Goal: Task Accomplishment & Management: Complete application form

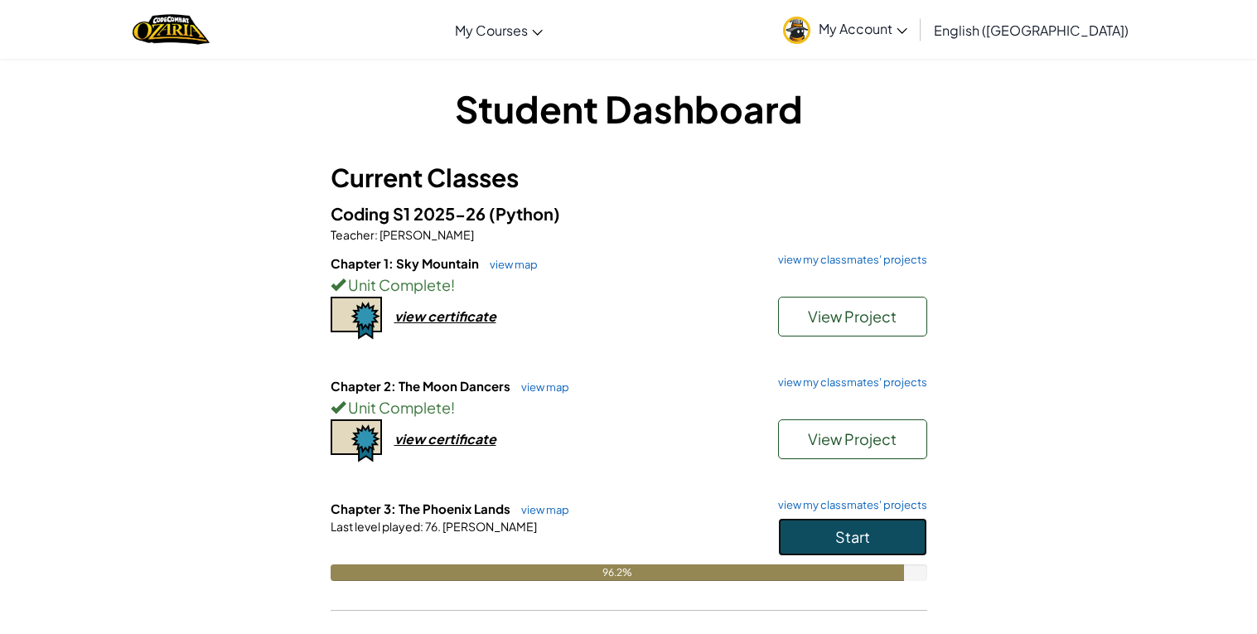
click at [887, 551] on button "Start" at bounding box center [852, 537] width 149 height 38
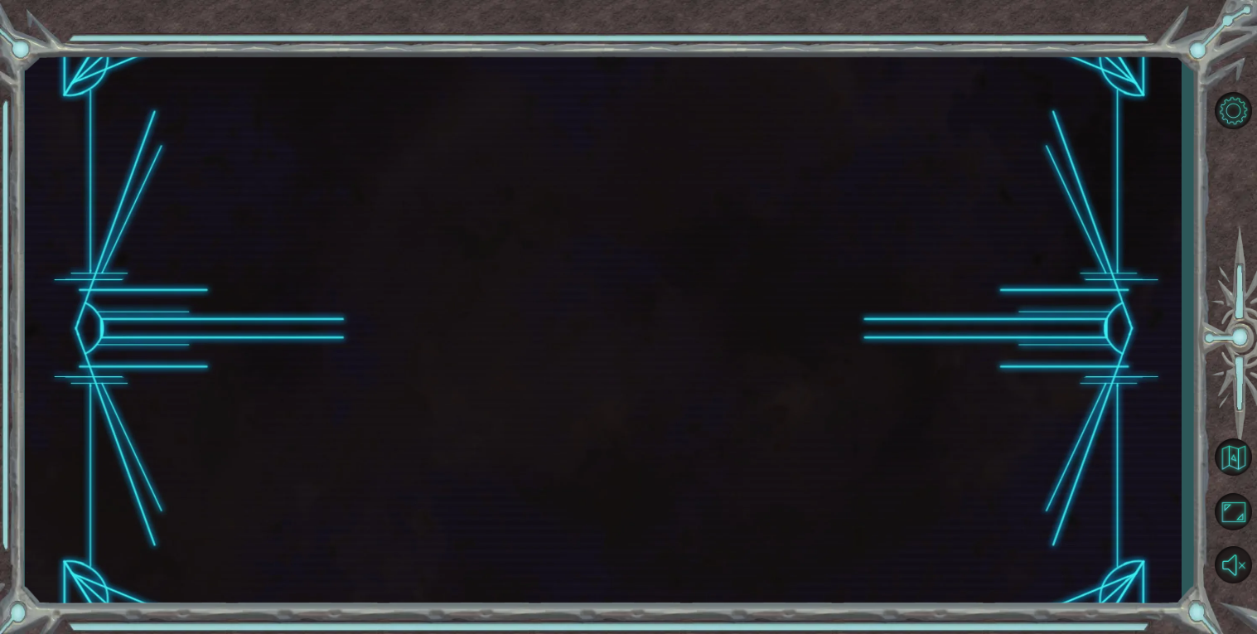
click at [880, 547] on div at bounding box center [603, 330] width 1157 height 558
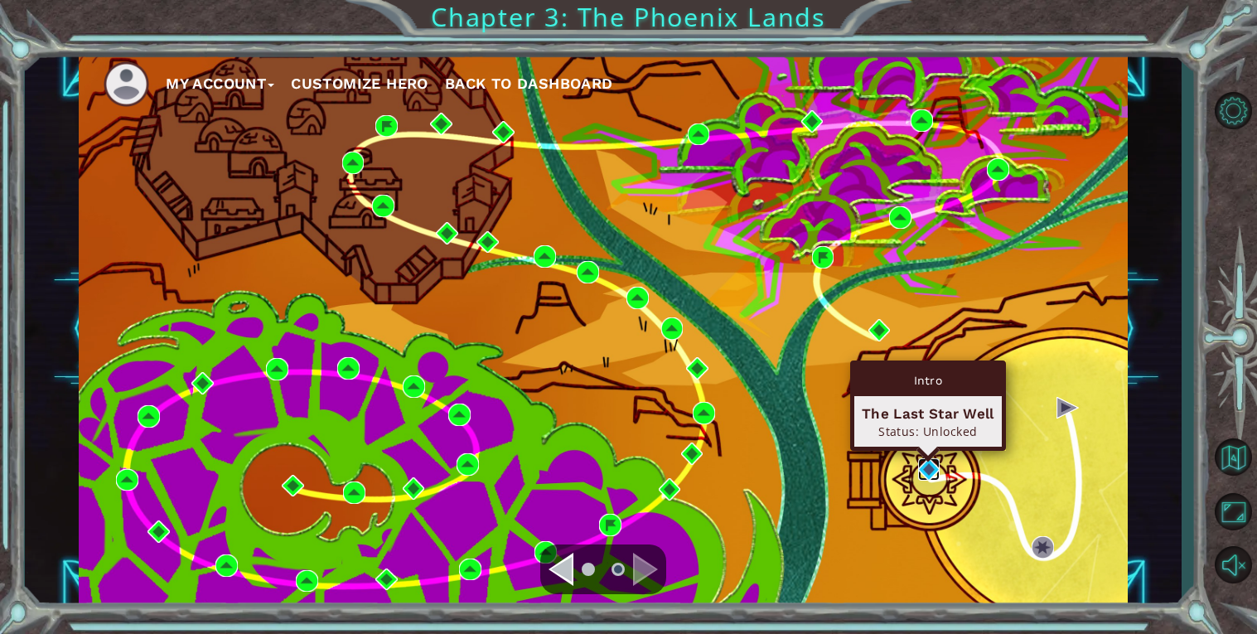
click at [931, 474] on img at bounding box center [929, 469] width 22 height 22
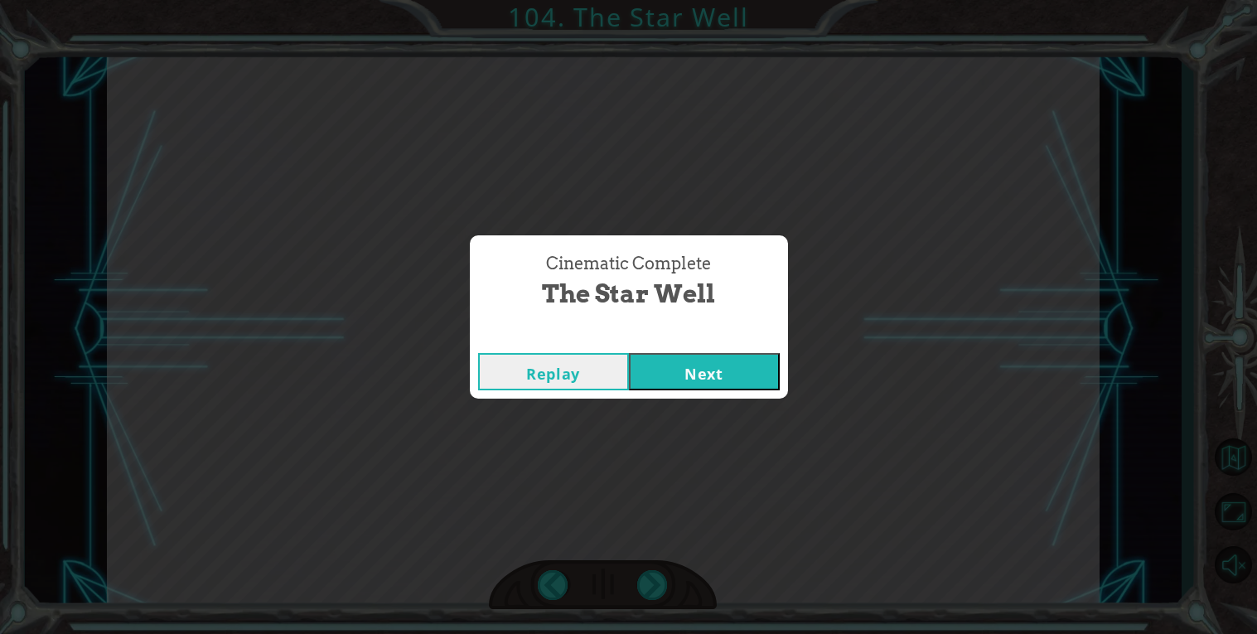
click at [717, 356] on button "Next" at bounding box center [704, 371] width 151 height 37
click at [750, 372] on button "Next" at bounding box center [704, 371] width 151 height 37
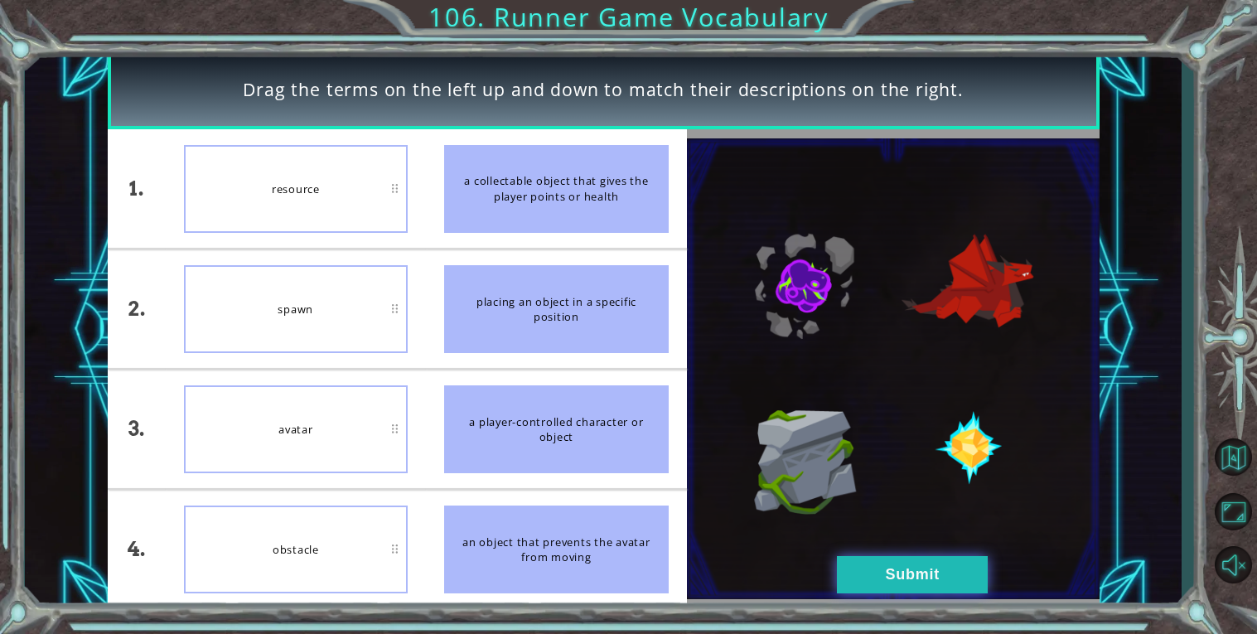
click at [920, 573] on button "Submit" at bounding box center [912, 574] width 151 height 37
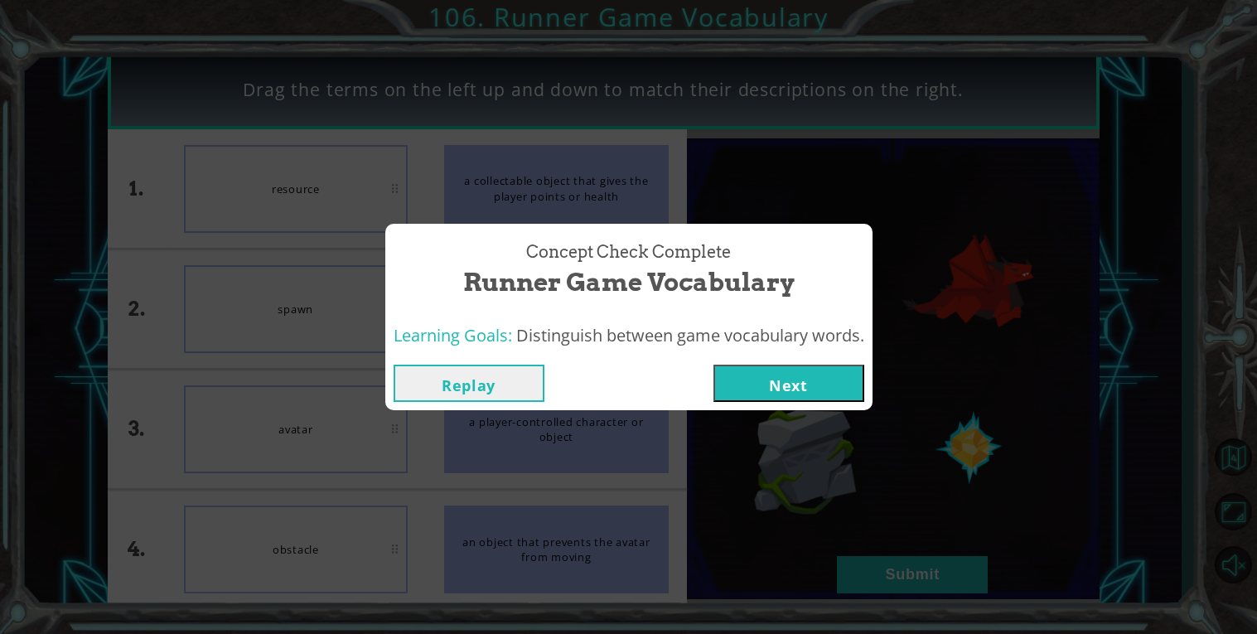
click at [835, 370] on button "Next" at bounding box center [789, 383] width 151 height 37
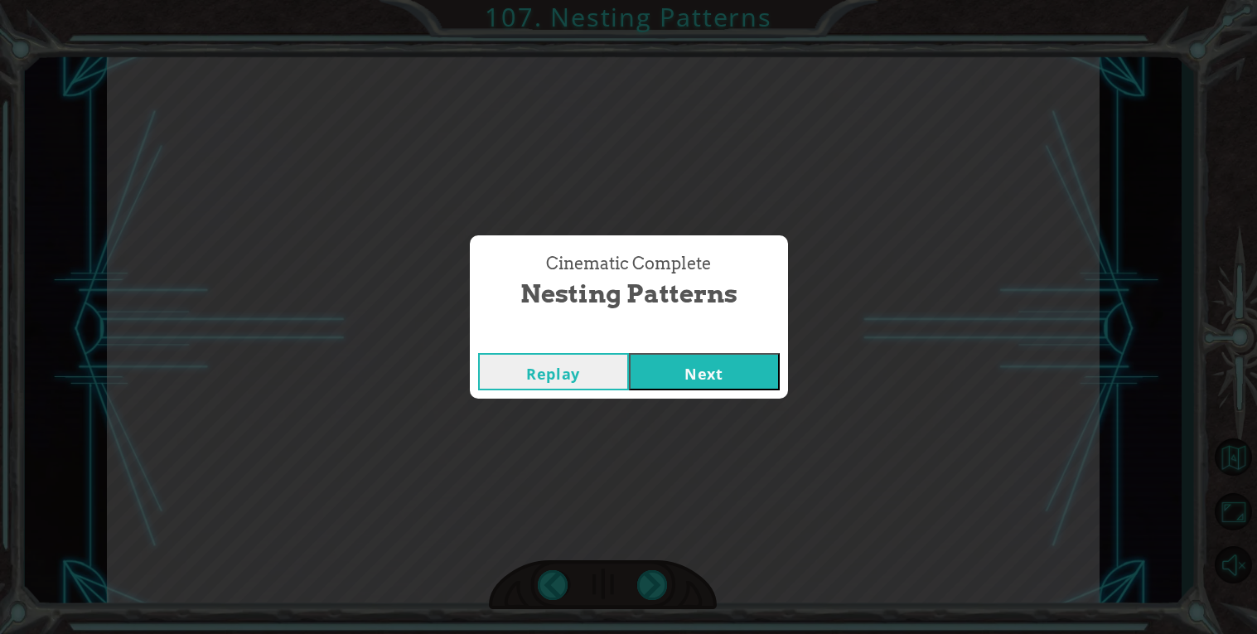
click at [658, 380] on button "Next" at bounding box center [704, 371] width 151 height 37
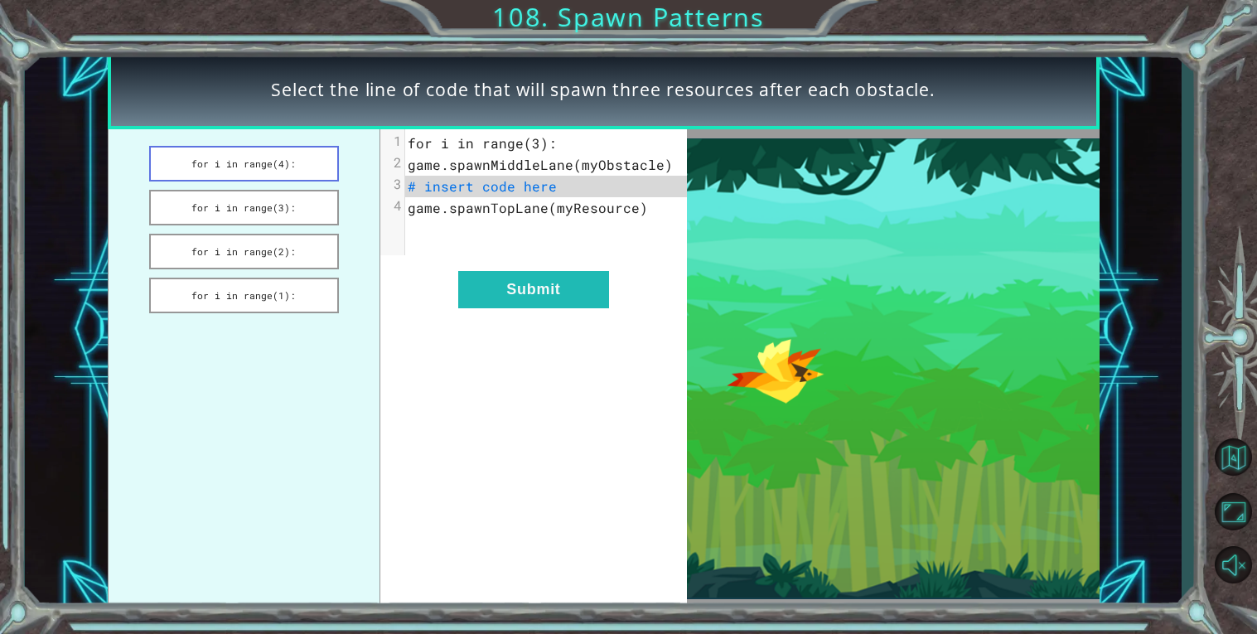
click at [249, 164] on button "for i in range(4):" at bounding box center [244, 164] width 190 height 36
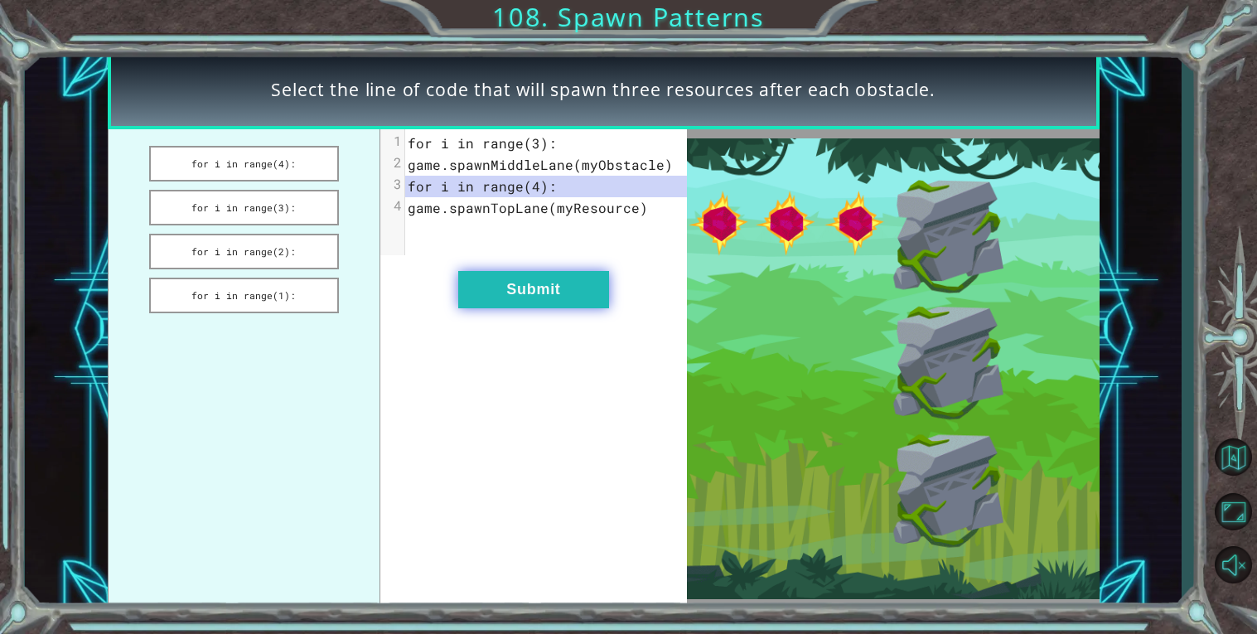
click at [540, 287] on button "Submit" at bounding box center [533, 289] width 151 height 37
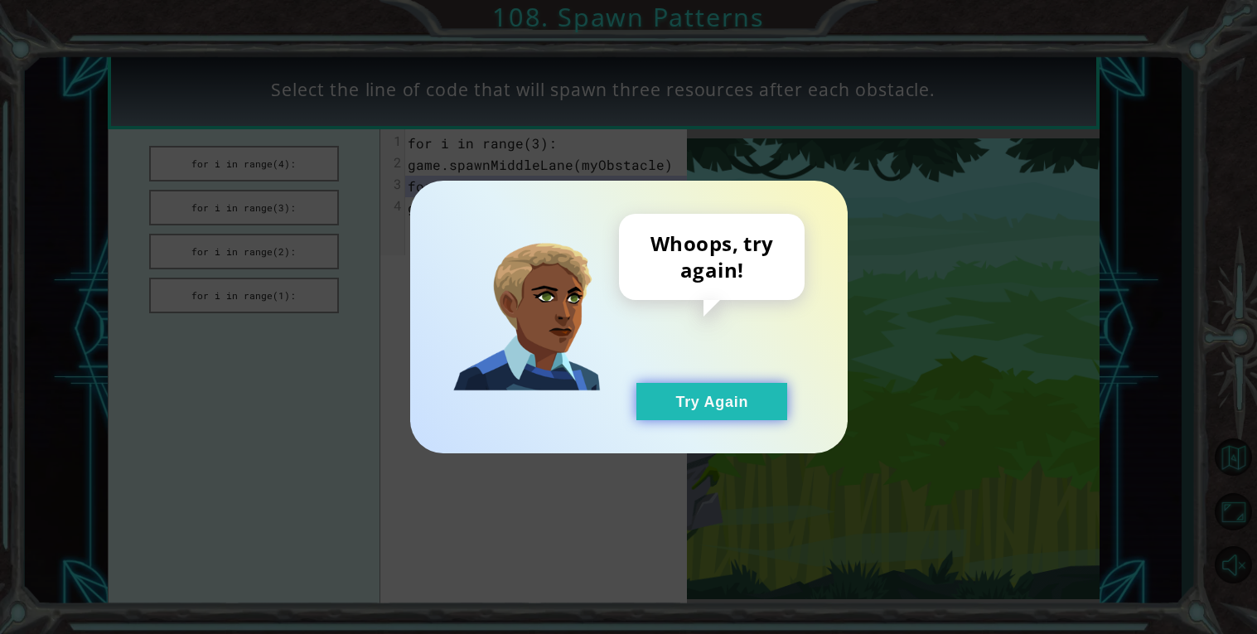
click at [708, 395] on button "Try Again" at bounding box center [711, 401] width 151 height 37
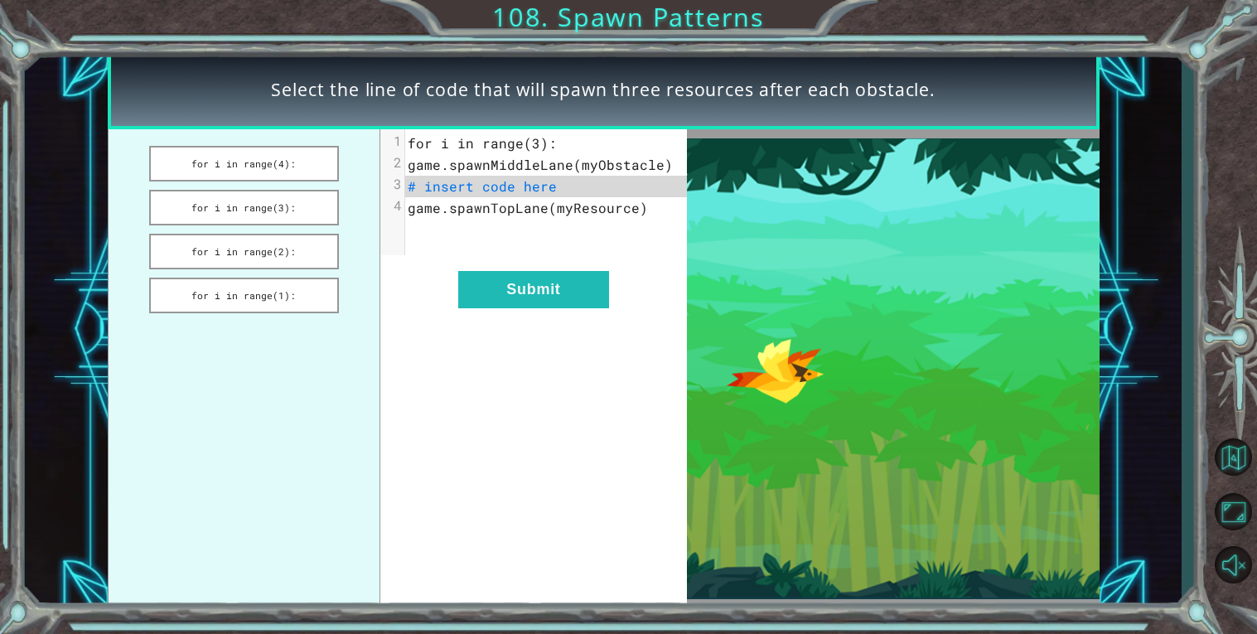
click at [288, 229] on ul "for i in range(4): for i in range(3): for i in range(2): for i in range(1):" at bounding box center [244, 368] width 273 height 479
click at [245, 234] on button "for i in range(2):" at bounding box center [244, 252] width 190 height 36
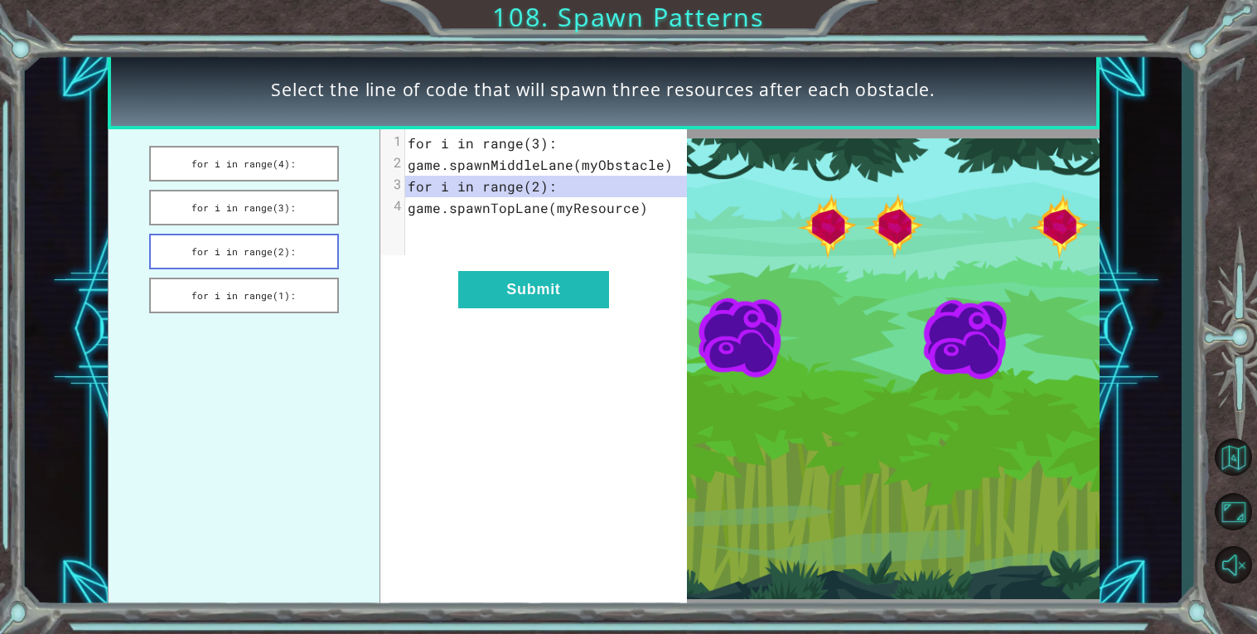
click at [278, 256] on button "for i in range(2):" at bounding box center [244, 252] width 190 height 36
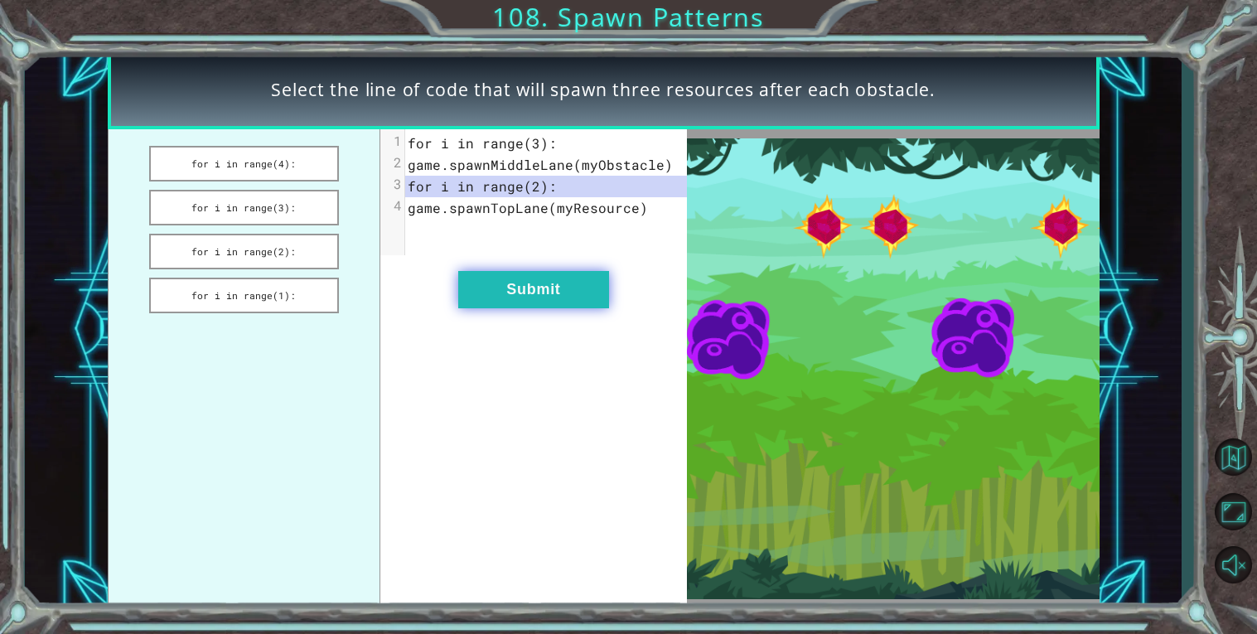
click at [593, 304] on button "Submit" at bounding box center [533, 289] width 151 height 37
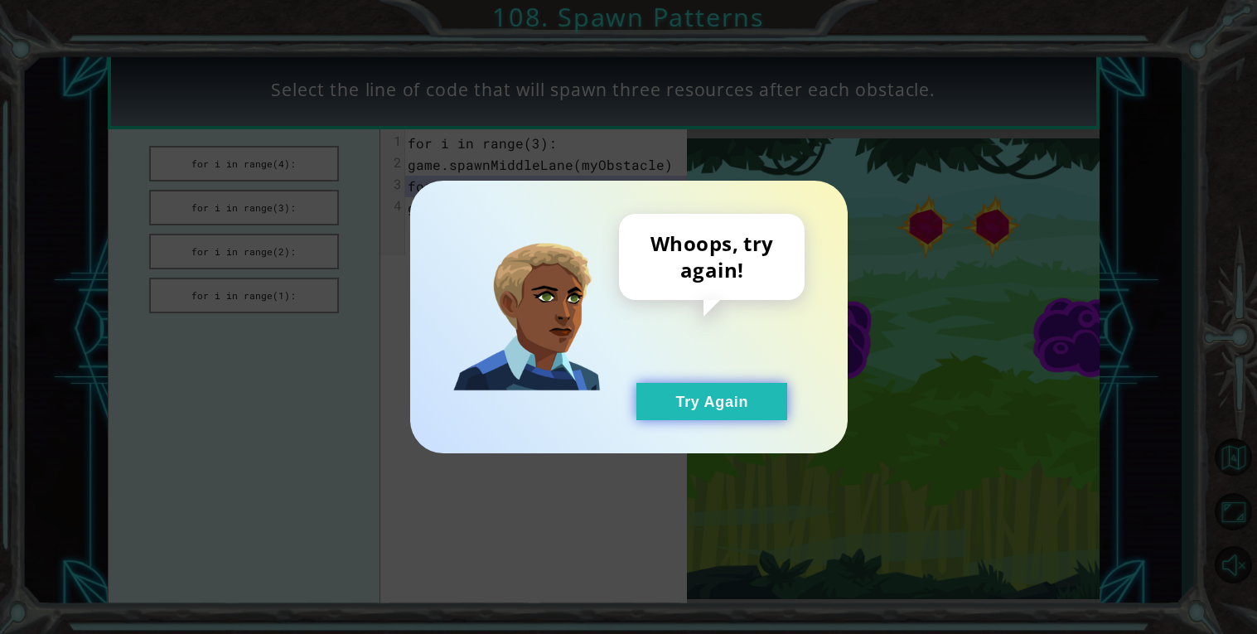
click at [682, 396] on button "Try Again" at bounding box center [711, 401] width 151 height 37
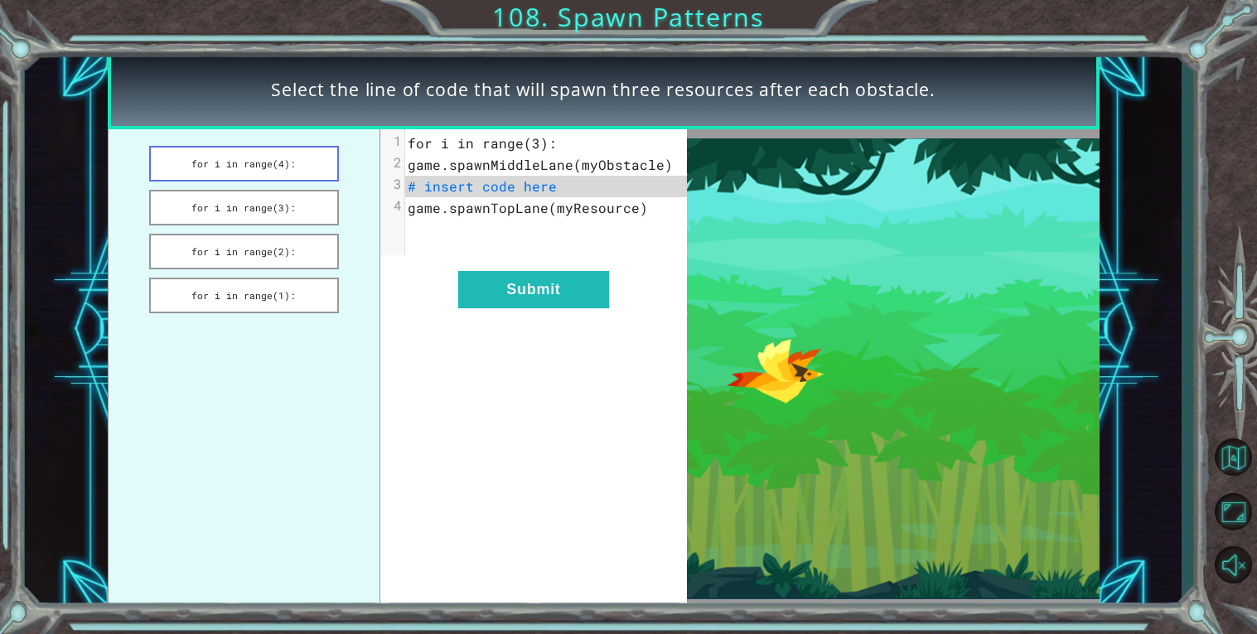
click at [293, 159] on button "for i in range(4):" at bounding box center [244, 164] width 190 height 36
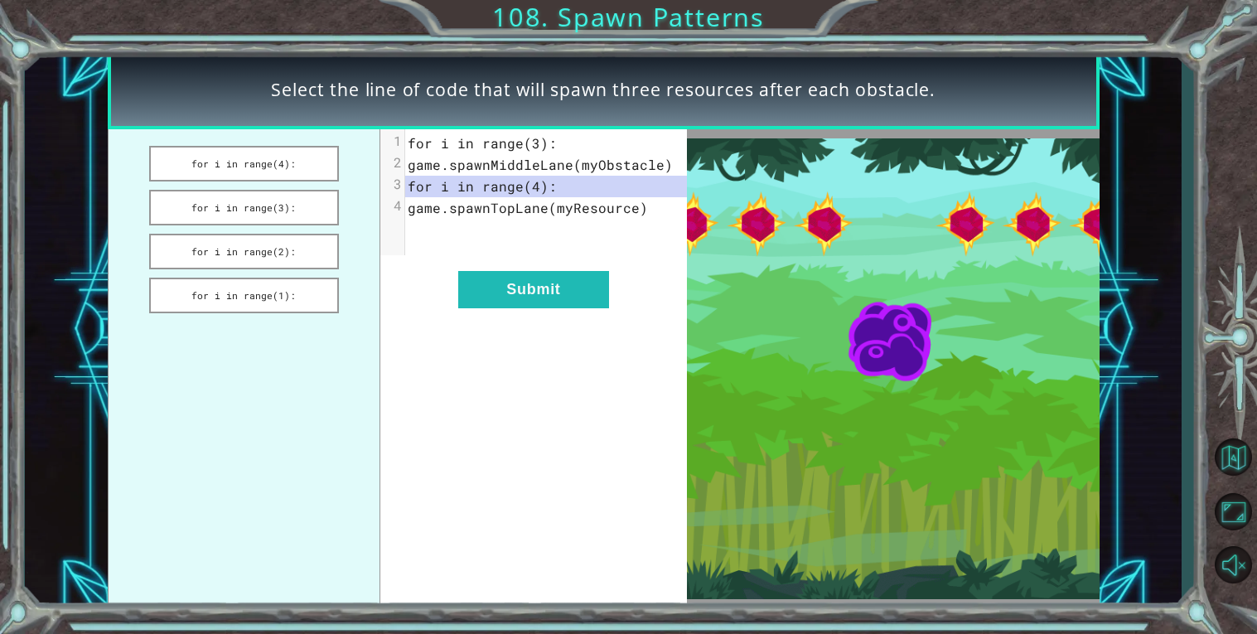
click at [499, 321] on div "xxxxxxxxxx 4 1 for i in range(3): 2 game.spawnMiddleLane(myObstacle) 3 for i in…" at bounding box center [533, 368] width 307 height 479
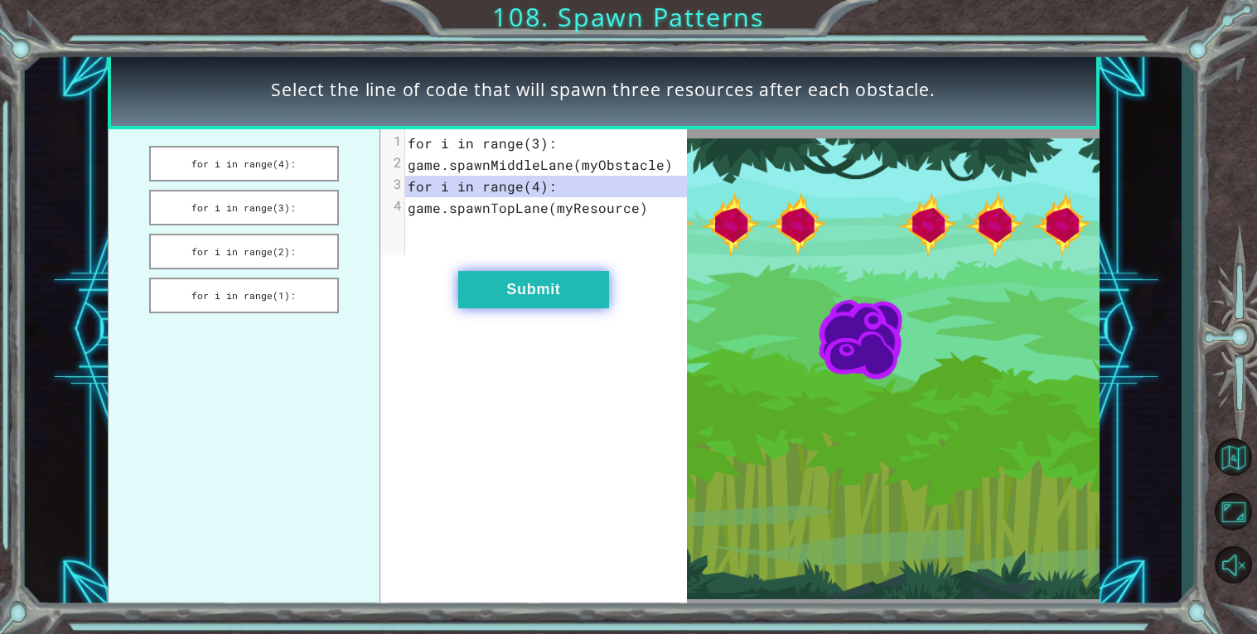
click at [492, 307] on button "Submit" at bounding box center [533, 289] width 151 height 37
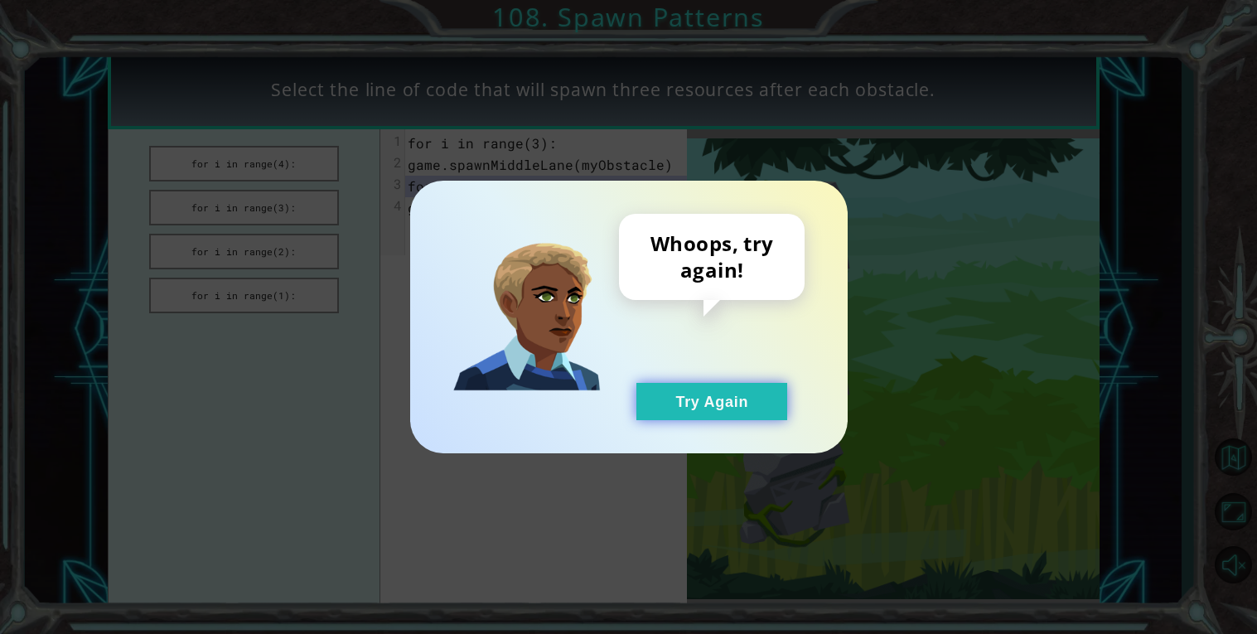
click at [681, 406] on button "Try Again" at bounding box center [711, 401] width 151 height 37
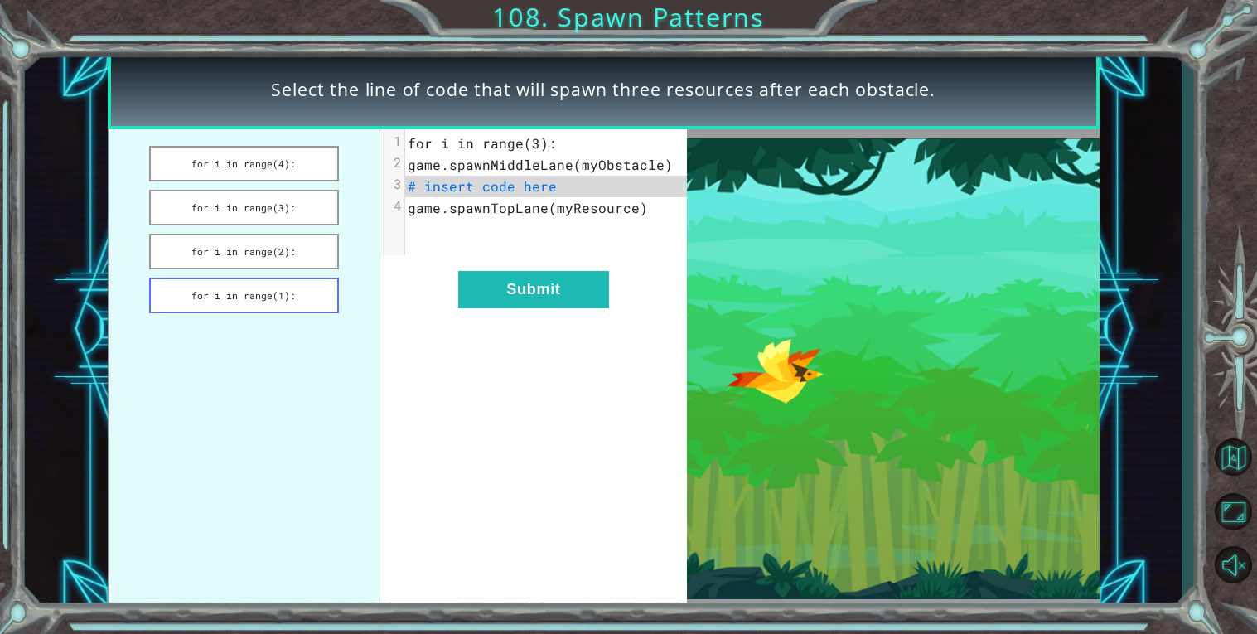
click at [289, 305] on button "for i in range(1):" at bounding box center [244, 296] width 190 height 36
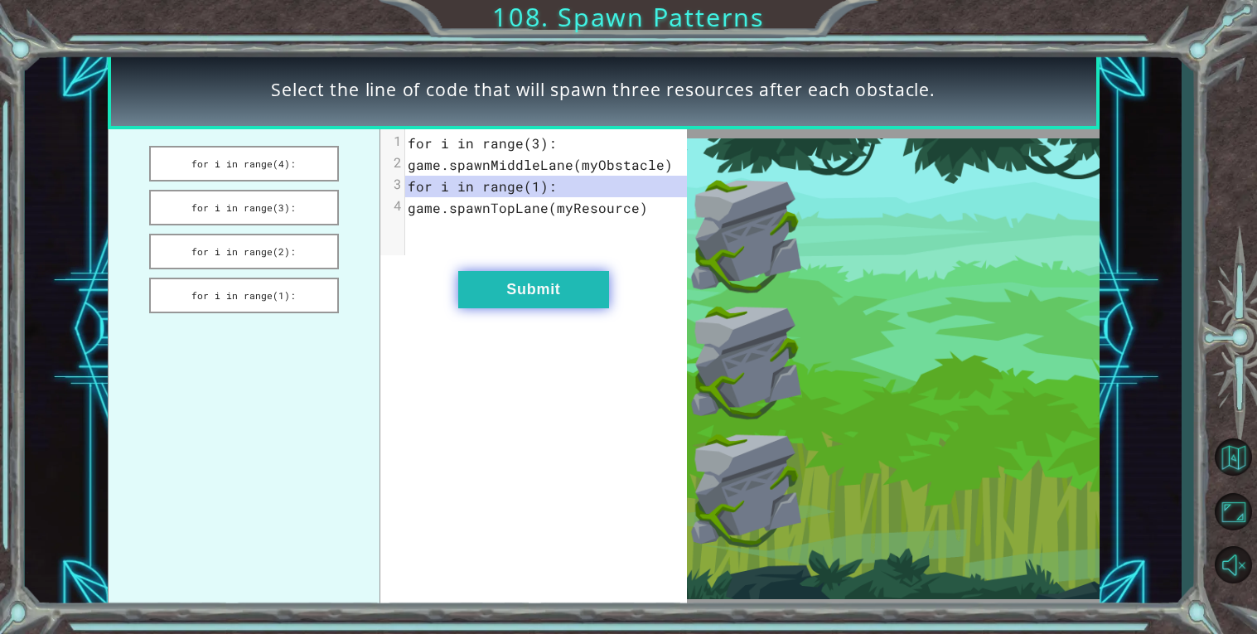
click at [595, 287] on button "Submit" at bounding box center [533, 289] width 151 height 37
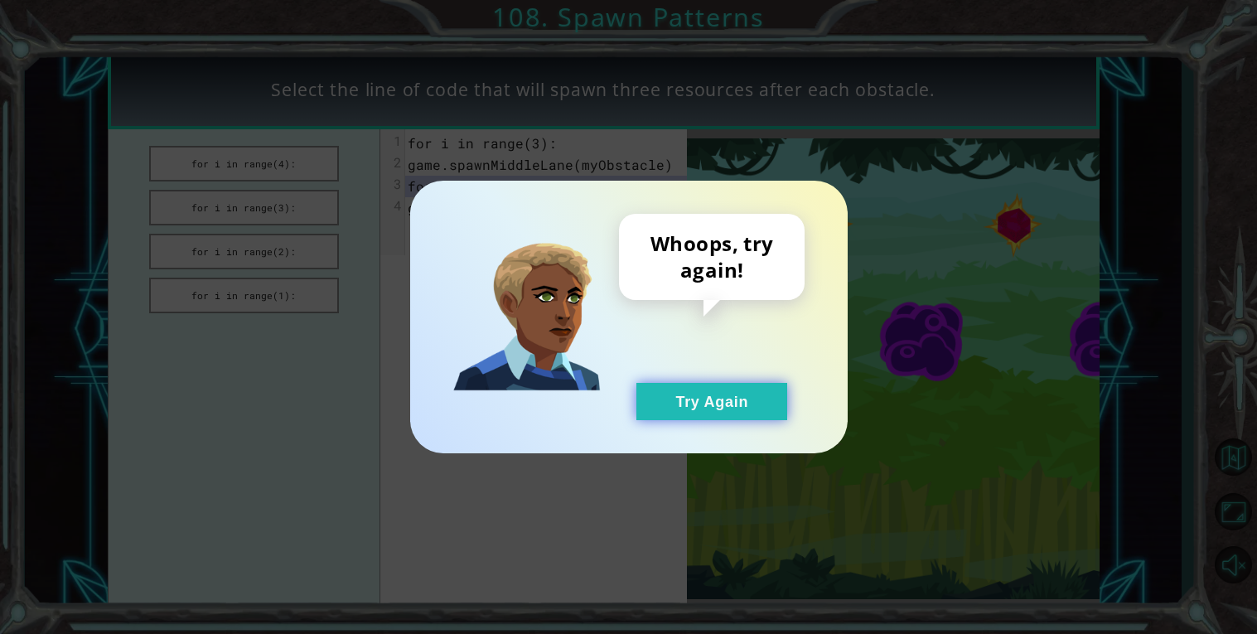
click at [777, 415] on button "Try Again" at bounding box center [711, 401] width 151 height 37
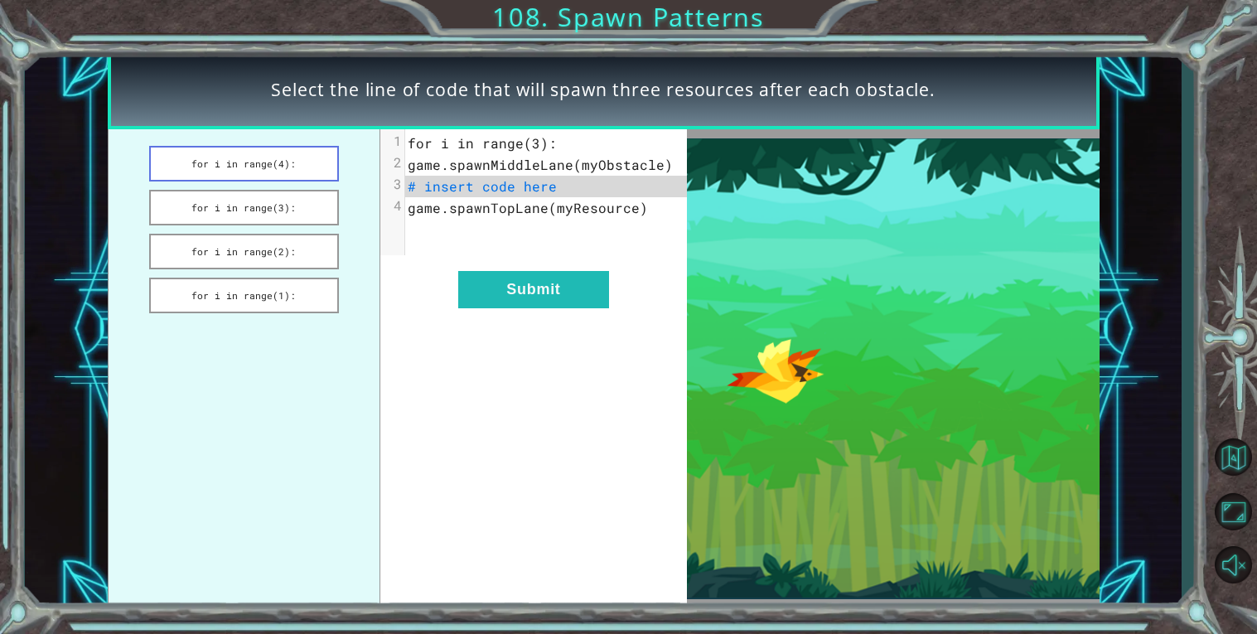
click at [282, 152] on button "for i in range(4):" at bounding box center [244, 164] width 190 height 36
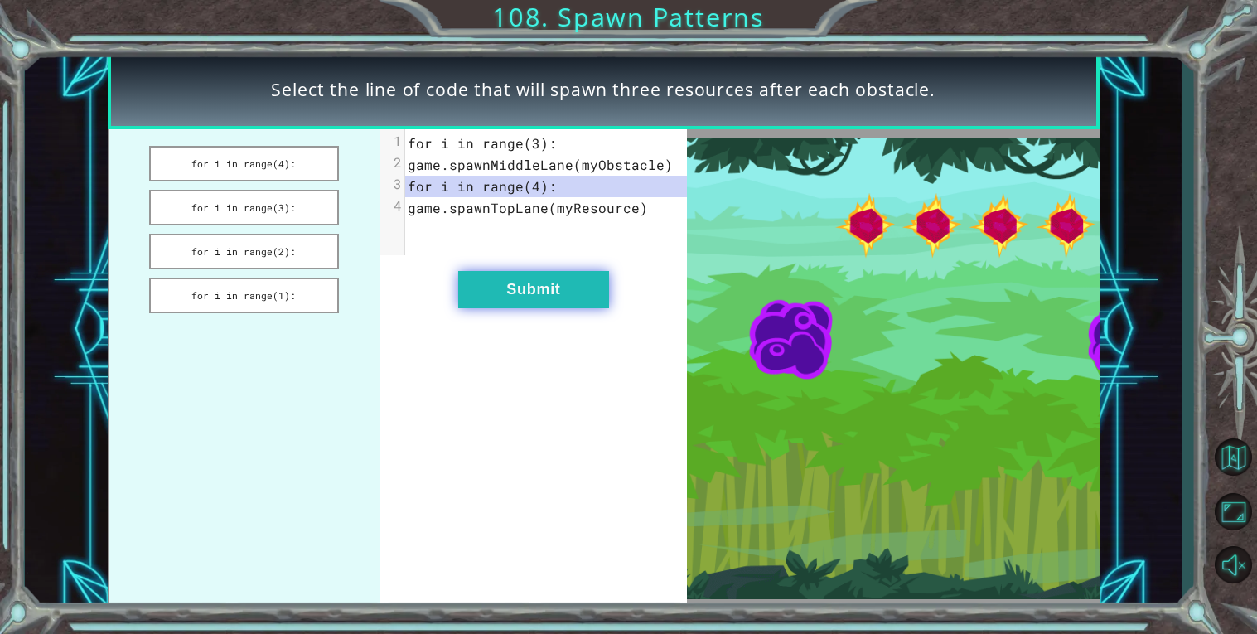
click at [589, 288] on button "Submit" at bounding box center [533, 289] width 151 height 37
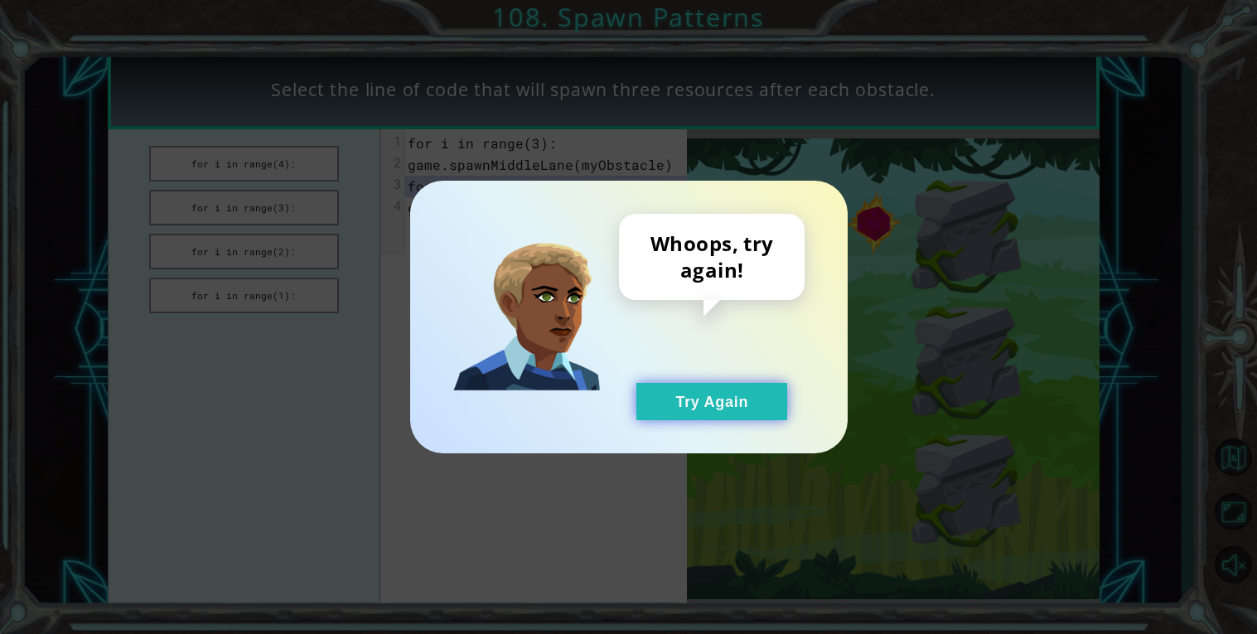
click at [698, 386] on button "Try Again" at bounding box center [711, 401] width 151 height 37
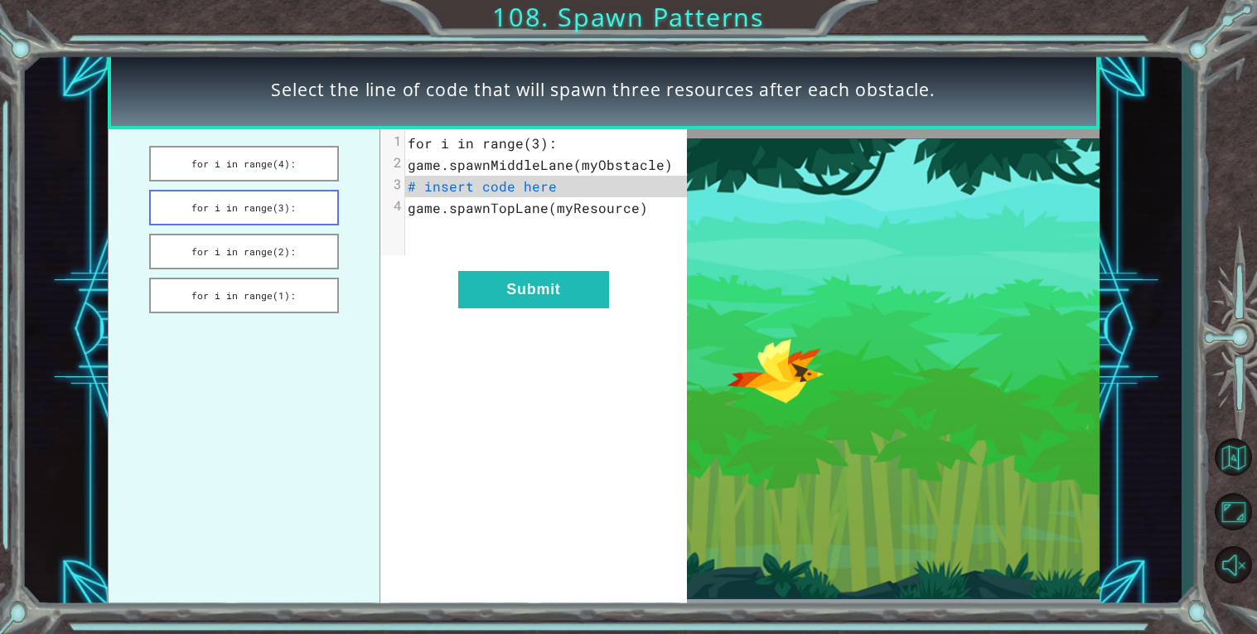
click at [251, 213] on button "for i in range(3):" at bounding box center [244, 208] width 190 height 36
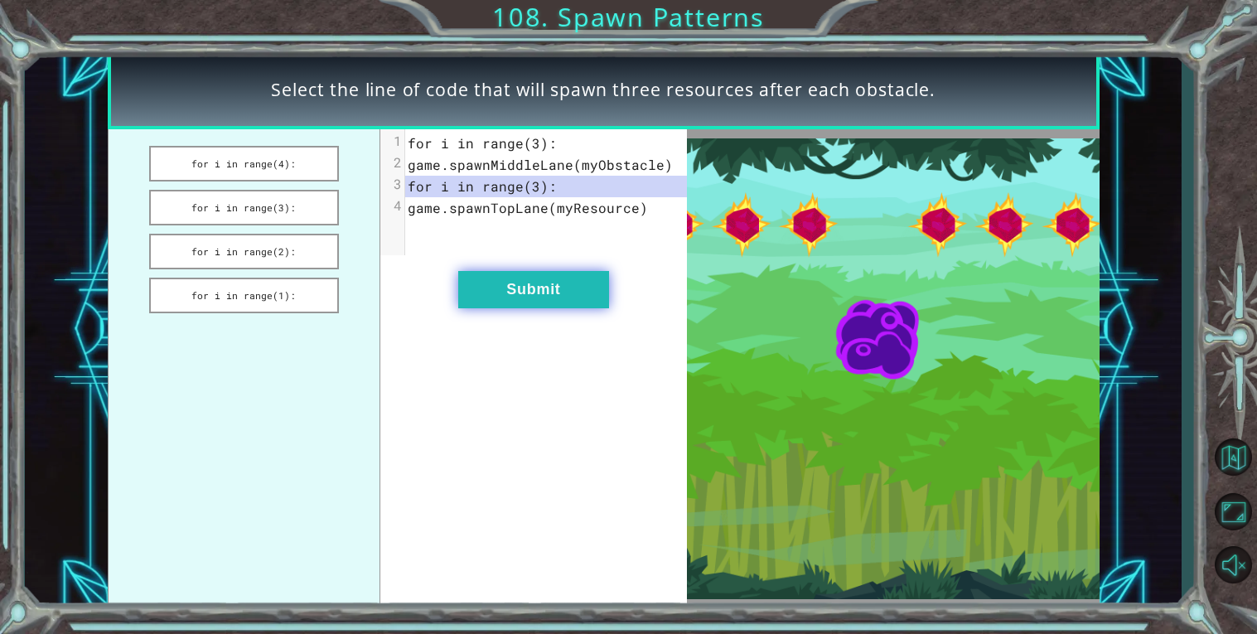
click at [562, 289] on button "Submit" at bounding box center [533, 289] width 151 height 37
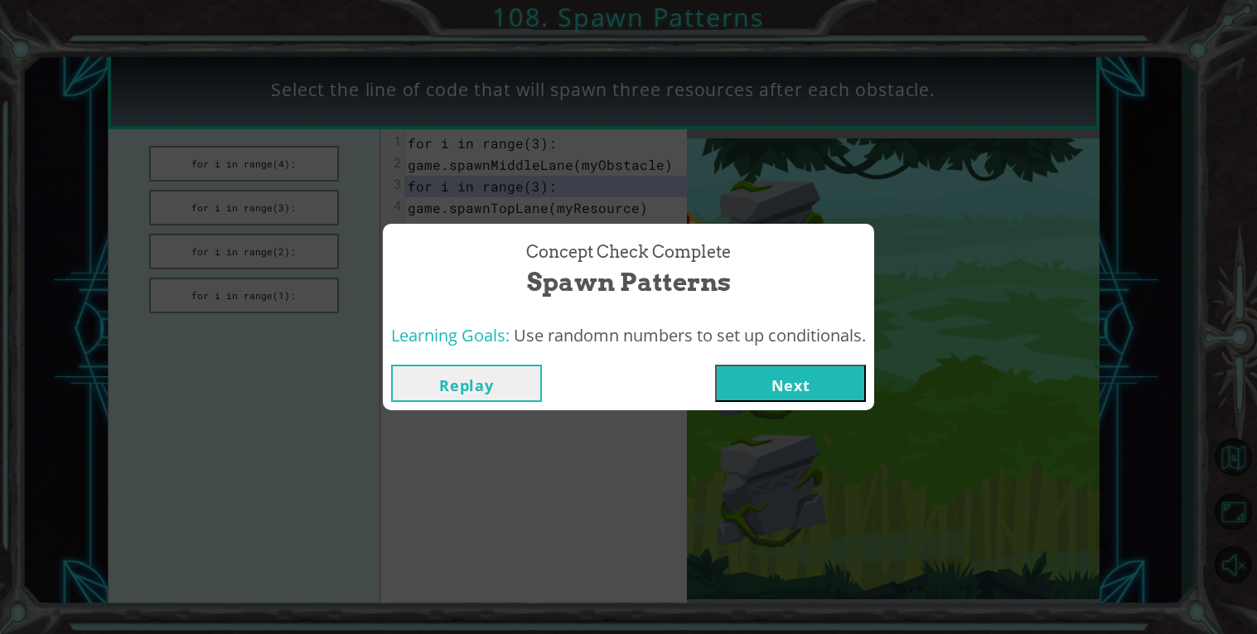
click at [772, 390] on button "Next" at bounding box center [790, 383] width 151 height 37
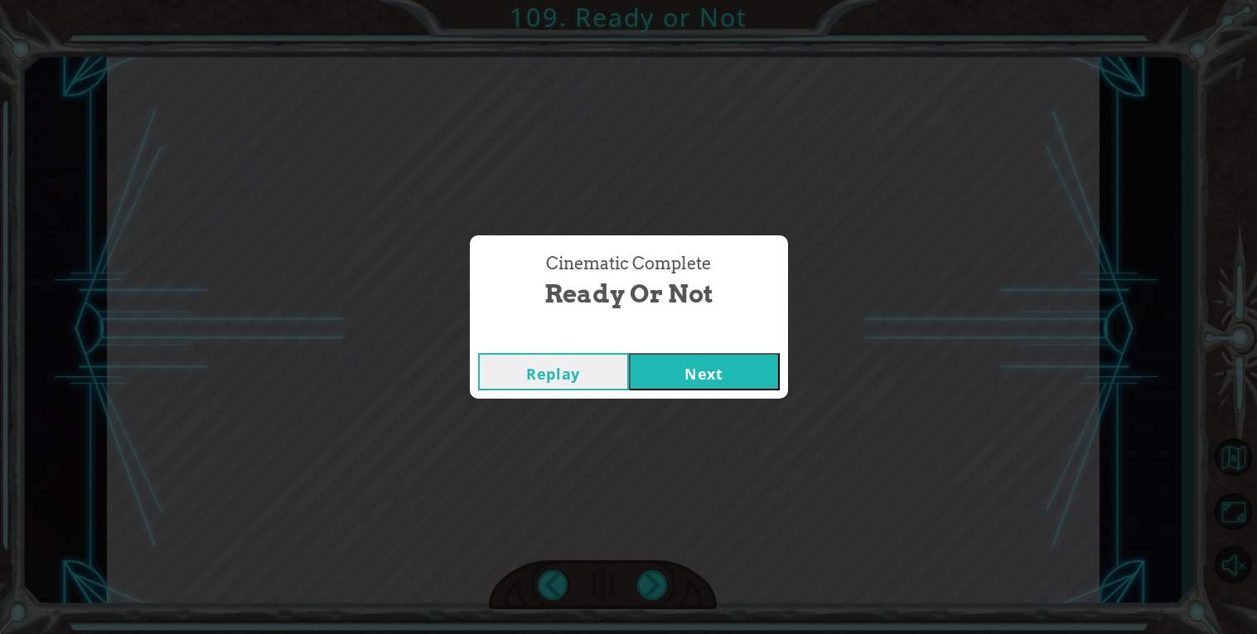
click at [694, 386] on button "Next" at bounding box center [704, 371] width 151 height 37
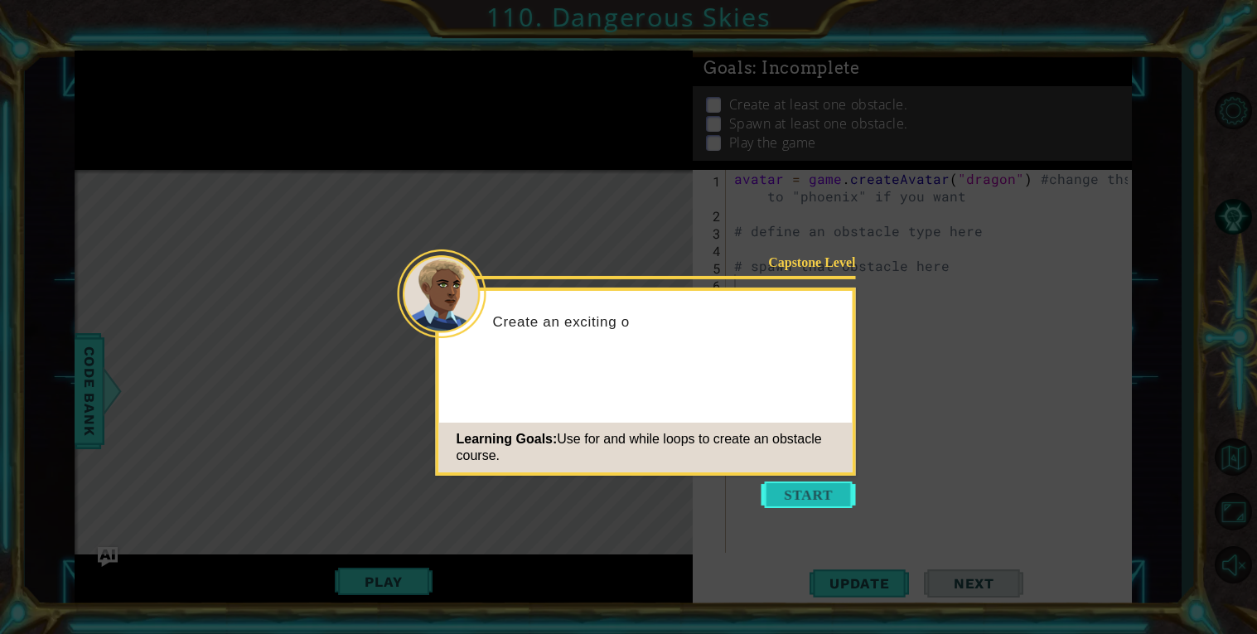
click at [822, 497] on button "Start" at bounding box center [809, 494] width 94 height 27
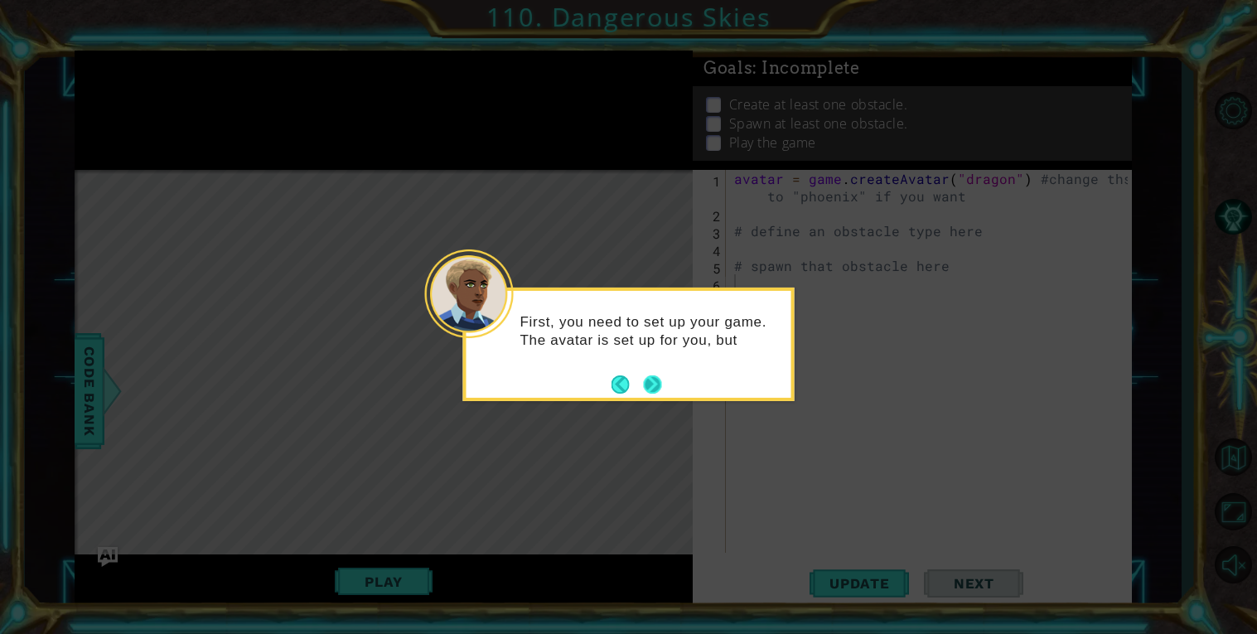
click at [655, 380] on button "Next" at bounding box center [652, 383] width 23 height 23
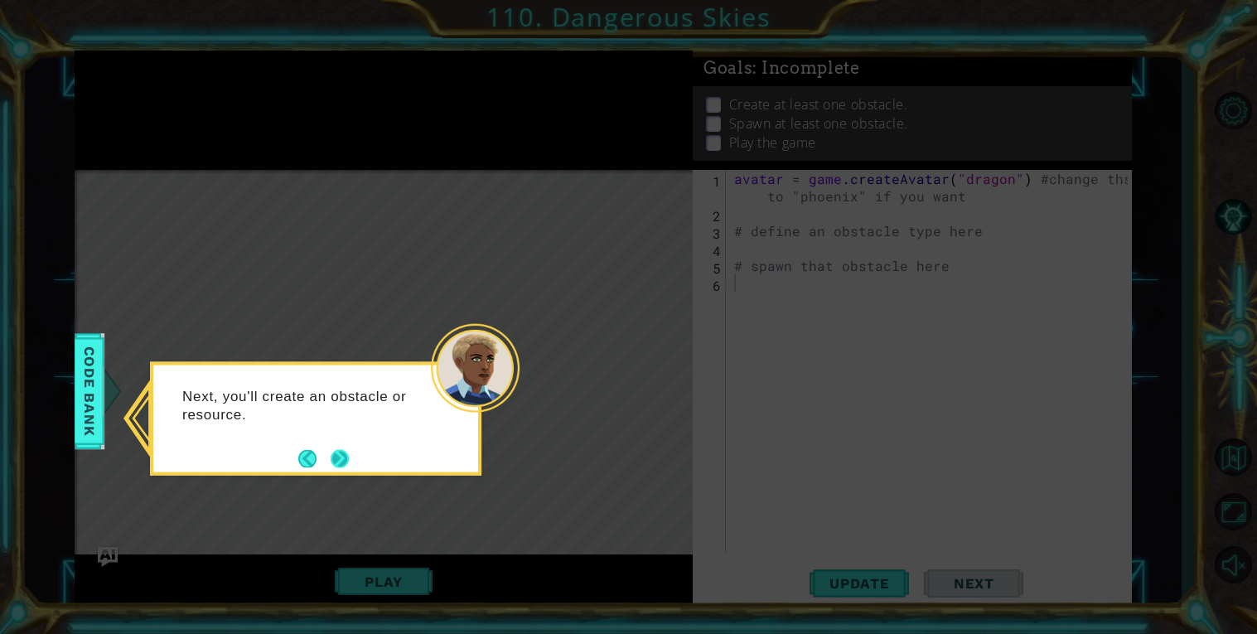
click at [348, 460] on button "Next" at bounding box center [340, 458] width 18 height 18
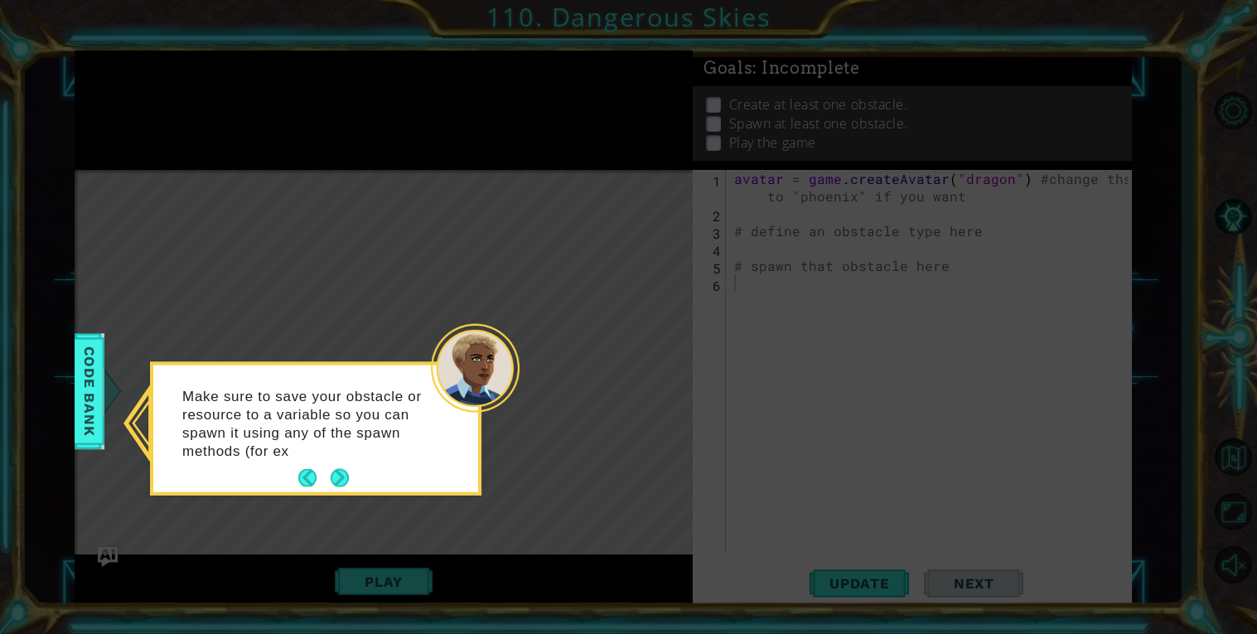
click at [348, 460] on div "Make sure to save your obstacle or resource to a variable so you can spawn it u…" at bounding box center [315, 431] width 325 height 120
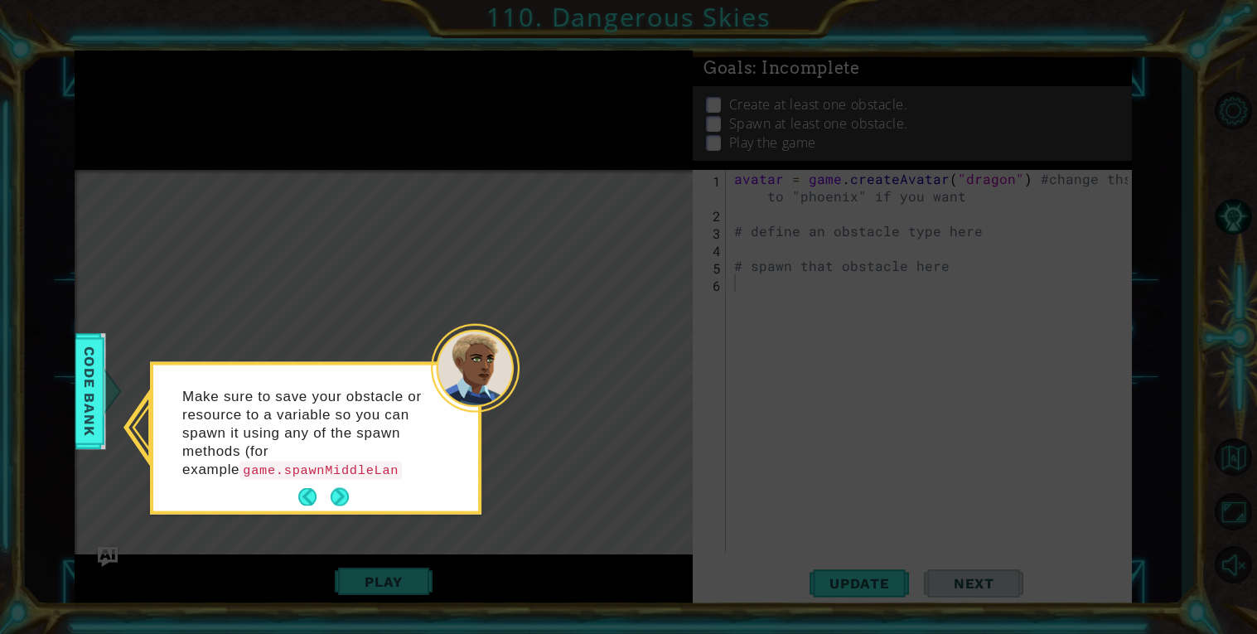
click at [337, 479] on p "Make sure to save your obstacle or resource to a variable so you can spawn it u…" at bounding box center [306, 433] width 248 height 92
click at [332, 491] on button "Next" at bounding box center [340, 497] width 18 height 18
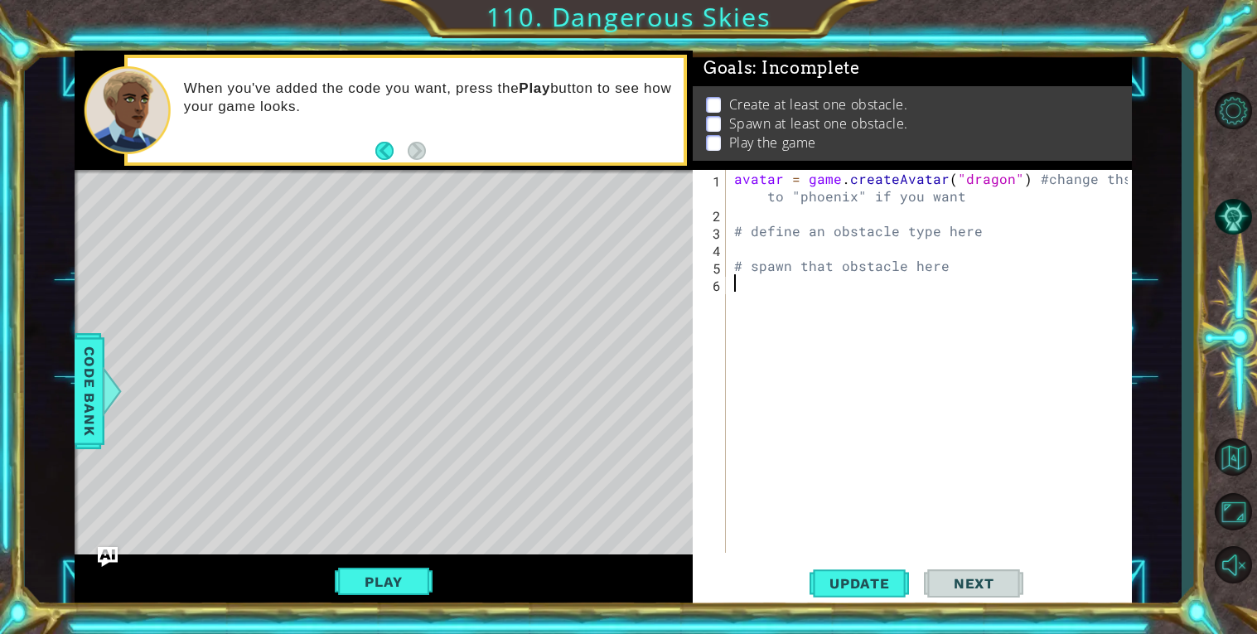
click at [429, 262] on div "Level Map" at bounding box center [458, 414] width 766 height 488
click at [785, 286] on div "avatar = game . createAvatar ( "dragon" ) #change ths to "phoenix" if you want …" at bounding box center [933, 387] width 405 height 435
click at [749, 248] on div "avatar = game . createAvatar ( "dragon" ) #change ths to "phoenix" if you want …" at bounding box center [933, 387] width 405 height 435
click at [94, 380] on span "Code Bank" at bounding box center [84, 391] width 27 height 101
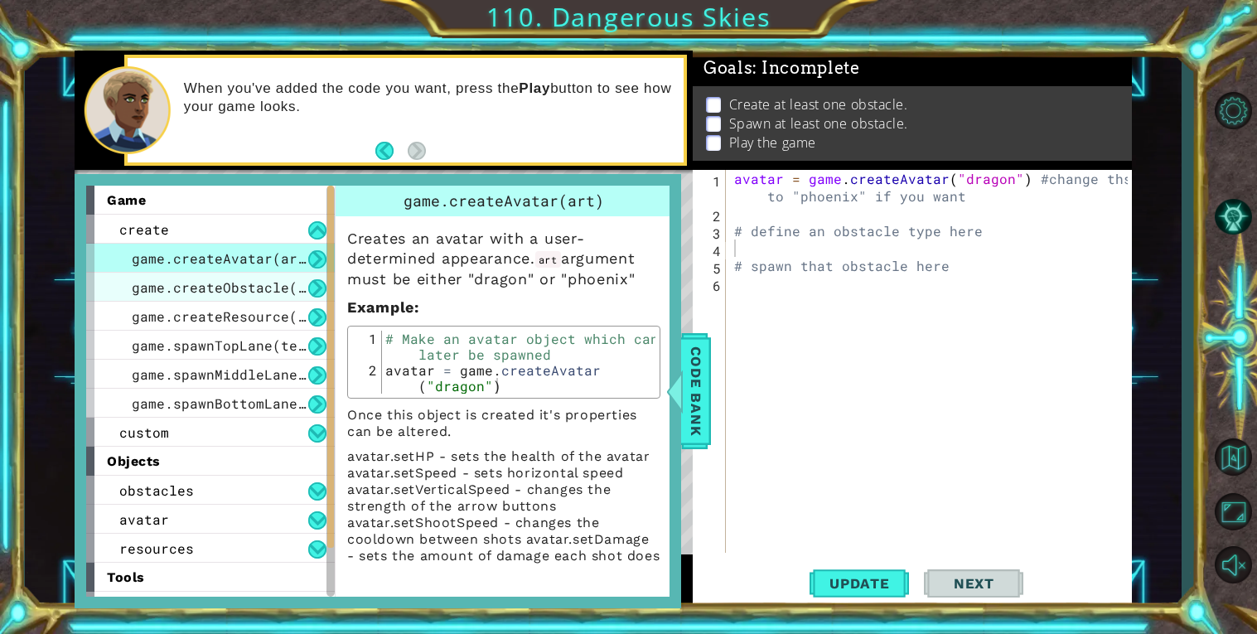
click at [177, 280] on span "game.createObstacle(art)" at bounding box center [231, 286] width 199 height 17
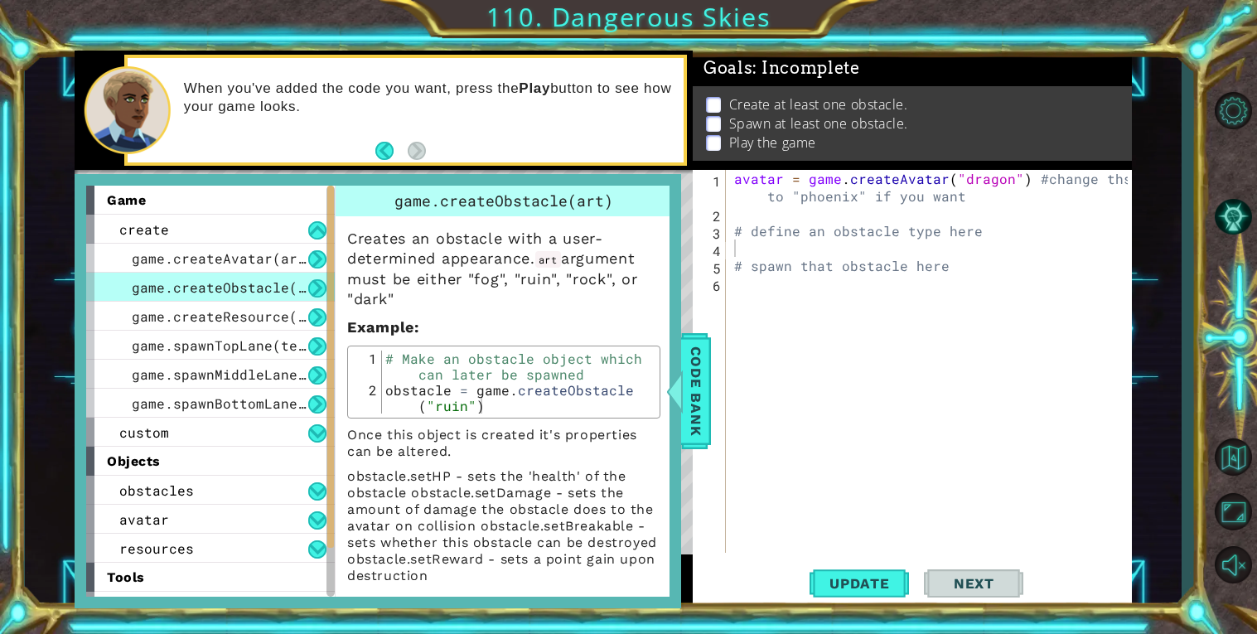
click at [176, 298] on div "game.createObstacle(art)" at bounding box center [210, 287] width 249 height 29
type textarea "obstacle = game.createObstacle("ruin")"
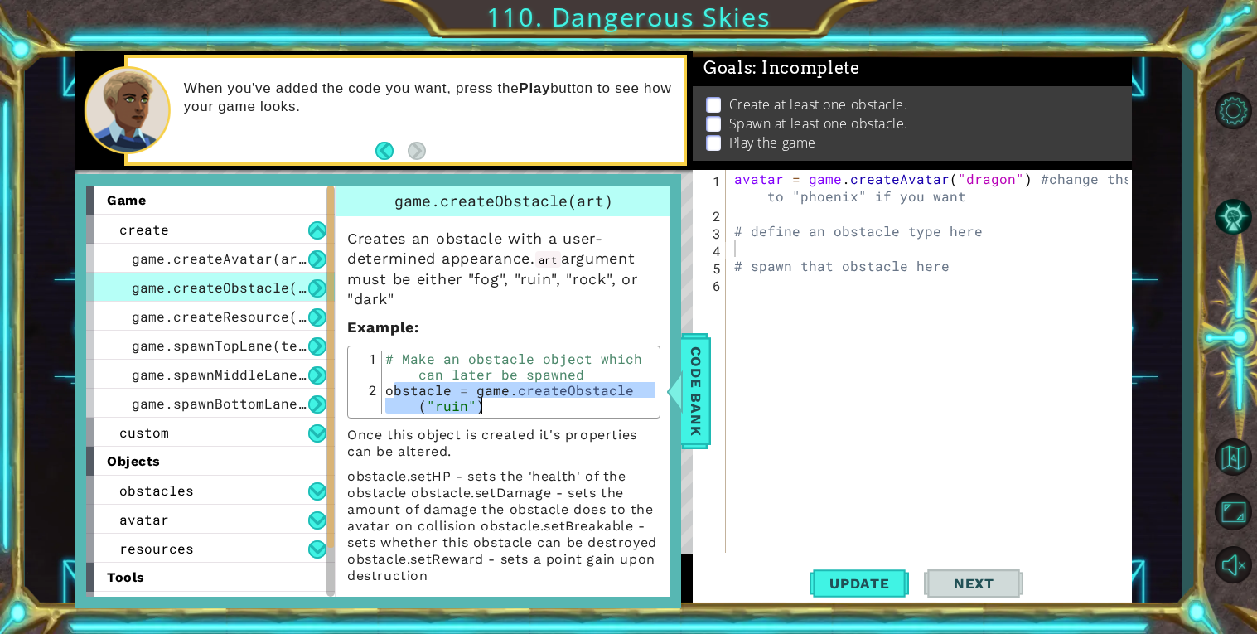
drag, startPoint x: 389, startPoint y: 392, endPoint x: 479, endPoint y: 408, distance: 91.7
click at [479, 408] on div "# Make an obstacle object which can later be spawned obstacle = game . createOb…" at bounding box center [518, 414] width 273 height 126
click at [758, 243] on div "avatar = game . createAvatar ( "dragon" ) #change ths to "phoenix" if you want …" at bounding box center [933, 387] width 405 height 435
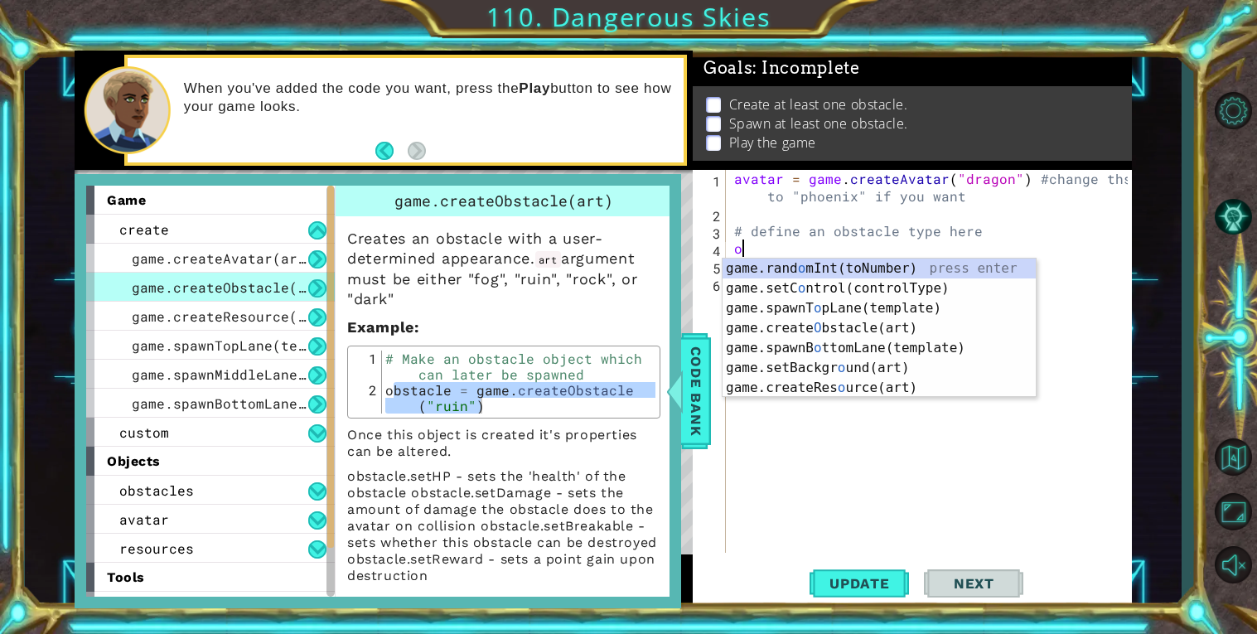
paste textarea "bstacle = game.createObstacle("ruin")"
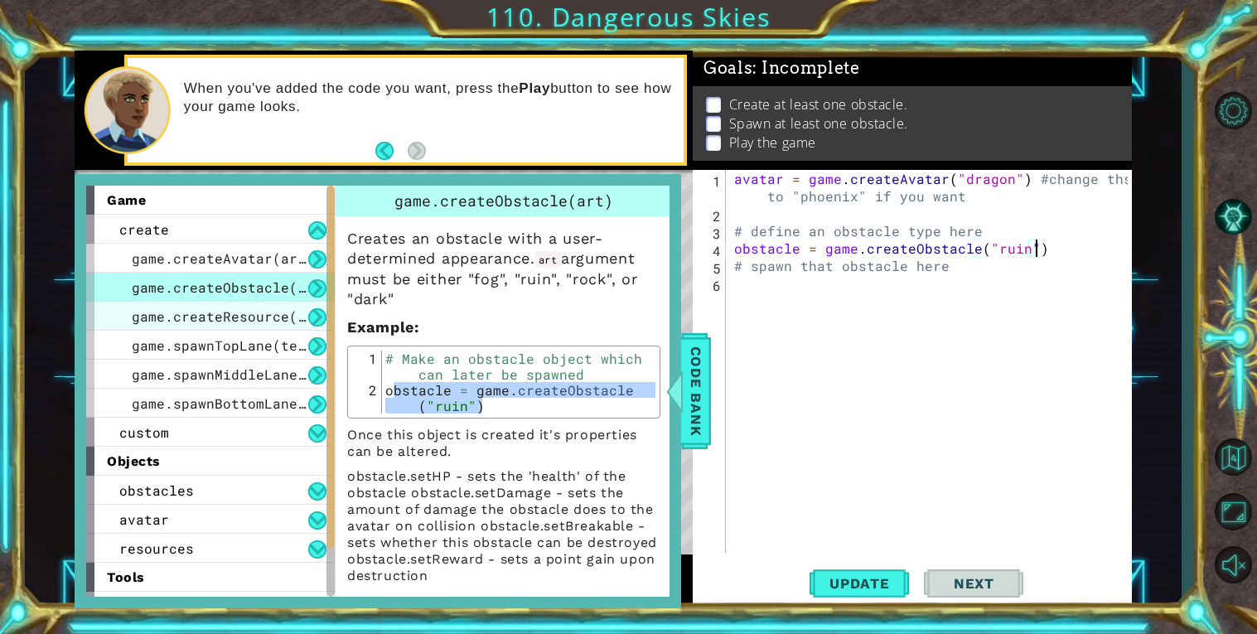
type textarea "obstacle = game.createObstacle("ruin")"
click at [272, 319] on span "game.createResource(art)" at bounding box center [231, 315] width 199 height 17
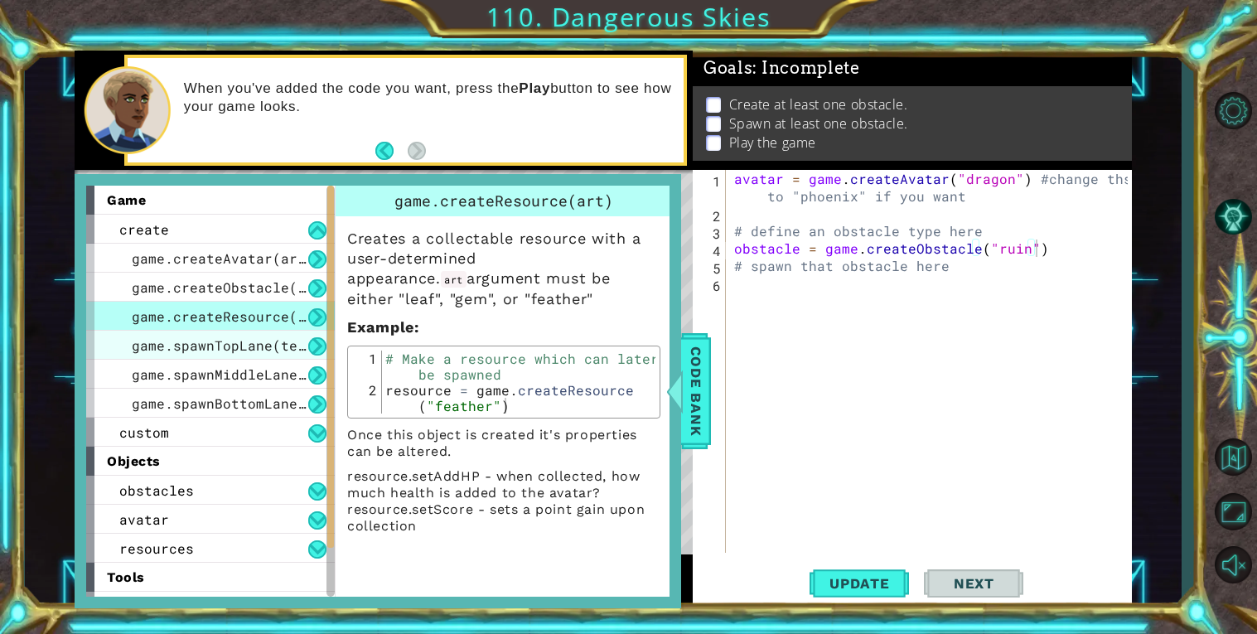
click at [269, 347] on span "game.spawnTopLane(template)" at bounding box center [244, 344] width 224 height 17
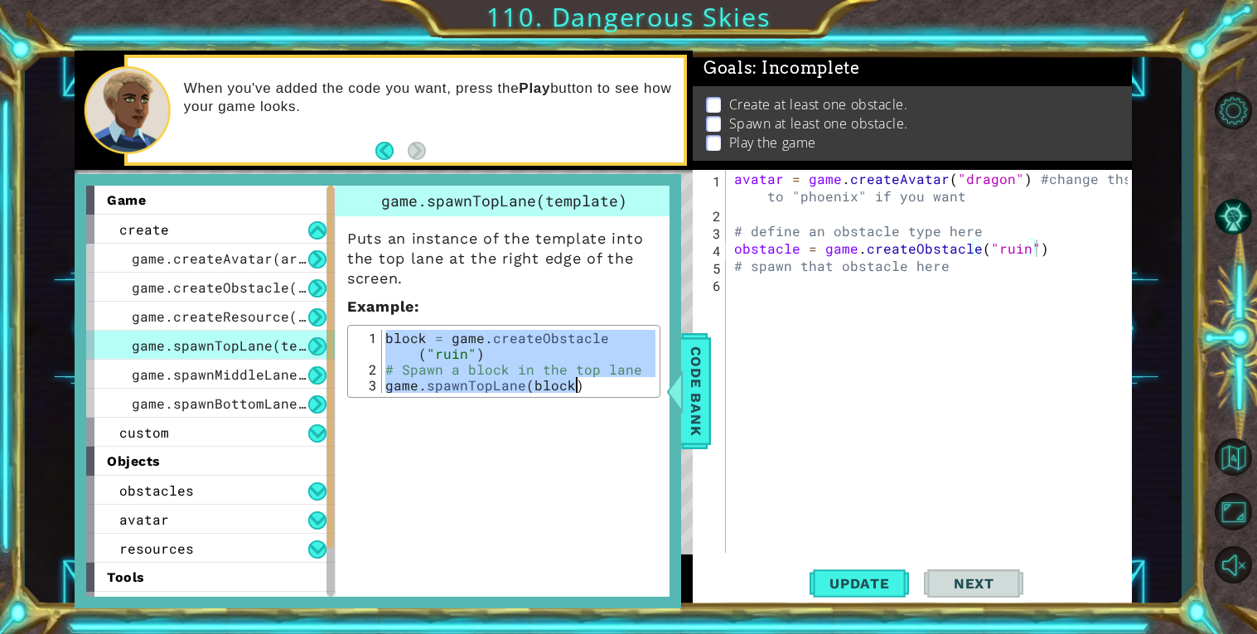
drag, startPoint x: 389, startPoint y: 332, endPoint x: 579, endPoint y: 385, distance: 197.8
click at [579, 385] on div "block = game . createObstacle ( "ruin" ) # Spawn a block in the top lane game .…" at bounding box center [518, 385] width 273 height 110
type textarea "# Spawn a block in the top lane game.spawnTopLane(block)"
click at [738, 215] on div "avatar = game . createAvatar ( "dragon" ) #change ths to "phoenix" if you want …" at bounding box center [933, 387] width 405 height 435
paste textarea "game.spawnTopLane(block)"
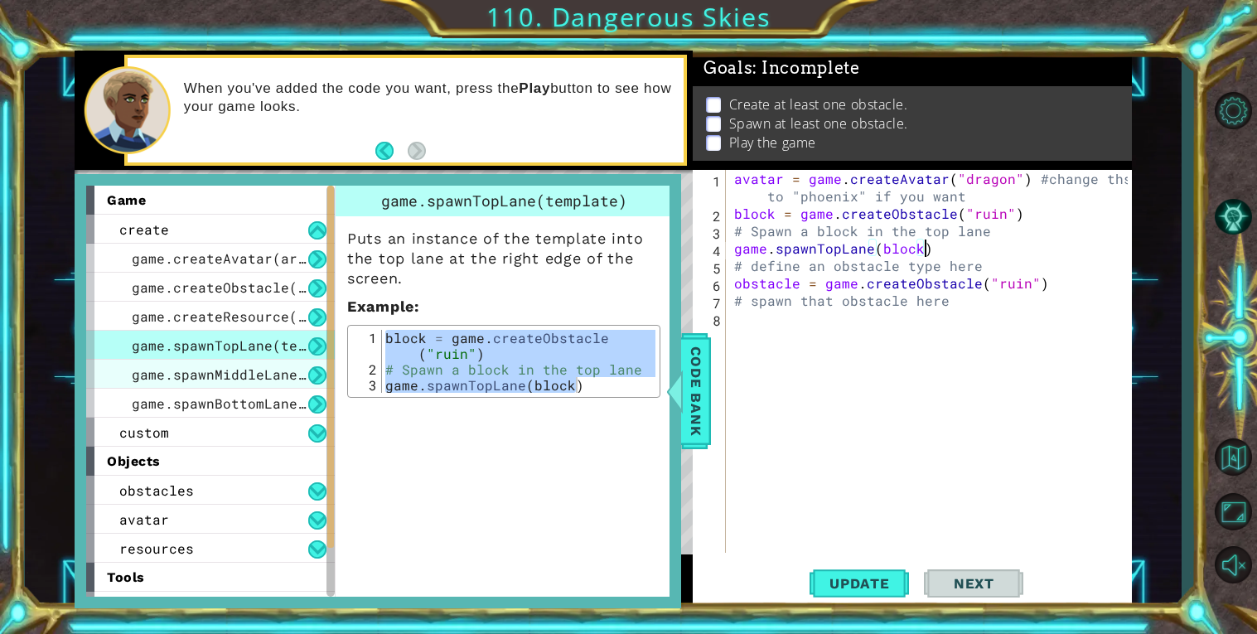
click at [257, 377] on span "game.spawnMiddleLane(template)" at bounding box center [256, 373] width 249 height 17
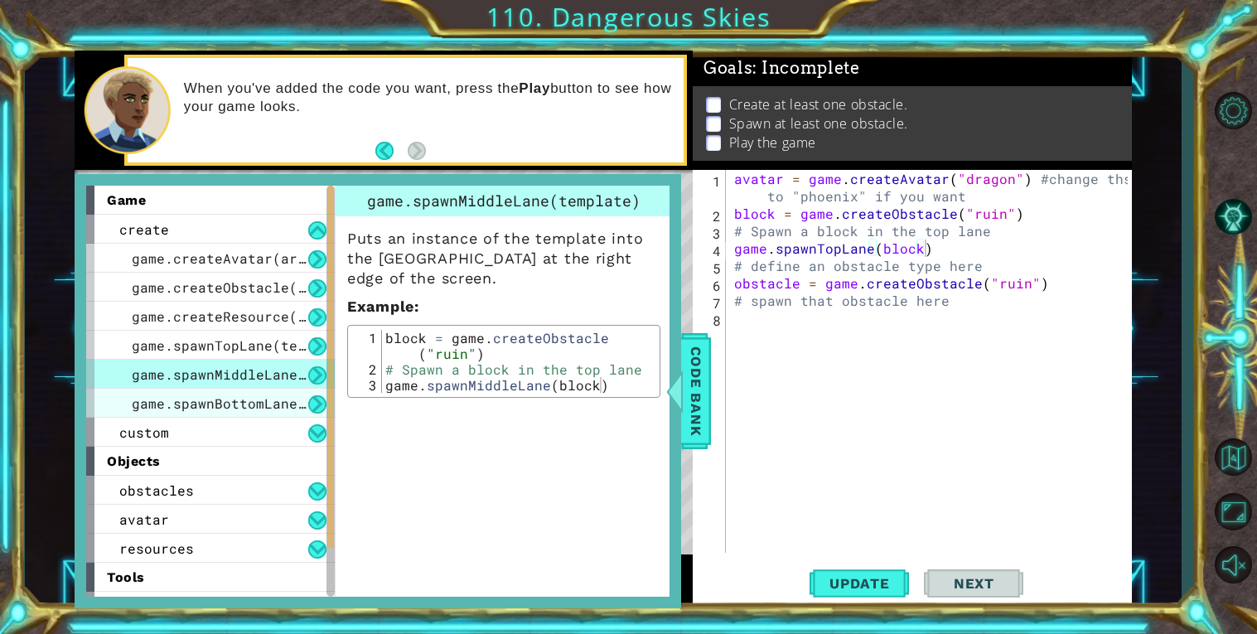
click at [246, 404] on span "game.spawnBottomLane(template)" at bounding box center [256, 402] width 249 height 17
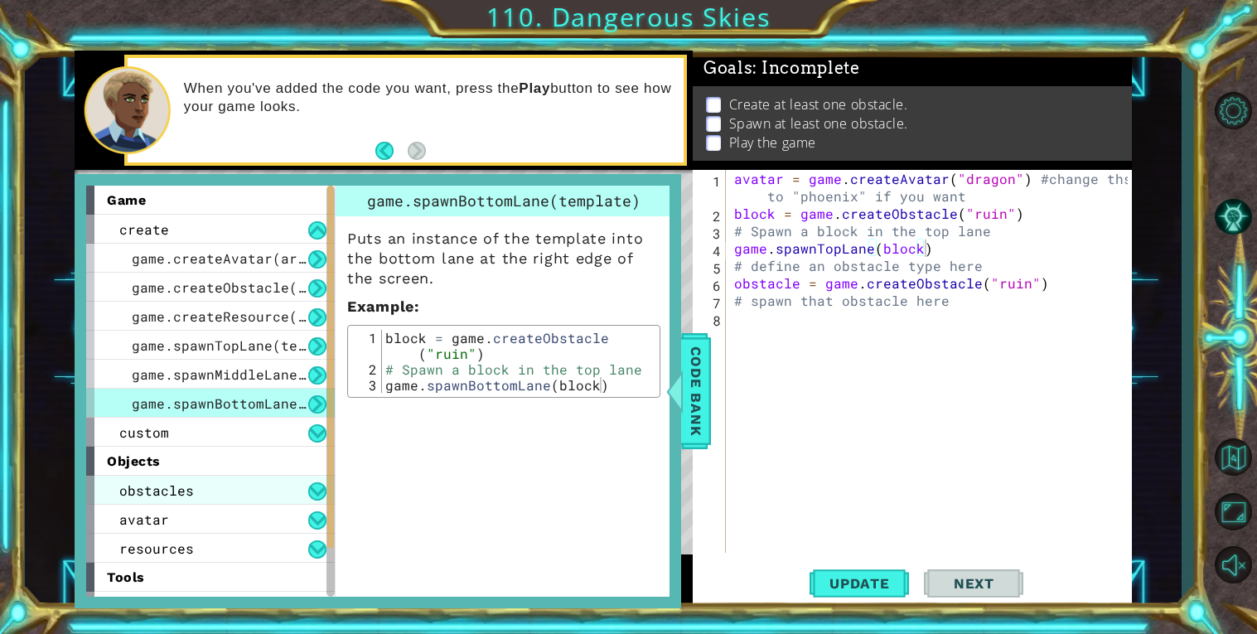
click at [212, 484] on div "obstacles" at bounding box center [210, 490] width 249 height 29
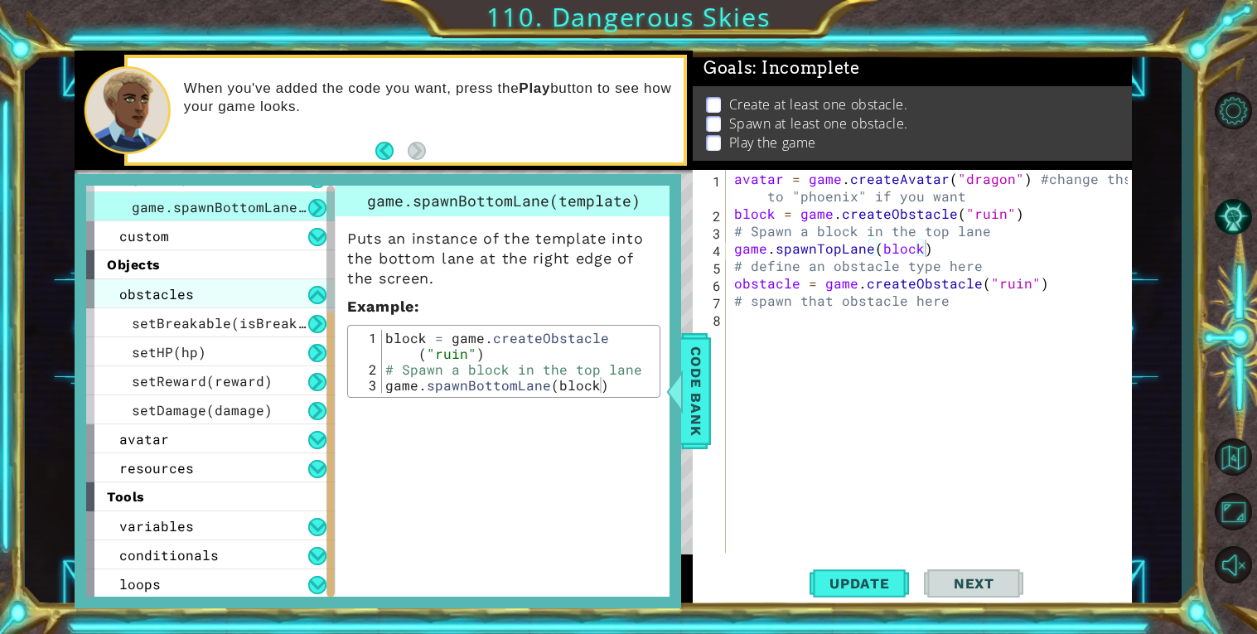
scroll to position [192, 0]
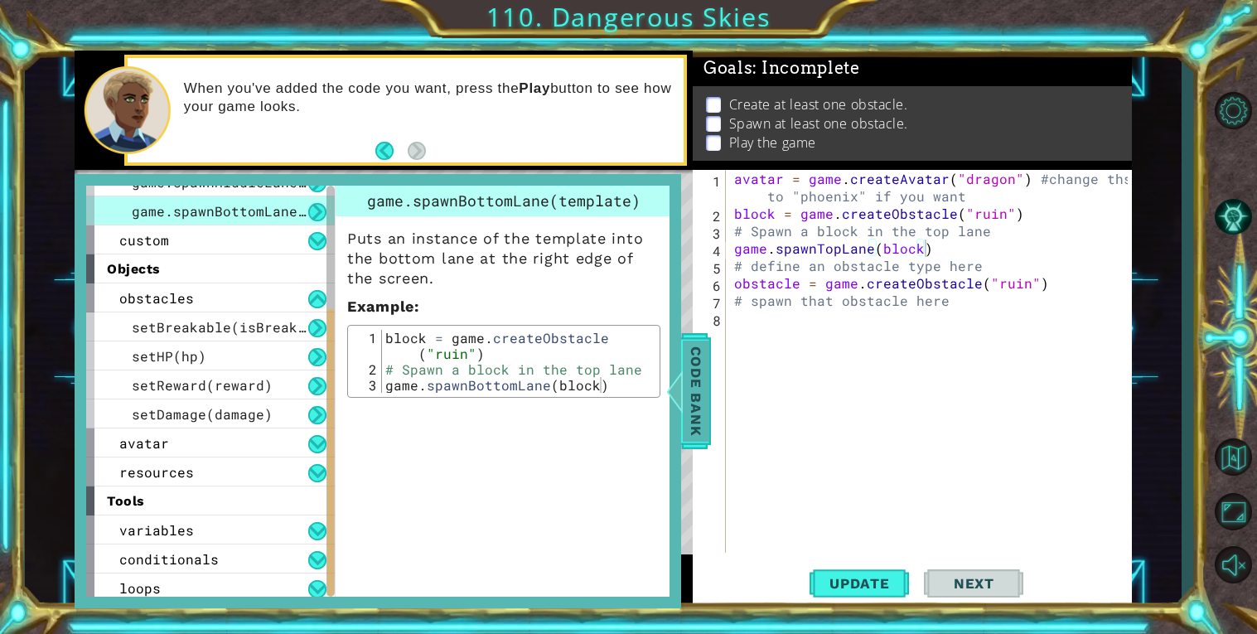
click at [691, 381] on span "Code Bank" at bounding box center [691, 391] width 27 height 101
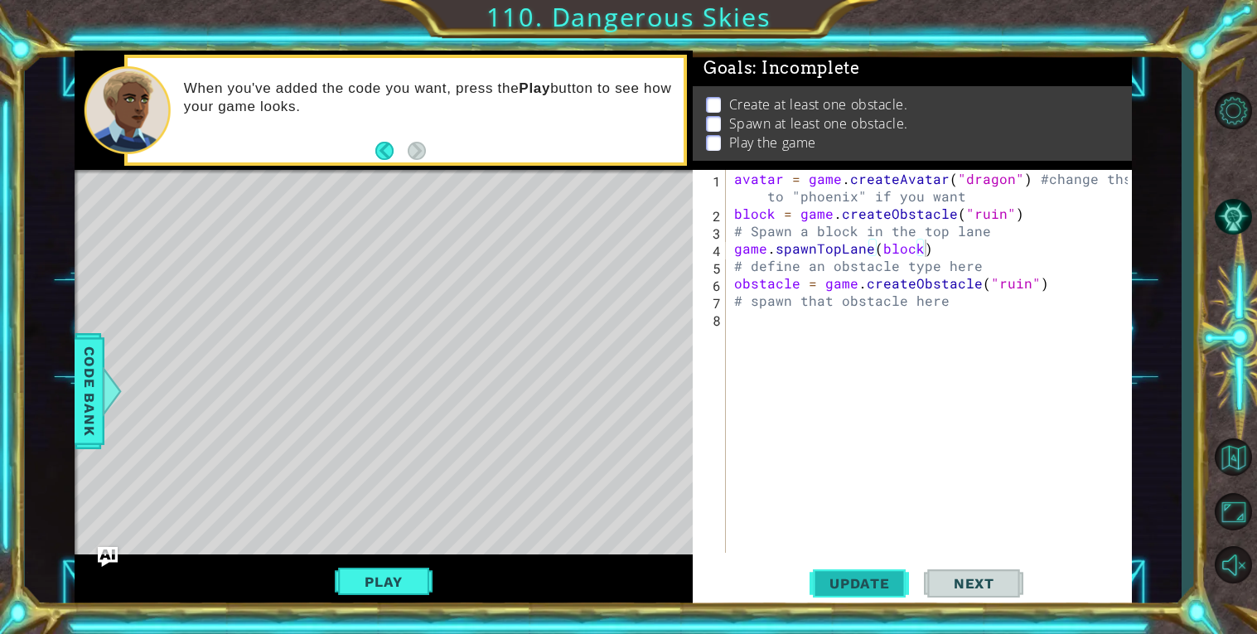
click at [845, 590] on span "Update" at bounding box center [860, 583] width 94 height 17
click at [354, 573] on button "Play" at bounding box center [383, 581] width 97 height 31
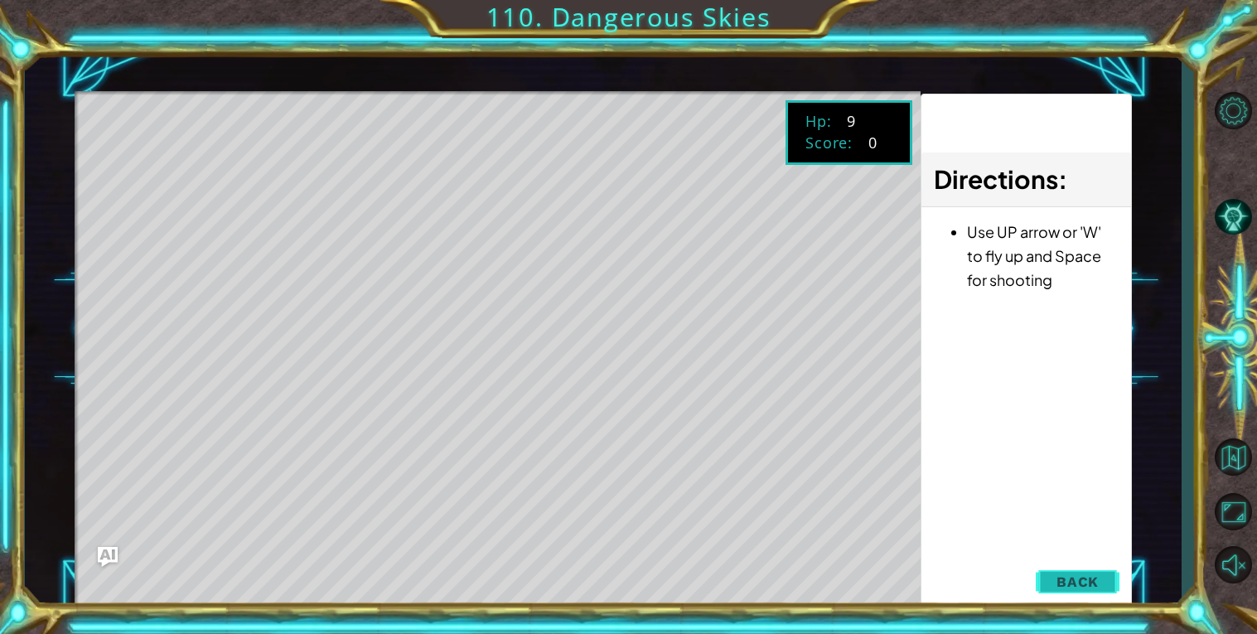
click at [1092, 576] on span "Back" at bounding box center [1078, 581] width 42 height 17
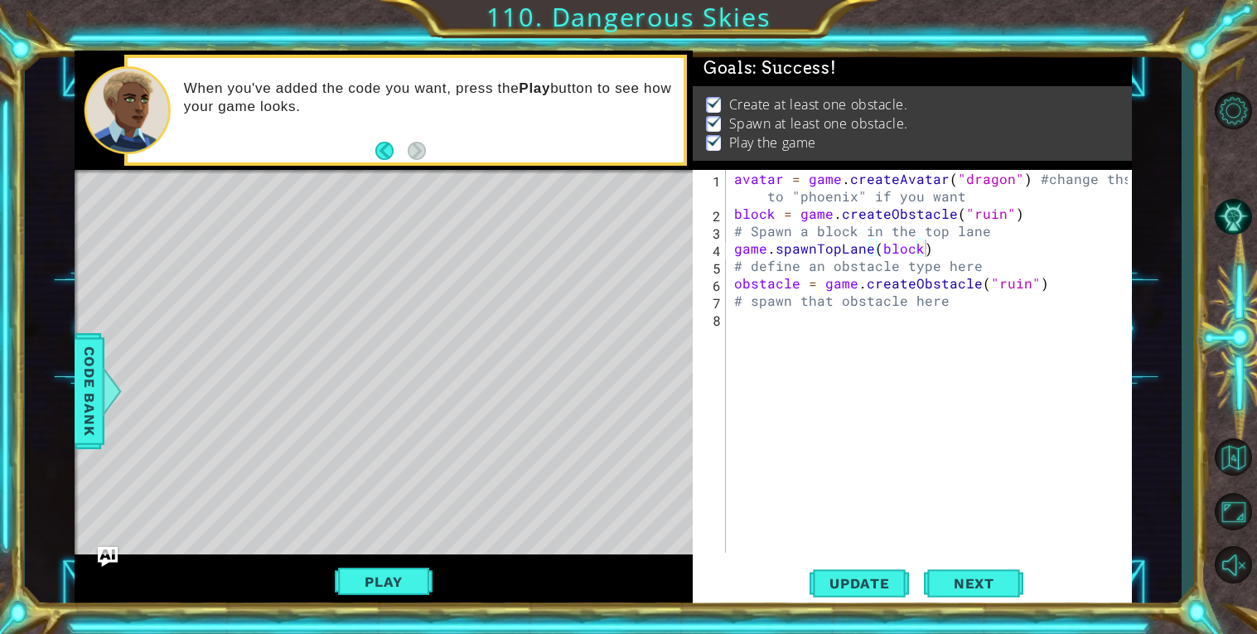
click at [729, 199] on div "game.spawnTopLane(block) 1 2 3 4 5 6 7 8 avatar = game . createAvatar ( "dragon…" at bounding box center [910, 361] width 435 height 383
click at [728, 208] on div "game.spawnTopLane(block) 1 2 3 4 5 6 7 8 avatar = game . createAvatar ( "dragon…" at bounding box center [910, 361] width 435 height 383
click at [736, 211] on div "avatar = game . createAvatar ( "dragon" ) #change ths to "phoenix" if you want …" at bounding box center [933, 387] width 405 height 435
type textarea "block = game.createObstacle("ruin")"
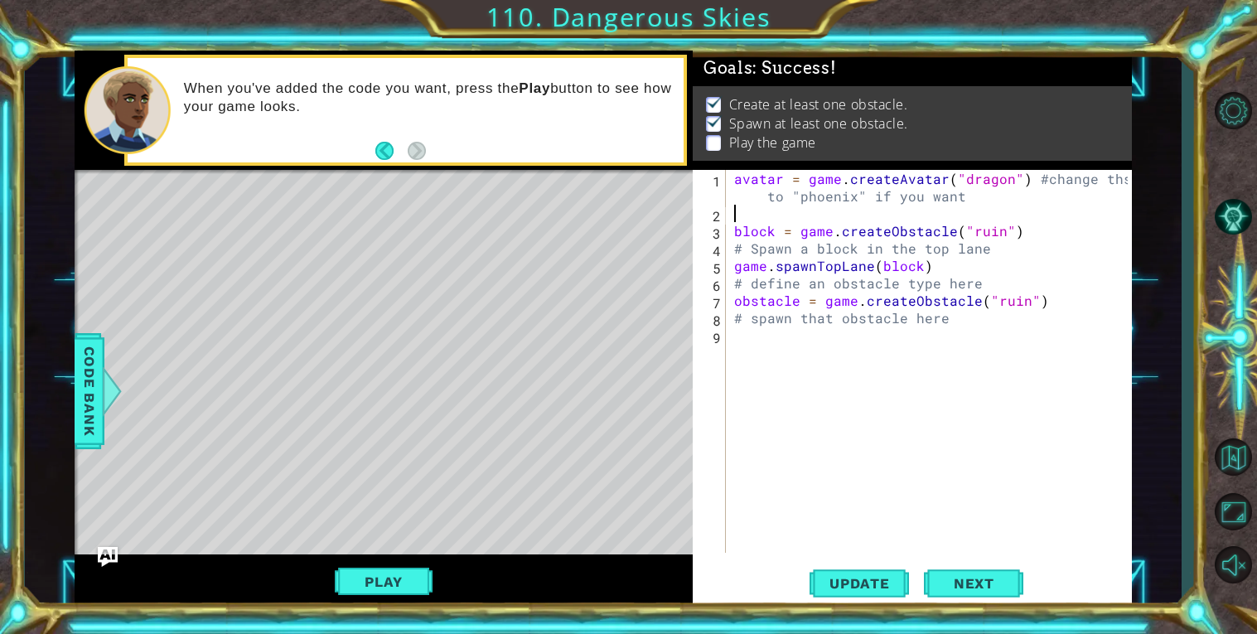
click at [770, 220] on div "avatar = game . createAvatar ( "dragon" ) #change ths to "phoenix" if you want …" at bounding box center [933, 387] width 405 height 435
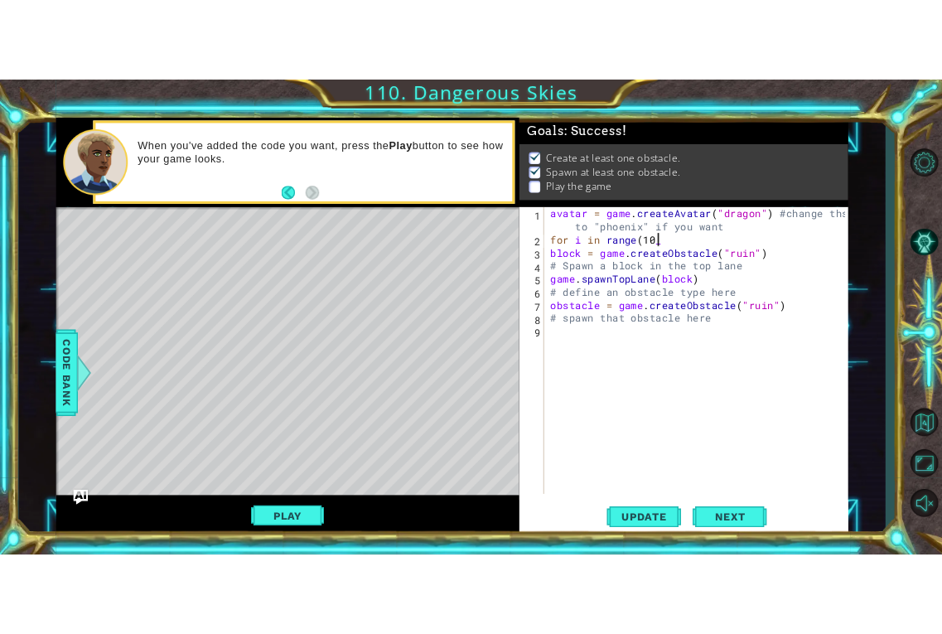
scroll to position [0, 7]
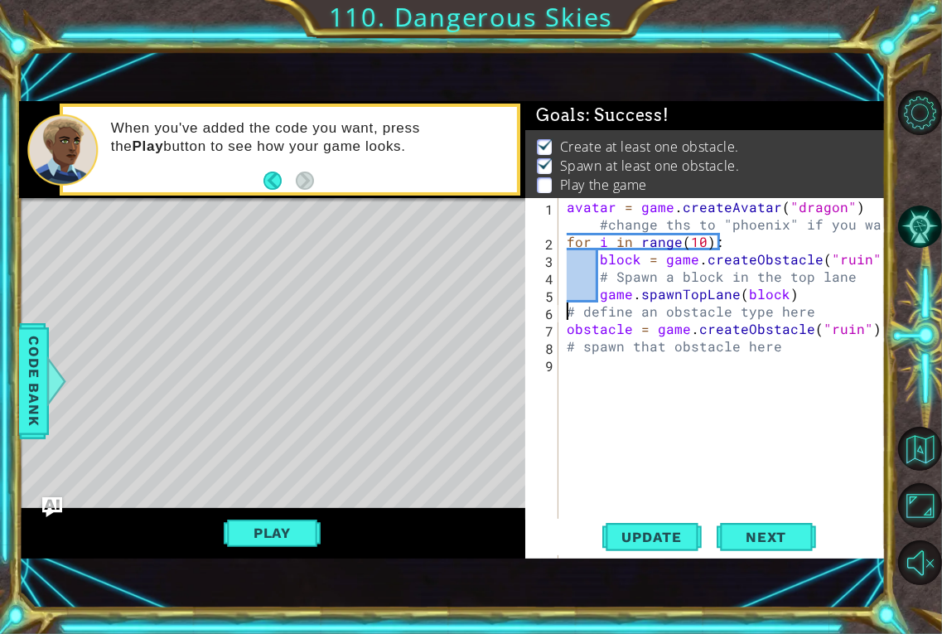
click at [569, 306] on div "avatar = game . createAvatar ( "dragon" ) #change ths to "phoenix" if you want …" at bounding box center [727, 415] width 327 height 435
click at [574, 328] on div "avatar = game . createAvatar ( "dragon" ) #change ths to "phoenix" if you want …" at bounding box center [727, 415] width 327 height 435
click at [571, 328] on div "avatar = game . createAvatar ( "dragon" ) #change ths to "phoenix" if you want …" at bounding box center [727, 415] width 327 height 435
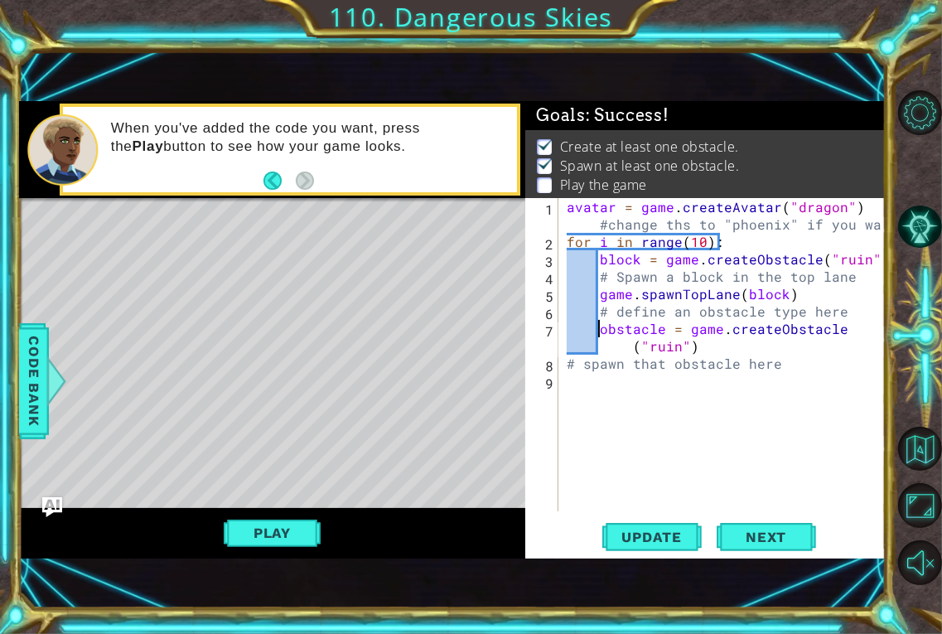
click at [569, 364] on div "avatar = game . createAvatar ( "dragon" ) #change ths to "phoenix" if you want …" at bounding box center [727, 380] width 327 height 365
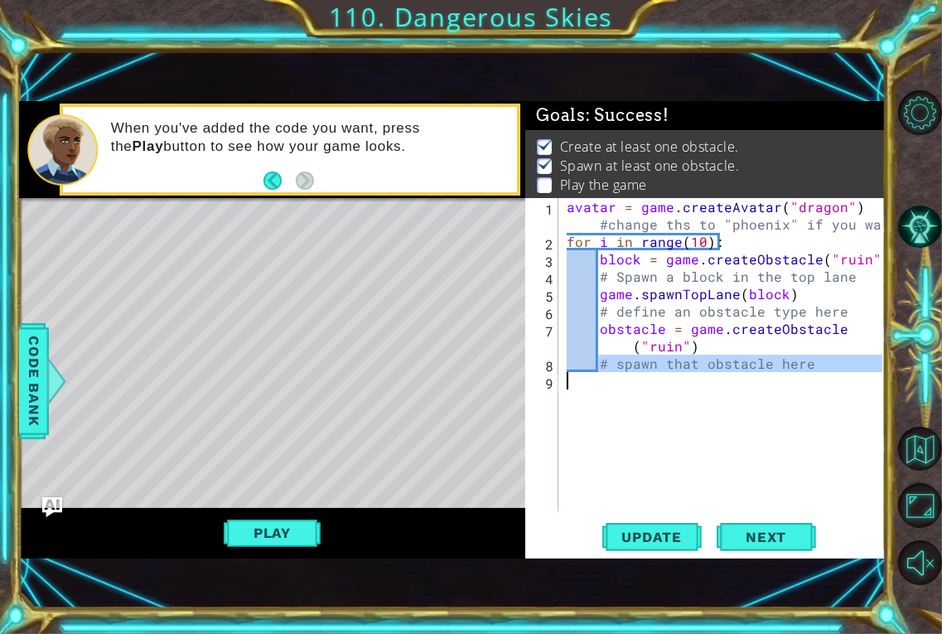
drag, startPoint x: 597, startPoint y: 362, endPoint x: 742, endPoint y: 375, distance: 145.6
click at [742, 375] on div "avatar = game . createAvatar ( "dragon" ) #change ths to "phoenix" if you want …" at bounding box center [727, 380] width 327 height 365
type textarea "# spawn that obstacle here"
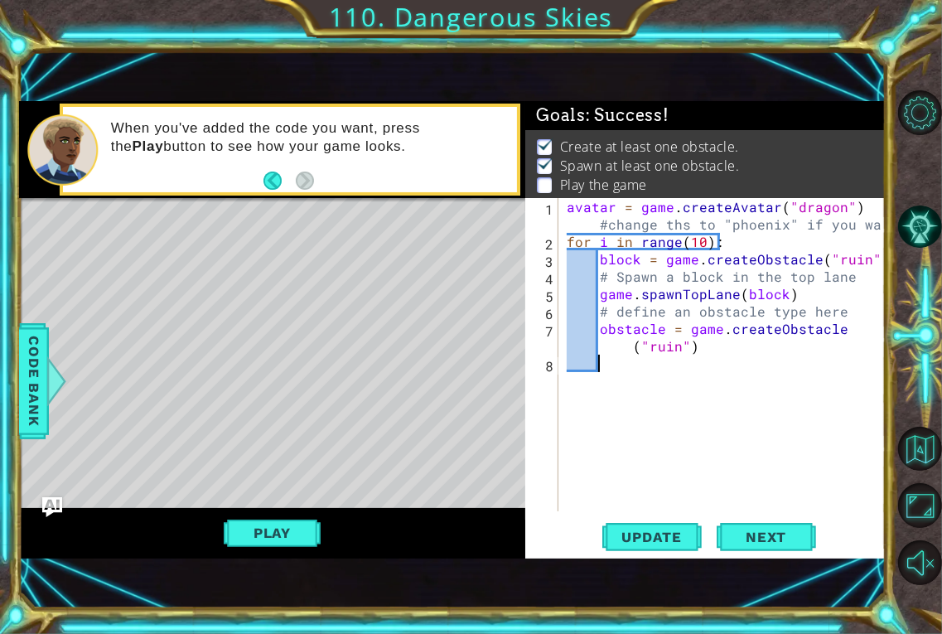
scroll to position [0, 0]
drag, startPoint x: 599, startPoint y: 307, endPoint x: 841, endPoint y: 314, distance: 242.1
click at [841, 314] on div "avatar = game . createAvatar ( "dragon" ) #change ths to "phoenix" if you want …" at bounding box center [727, 380] width 327 height 365
type textarea "# define an obstacle type here"
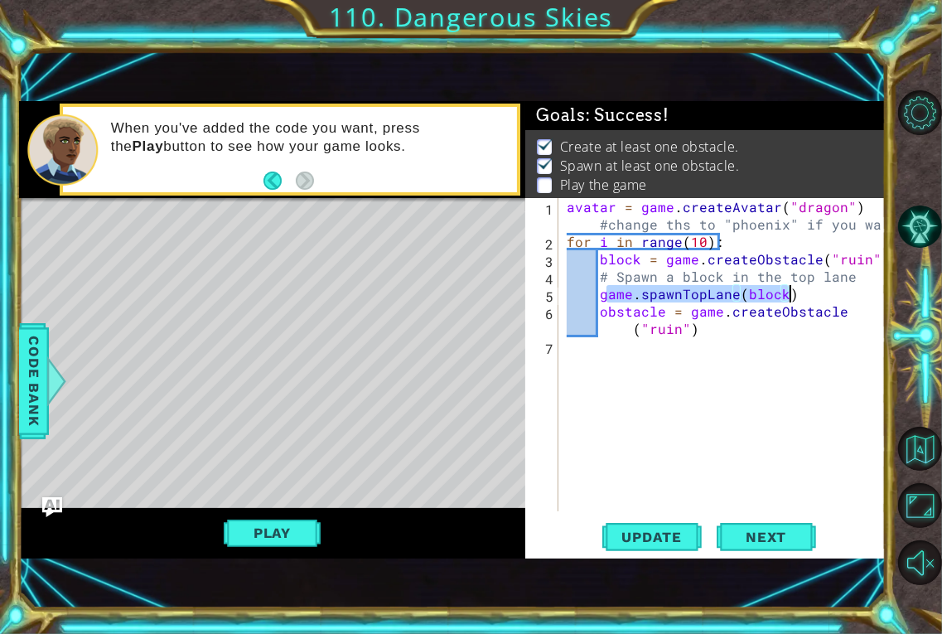
drag, startPoint x: 604, startPoint y: 300, endPoint x: 796, endPoint y: 295, distance: 191.5
click at [796, 295] on div "avatar = game . createAvatar ( "dragon" ) #change ths to "phoenix" if you want …" at bounding box center [727, 380] width 327 height 365
click at [603, 291] on div "avatar = game . createAvatar ( "dragon" ) #change ths to "phoenix" if you want …" at bounding box center [723, 354] width 318 height 313
click at [604, 292] on div "avatar = game . createAvatar ( "dragon" ) #change ths to "phoenix" if you want …" at bounding box center [727, 380] width 327 height 365
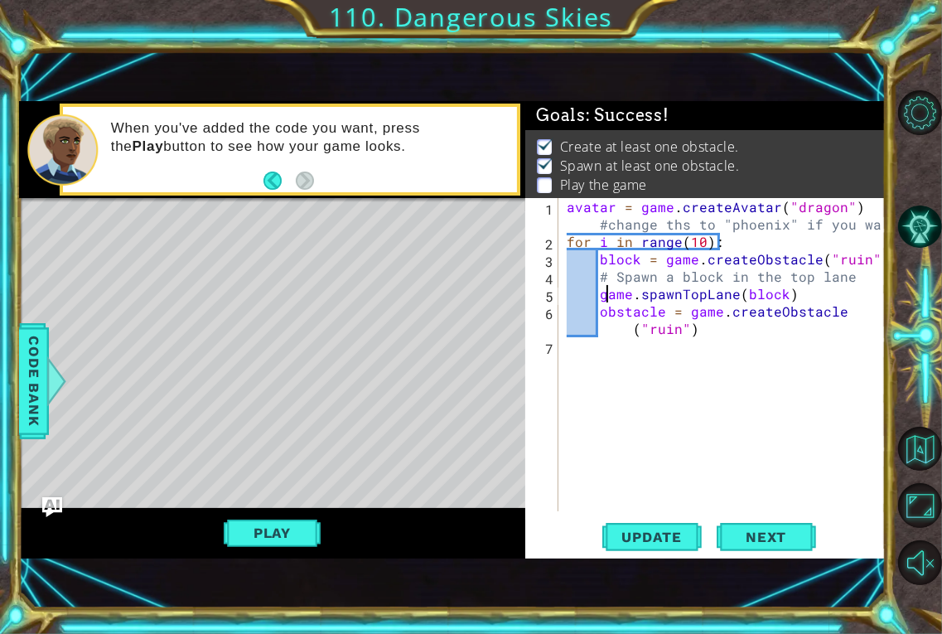
click at [604, 292] on div "avatar = game . createAvatar ( "dragon" ) #change ths to "phoenix" if you want …" at bounding box center [727, 380] width 327 height 365
type textarea "game.spawnTopLane(block) obstacle = game.createObstacle("ruin")"
click at [639, 348] on div "avatar = game . createAvatar ( "dragon" ) #change ths to "phoenix" if you want …" at bounding box center [727, 380] width 327 height 365
paste textarea "game.spawnTopLane(block)"
drag, startPoint x: 683, startPoint y: 347, endPoint x: 696, endPoint y: 348, distance: 13.3
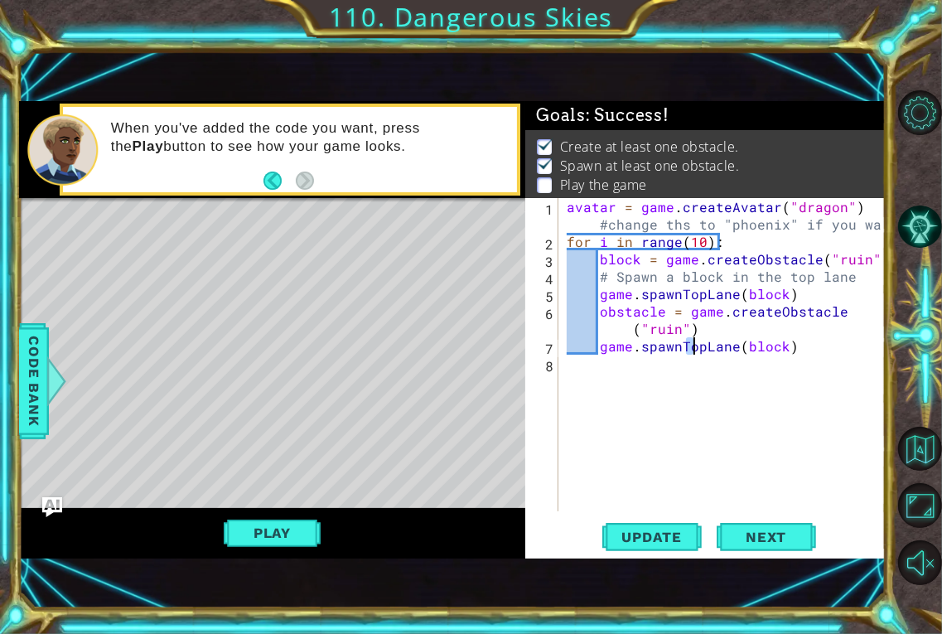
click at [696, 348] on div "avatar = game . createAvatar ( "dragon" ) #change ths to "phoenix" if you want …" at bounding box center [727, 380] width 327 height 365
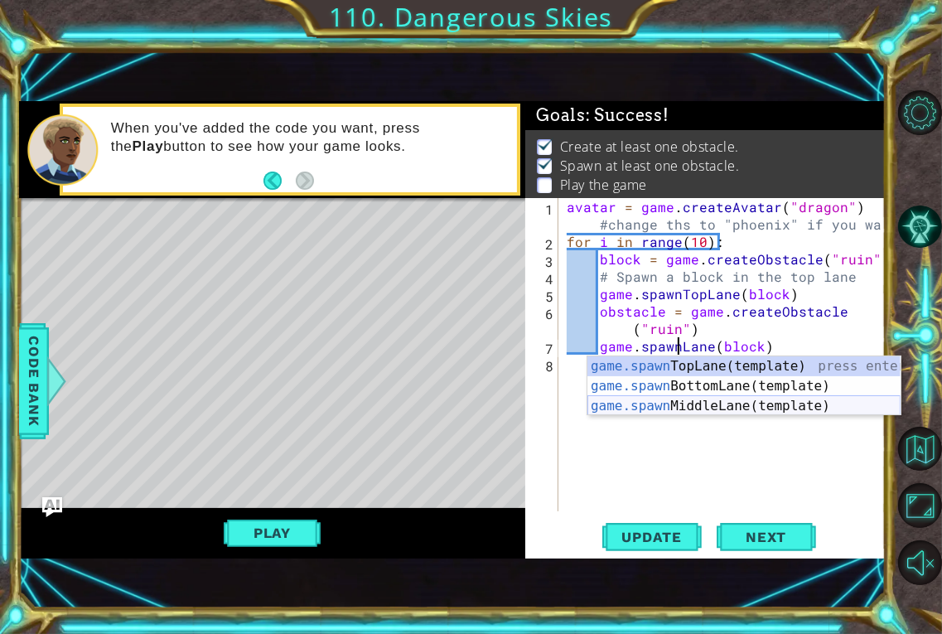
click at [733, 404] on div "game.spawn TopLane(template) press enter game.spawn BottomLane(template) press …" at bounding box center [744, 405] width 313 height 99
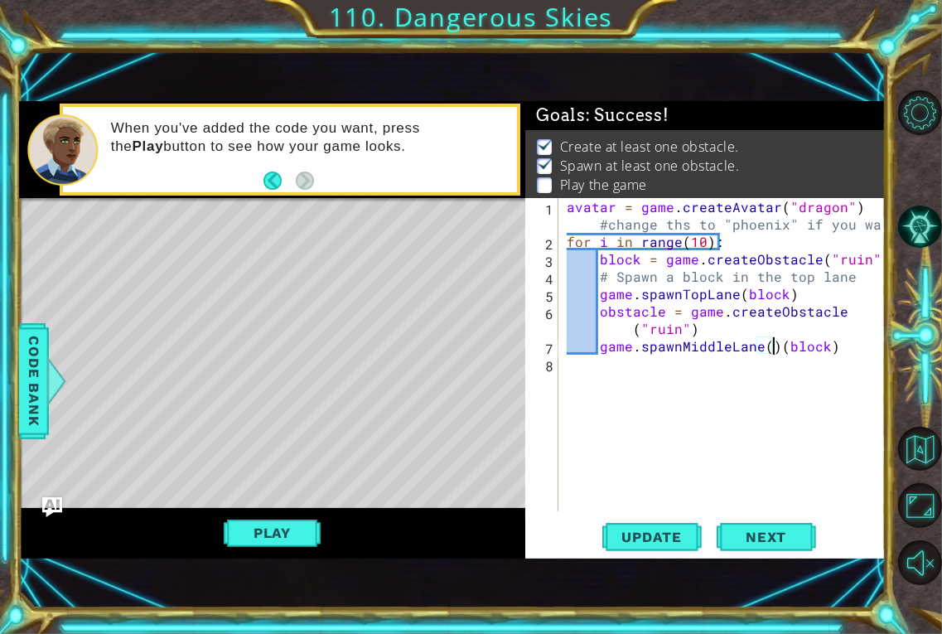
type textarea "game.spawnMiddleLane(block)"
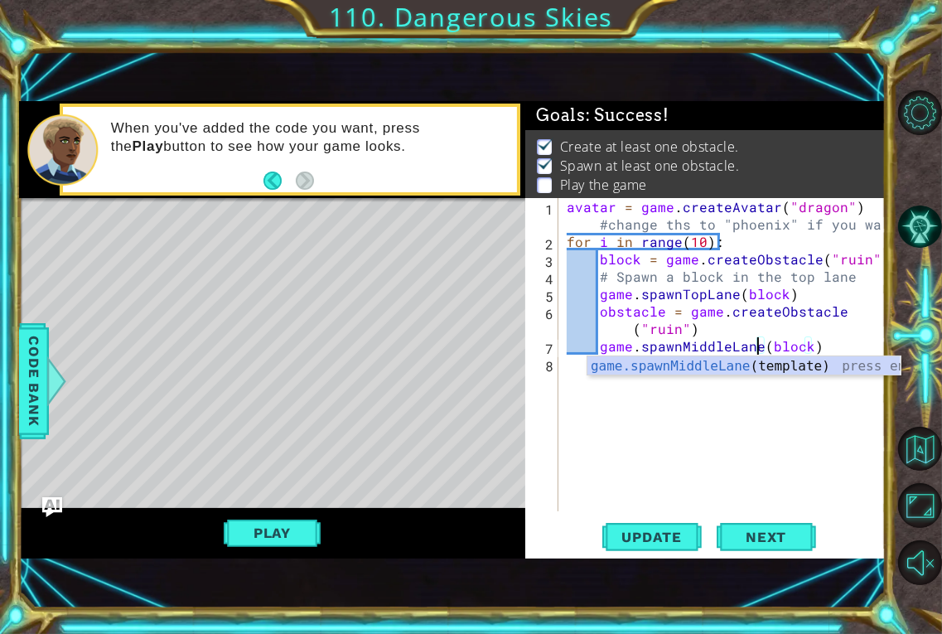
click at [632, 394] on div "avatar = game . createAvatar ( "dragon" ) #change ths to "phoenix" if you want …" at bounding box center [727, 380] width 327 height 365
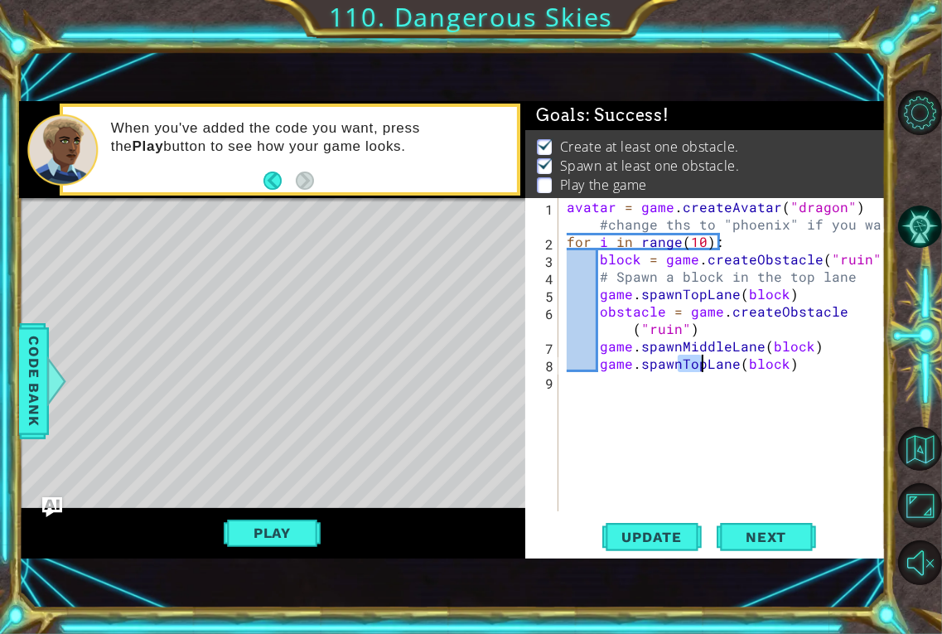
drag, startPoint x: 678, startPoint y: 369, endPoint x: 699, endPoint y: 372, distance: 21.8
click at [699, 372] on div "avatar = game . createAvatar ( "dragon" ) #change ths to "phoenix" if you want …" at bounding box center [727, 380] width 327 height 365
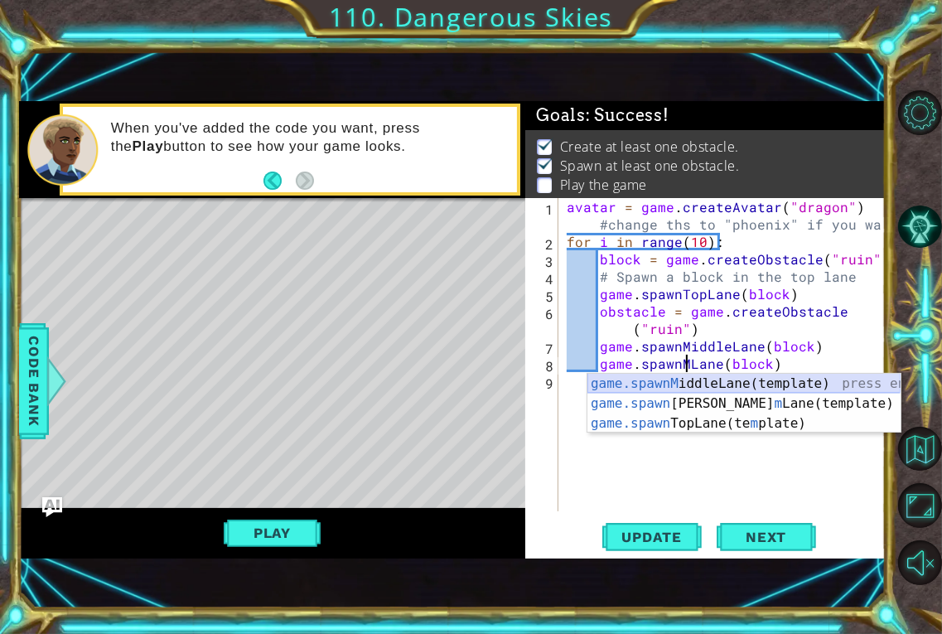
click at [732, 382] on div "game.spawnM iddleLane(template) press enter game.spawn Botto m Lane(template) p…" at bounding box center [744, 423] width 313 height 99
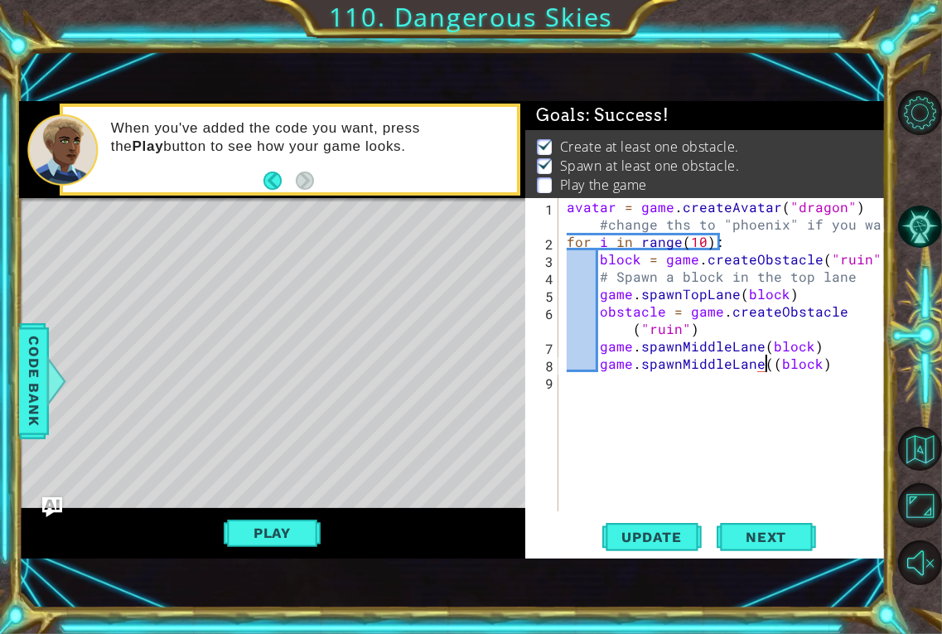
type textarea "game.spawnMiddleLane(block)"
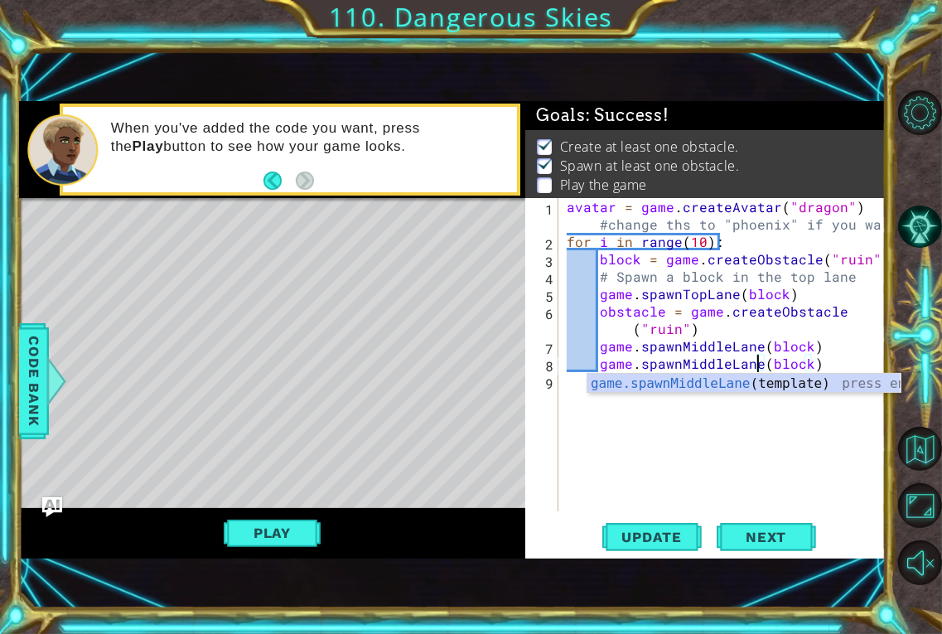
click at [583, 380] on div "avatar = game . createAvatar ( "dragon" ) #change ths to "phoenix" if you want …" at bounding box center [727, 380] width 327 height 365
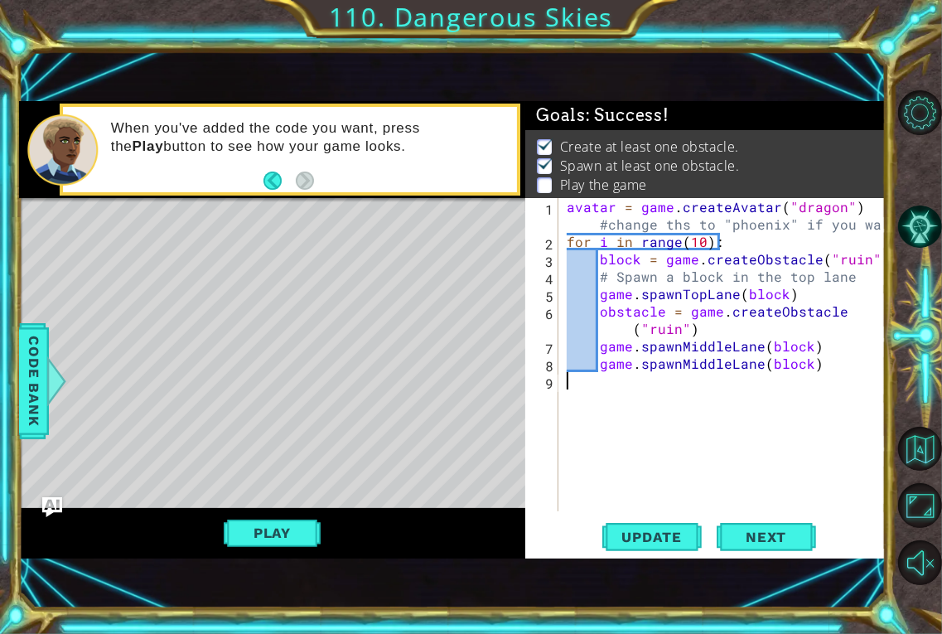
scroll to position [0, 0]
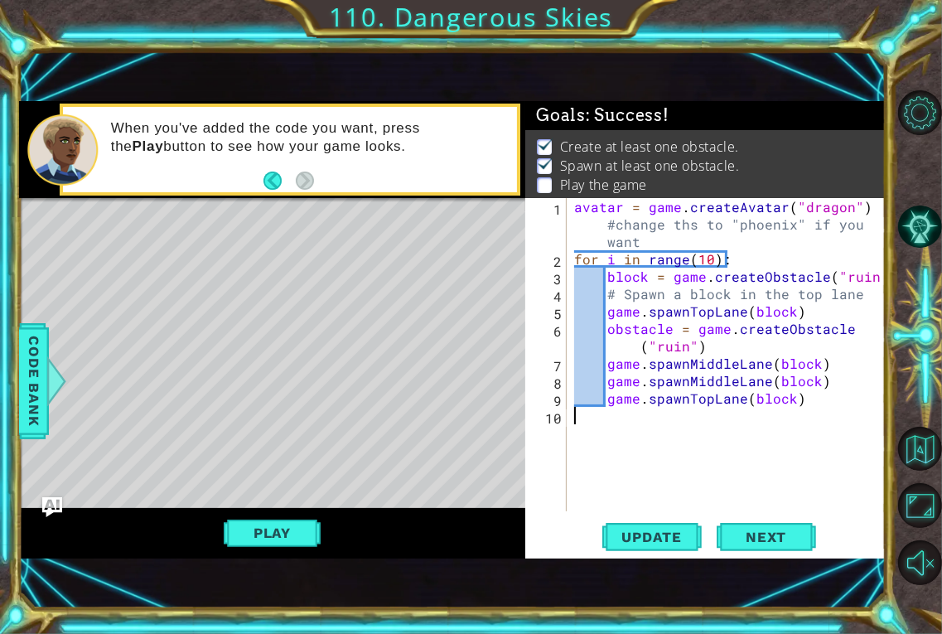
paste textarea "game.spawnTopLane(block)"
click at [694, 415] on div "avatar = game . createAvatar ( "dragon" ) #change ths to "phoenix" if you want …" at bounding box center [730, 389] width 319 height 383
drag, startPoint x: 689, startPoint y: 415, endPoint x: 708, endPoint y: 419, distance: 18.5
click at [708, 419] on div "avatar = game . createAvatar ( "dragon" ) #change ths to "phoenix" if you want …" at bounding box center [730, 389] width 319 height 383
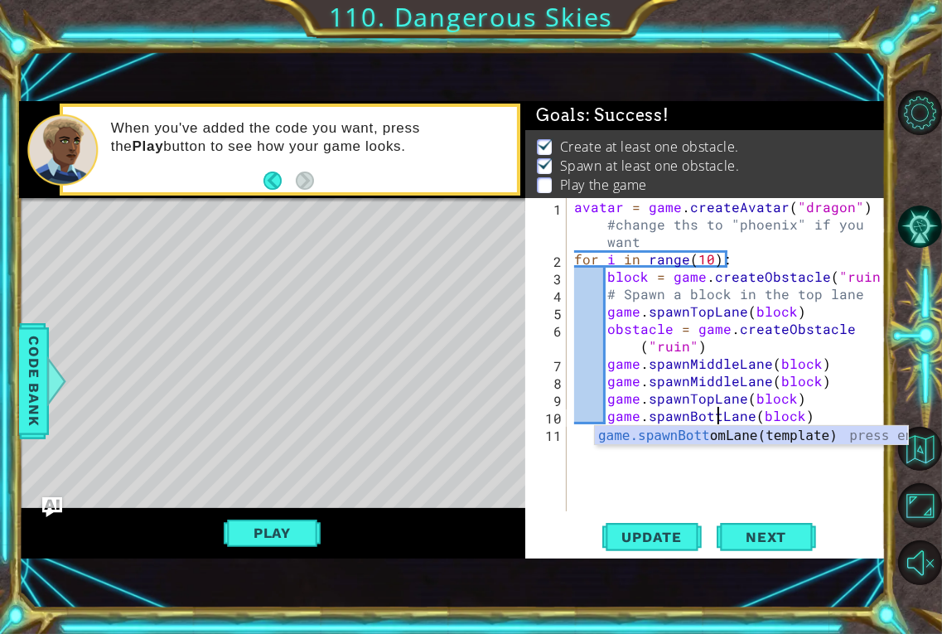
scroll to position [0, 10]
type textarea "game.spawnBottomLane(block)"
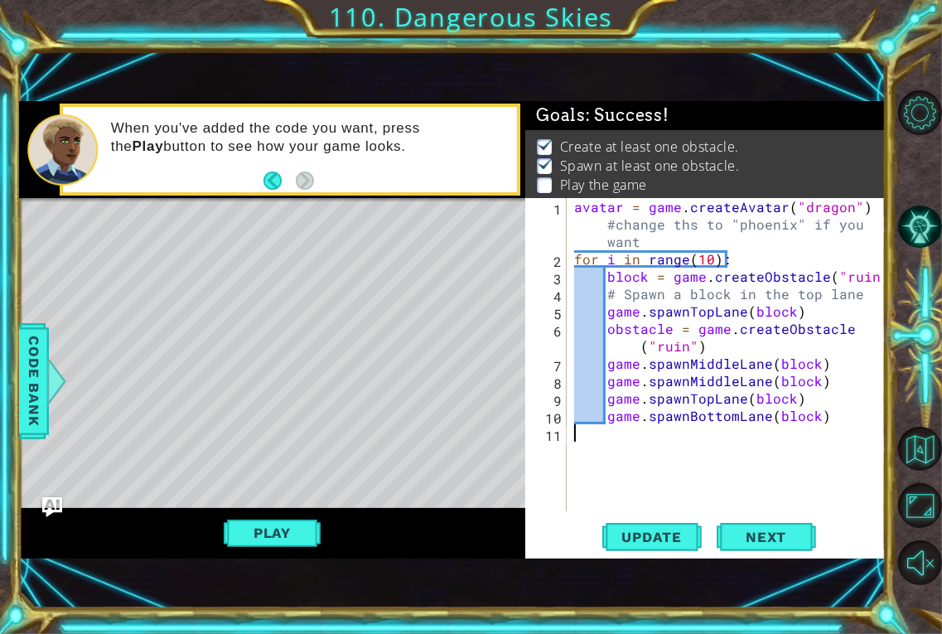
click at [699, 464] on div "avatar = game . createAvatar ( "dragon" ) #change ths to "phoenix" if you want …" at bounding box center [730, 389] width 319 height 383
type textarea "game.spawnBottomLane(block)"
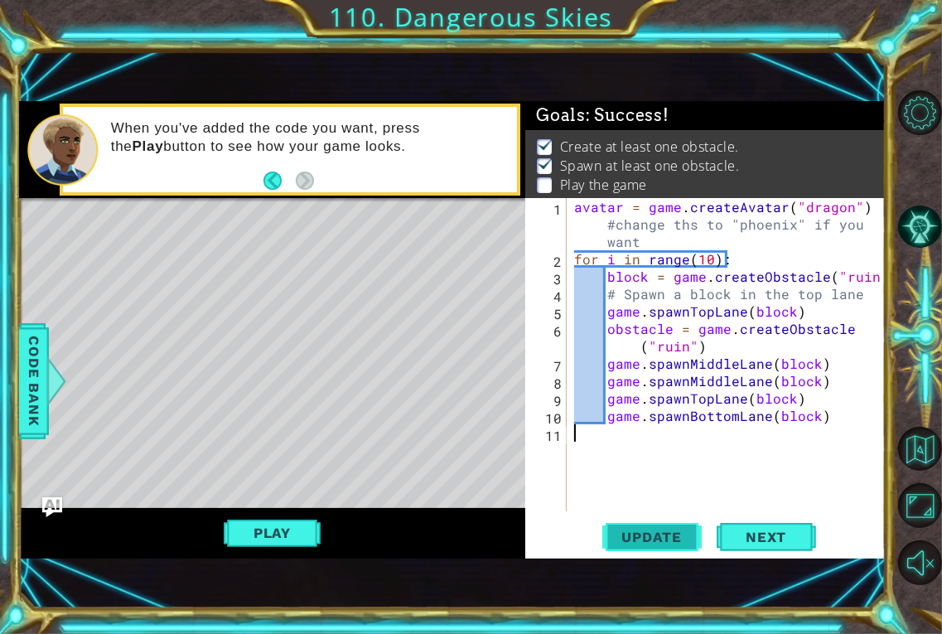
click at [656, 554] on button "Update" at bounding box center [651, 537] width 99 height 36
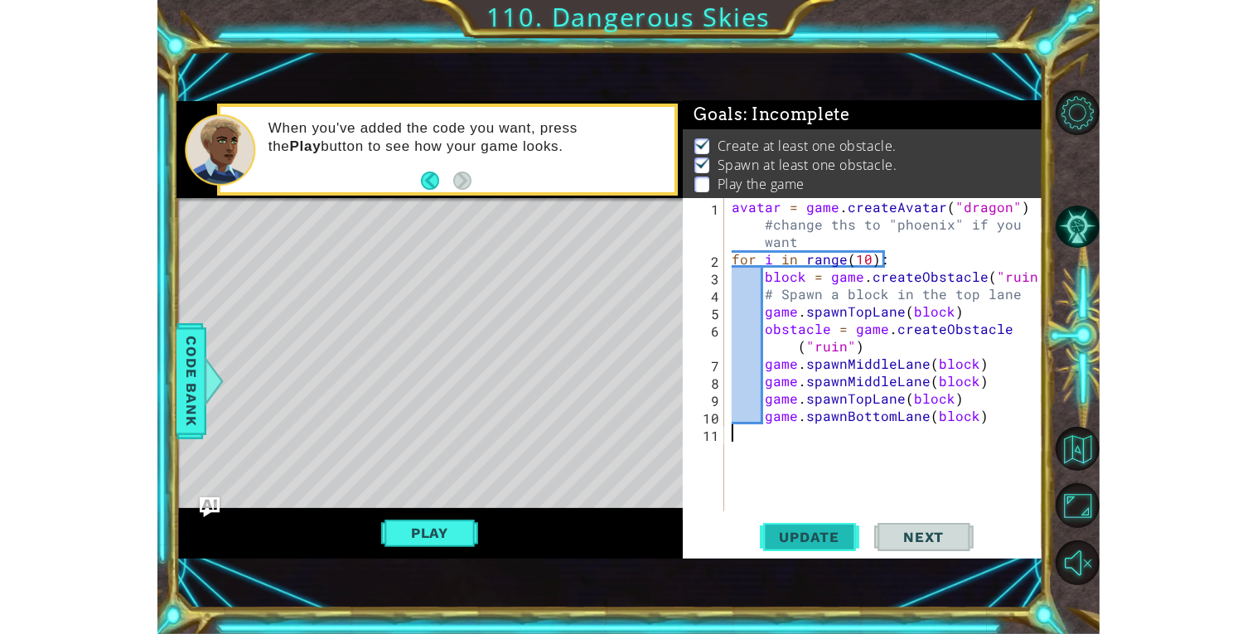
scroll to position [2, 0]
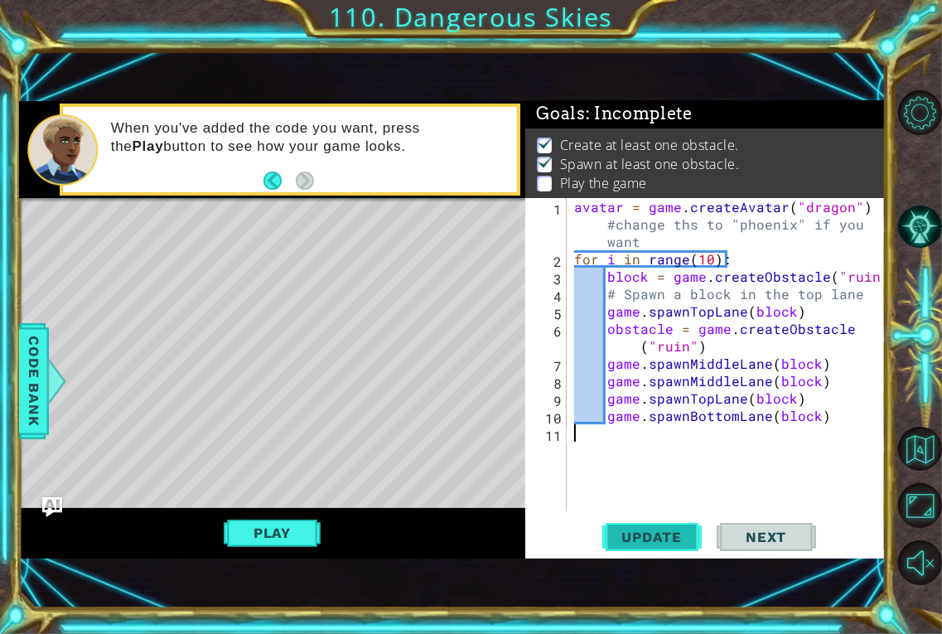
click at [661, 553] on button "Update" at bounding box center [651, 537] width 99 height 36
click at [247, 537] on button "Play" at bounding box center [272, 532] width 97 height 31
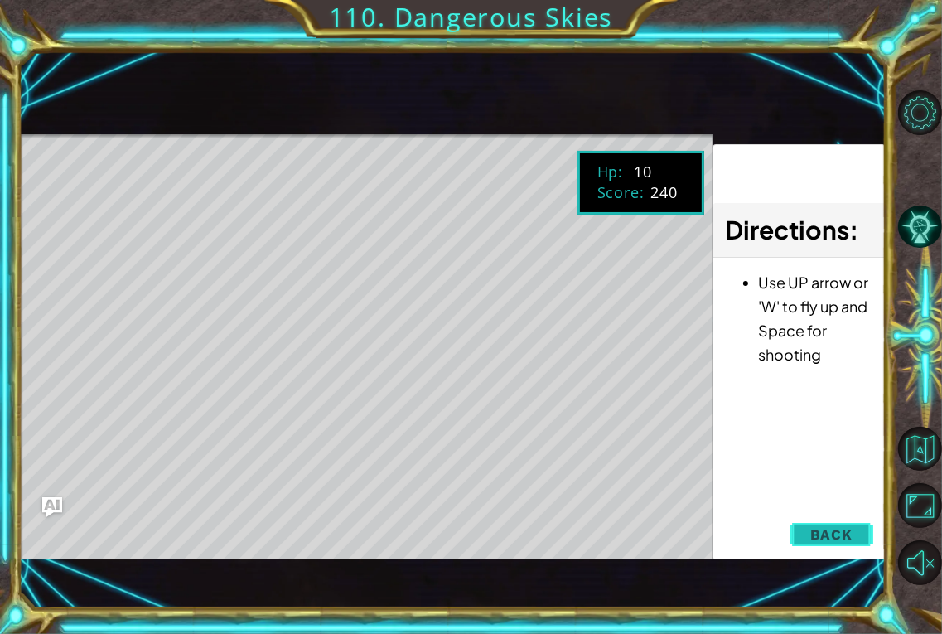
click at [837, 527] on span "Back" at bounding box center [831, 534] width 42 height 17
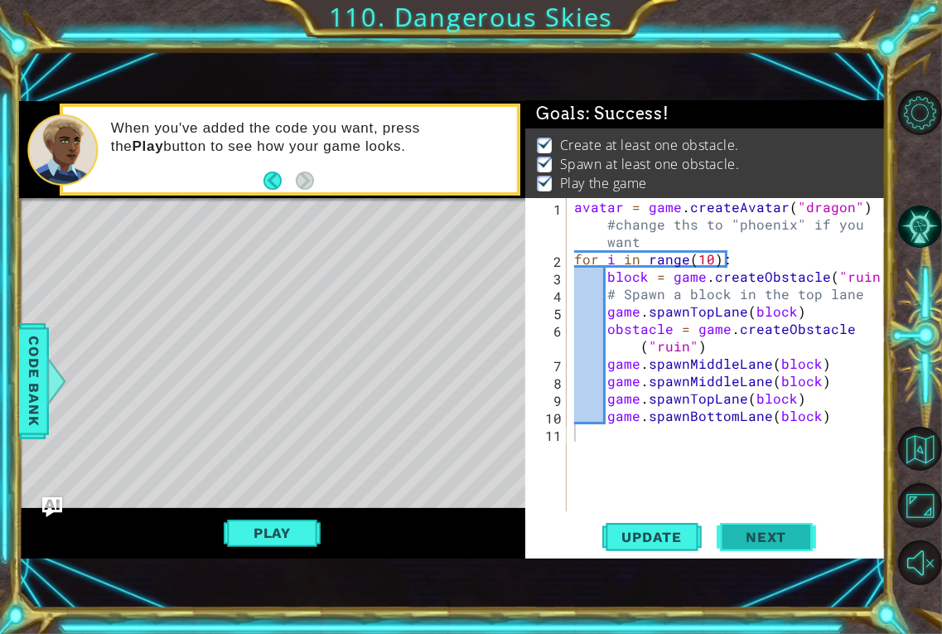
click at [784, 536] on span "Next" at bounding box center [766, 537] width 74 height 17
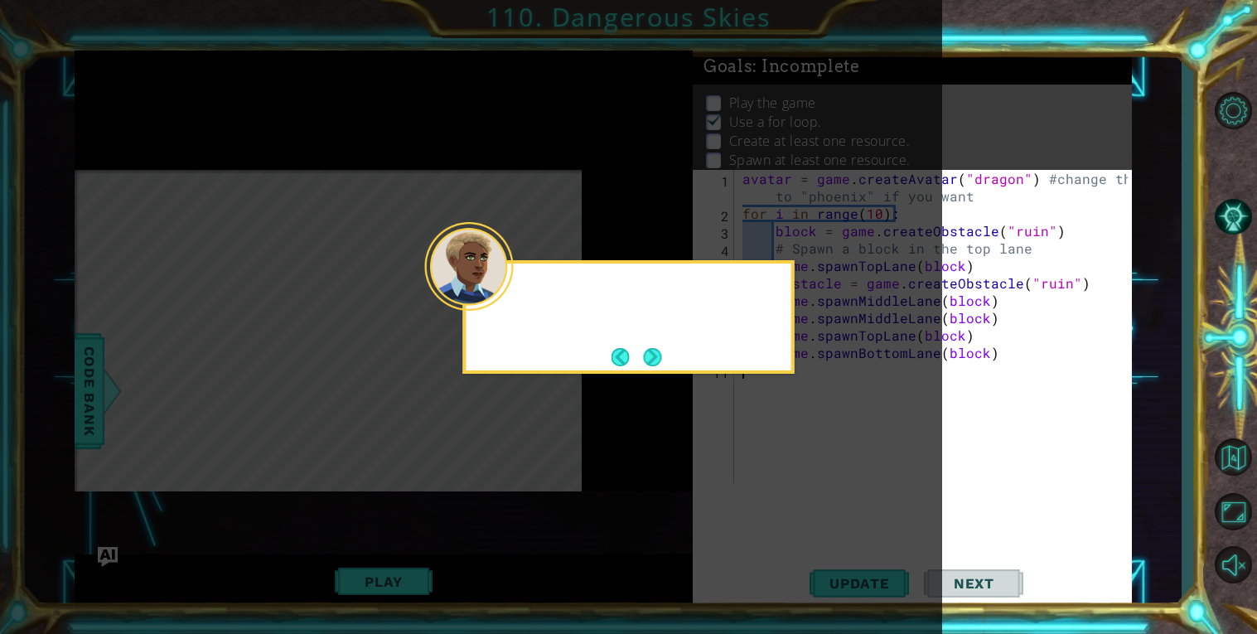
scroll to position [10, 0]
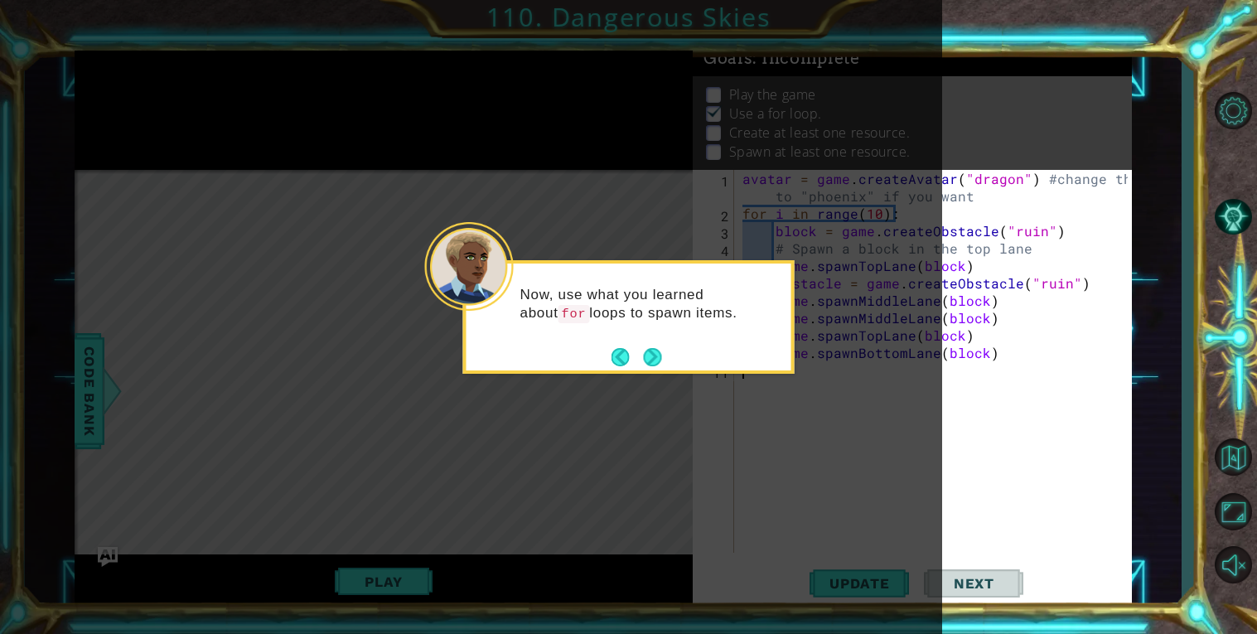
click at [664, 360] on div "Now, use what you learned about for loops to spawn items." at bounding box center [628, 317] width 331 height 114
click at [656, 358] on button "Next" at bounding box center [652, 357] width 18 height 18
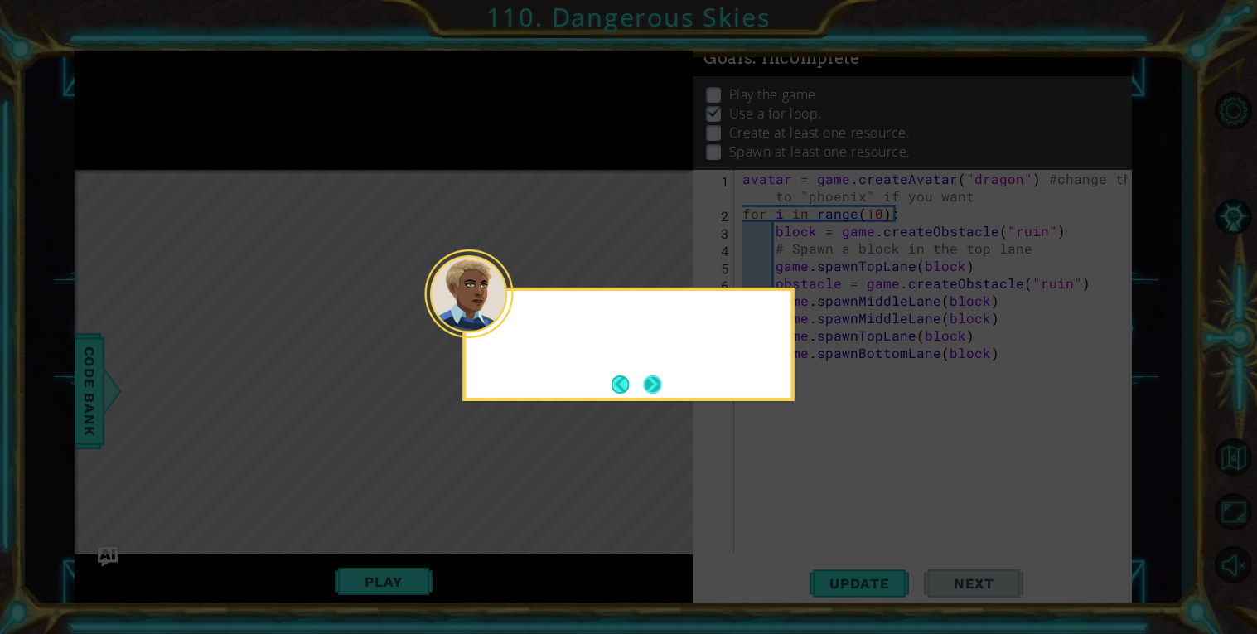
click at [647, 378] on button "Next" at bounding box center [653, 384] width 18 height 18
click at [654, 381] on icon at bounding box center [628, 317] width 1257 height 634
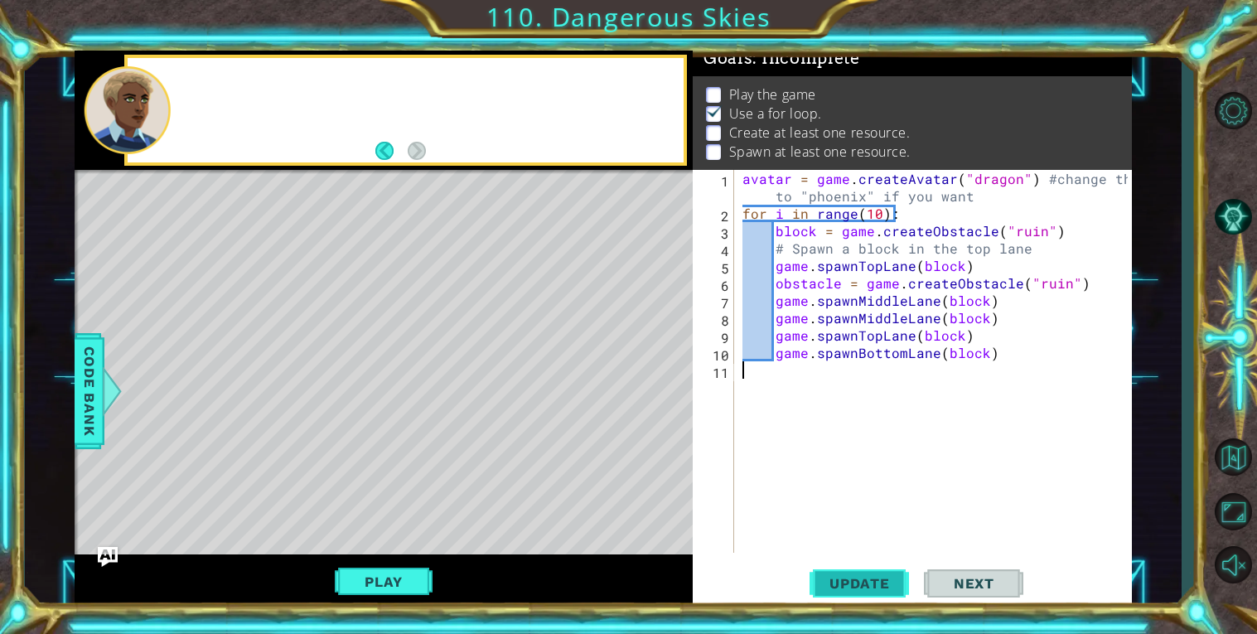
click at [868, 594] on button "Update" at bounding box center [859, 583] width 99 height 44
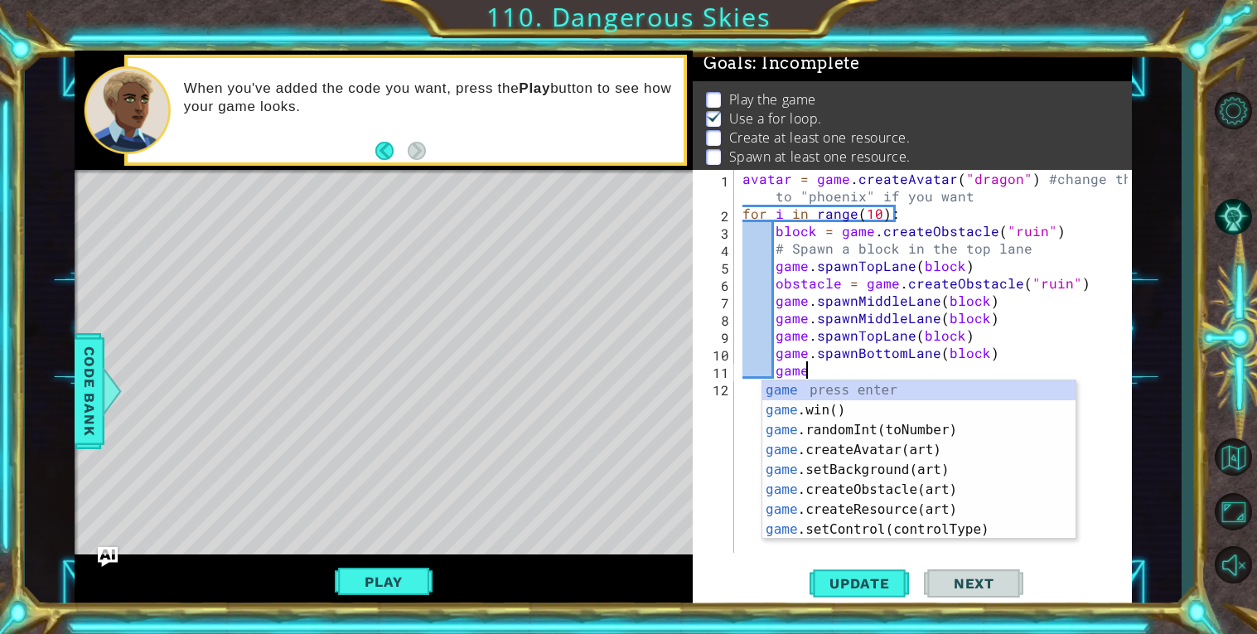
scroll to position [0, 3]
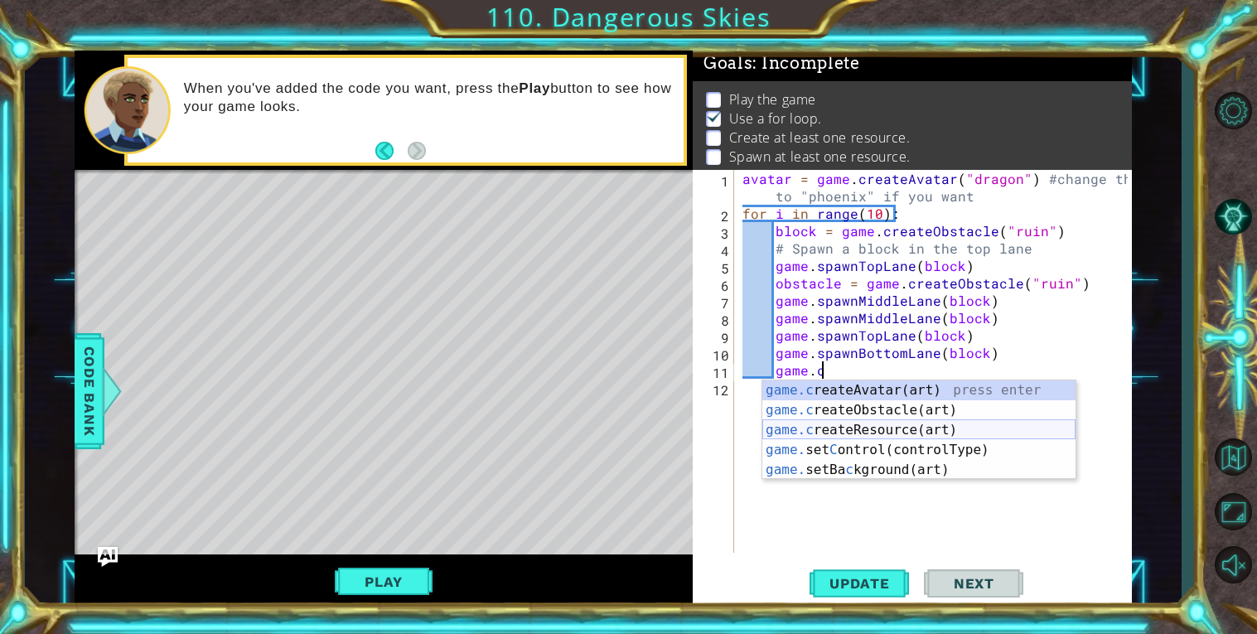
click at [876, 428] on div "game.c reateAvatar(art) press enter game.c reateObstacle(art) press enter game.…" at bounding box center [918, 449] width 313 height 139
type textarea "game.createResource("feather")"
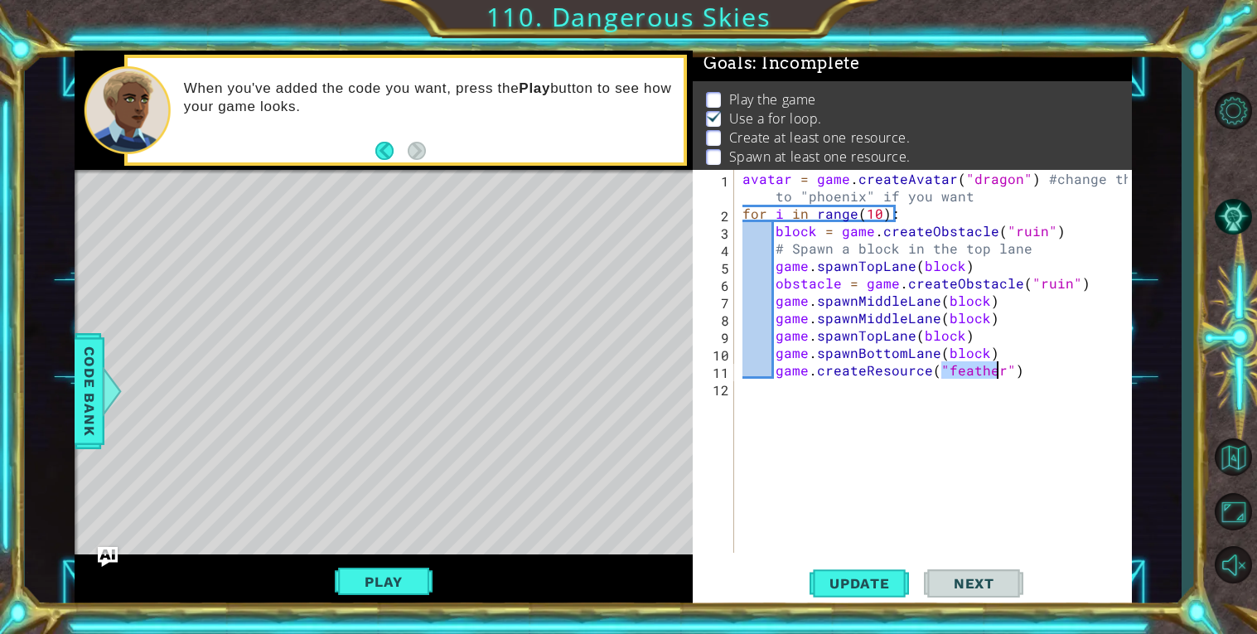
click at [780, 408] on div "avatar = game . createAvatar ( "dragon" ) #change ths to "phoenix" if you want …" at bounding box center [937, 387] width 397 height 435
click at [782, 372] on div "avatar = game . createAvatar ( "dragon" ) #change ths to "phoenix" if you want …" at bounding box center [937, 387] width 397 height 435
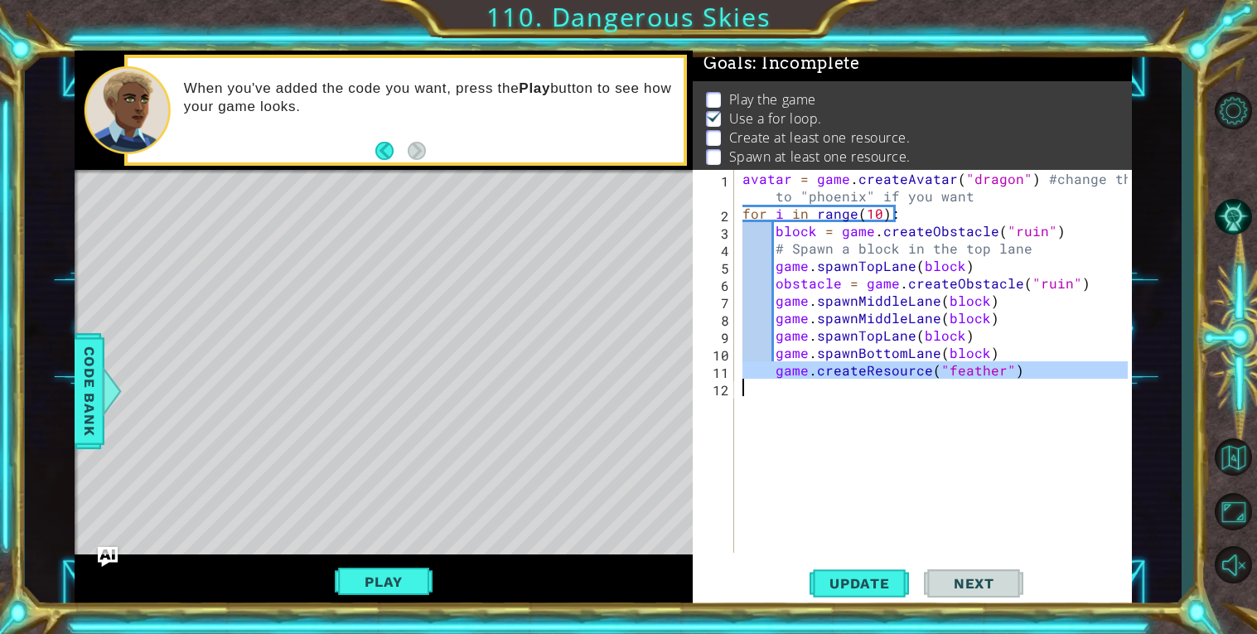
type textarea "game.createResource("feather")"
click at [769, 402] on div "avatar = game . createAvatar ( "dragon" ) #change ths to "phoenix" if you want …" at bounding box center [933, 361] width 389 height 383
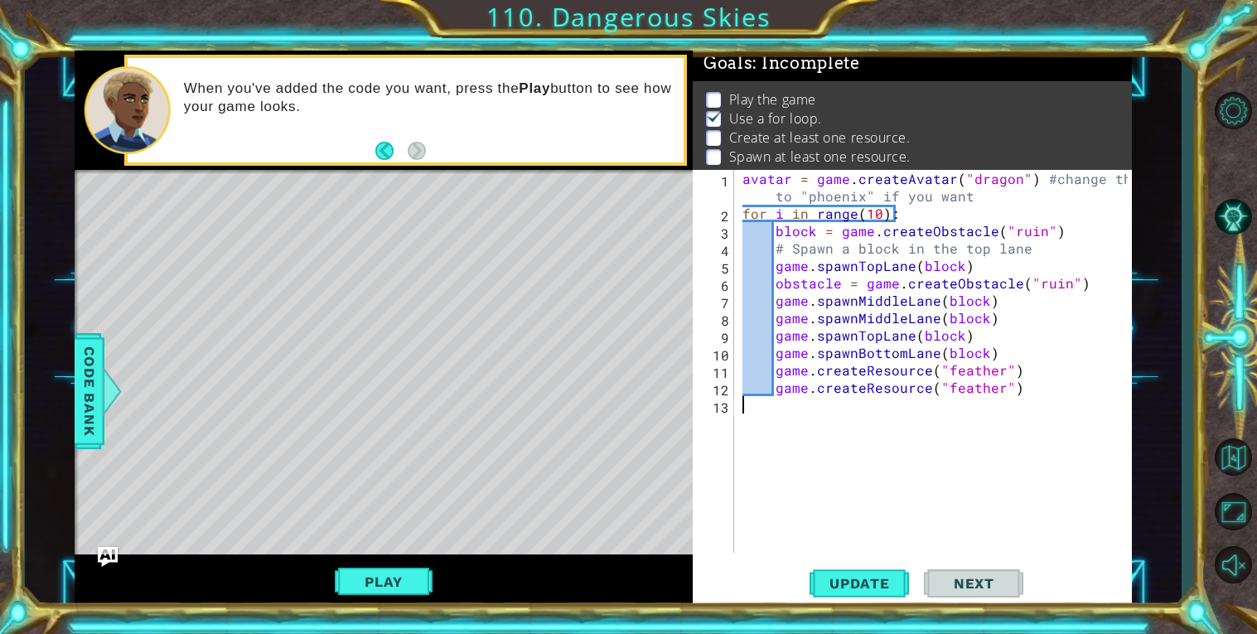
paste textarea "game.createResource("feather")"
click at [779, 411] on div "avatar = game . createAvatar ( "dragon" ) #change ths to "phoenix" if you want …" at bounding box center [937, 387] width 397 height 435
click at [779, 411] on div "avatar = game . createAvatar ( "dragon" ) #change ths to "phoenix" if you want …" at bounding box center [933, 361] width 389 height 383
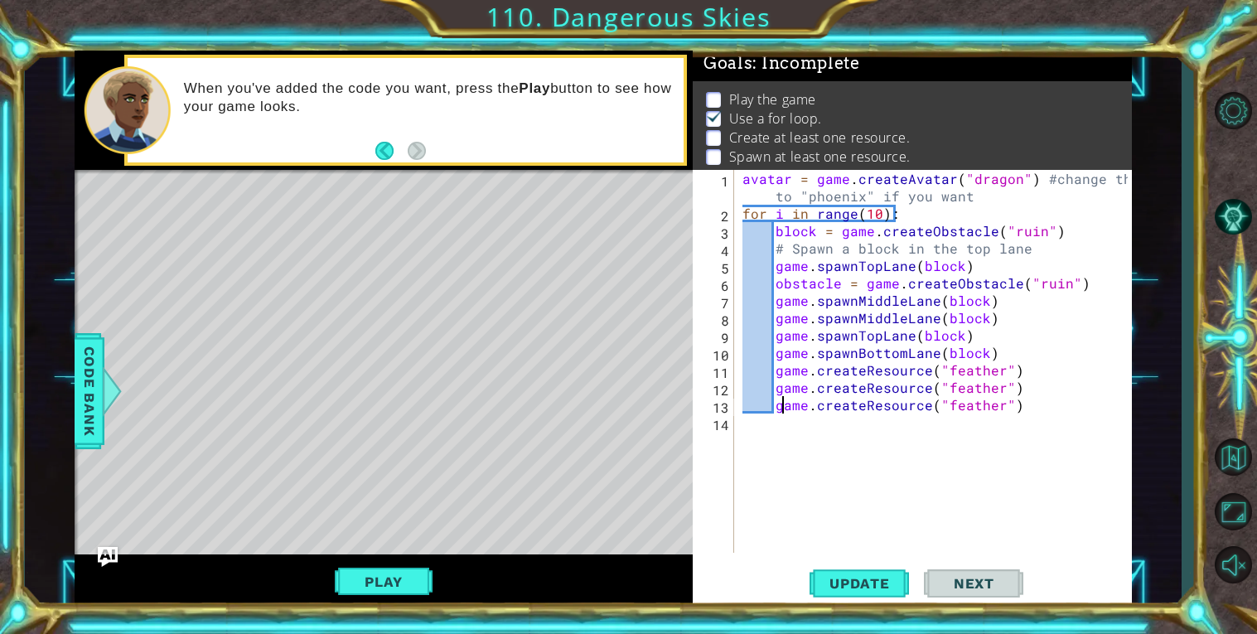
click at [779, 411] on div "avatar = game . createAvatar ( "dragon" ) #change ths to "phoenix" if you want …" at bounding box center [937, 387] width 397 height 435
type textarea "game.createResource("feather")"
click at [885, 333] on div "avatar = game . createAvatar ( "dragon" ) #change ths to "phoenix" if you want …" at bounding box center [937, 387] width 397 height 435
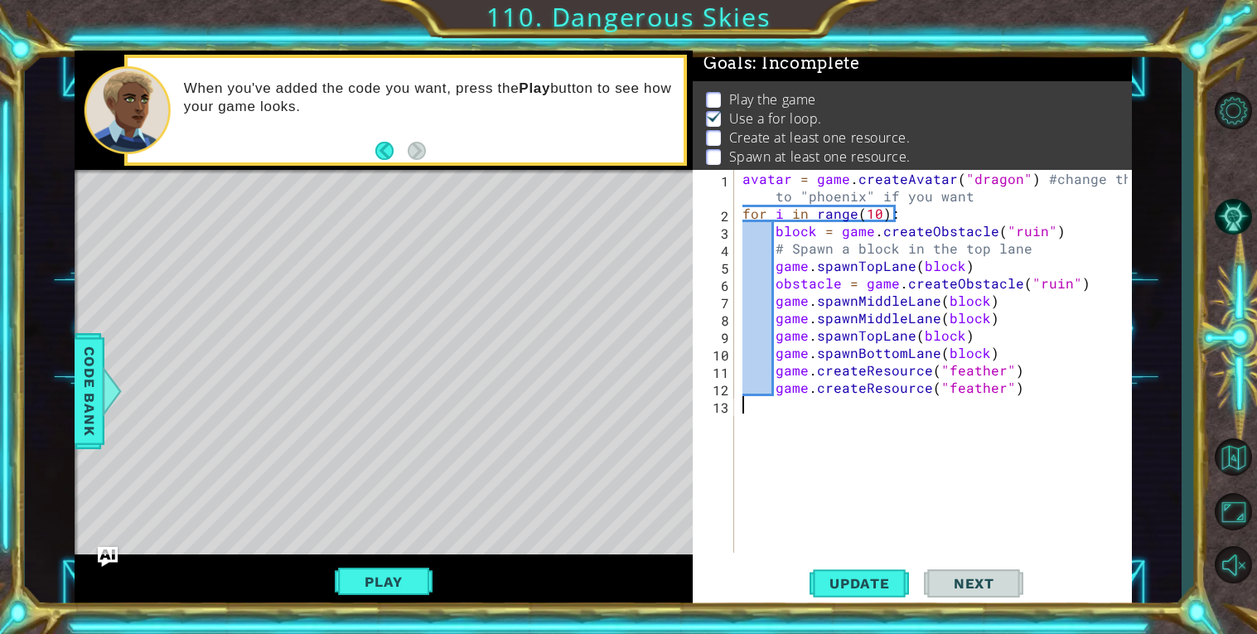
click at [885, 333] on div "avatar = game . createAvatar ( "dragon" ) #change ths to "phoenix" if you want …" at bounding box center [937, 387] width 397 height 435
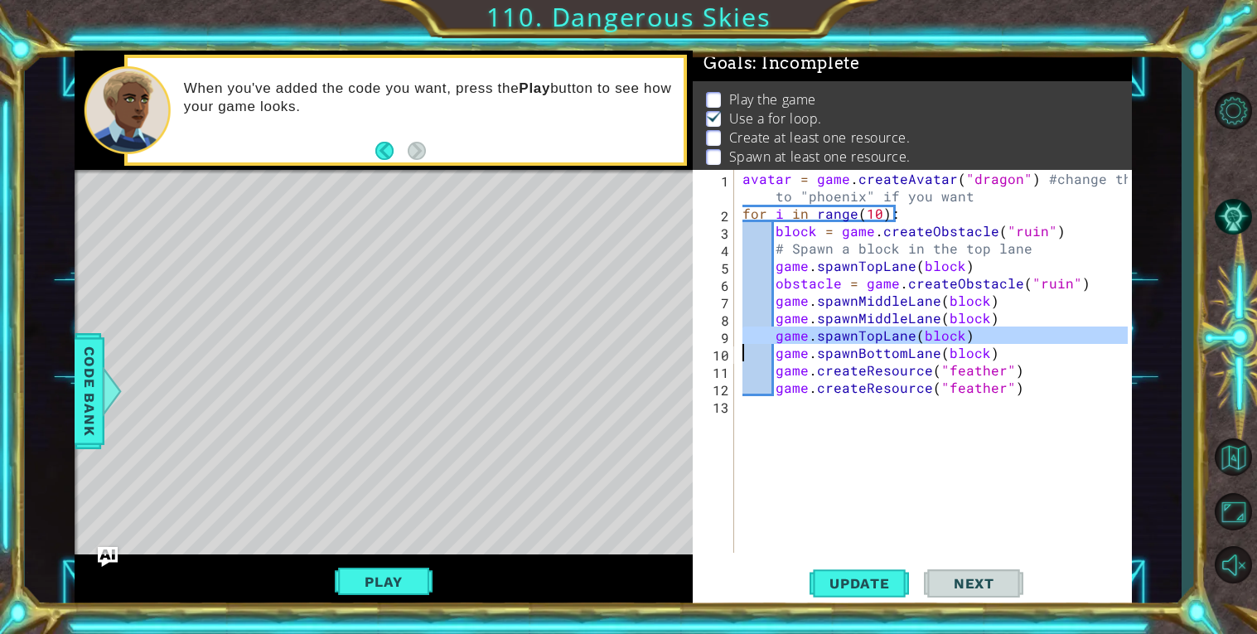
click at [868, 321] on div "avatar = game . createAvatar ( "dragon" ) #change ths to "phoenix" if you want …" at bounding box center [937, 387] width 397 height 435
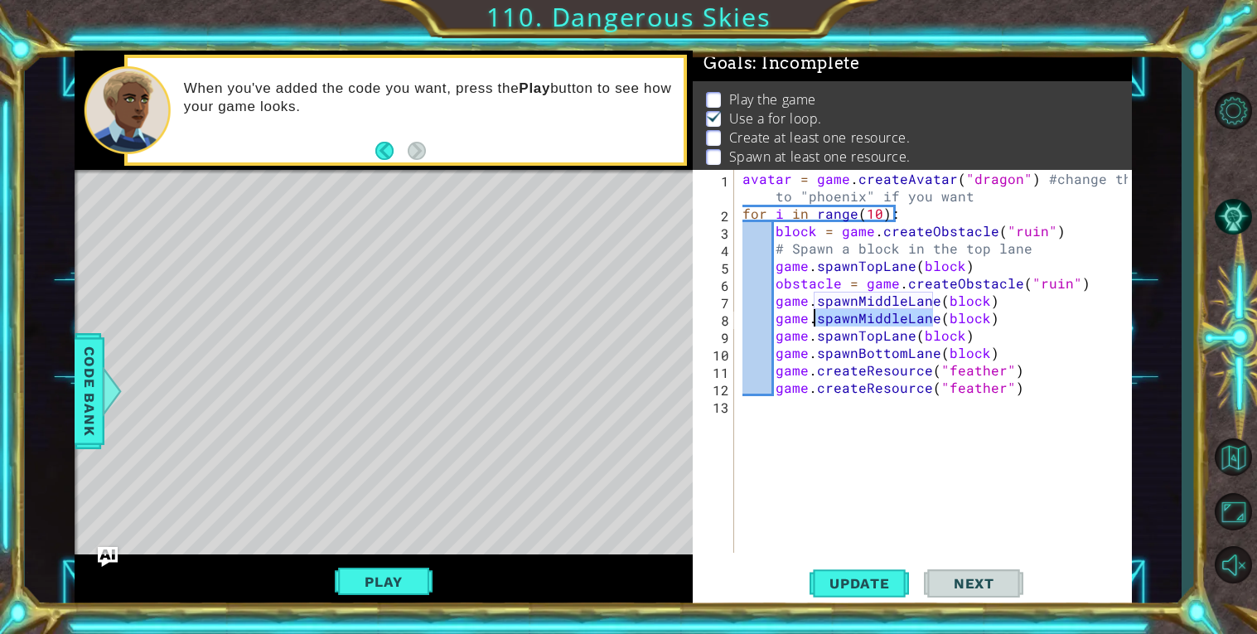
click at [868, 321] on div "avatar = game . createAvatar ( "dragon" ) #change ths to "phoenix" if you want …" at bounding box center [937, 387] width 397 height 435
type textarea "game.spawnMiddleLane(block) game.spawnTopLane(block)"
click at [824, 400] on div "avatar = game . createAvatar ( "dragon" ) #change ths to "phoenix" if you want …" at bounding box center [937, 387] width 397 height 435
paste textarea "game.createResource("feather")"
click at [883, 389] on div "avatar = game . createAvatar ( "dragon" ) #change ths to "phoenix" if you want …" at bounding box center [937, 387] width 397 height 435
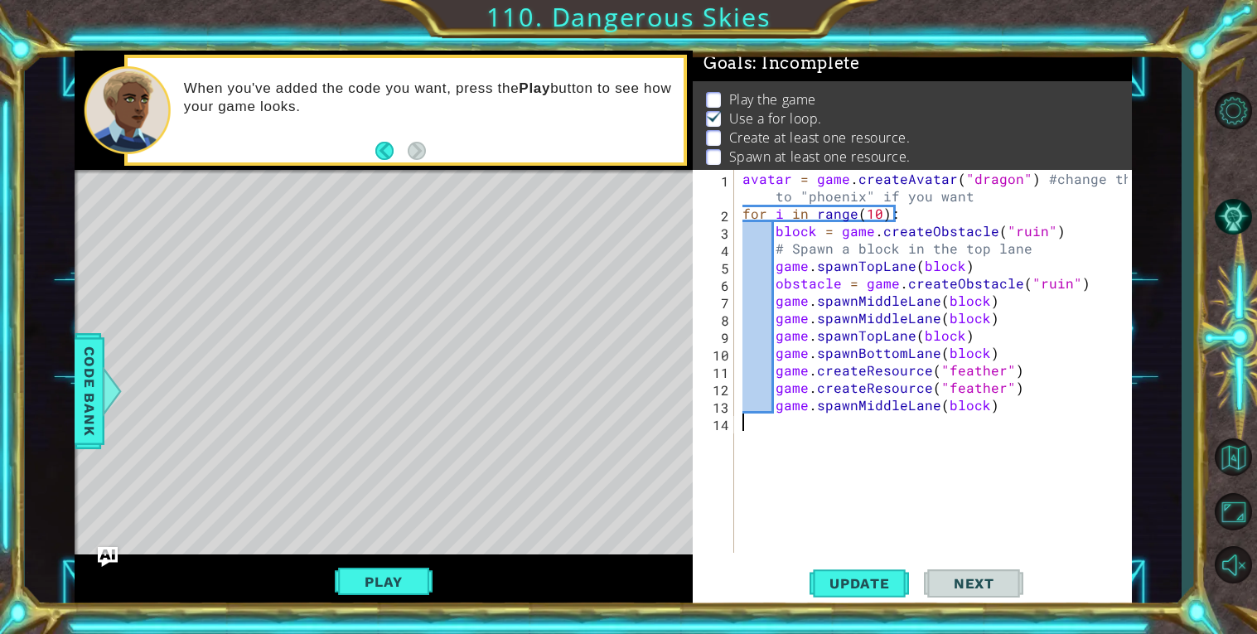
click at [883, 389] on div "avatar = game . createAvatar ( "dragon" ) #change ths to "phoenix" if you want …" at bounding box center [937, 387] width 397 height 435
type textarea "game.createResource("feather") game.spawnMiddleLane(block)"
click at [859, 428] on div "avatar = game . createAvatar ( "dragon" ) #change ths to "phoenix" if you want …" at bounding box center [937, 387] width 397 height 435
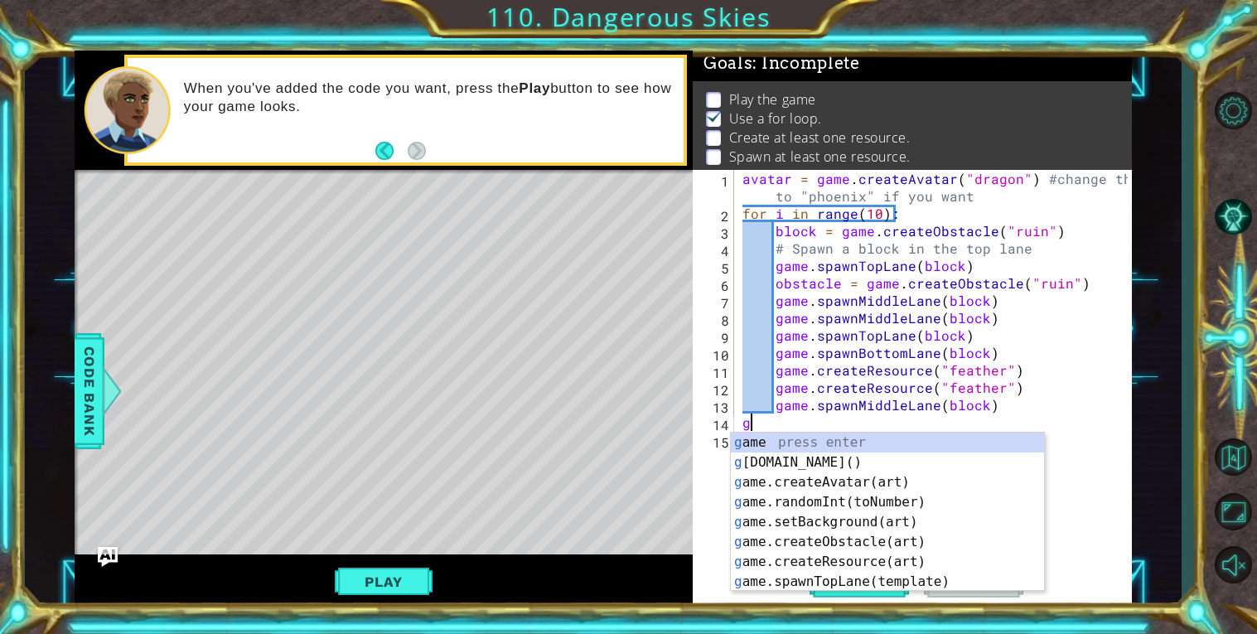
type textarea "game"
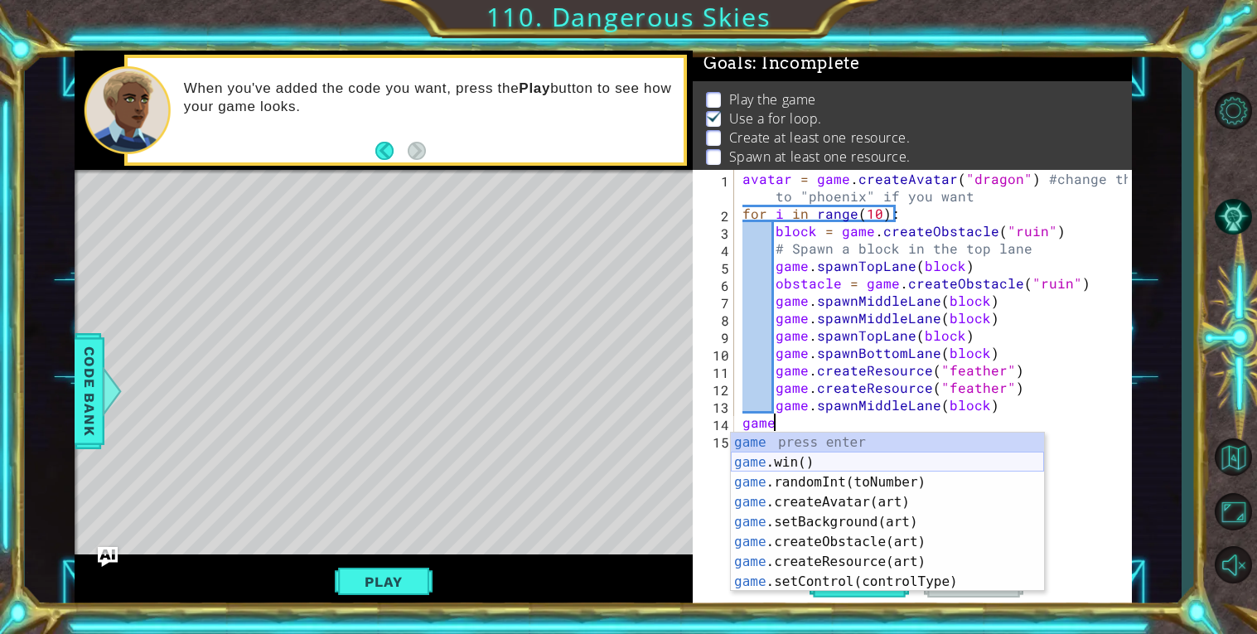
click at [920, 462] on div "game press enter game .win() press enter game .randomInt(toNumber) press enter …" at bounding box center [887, 532] width 313 height 199
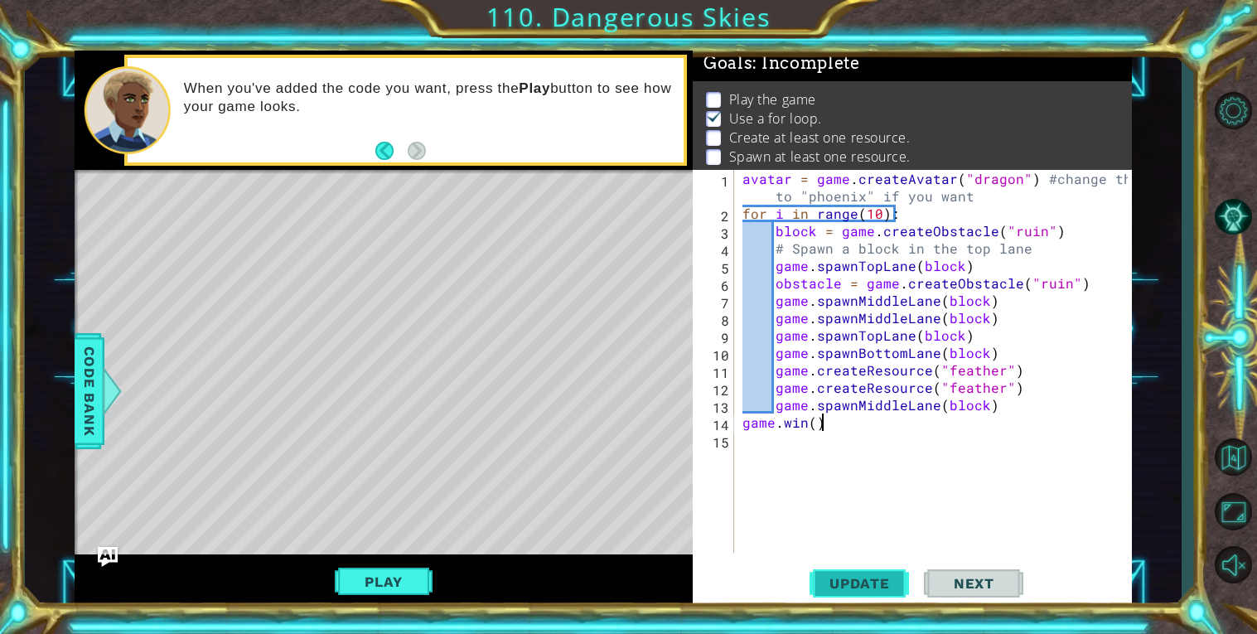
click at [866, 578] on span "Update" at bounding box center [860, 583] width 94 height 17
click at [409, 580] on button "Play" at bounding box center [383, 581] width 97 height 31
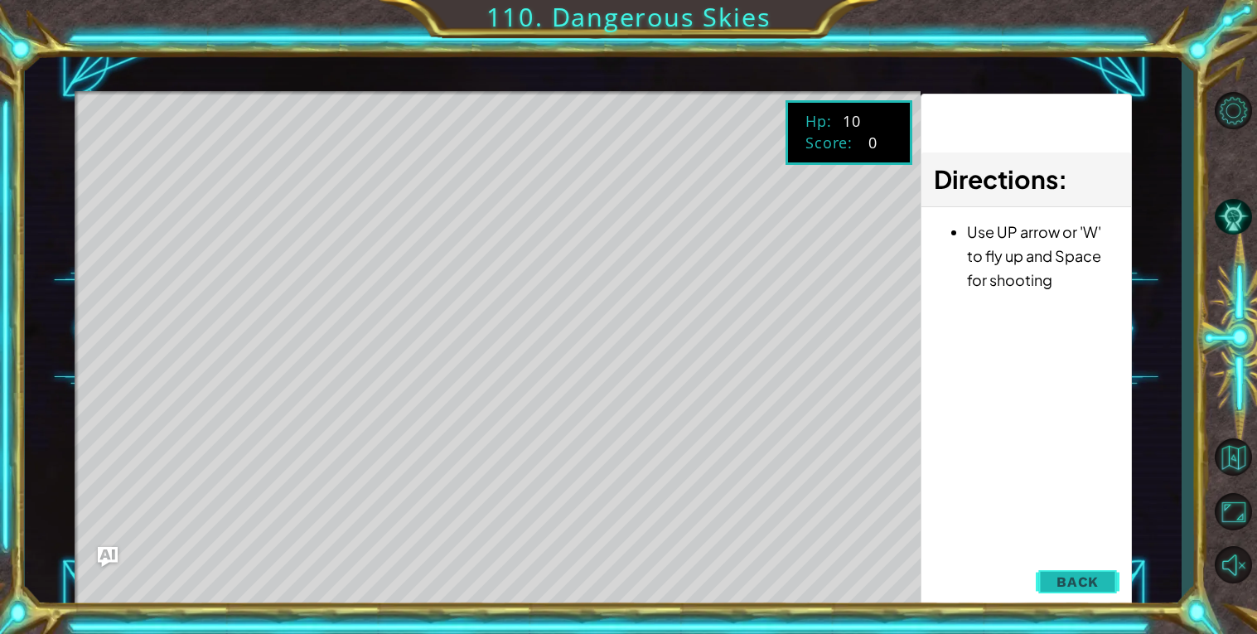
click at [1048, 578] on button "Back" at bounding box center [1078, 581] width 84 height 33
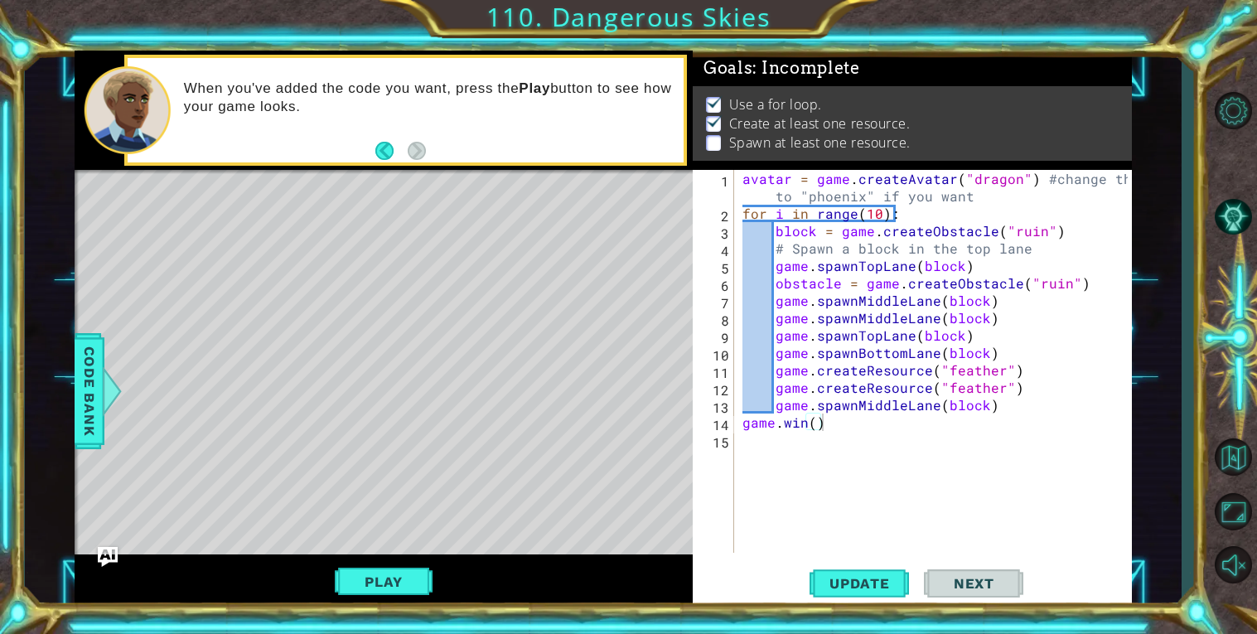
type textarea "game.spawnMiddleLane(block)"
click at [1005, 404] on div "avatar = game . createAvatar ( "dragon" ) #change ths to "phoenix" if you want …" at bounding box center [937, 387] width 397 height 435
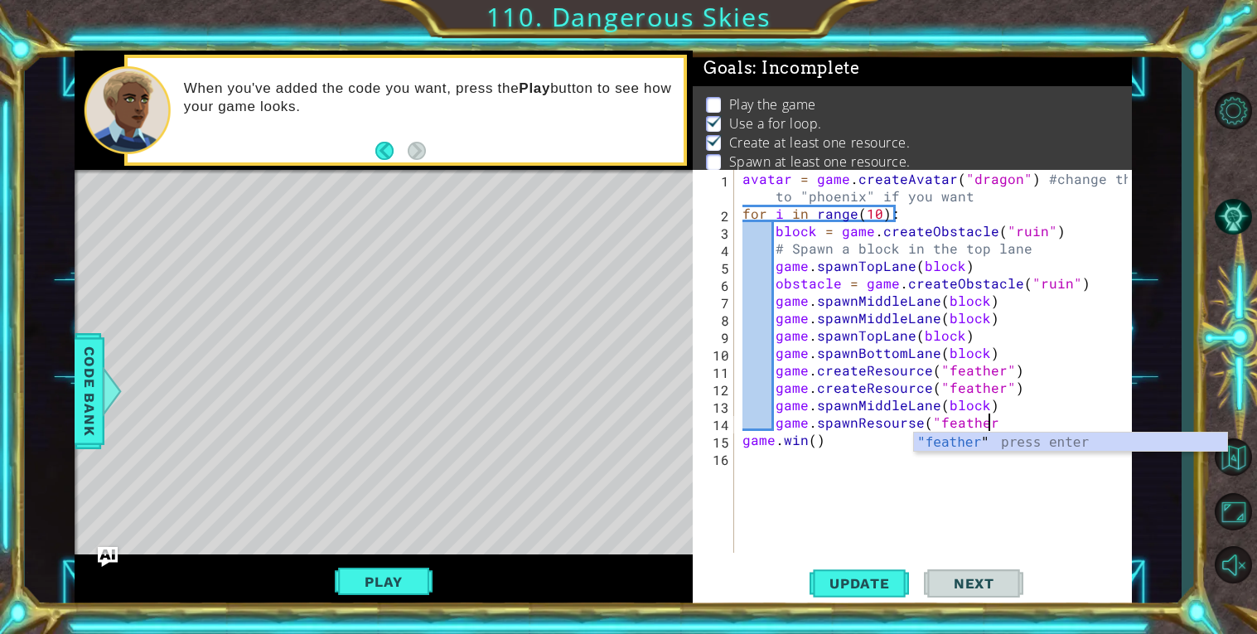
scroll to position [0, 13]
click at [989, 439] on div ""feather " press enter" at bounding box center [1070, 463] width 313 height 60
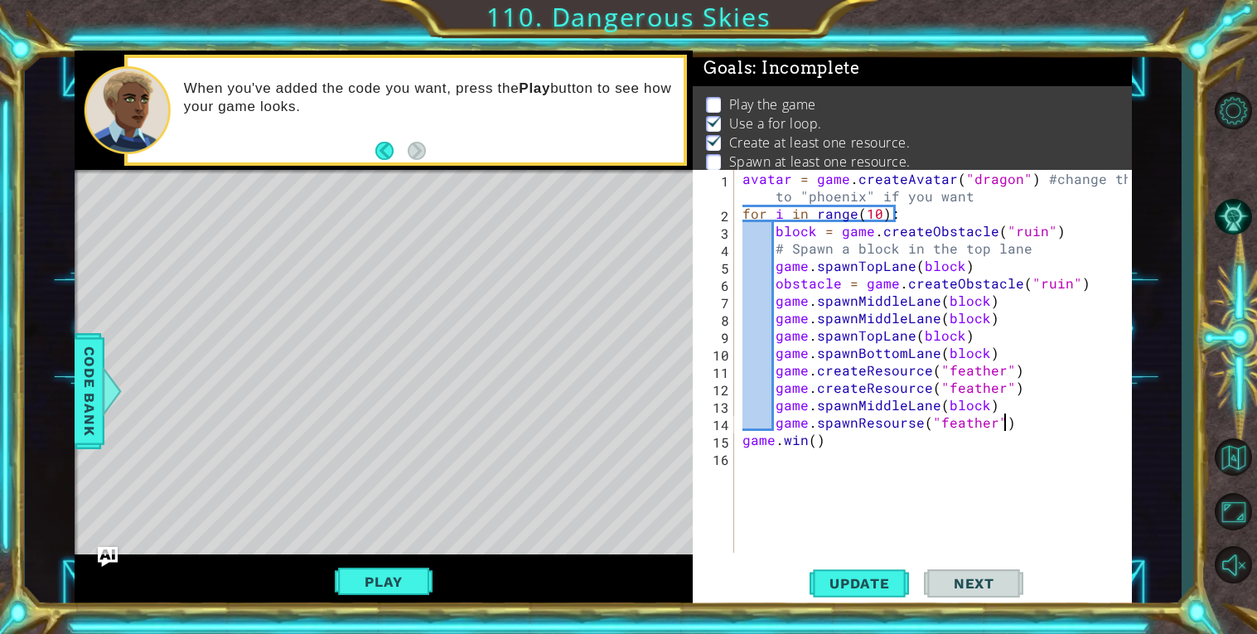
scroll to position [0, 15]
click at [863, 591] on span "Update" at bounding box center [860, 583] width 94 height 17
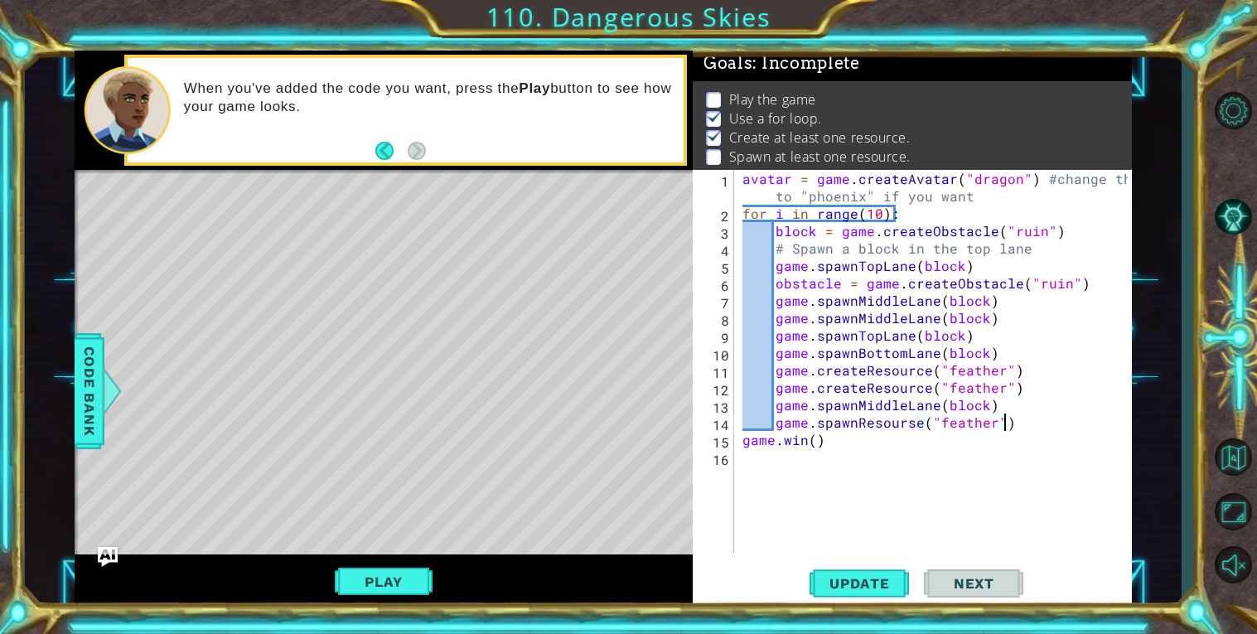
click at [927, 423] on div "avatar = game . createAvatar ( "dragon" ) #change ths to "phoenix" if you want …" at bounding box center [937, 387] width 397 height 435
click at [927, 423] on div "avatar = game . createAvatar ( "dragon" ) #change ths to "phoenix" if you want …" at bounding box center [933, 361] width 389 height 383
drag, startPoint x: 863, startPoint y: 371, endPoint x: 927, endPoint y: 376, distance: 64.8
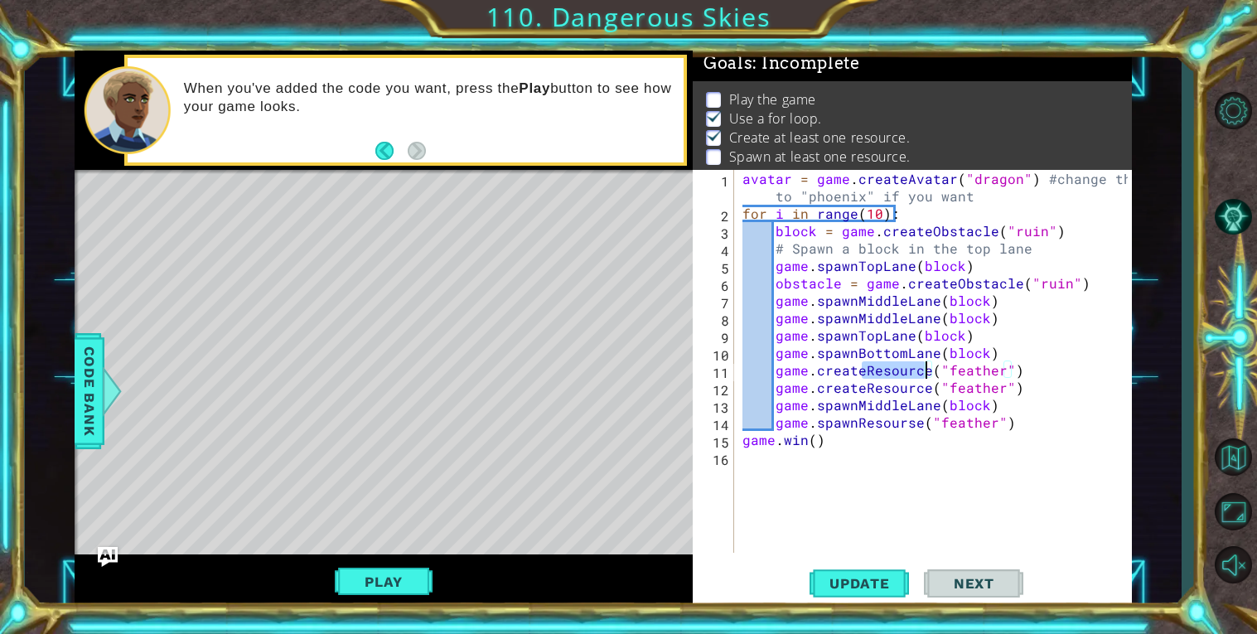
click at [927, 376] on div "avatar = game . createAvatar ( "dragon" ) #change ths to "phoenix" if you want …" at bounding box center [937, 387] width 397 height 435
drag, startPoint x: 890, startPoint y: 426, endPoint x: 917, endPoint y: 427, distance: 26.5
click at [917, 427] on div "avatar = game . createAvatar ( "dragon" ) #change ths to "phoenix" if you want …" at bounding box center [937, 387] width 397 height 435
paste textarea "c"
type textarea "game.spawnResource("feather")"
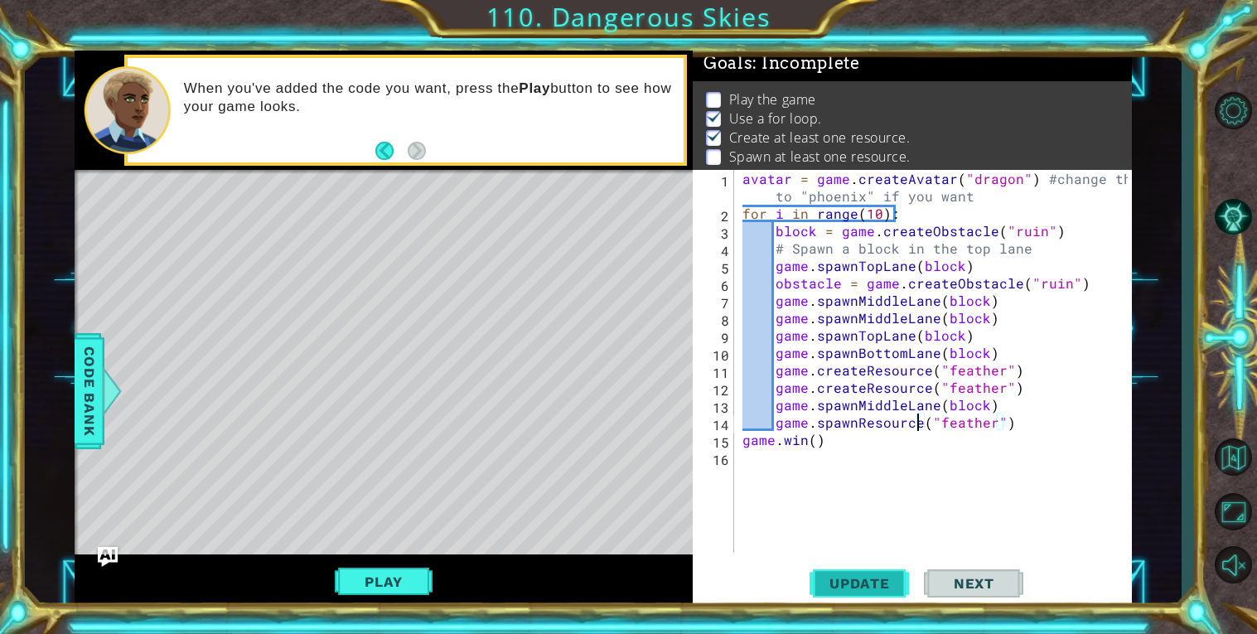
click at [873, 567] on button "Update" at bounding box center [859, 583] width 99 height 44
click at [396, 570] on button "Play" at bounding box center [383, 581] width 97 height 31
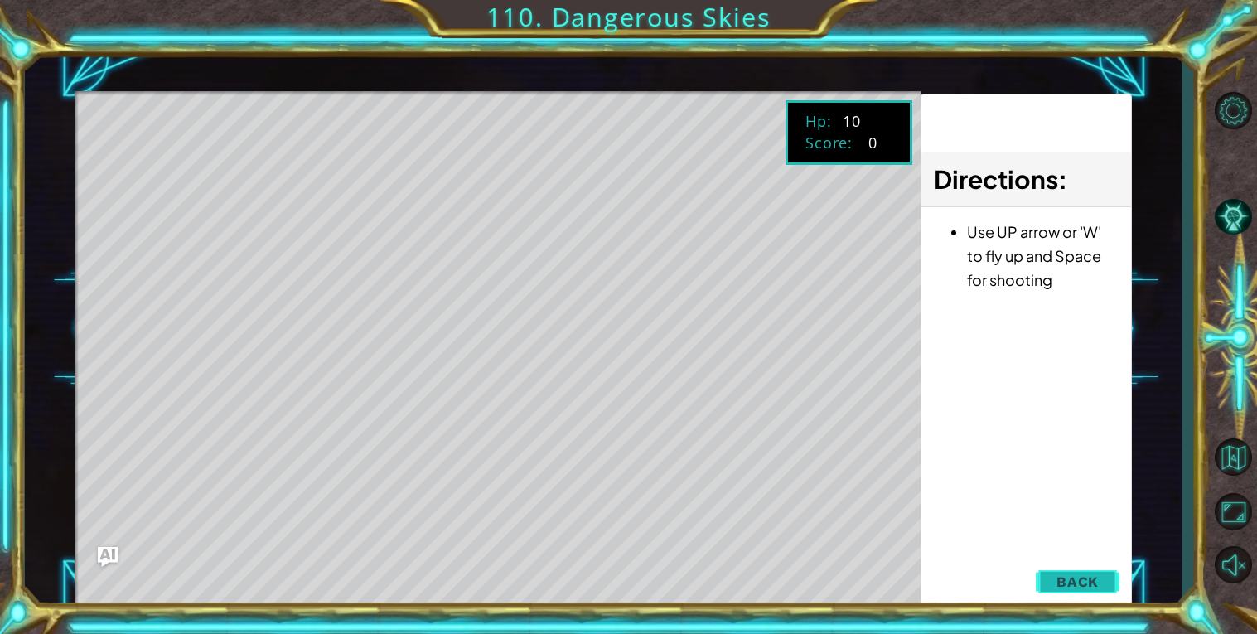
click at [1075, 579] on span "Back" at bounding box center [1078, 581] width 42 height 17
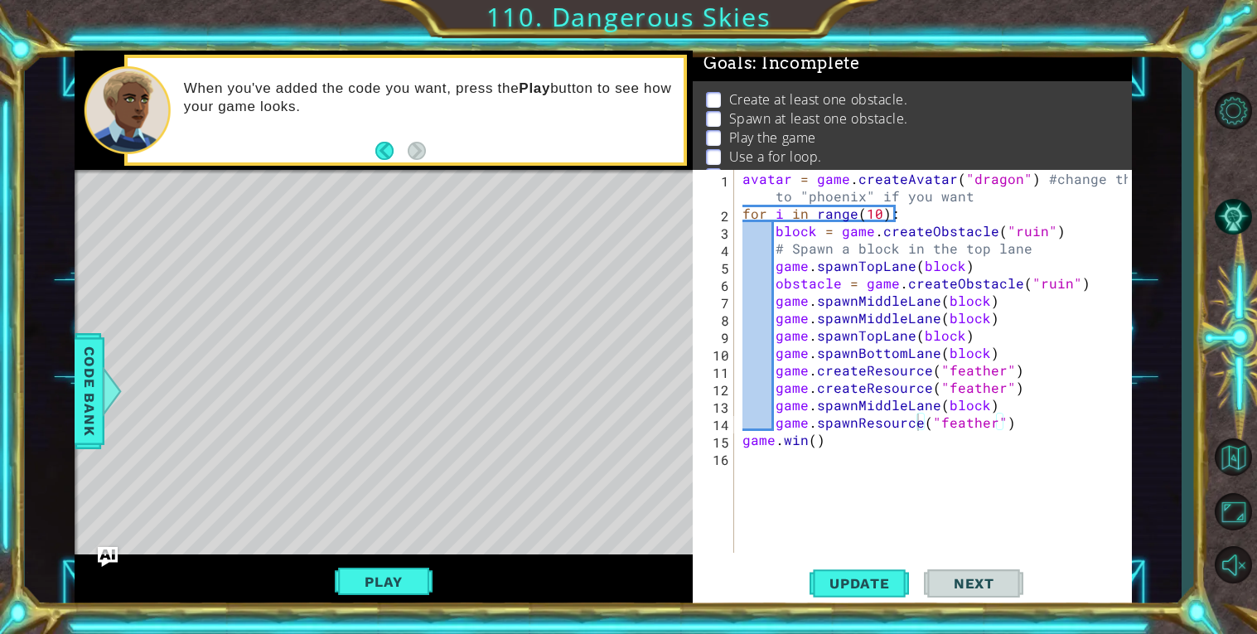
scroll to position [0, 0]
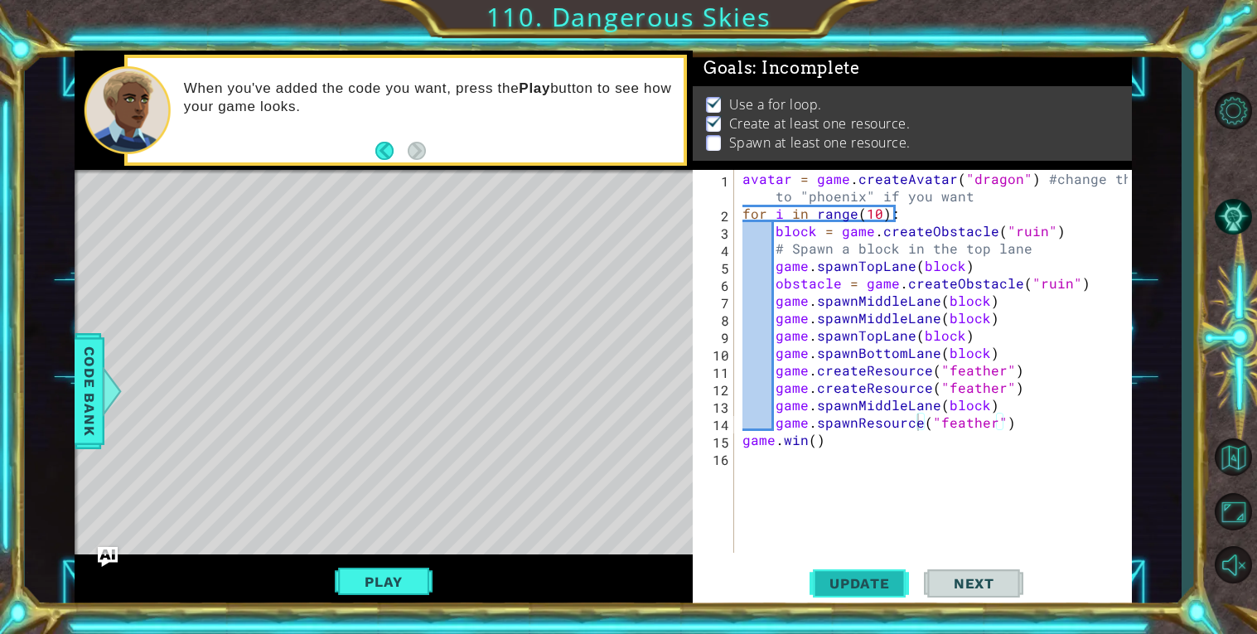
click at [861, 587] on span "Update" at bounding box center [860, 583] width 94 height 17
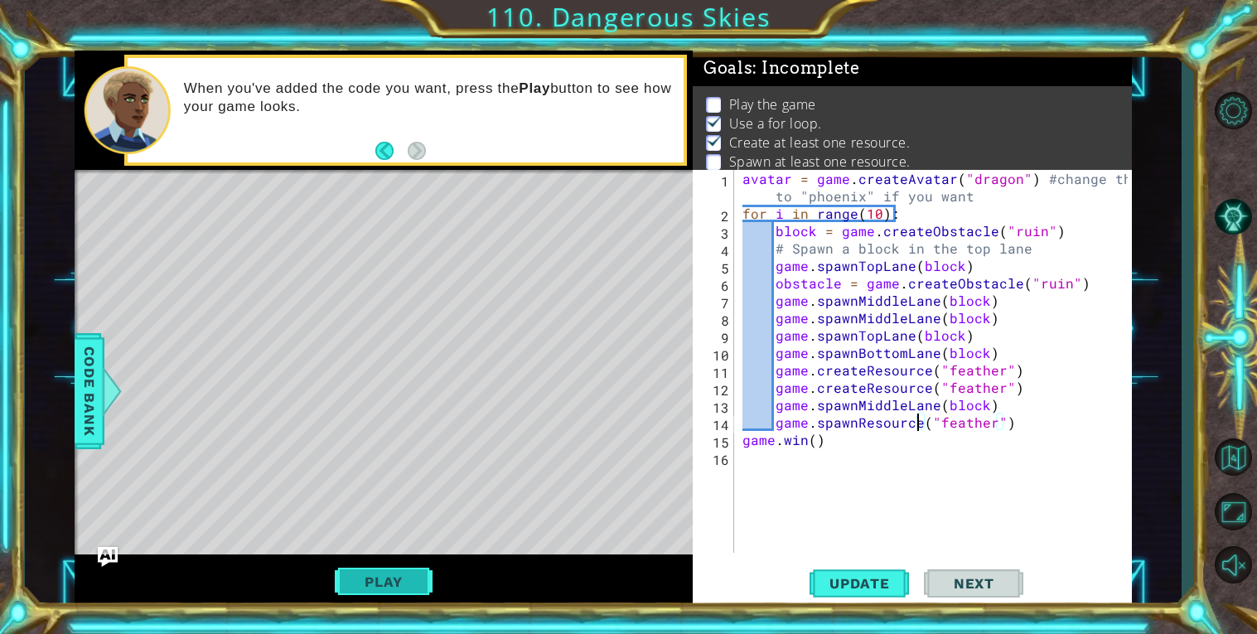
click at [380, 582] on button "Play" at bounding box center [383, 581] width 97 height 31
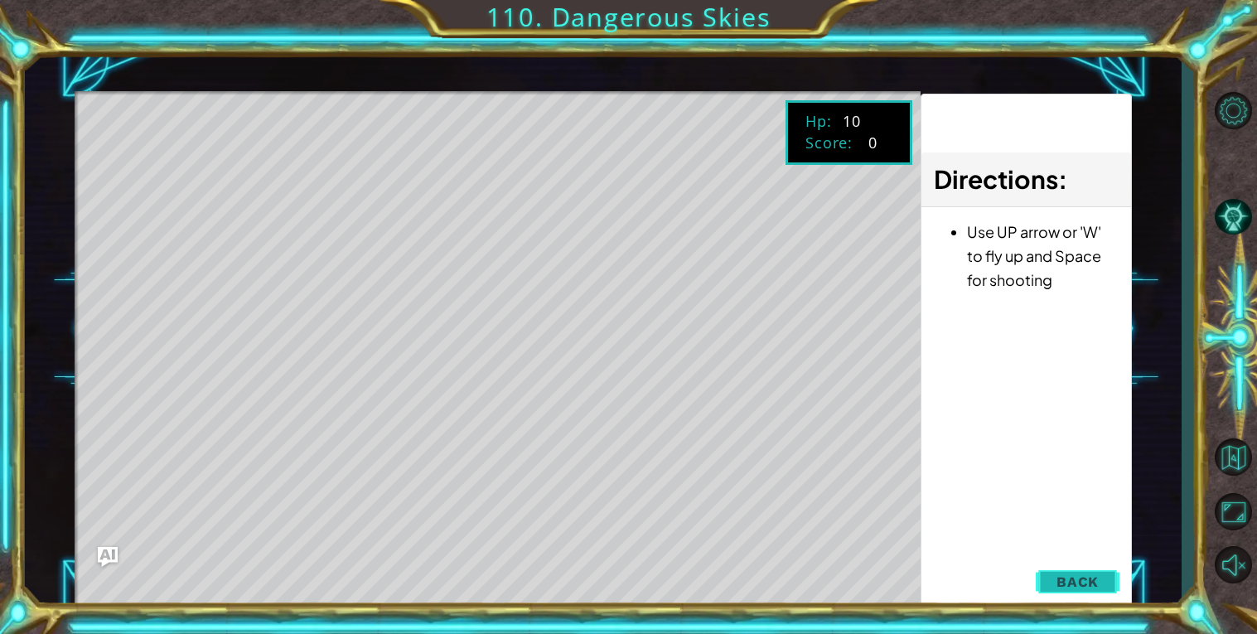
click at [1091, 575] on span "Back" at bounding box center [1078, 581] width 42 height 17
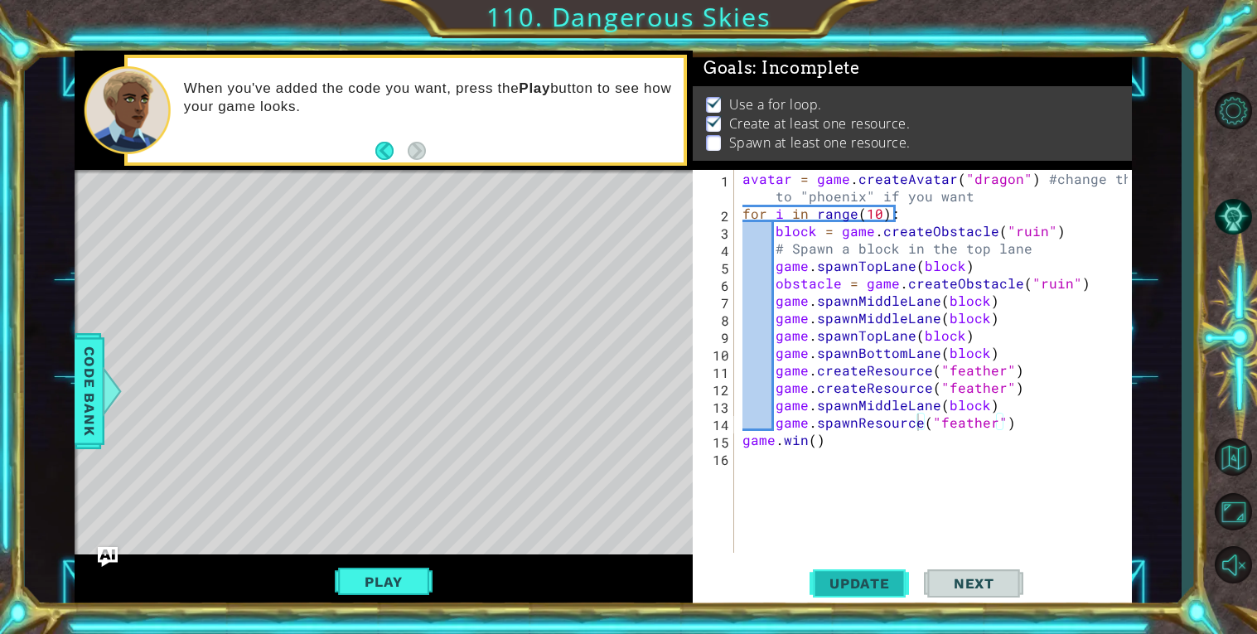
click at [893, 584] on span "Update" at bounding box center [860, 583] width 94 height 17
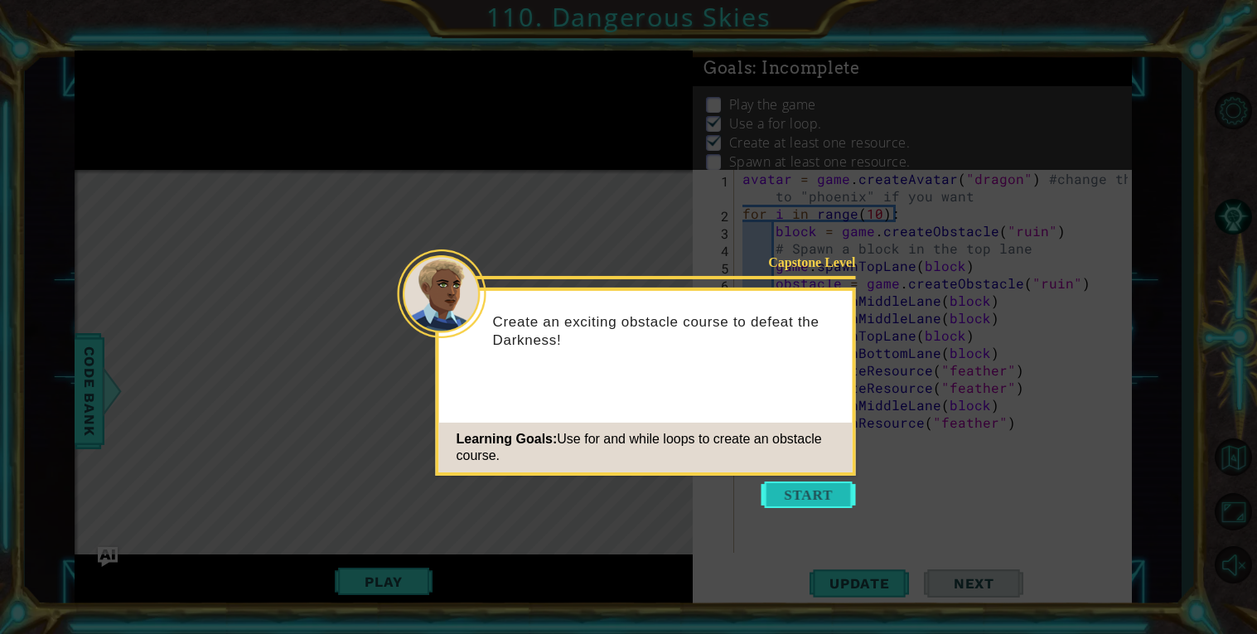
click at [823, 501] on button "Start" at bounding box center [809, 494] width 94 height 27
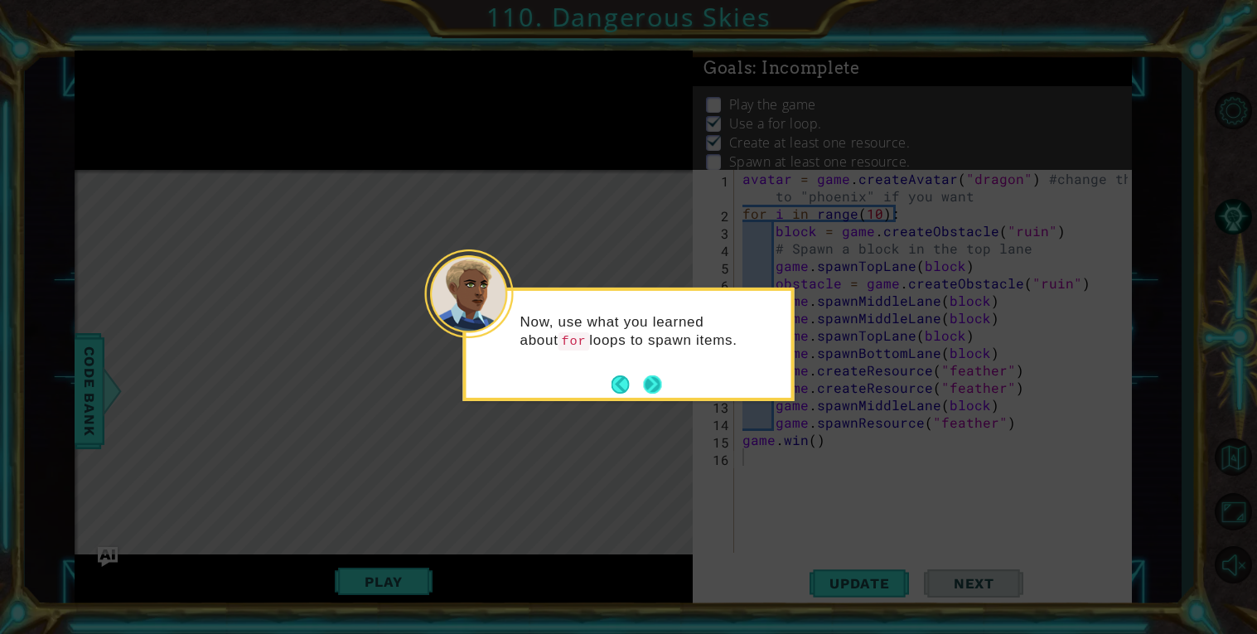
click at [660, 377] on button "Next" at bounding box center [652, 384] width 21 height 21
click at [657, 377] on button "Next" at bounding box center [652, 384] width 25 height 25
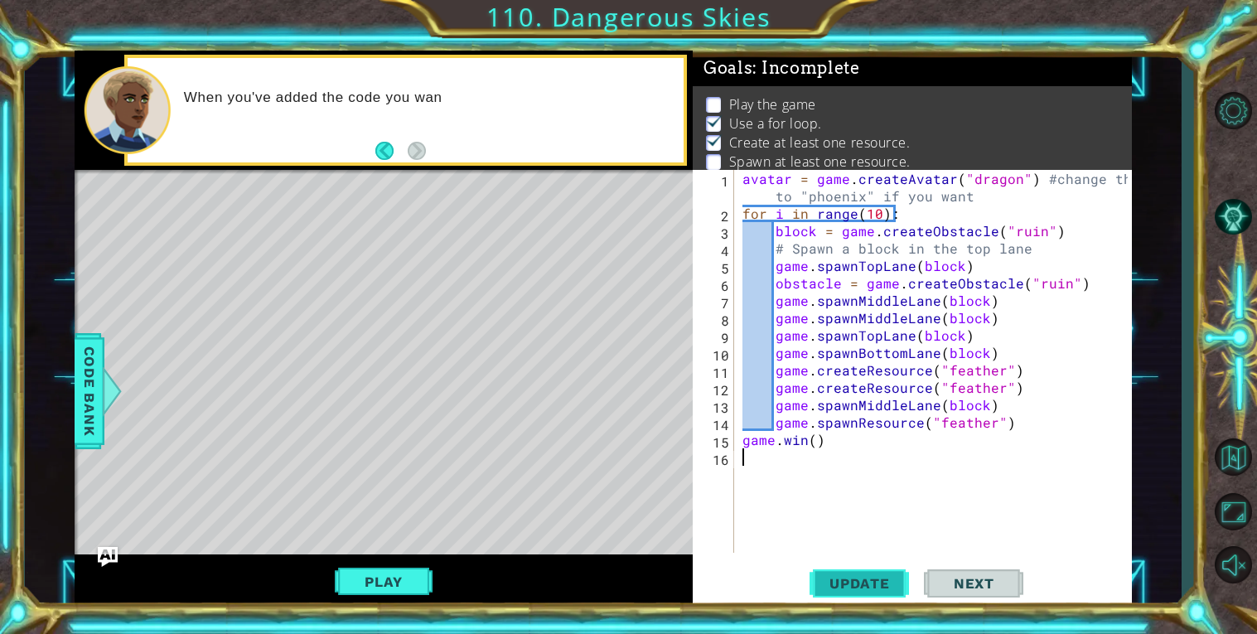
click at [870, 597] on button "Update" at bounding box center [859, 583] width 99 height 44
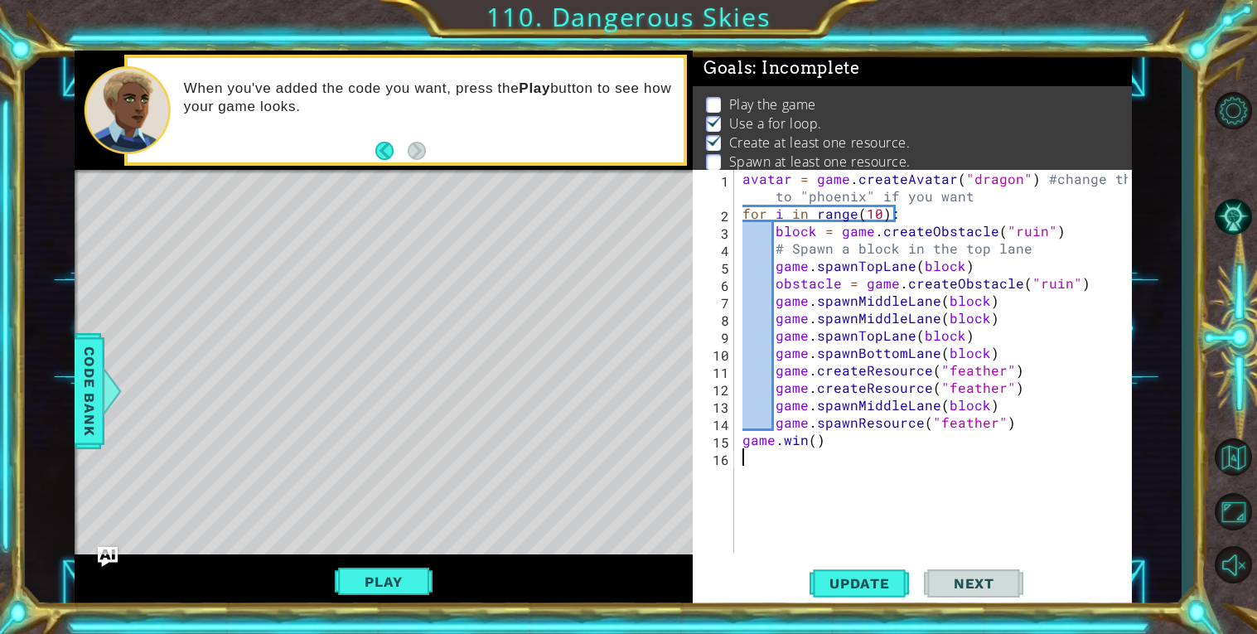
scroll to position [5, 0]
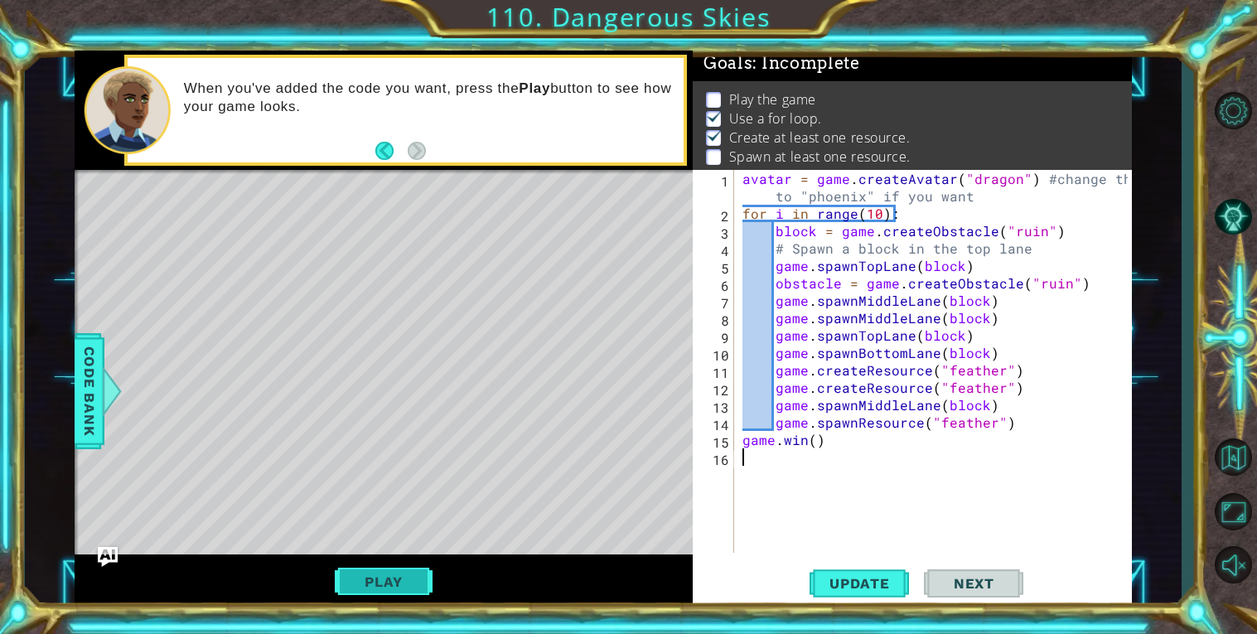
click at [404, 569] on button "Play" at bounding box center [383, 581] width 97 height 31
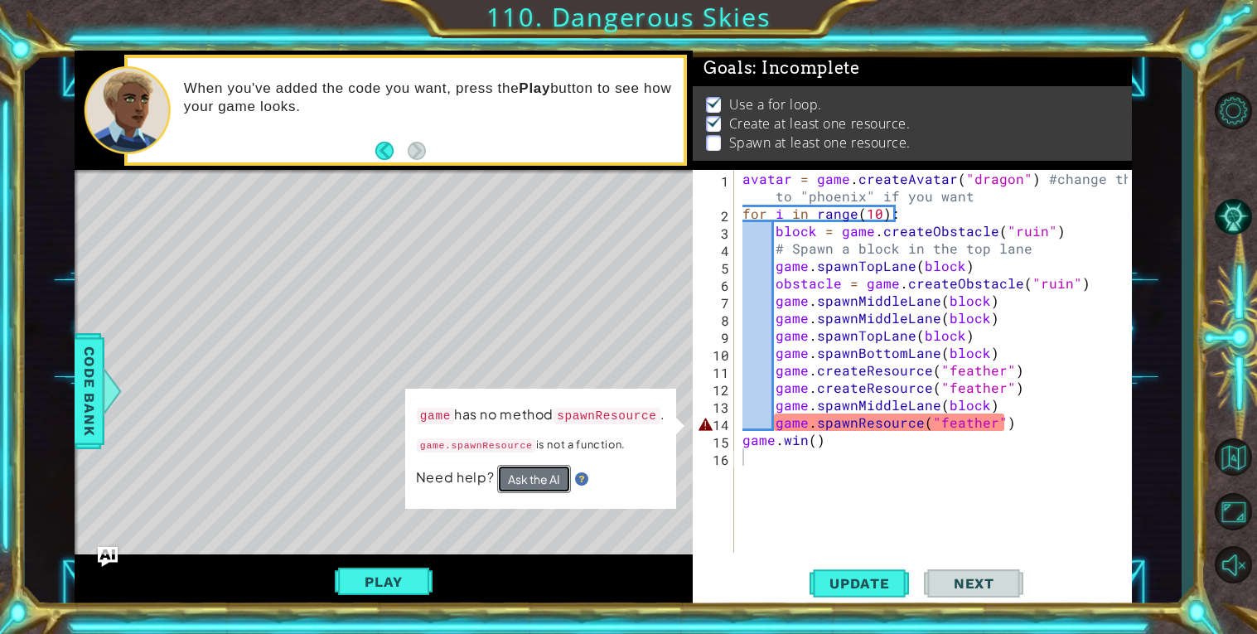
click at [531, 481] on button "Ask the AI" at bounding box center [533, 479] width 74 height 29
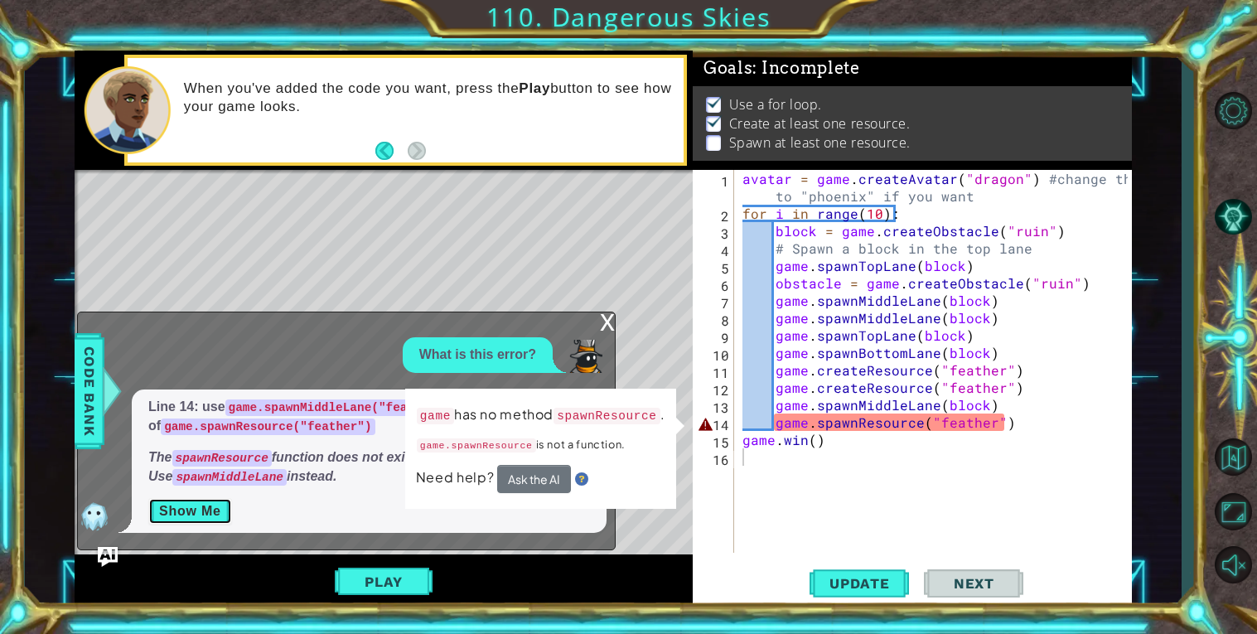
click at [203, 508] on button "Show Me" at bounding box center [190, 511] width 84 height 27
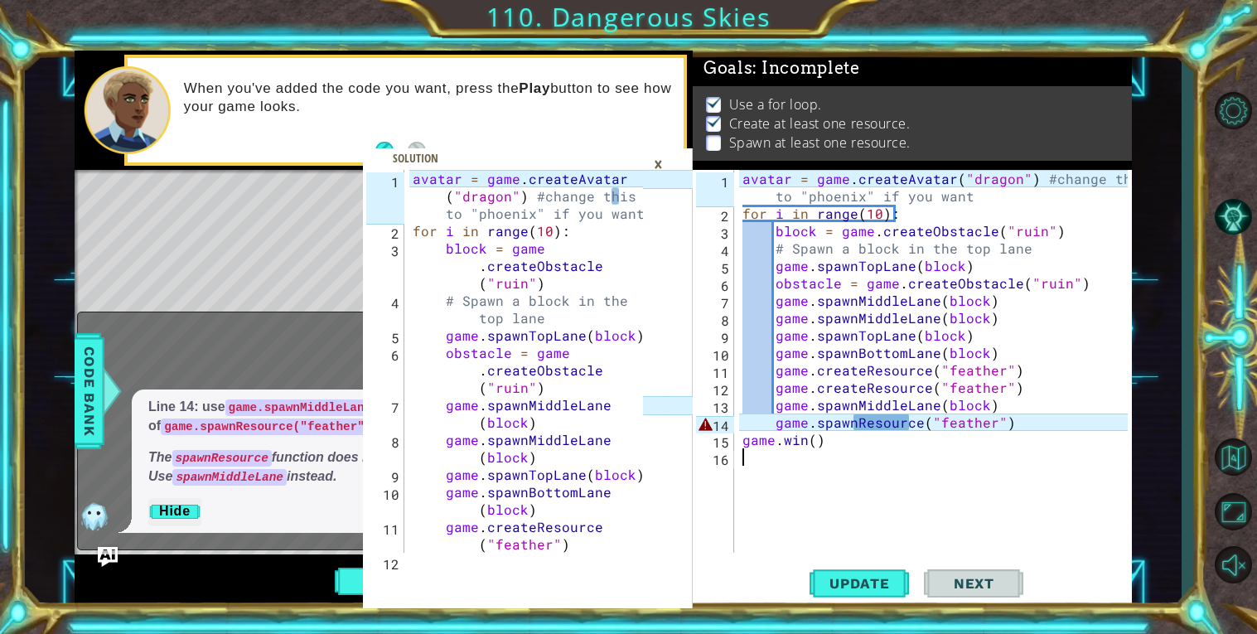
scroll to position [138, 0]
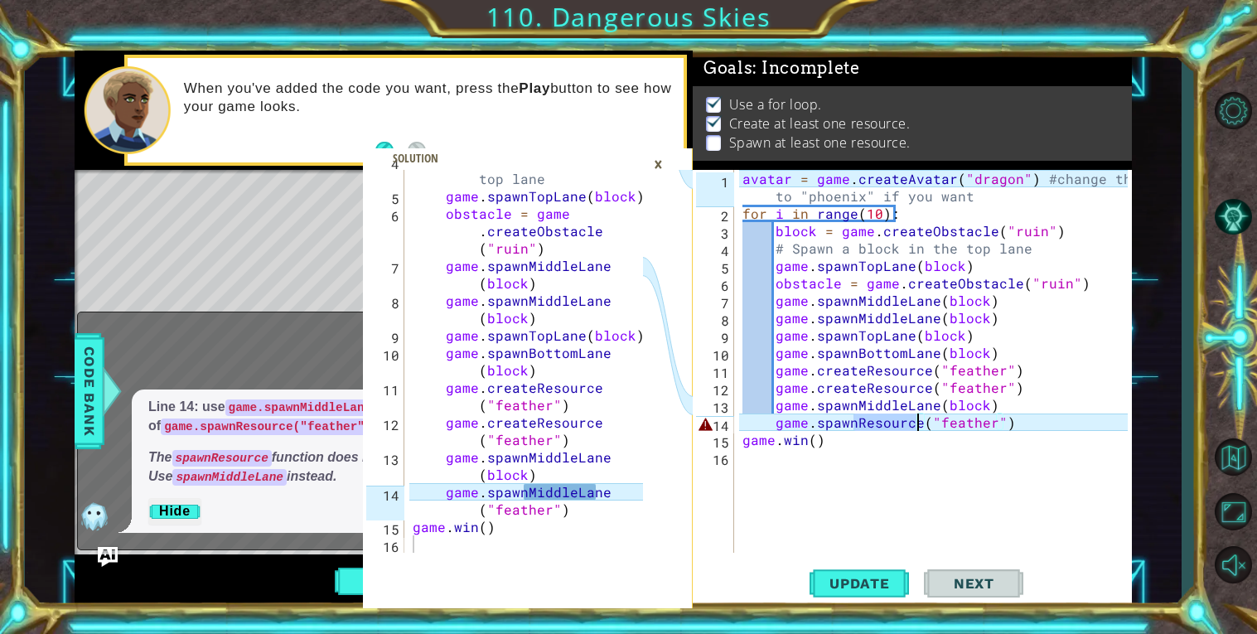
drag, startPoint x: 853, startPoint y: 421, endPoint x: 914, endPoint y: 427, distance: 61.6
click at [914, 427] on div "avatar = game . createAvatar ( "dragon" ) #change ths to "phoenix" if you want …" at bounding box center [937, 387] width 397 height 435
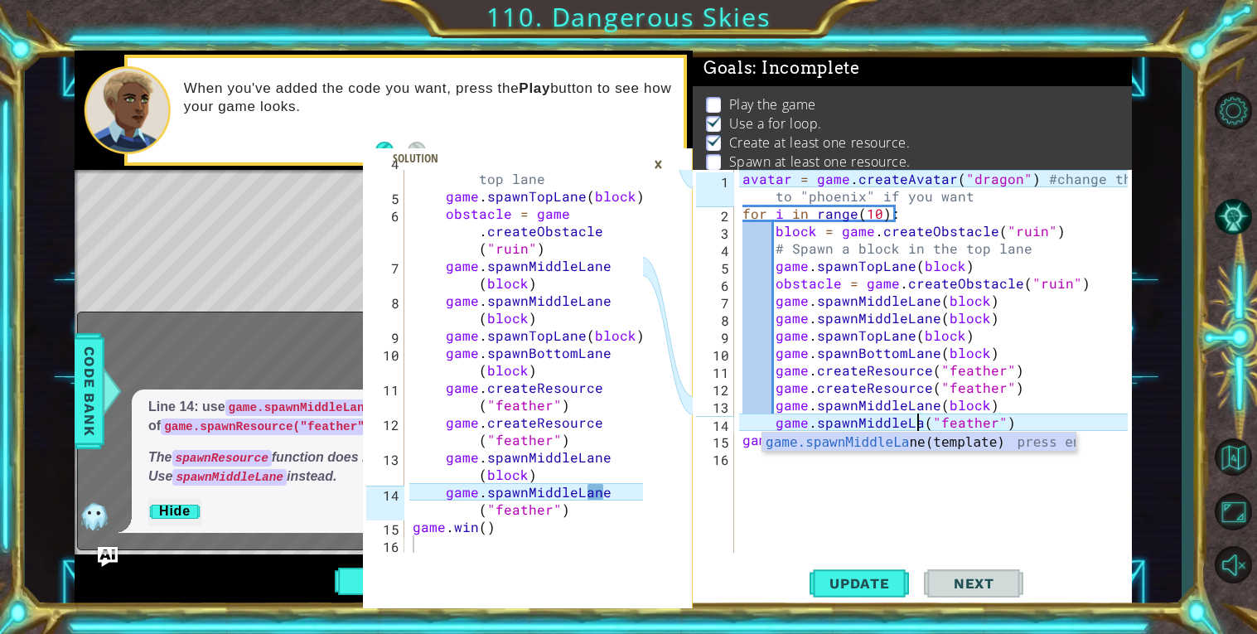
scroll to position [0, 11]
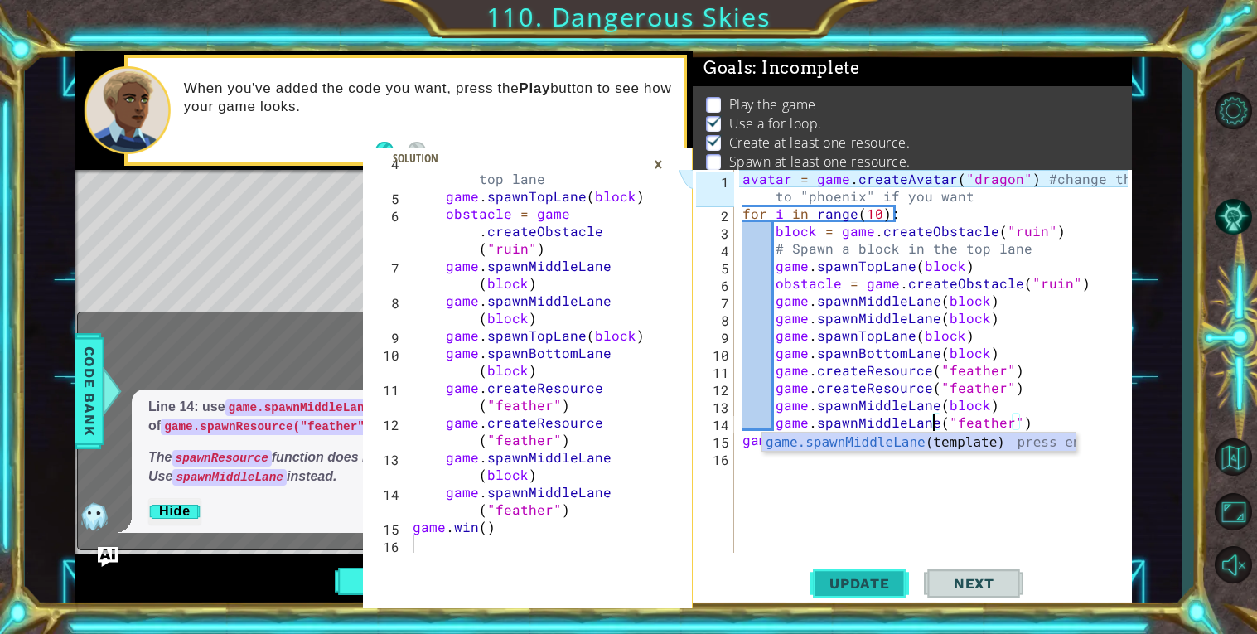
click at [864, 570] on button "Update" at bounding box center [859, 583] width 99 height 44
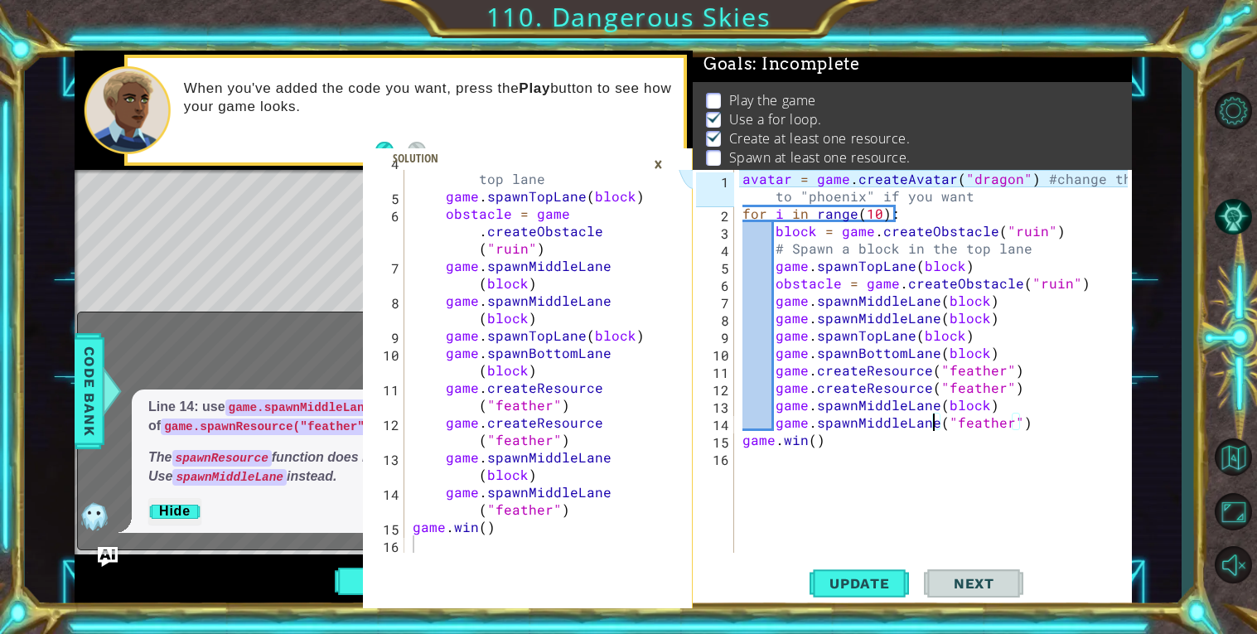
scroll to position [5, 0]
click at [662, 158] on div "×" at bounding box center [659, 164] width 26 height 28
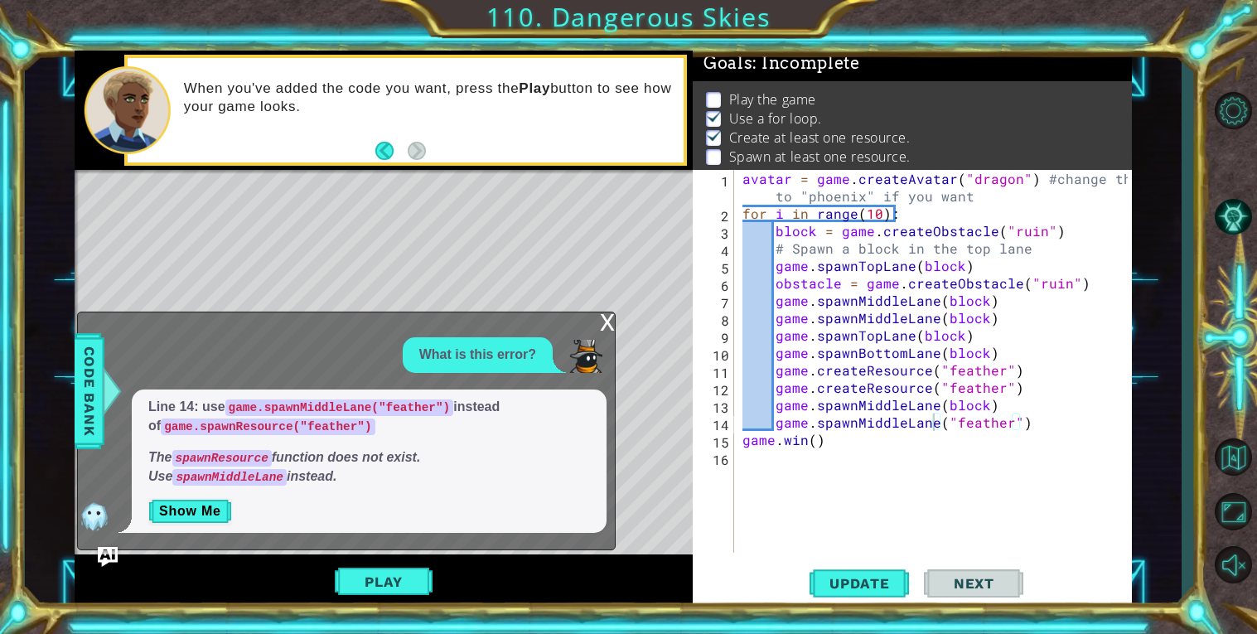
click at [602, 323] on div "x" at bounding box center [607, 320] width 15 height 17
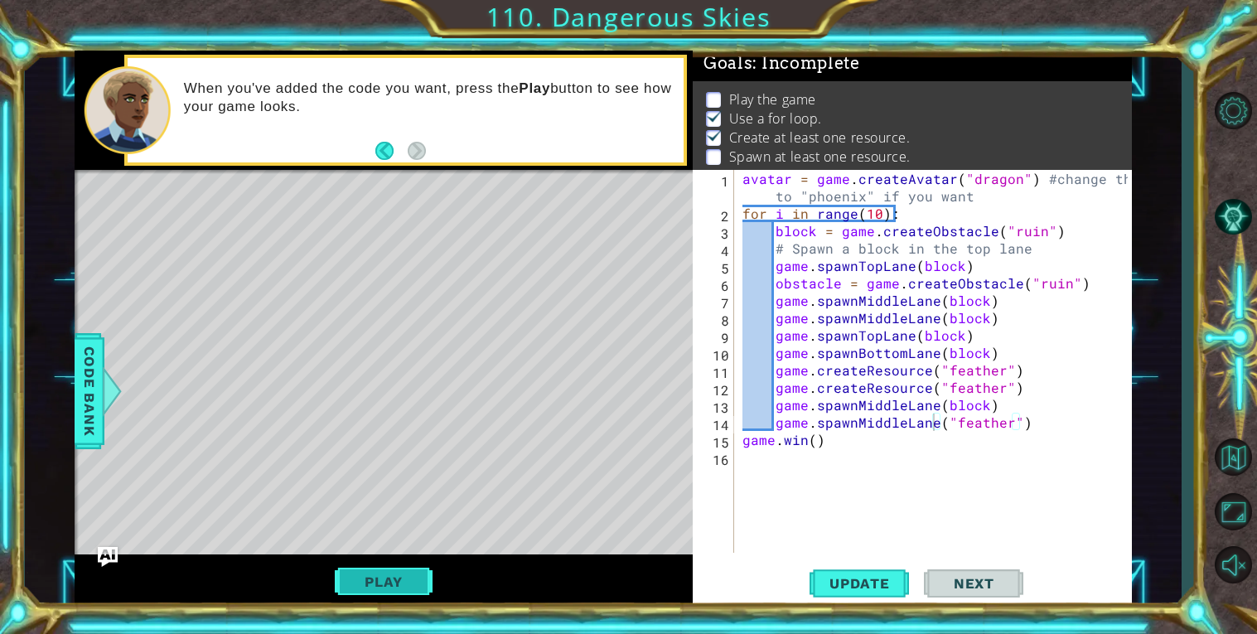
click at [377, 594] on button "Play" at bounding box center [383, 581] width 97 height 31
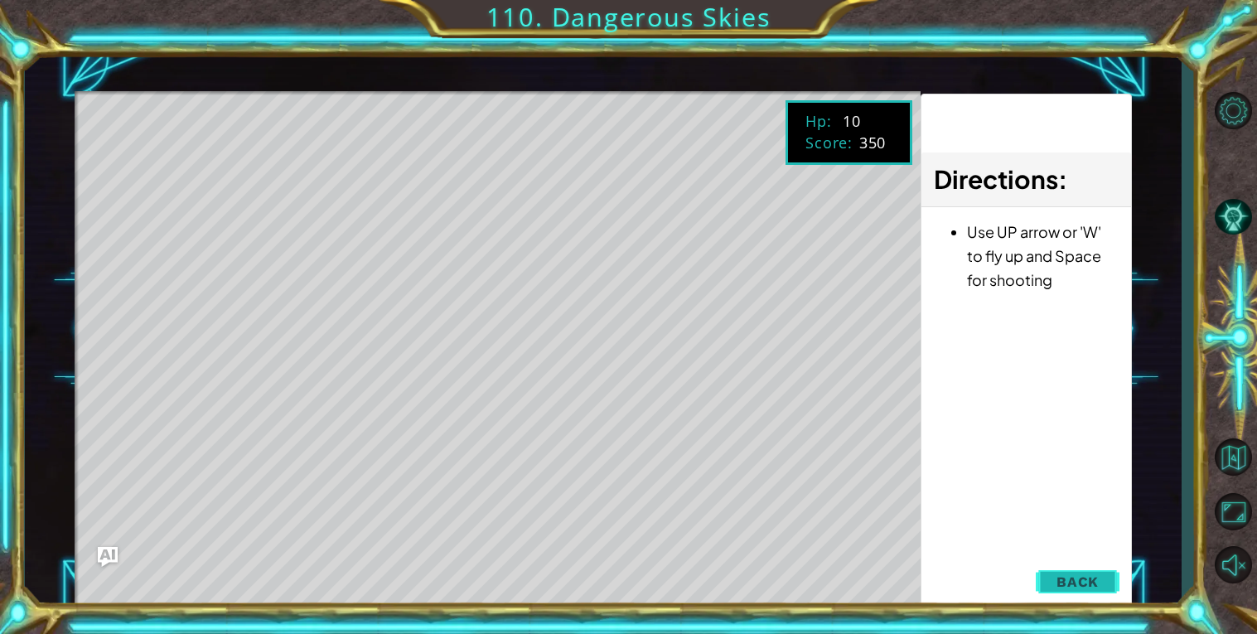
click at [1061, 580] on span "Back" at bounding box center [1078, 581] width 42 height 17
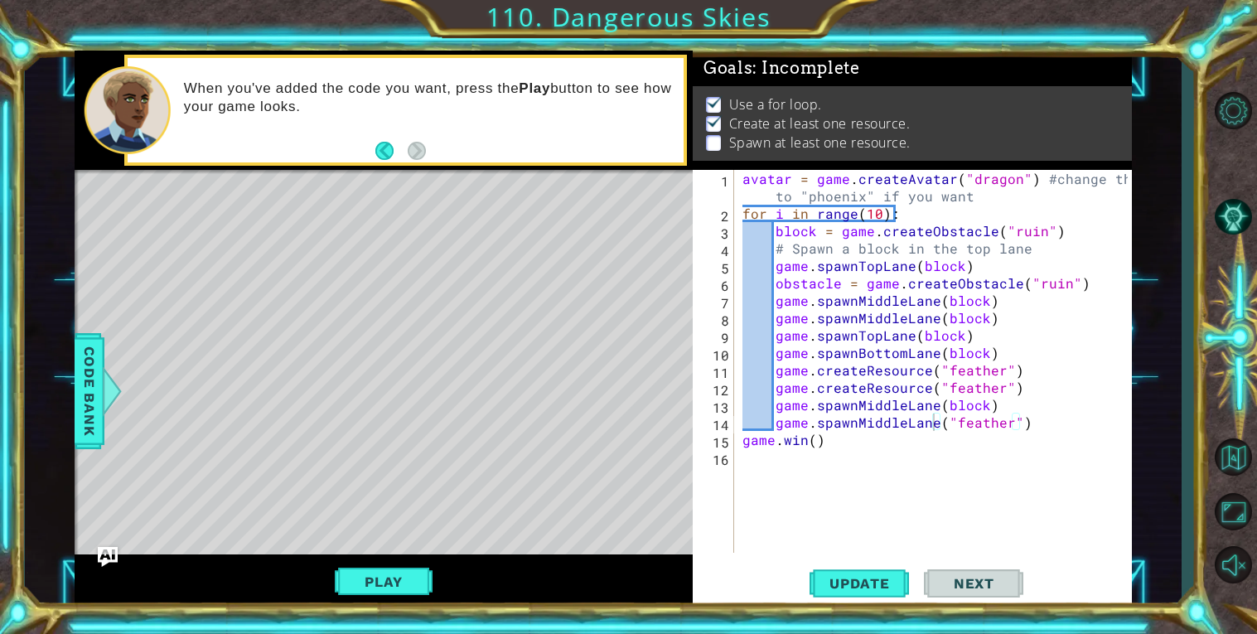
scroll to position [0, 0]
drag, startPoint x: 815, startPoint y: 426, endPoint x: 853, endPoint y: 429, distance: 37.4
click at [853, 429] on div "avatar = game . createAvatar ( "dragon" ) #change ths to "phoenix" if you want …" at bounding box center [937, 387] width 397 height 435
drag, startPoint x: 817, startPoint y: 390, endPoint x: 861, endPoint y: 393, distance: 44.0
click at [861, 393] on div "avatar = game . createAvatar ( "dragon" ) #change ths to "phoenix" if you want …" at bounding box center [937, 387] width 397 height 435
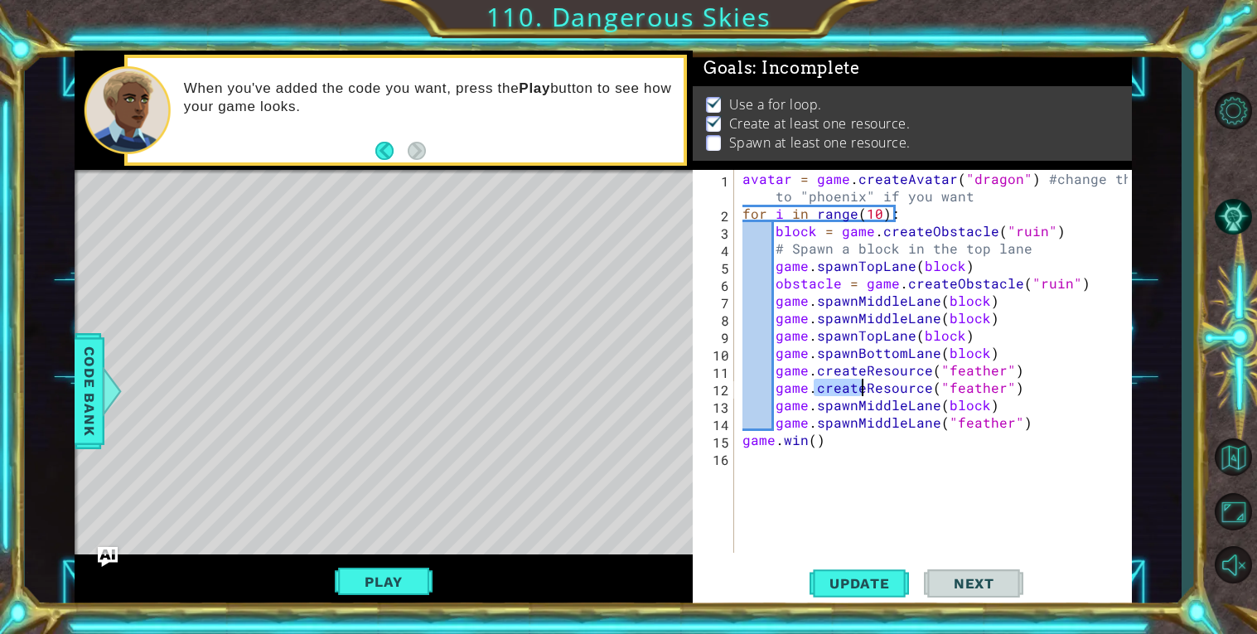
paste textarea "spawn"
type textarea "game.spawnResource("feather")"
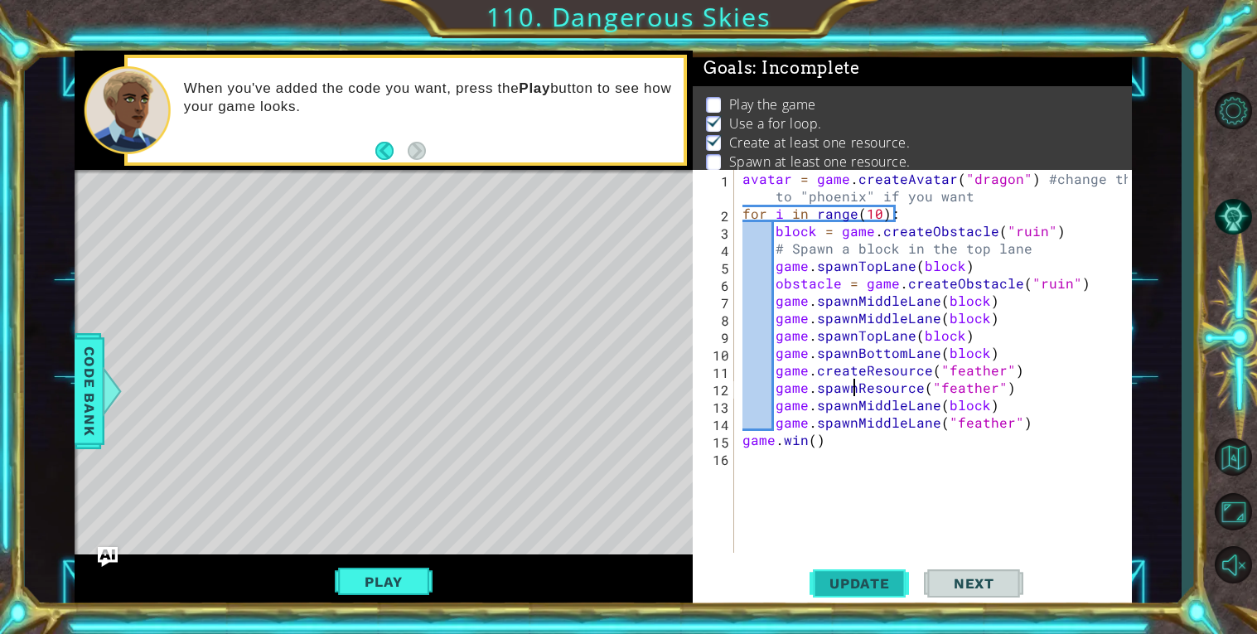
click at [878, 570] on button "Update" at bounding box center [859, 583] width 99 height 44
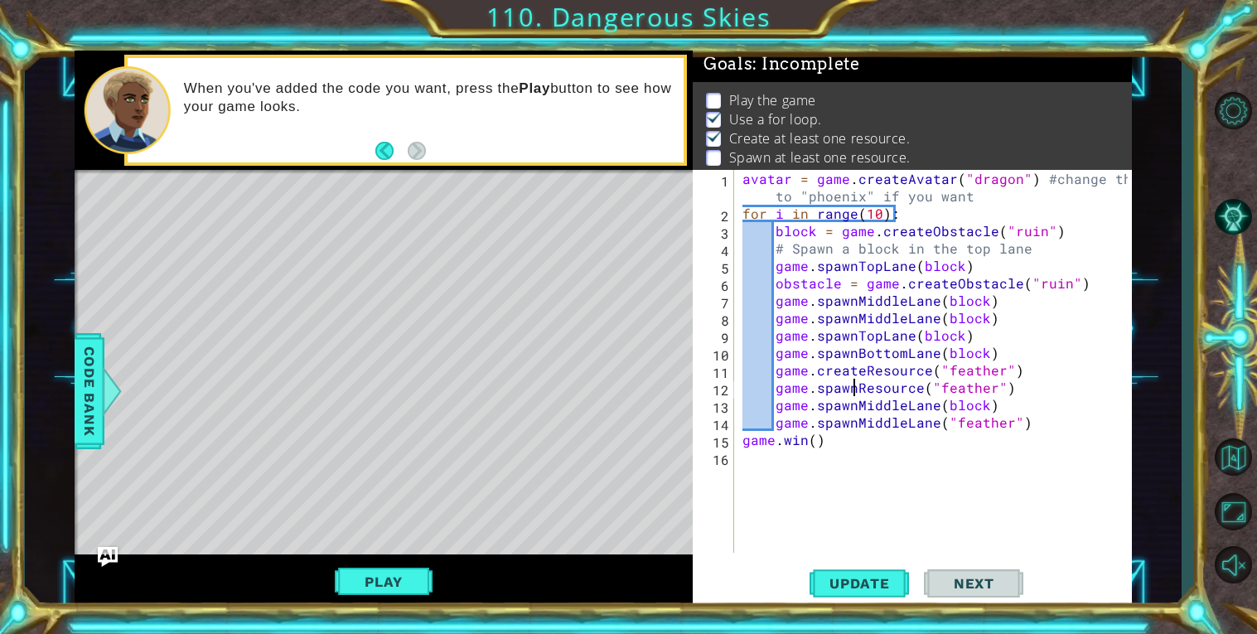
scroll to position [5, 0]
click at [400, 582] on button "Play" at bounding box center [383, 581] width 97 height 31
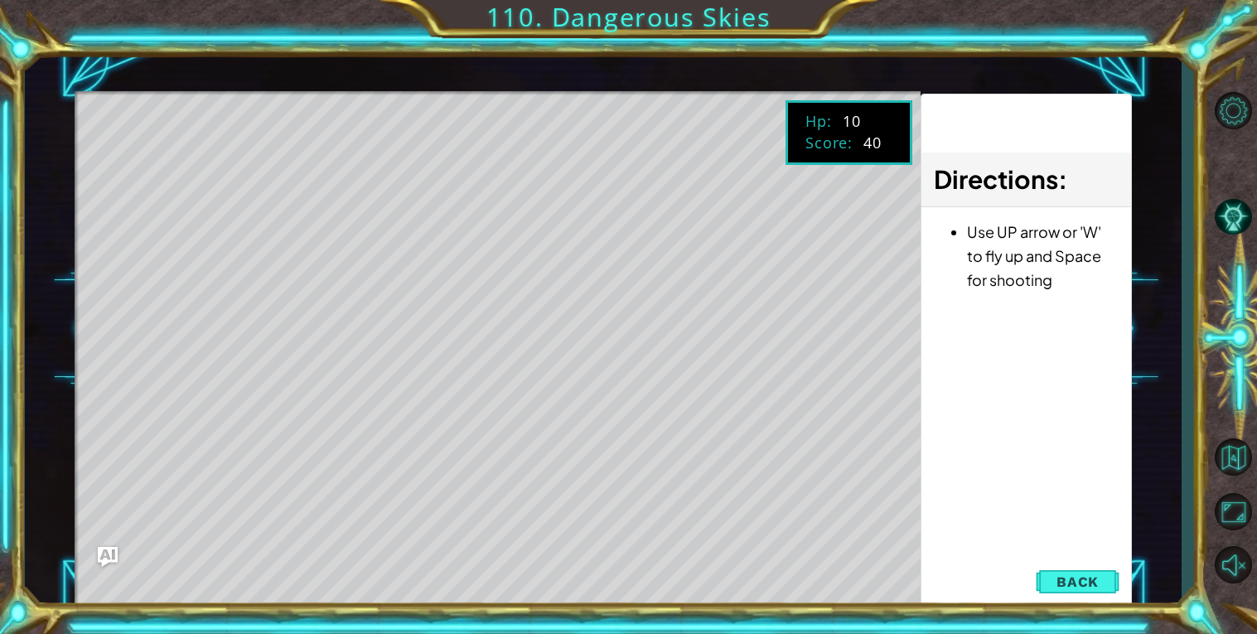
scroll to position [0, 0]
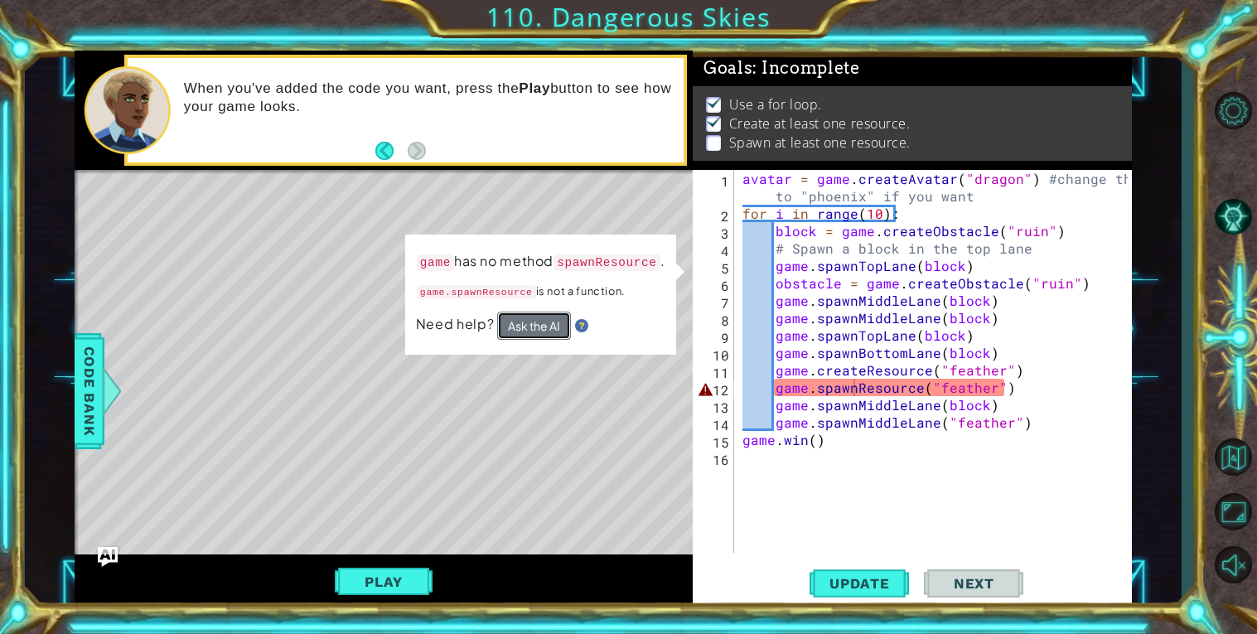
click at [542, 325] on button "Ask the AI" at bounding box center [534, 326] width 74 height 28
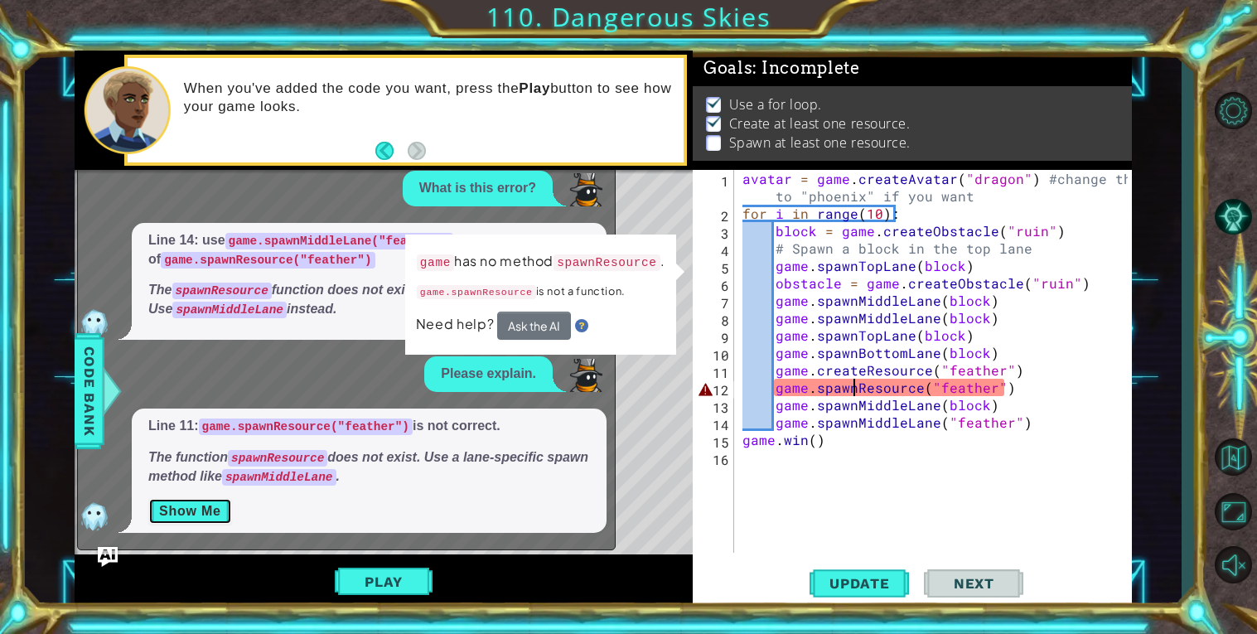
click at [205, 511] on button "Show Me" at bounding box center [190, 511] width 84 height 27
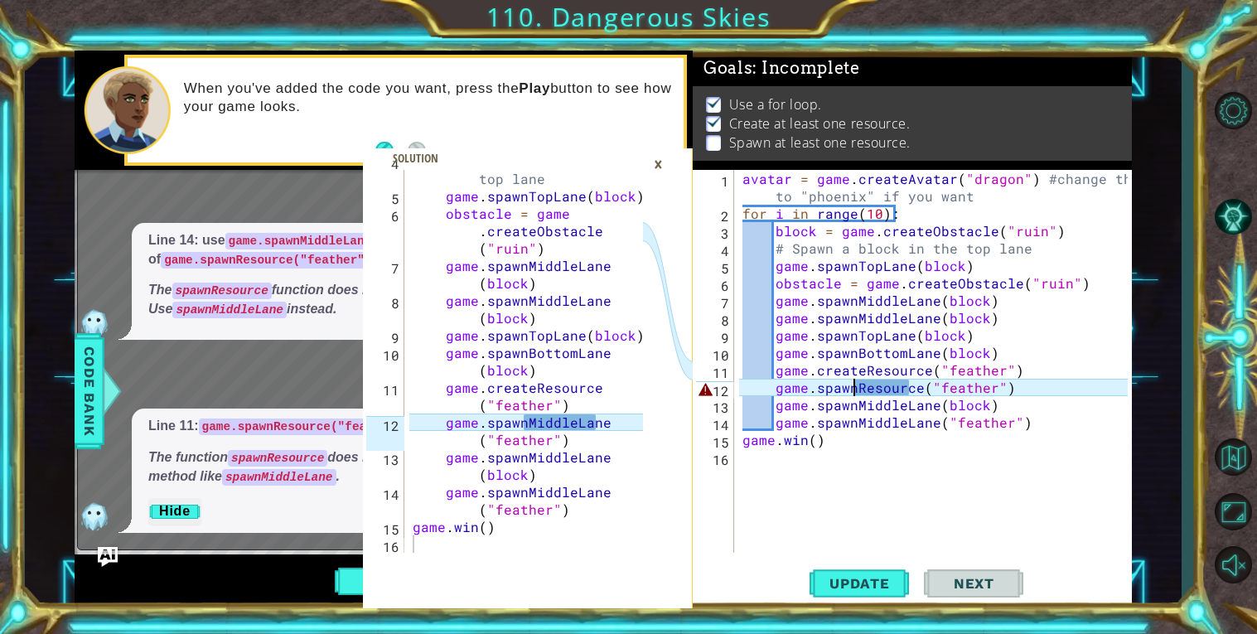
type textarea "game.spawnMiddleLane("feather")"
drag, startPoint x: 523, startPoint y: 424, endPoint x: 598, endPoint y: 425, distance: 75.4
click at [598, 425] on div "# Spawn a block in the top lane game . spawnTopLane ( block ) obstacle = game .…" at bounding box center [530, 369] width 242 height 435
drag, startPoint x: 857, startPoint y: 390, endPoint x: 913, endPoint y: 394, distance: 56.5
click at [913, 394] on div "avatar = game . createAvatar ( "dragon" ) #change ths to "phoenix" if you want …" at bounding box center [937, 387] width 397 height 435
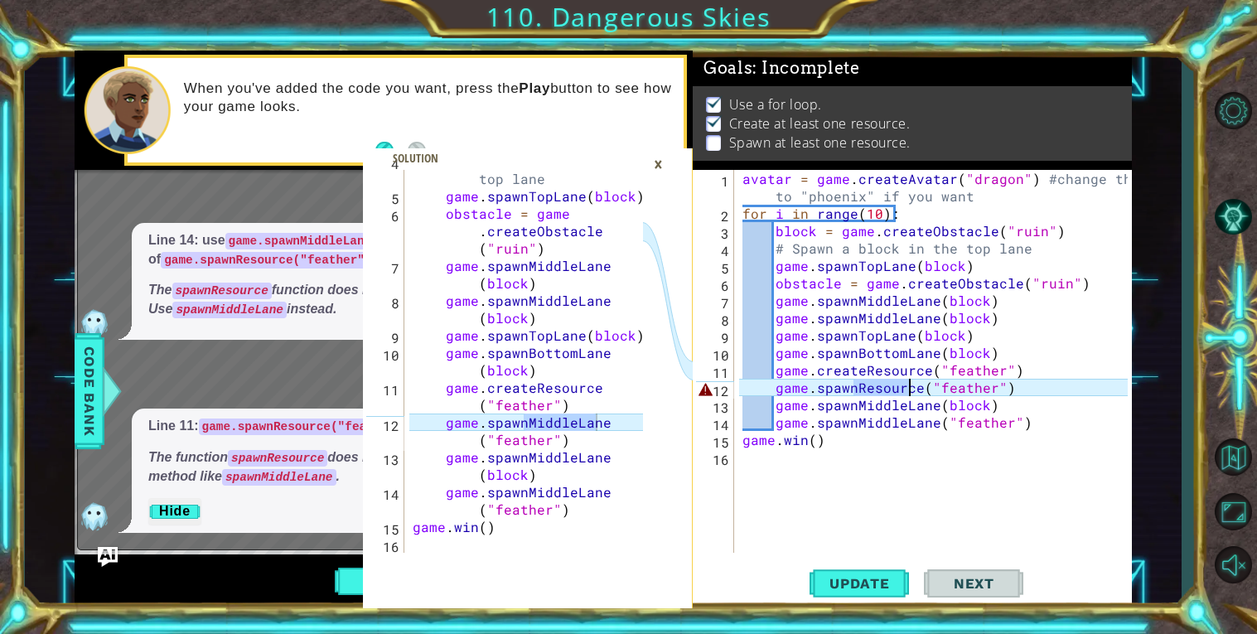
paste textarea "MiddleLan"
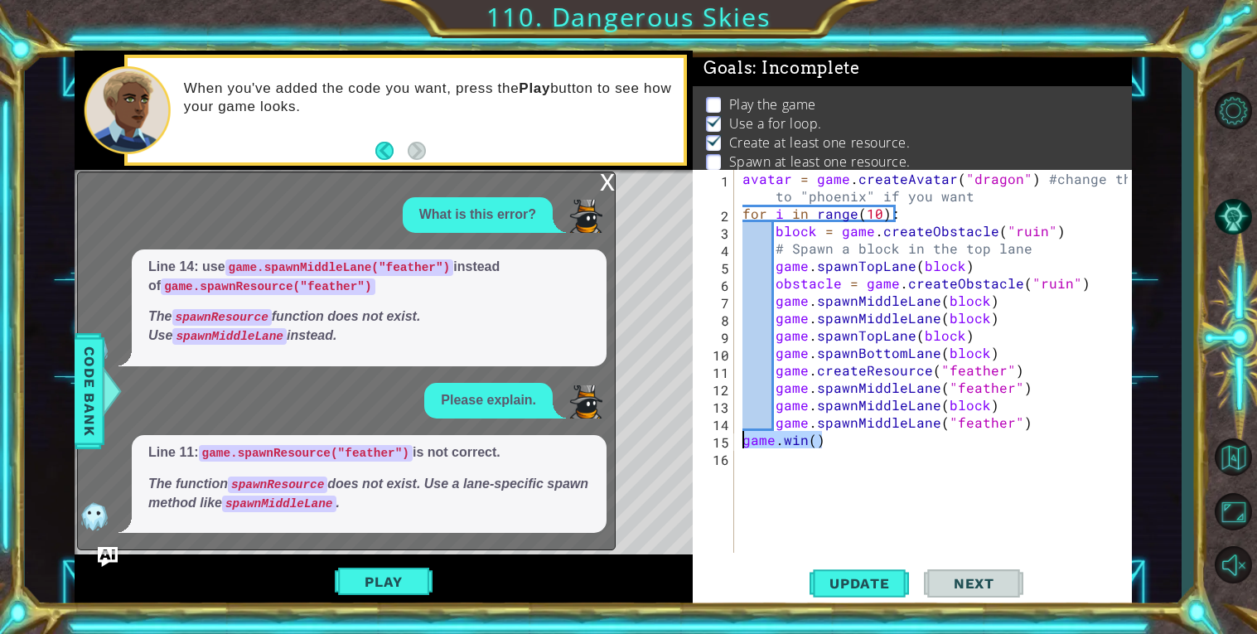
drag, startPoint x: 838, startPoint y: 444, endPoint x: 702, endPoint y: 447, distance: 135.9
click at [702, 447] on div "game.spawnMiddleLane("feather") 1 2 3 4 5 6 7 8 9 10 11 12 13 14 15 16 avatar =…" at bounding box center [910, 361] width 435 height 383
type textarea "[DOMAIN_NAME]()"
click at [604, 184] on div "x" at bounding box center [607, 180] width 15 height 17
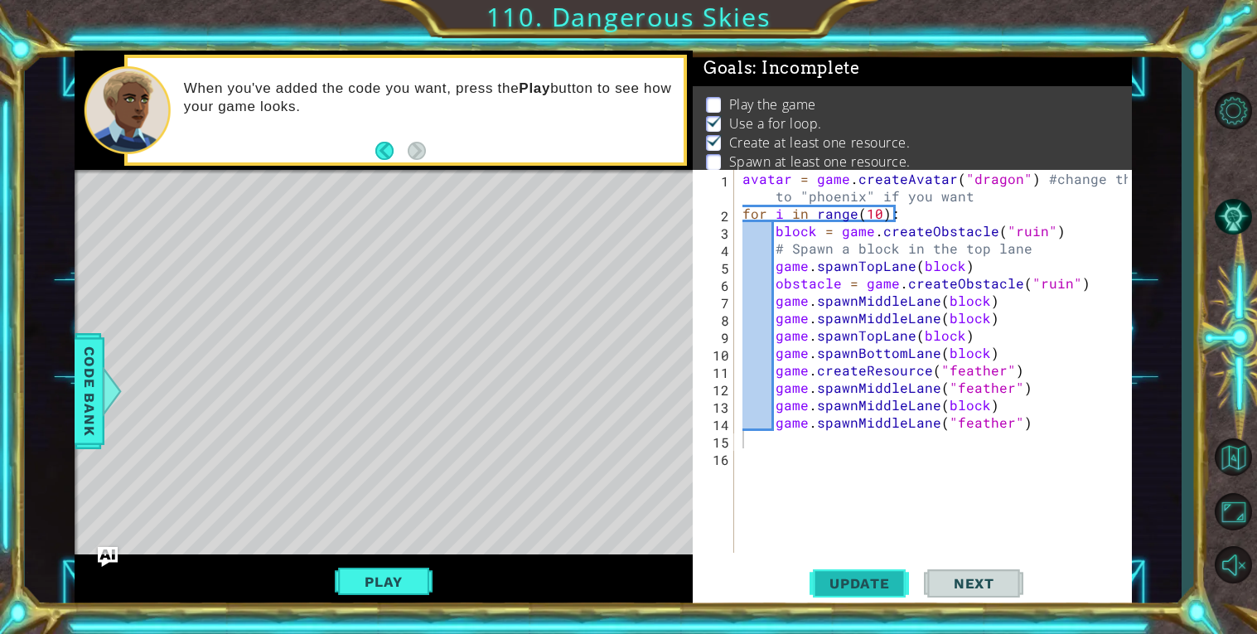
click at [872, 587] on span "Update" at bounding box center [860, 583] width 94 height 17
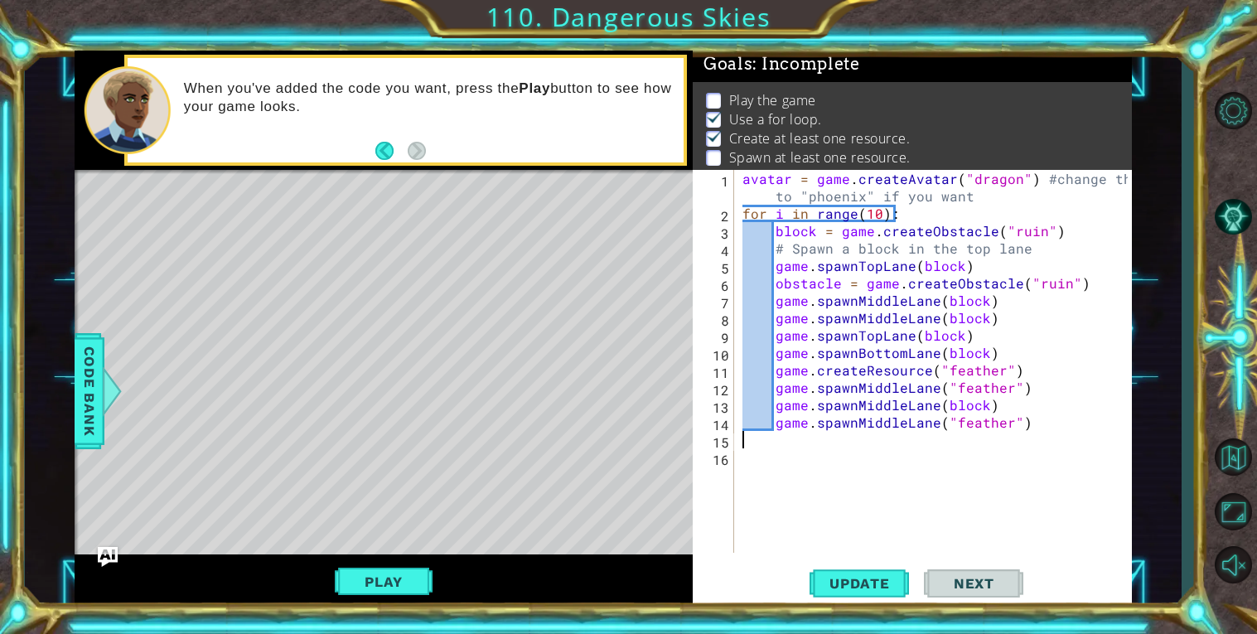
scroll to position [5, 0]
click at [1236, 227] on button "AI Hint" at bounding box center [1233, 217] width 48 height 48
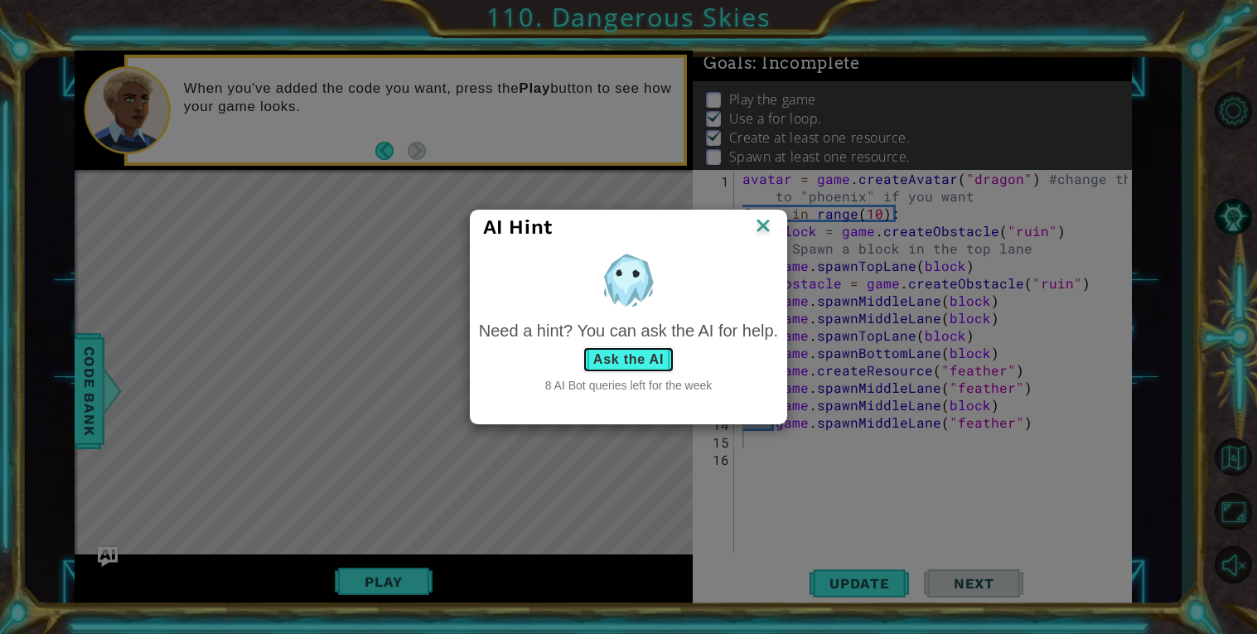
click at [639, 363] on button "Ask the AI" at bounding box center [629, 359] width 92 height 27
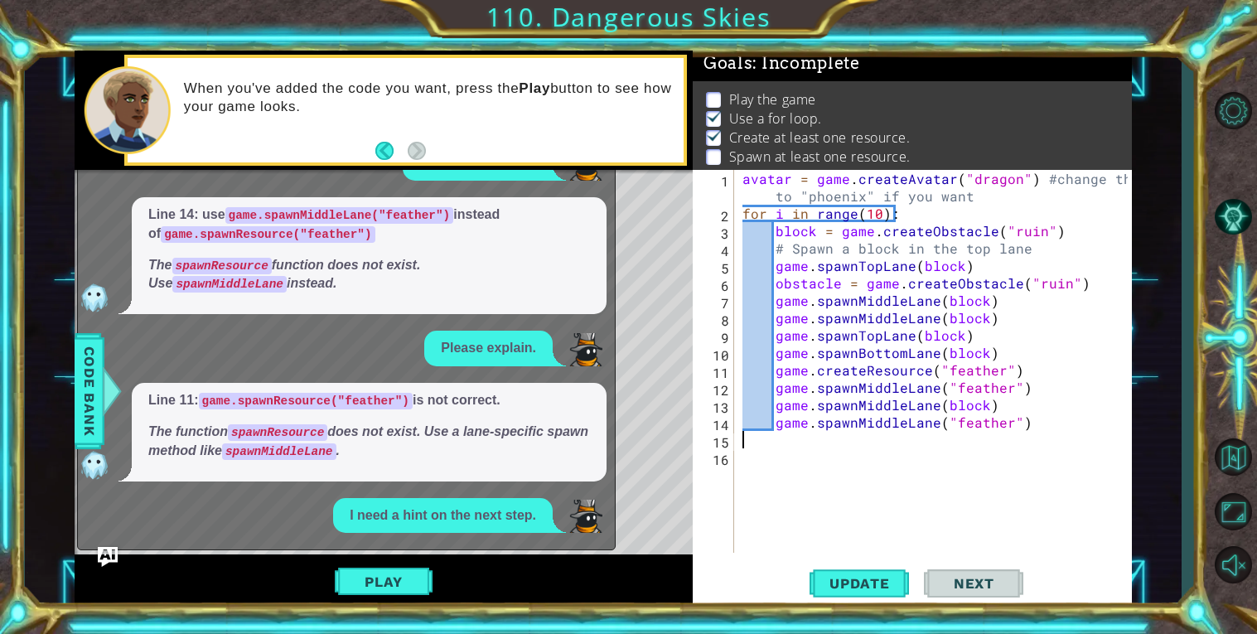
scroll to position [107, 0]
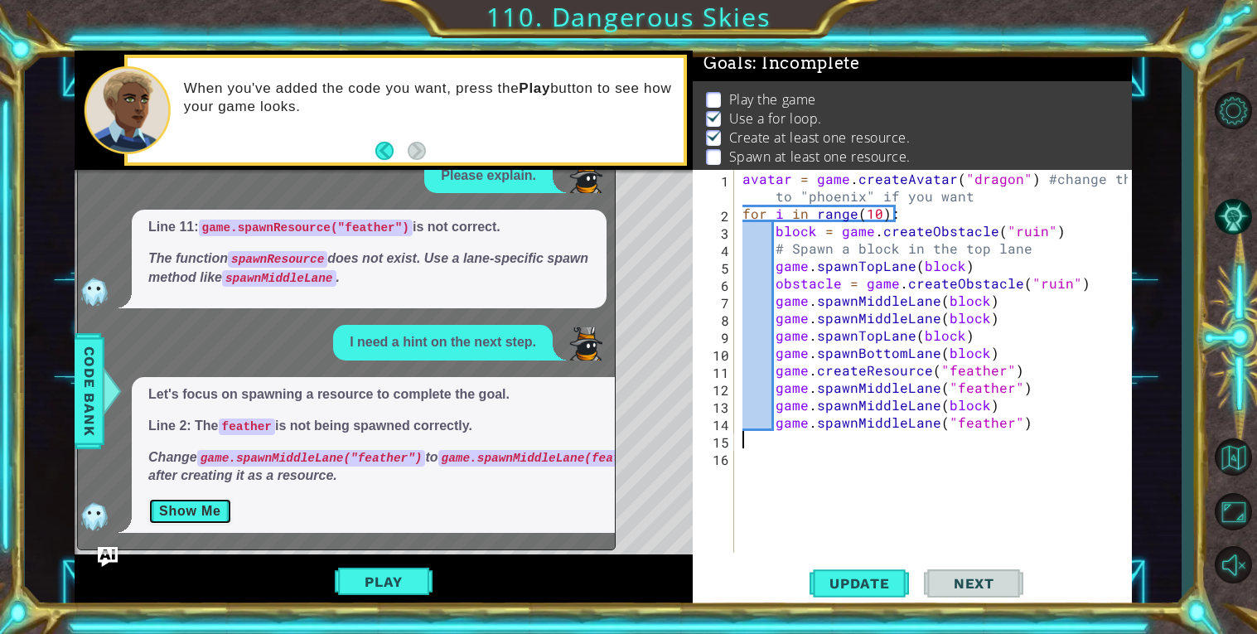
click at [199, 516] on button "Show Me" at bounding box center [190, 511] width 84 height 27
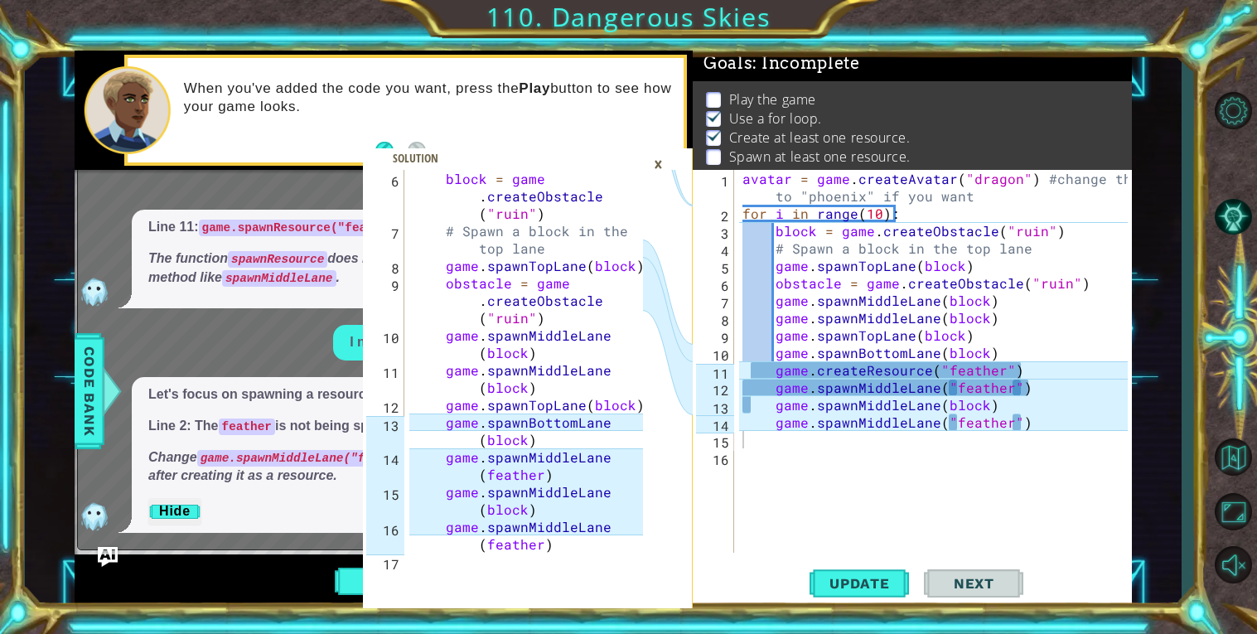
click at [949, 425] on div "avatar = game . createAvatar ( "dragon" ) #change ths to "phoenix" if you want …" at bounding box center [937, 387] width 397 height 435
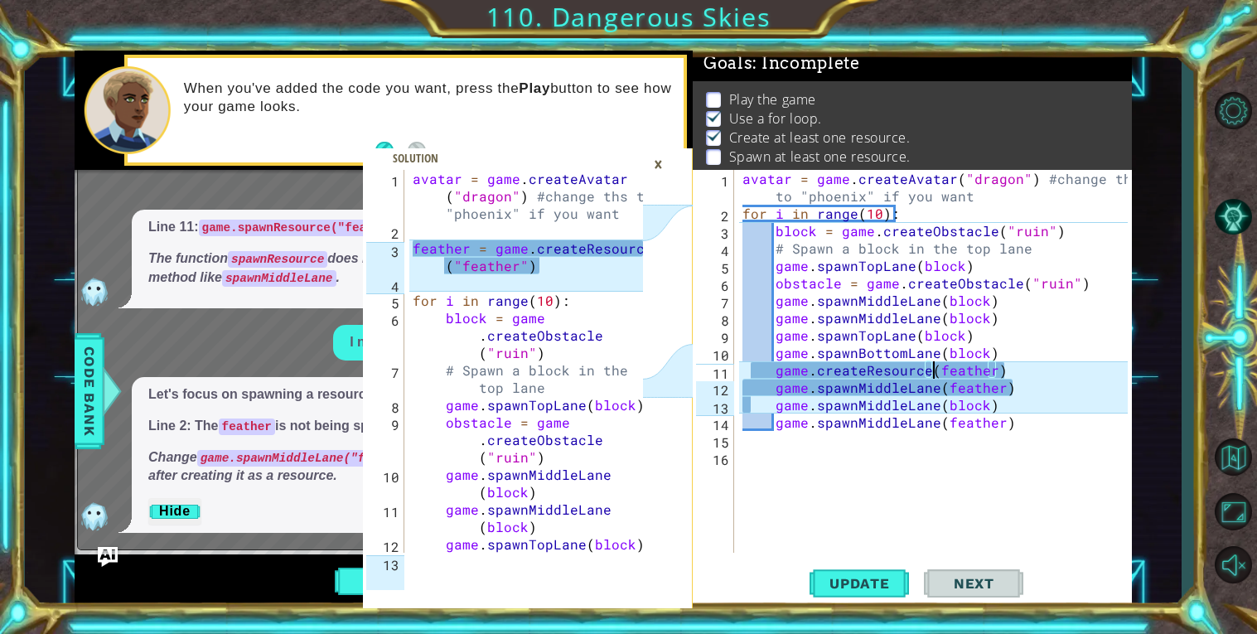
scroll to position [0, 0]
click at [894, 388] on div "avatar = game . createAvatar ( "dragon" ) #change ths to "phoenix" if you want …" at bounding box center [937, 387] width 397 height 435
type textarea "game.spawnMiddleLane(feather)"
type textarea "feather = game.createResource("feather")"
drag, startPoint x: 411, startPoint y: 244, endPoint x: 559, endPoint y: 266, distance: 149.1
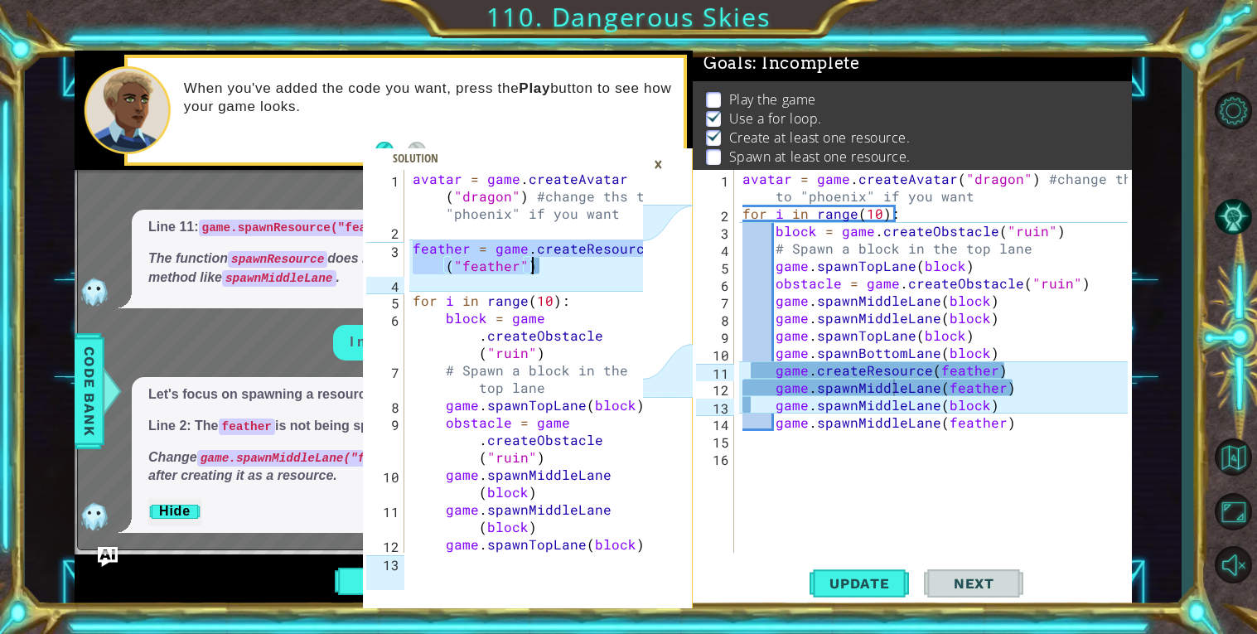
click at [559, 266] on div "avatar = game . createAvatar ( "dragon" ) #change ths to "phoenix" if you want …" at bounding box center [530, 405] width 242 height 470
click at [928, 215] on div "avatar = game . createAvatar ( "dragon" ) #change ths to "phoenix" if you want …" at bounding box center [937, 387] width 397 height 435
drag, startPoint x: 978, startPoint y: 196, endPoint x: 763, endPoint y: 193, distance: 214.7
click at [763, 193] on div "avatar = game . createAvatar ( "dragon" ) #change ths to "phoenix" if you want …" at bounding box center [937, 387] width 397 height 435
paste textarea "feather = game.createResource("feather")"
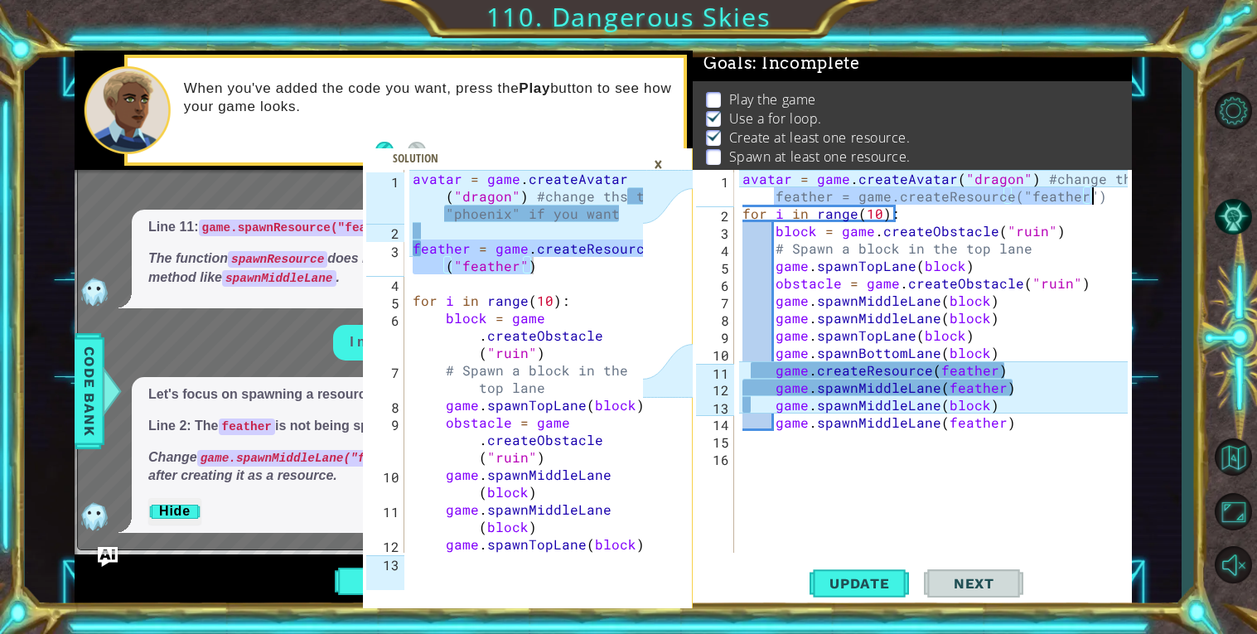
drag, startPoint x: 775, startPoint y: 190, endPoint x: 1115, endPoint y: 193, distance: 339.8
click at [1115, 193] on div "avatar = game . createAvatar ( "dragon" ) #change ths feather = game.createReso…" at bounding box center [937, 387] width 397 height 435
type textarea "avatar = game.createAvatar("dragon") #change ths"
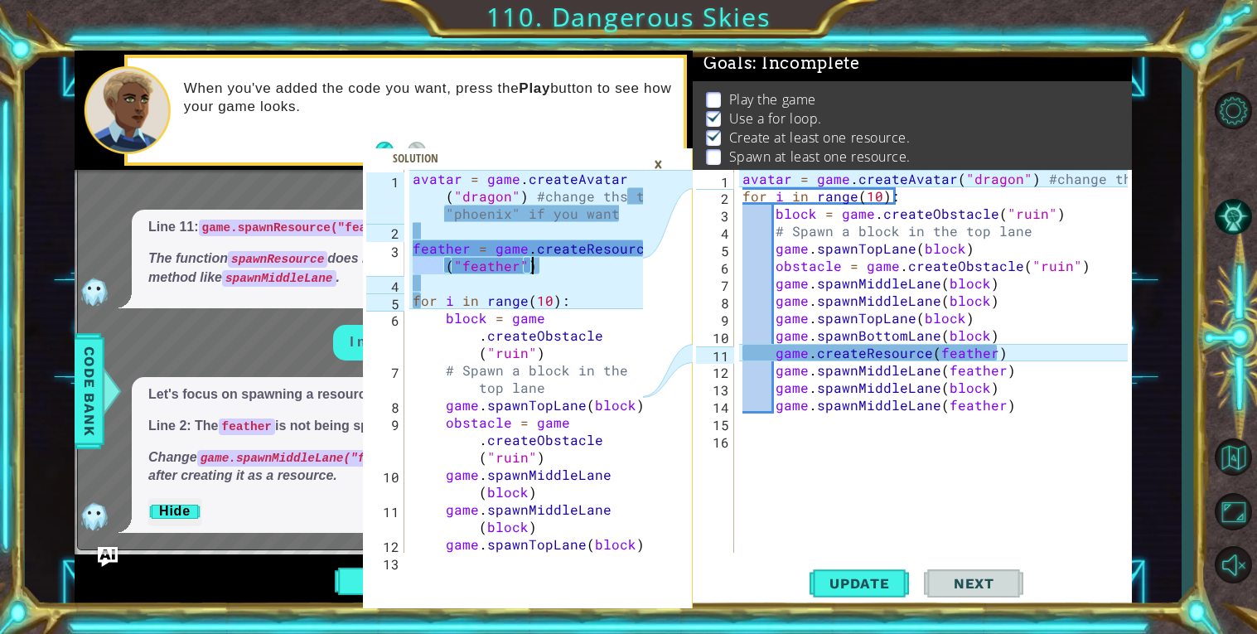
click at [513, 244] on div "avatar = game . createAvatar ( "dragon" ) #change ths to "phoenix" if you want …" at bounding box center [526, 361] width 234 height 383
click at [513, 244] on div "avatar = game . createAvatar ( "dragon" ) #change ths to "phoenix" if you want …" at bounding box center [530, 405] width 242 height 470
type textarea "feather = game.createResource("feather")"
type textarea "for i in range(10):"
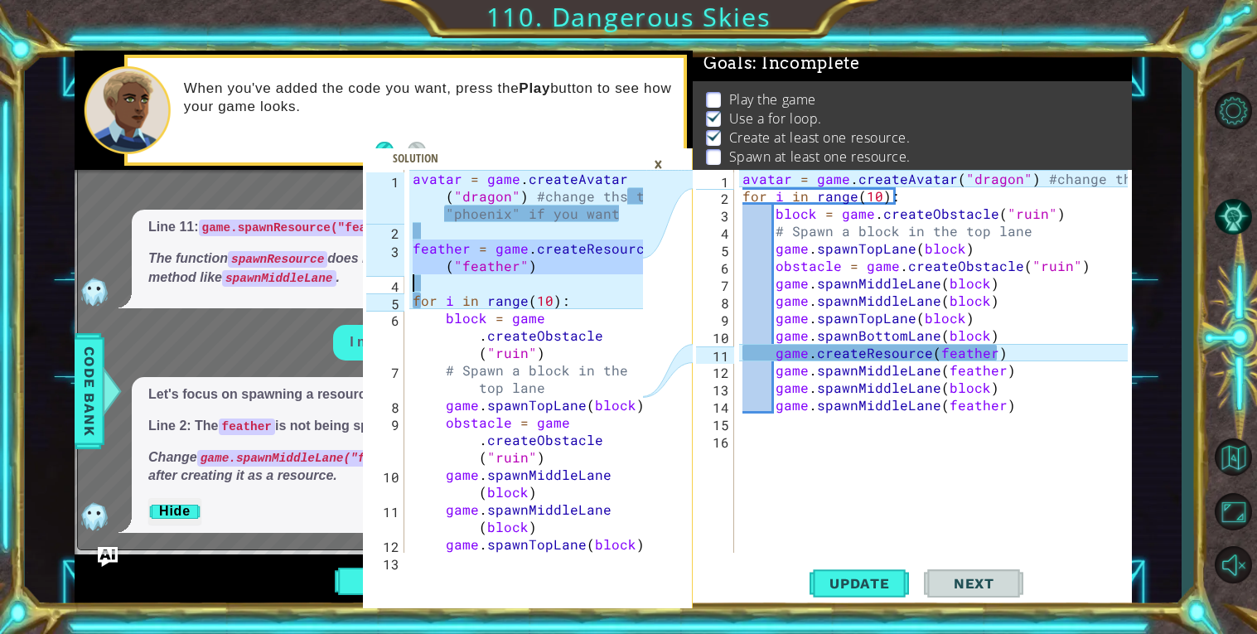
click at [743, 195] on div "avatar = game . createAvatar ( "dragon" ) #change ths for i in range ( 10 ) : b…" at bounding box center [937, 379] width 397 height 418
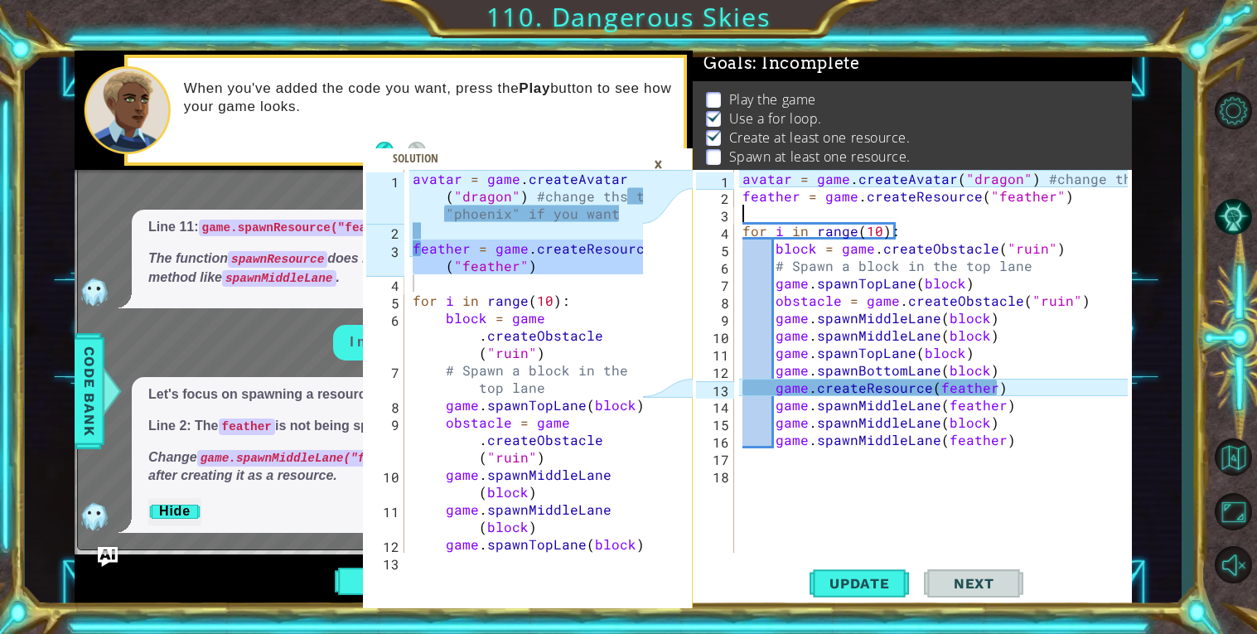
type textarea "avatar = game.createAvatar("dragon") #change ths to "phoenix" if you want"
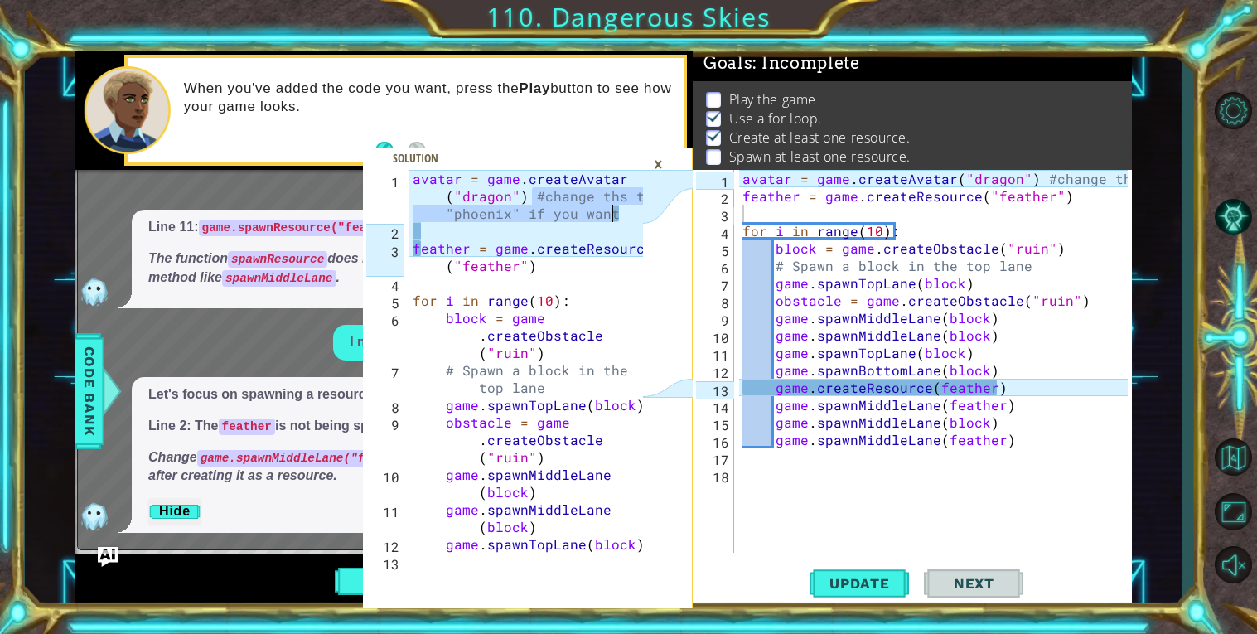
drag, startPoint x: 533, startPoint y: 196, endPoint x: 623, endPoint y: 214, distance: 92.2
click at [623, 214] on div "avatar = game . createAvatar ( "dragon" ) #change ths to "phoenix" if you want …" at bounding box center [530, 405] width 242 height 470
drag, startPoint x: 1032, startPoint y: 177, endPoint x: 1186, endPoint y: 166, distance: 154.6
click at [1186, 166] on div "avatar = game.createAvatar("dragon") #change ths to "phoenix" if you want 1 2 3…" at bounding box center [628, 317] width 1257 height 634
click at [1040, 181] on div "avatar = game . createAvatar ( "dragon" ) #change ths feather = game . createRe…" at bounding box center [937, 379] width 397 height 418
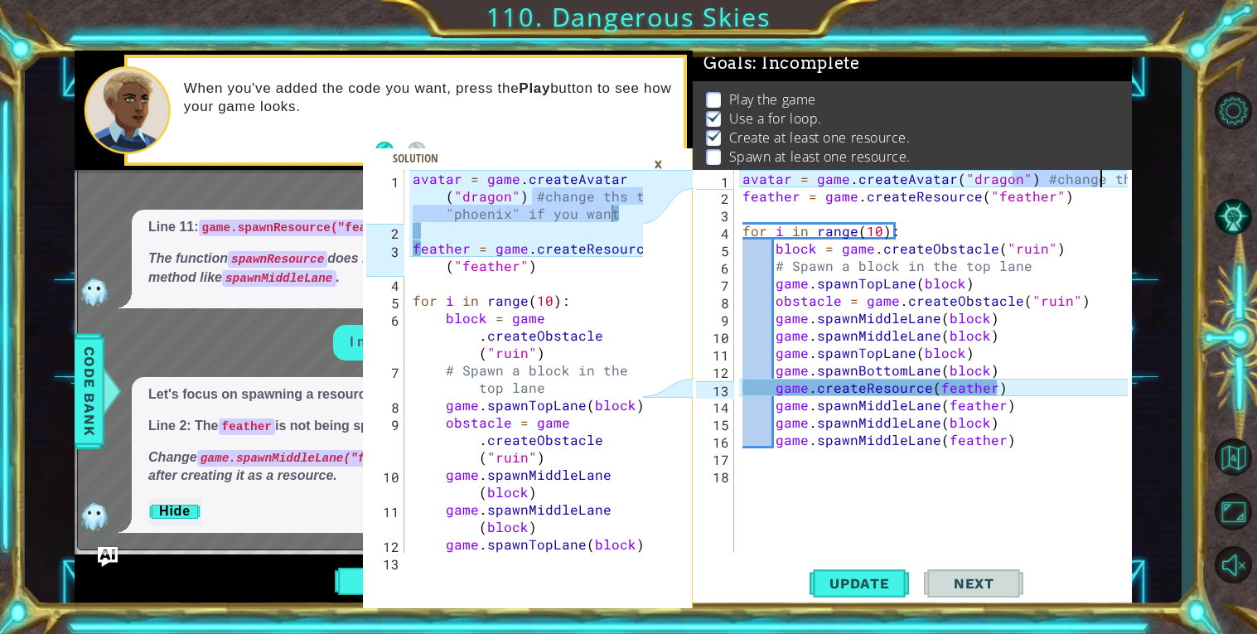
drag, startPoint x: 1040, startPoint y: 181, endPoint x: 1104, endPoint y: 182, distance: 63.8
click at [1104, 182] on div "avatar = game . createAvatar ( "dragon" ) #change ths feather = game . createRe…" at bounding box center [937, 379] width 397 height 418
click at [1104, 182] on div "avatar = game . createAvatar ( "dragon" ) #change ths feather = game . createRe…" at bounding box center [933, 361] width 389 height 383
drag, startPoint x: 1041, startPoint y: 179, endPoint x: 1123, endPoint y: 185, distance: 82.2
click at [1123, 185] on div "avatar = game . createAvatar ( "dragon" ) #change ths feather = game . createRe…" at bounding box center [937, 379] width 397 height 418
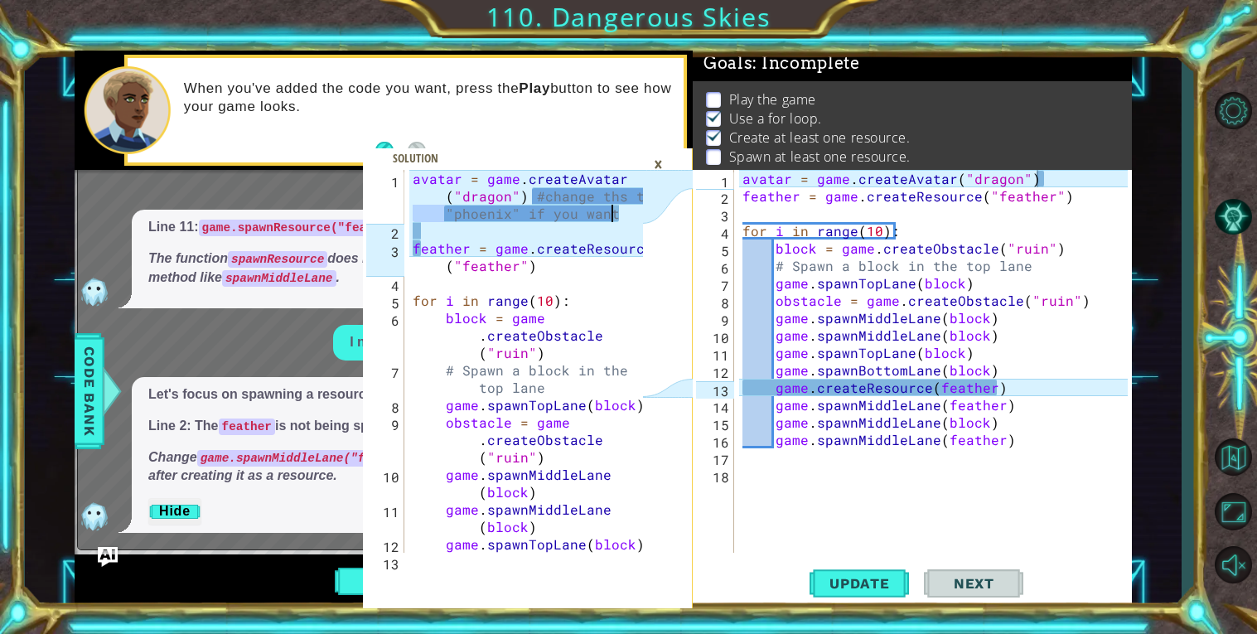
click at [591, 206] on div "avatar = game . createAvatar ( "dragon" ) #change ths to "phoenix" if you want …" at bounding box center [526, 361] width 234 height 383
click at [591, 206] on div "avatar = game . createAvatar ( "dragon" ) #change ths to "phoenix" if you want …" at bounding box center [530, 405] width 242 height 470
click at [539, 197] on div "avatar = game . createAvatar ( "dragon" ) #change ths to "phoenix" if you want …" at bounding box center [530, 405] width 242 height 470
drag, startPoint x: 535, startPoint y: 196, endPoint x: 619, endPoint y: 215, distance: 85.8
click at [619, 215] on div "avatar = game . createAvatar ( "dragon" ) #change ths to "phoenix" if you want …" at bounding box center [530, 405] width 242 height 470
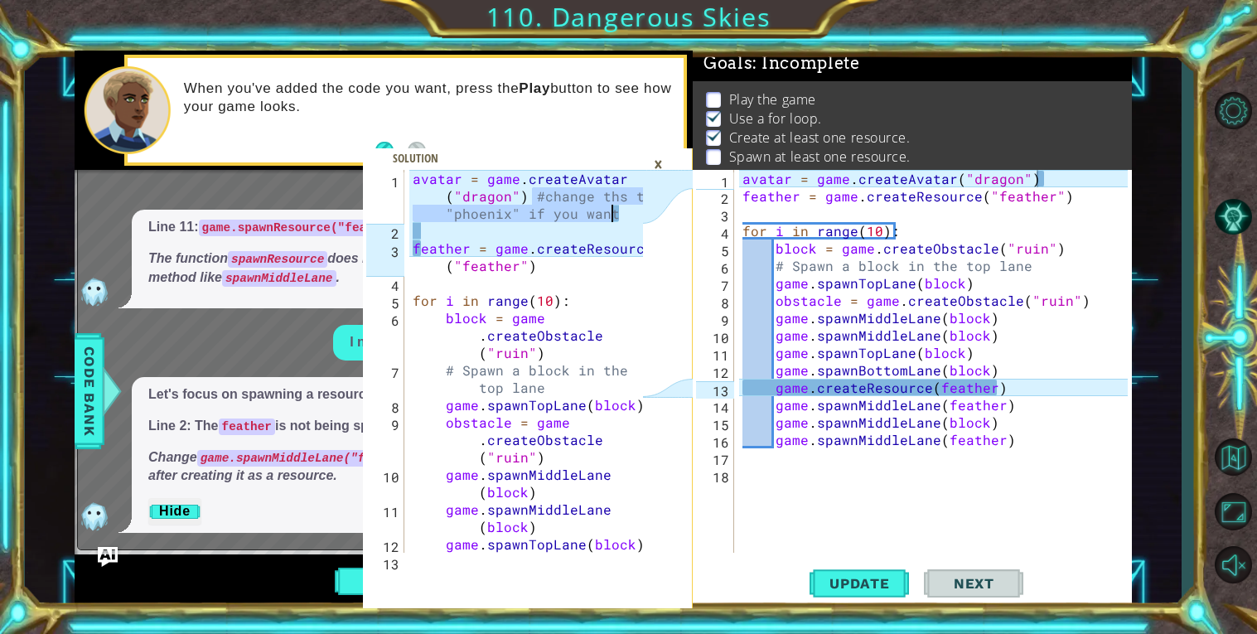
click at [1044, 178] on div "avatar = game . createAvatar ( "dragon" ) feather = game . createResource ( "fe…" at bounding box center [937, 379] width 397 height 418
paste textarea "#change ths to "phoenix" if you want"
type textarea "avatar = game.createAvatar("dragon") #change ths to "phoenix" if you want"
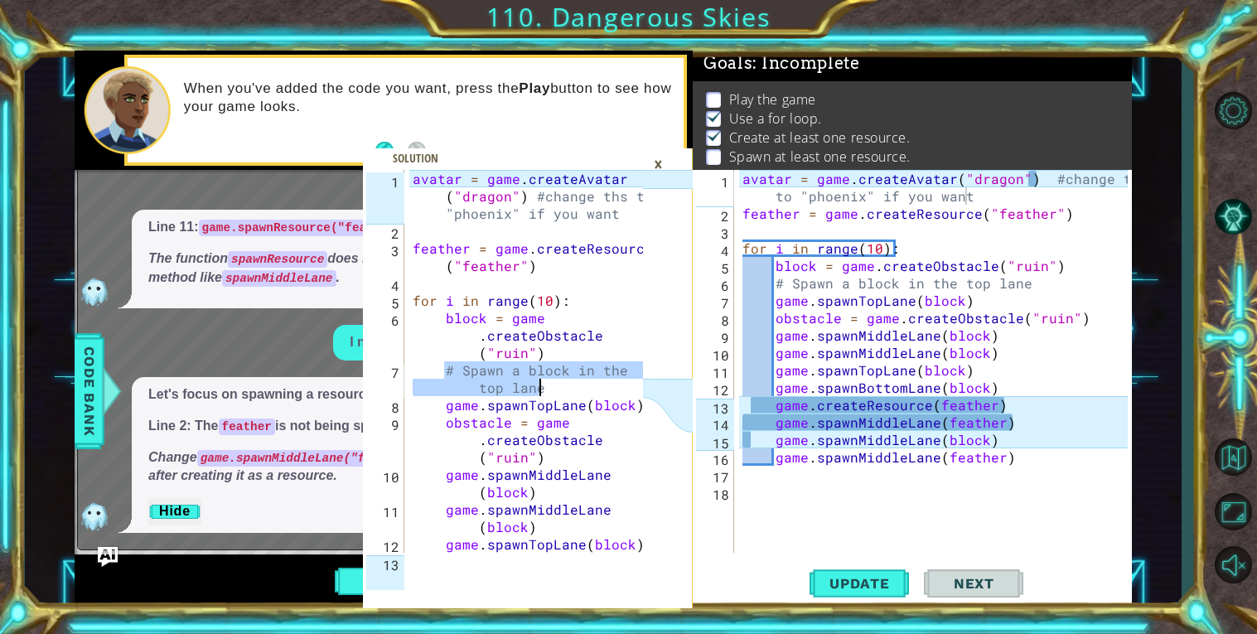
drag, startPoint x: 443, startPoint y: 365, endPoint x: 599, endPoint y: 390, distance: 158.6
click at [599, 390] on div "avatar = game . createAvatar ( "dragon" ) #change ths to "phoenix" if you want …" at bounding box center [530, 405] width 242 height 470
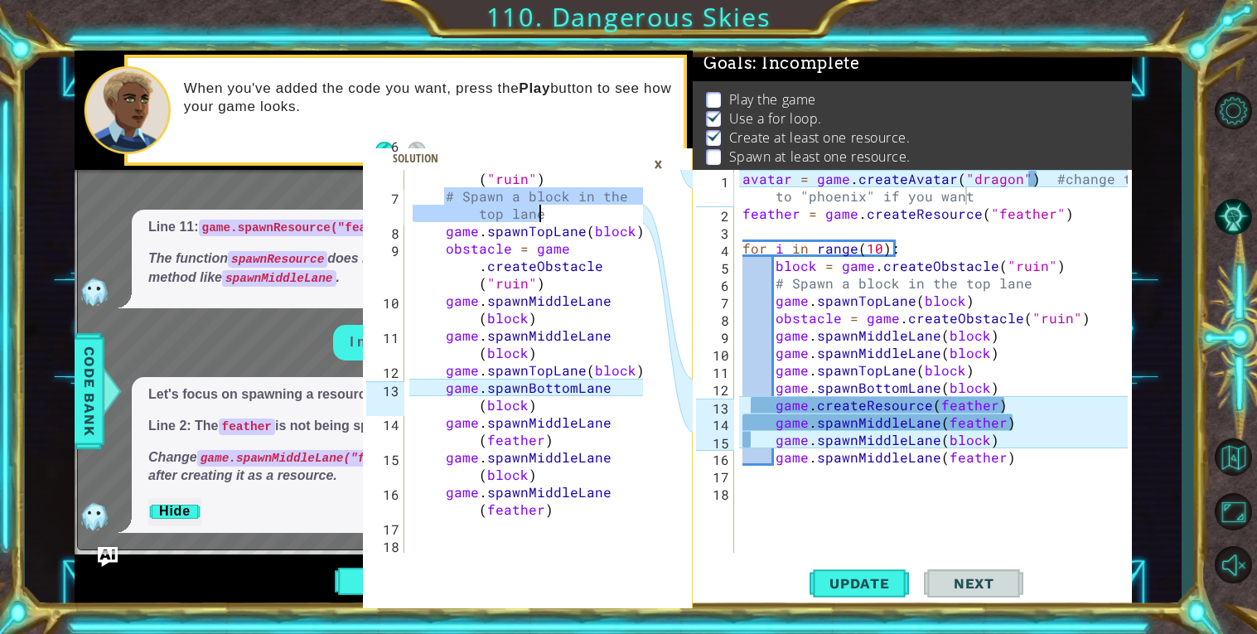
scroll to position [173, 0]
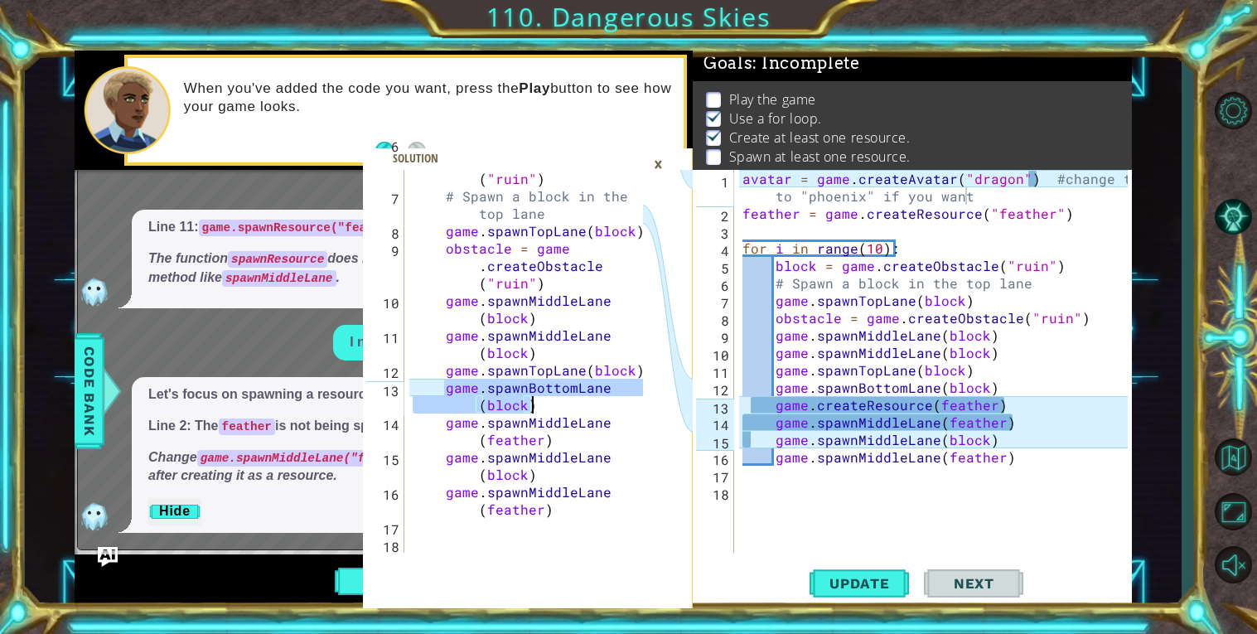
drag, startPoint x: 441, startPoint y: 387, endPoint x: 576, endPoint y: 407, distance: 136.5
click at [576, 407] on div "block = game . createObstacle ( "ruin" ) # Spawn a block in the top lane game .…" at bounding box center [530, 361] width 242 height 452
type textarea "game.spawnBottomLane(block)"
drag, startPoint x: 752, startPoint y: 406, endPoint x: 1011, endPoint y: 403, distance: 259.4
click at [1011, 403] on div "avatar = game . createAvatar ( "dragon" ) #change ths to "phoenix" if you want …" at bounding box center [937, 387] width 397 height 435
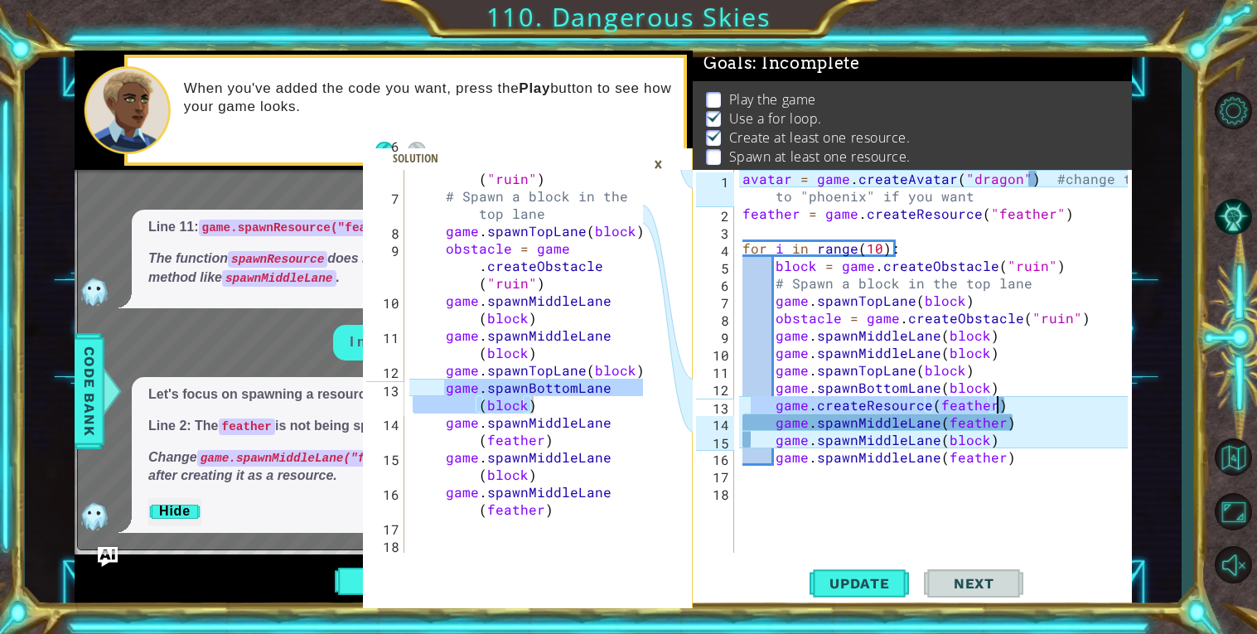
paste textarea "game.spawnBottomLane(block"
click at [749, 404] on div "avatar = game . createAvatar ( "dragon" ) #change ths to "phoenix" if you want …" at bounding box center [937, 387] width 397 height 435
click at [774, 458] on div "avatar = game . createAvatar ( "dragon" ) #change ths to "phoenix" if you want …" at bounding box center [937, 387] width 397 height 435
type textarea "game.spawnMiddleLane(feather)"
click at [675, 157] on span at bounding box center [528, 378] width 330 height 461
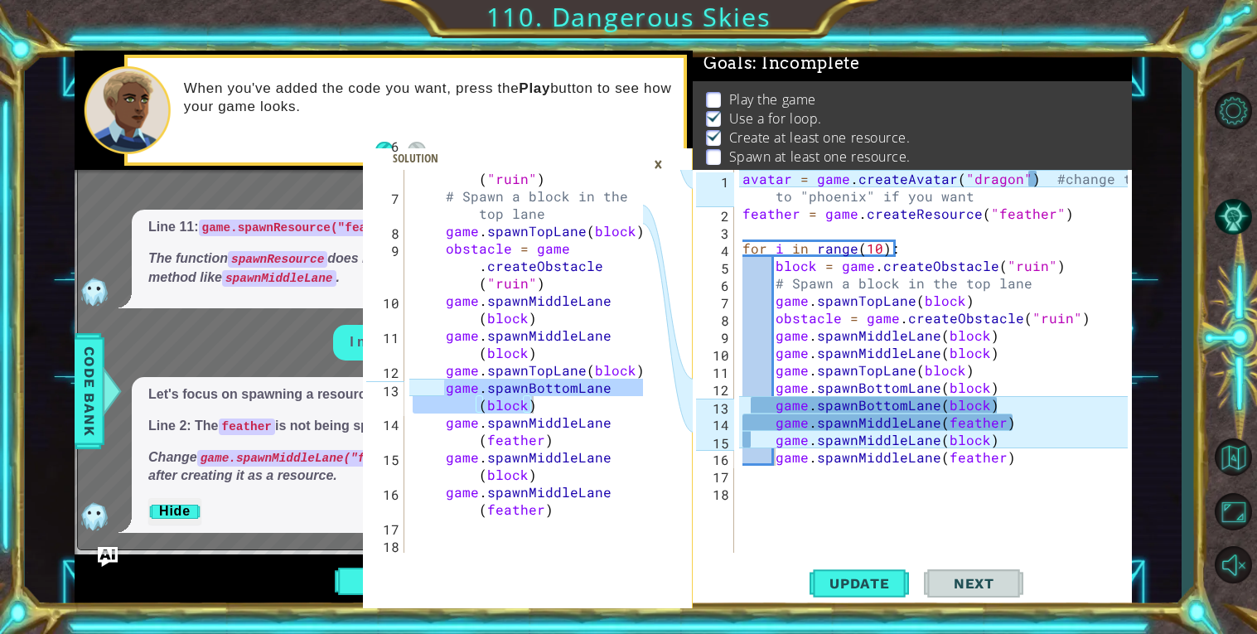
click at [663, 161] on div "×" at bounding box center [659, 164] width 26 height 28
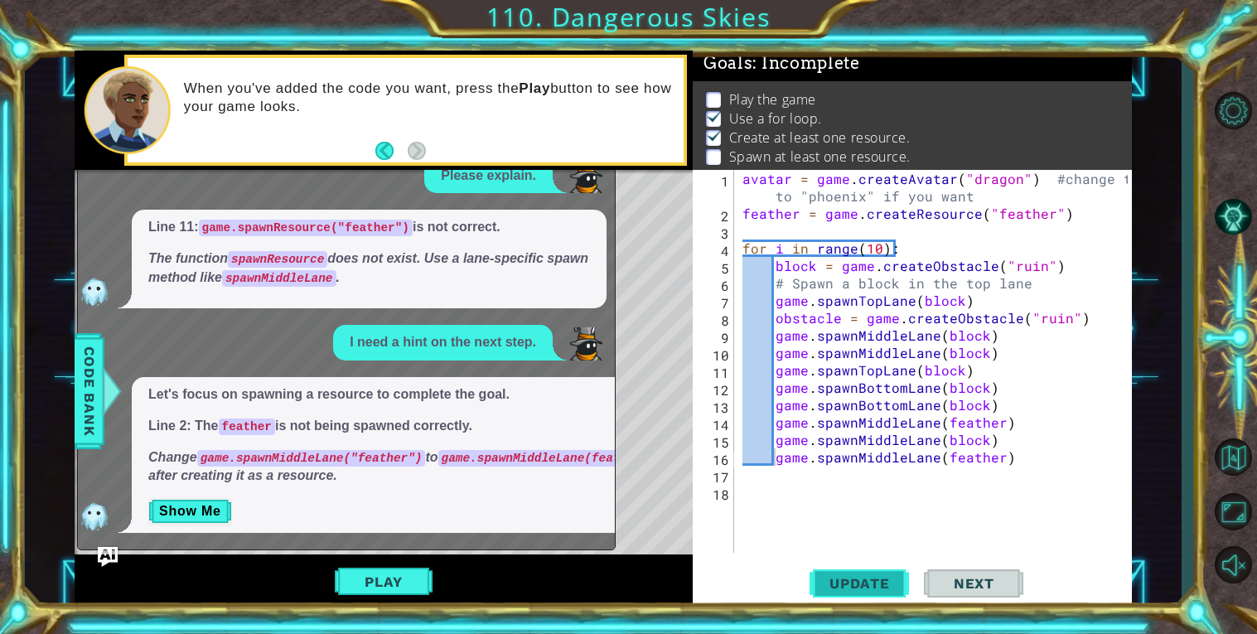
click at [839, 591] on span "Update" at bounding box center [860, 583] width 94 height 17
click at [98, 559] on img "Ask AI" at bounding box center [108, 557] width 22 height 22
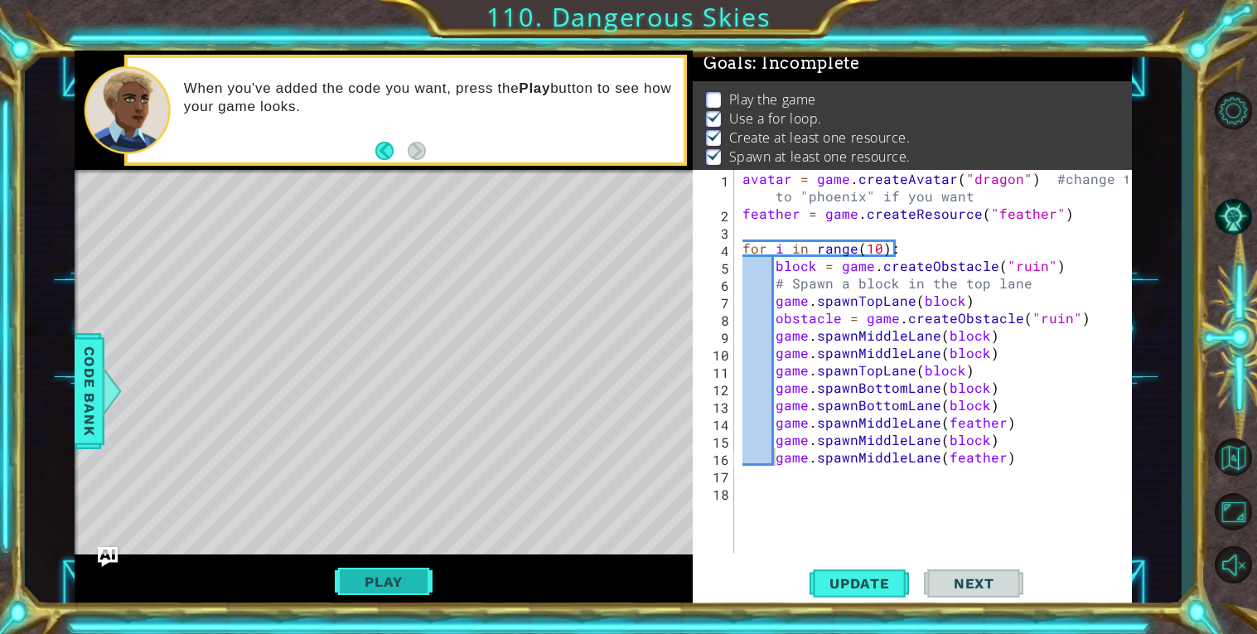
click at [376, 578] on button "Play" at bounding box center [383, 581] width 97 height 31
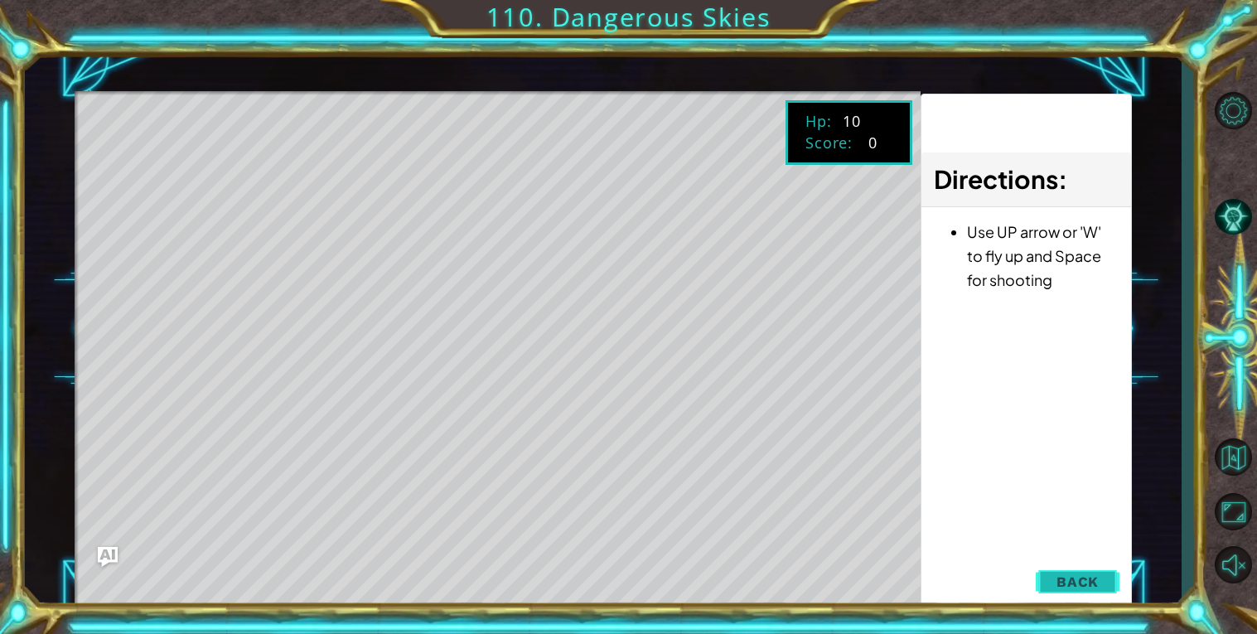
click at [1084, 578] on span "Back" at bounding box center [1078, 581] width 42 height 17
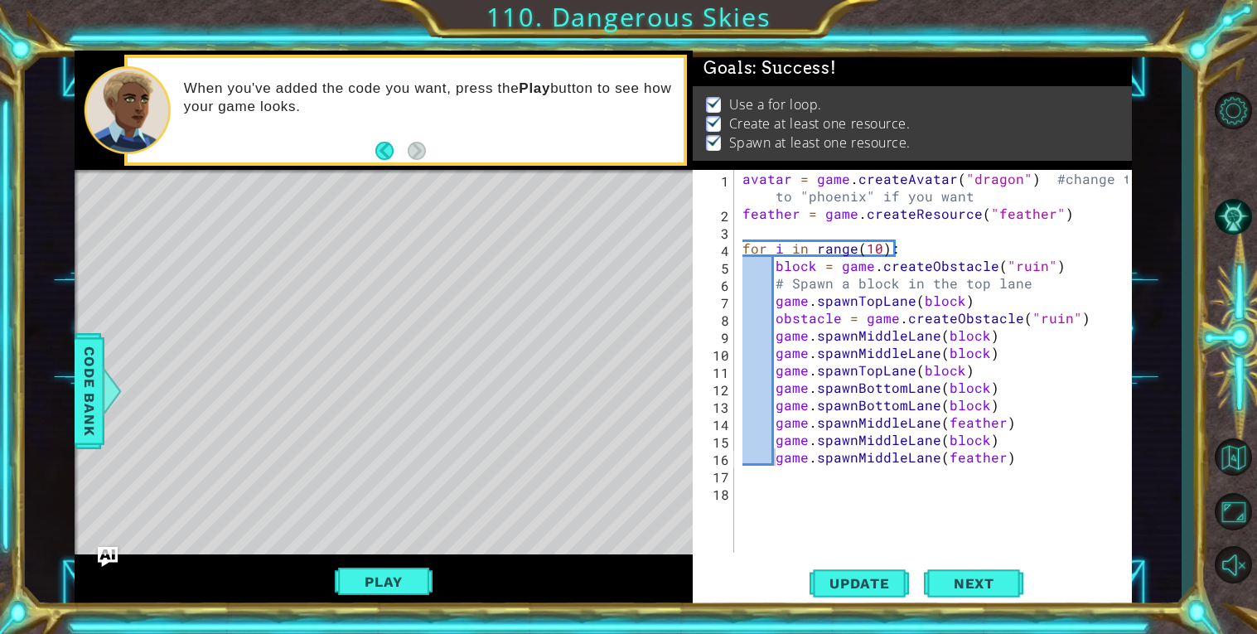
scroll to position [0, 0]
click at [980, 587] on span "Next" at bounding box center [974, 586] width 74 height 17
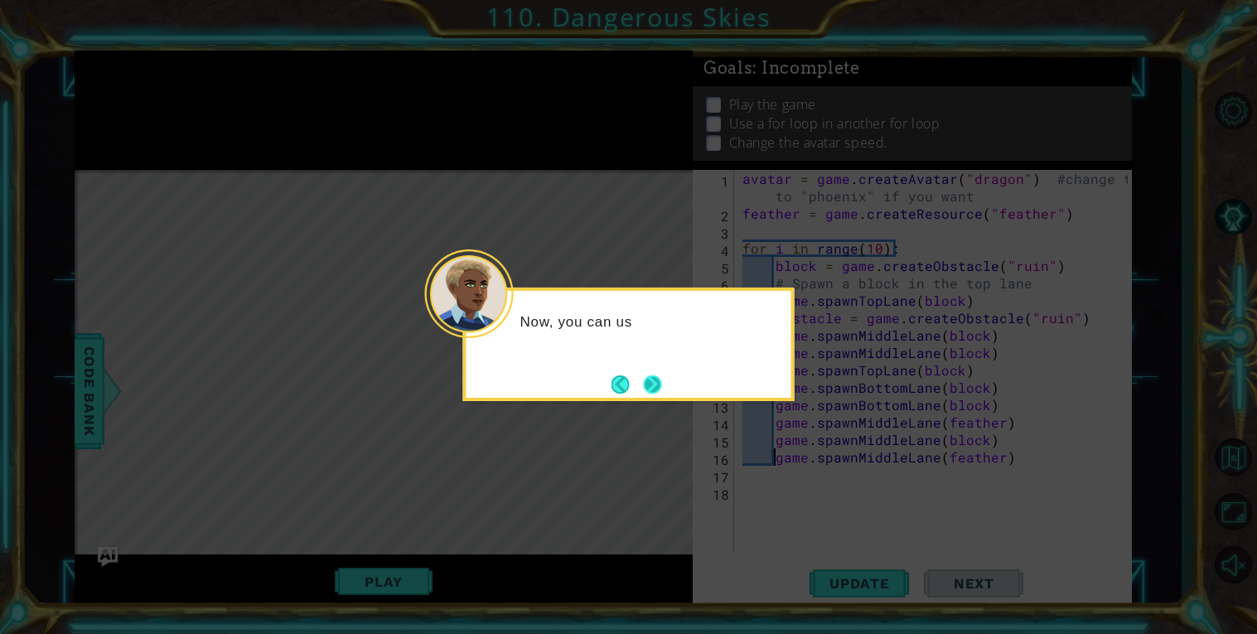
click at [647, 380] on button "Next" at bounding box center [652, 384] width 18 height 18
click at [655, 384] on button "Next" at bounding box center [652, 384] width 18 height 18
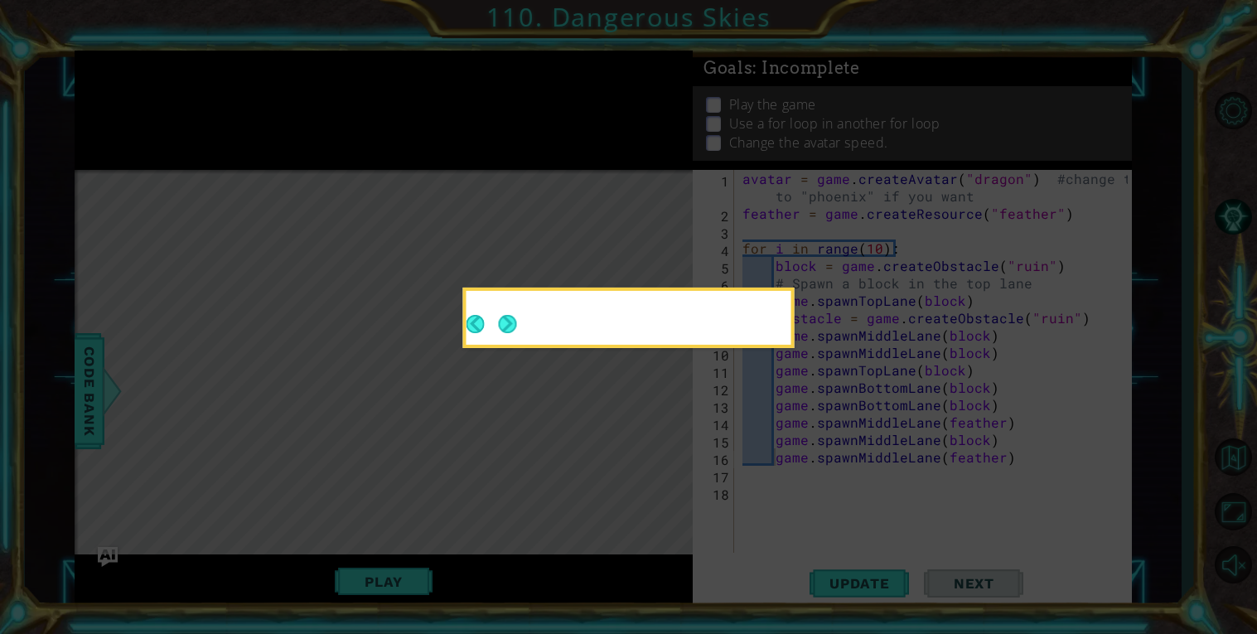
click at [661, 381] on icon at bounding box center [628, 317] width 1257 height 634
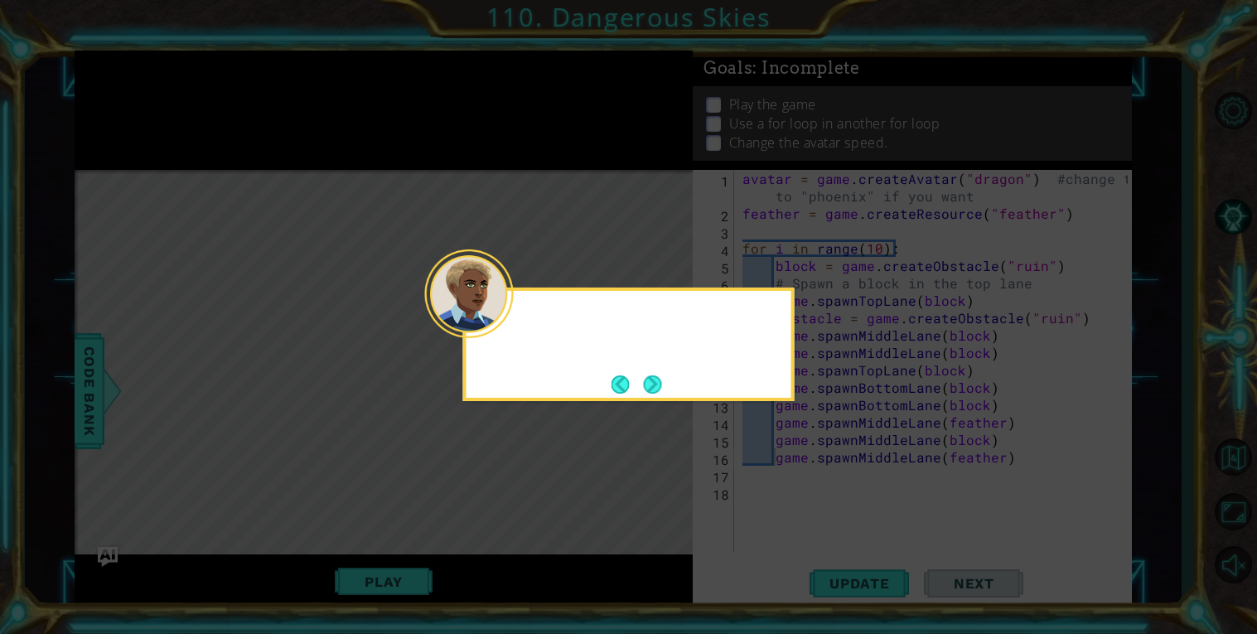
click at [651, 413] on icon at bounding box center [628, 317] width 1257 height 634
click at [650, 386] on button "Next" at bounding box center [652, 384] width 20 height 20
click at [660, 385] on icon at bounding box center [628, 317] width 1257 height 634
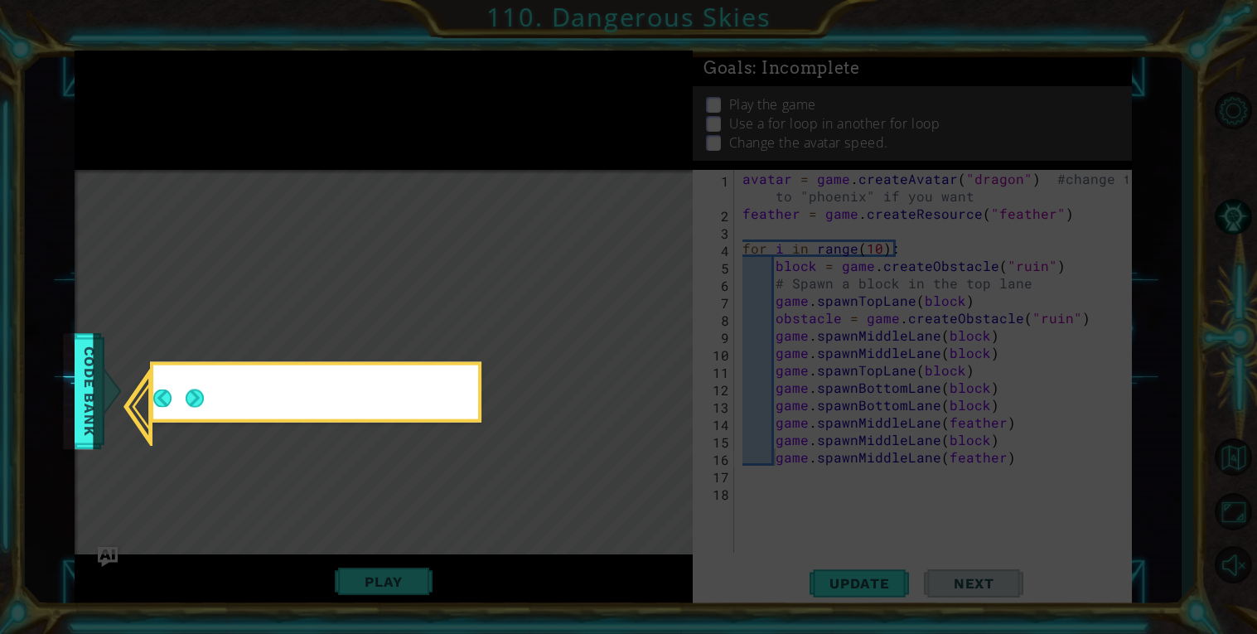
click at [660, 385] on icon at bounding box center [628, 317] width 1257 height 634
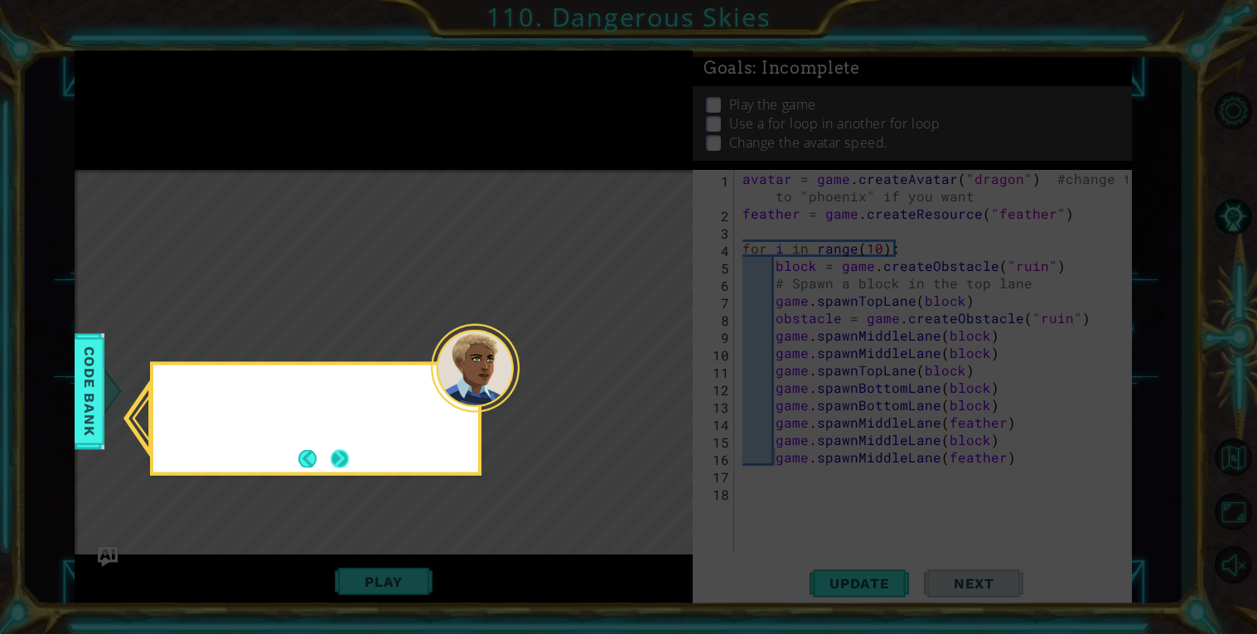
click at [346, 459] on button "Next" at bounding box center [339, 459] width 25 height 25
click at [344, 463] on icon at bounding box center [628, 317] width 1257 height 634
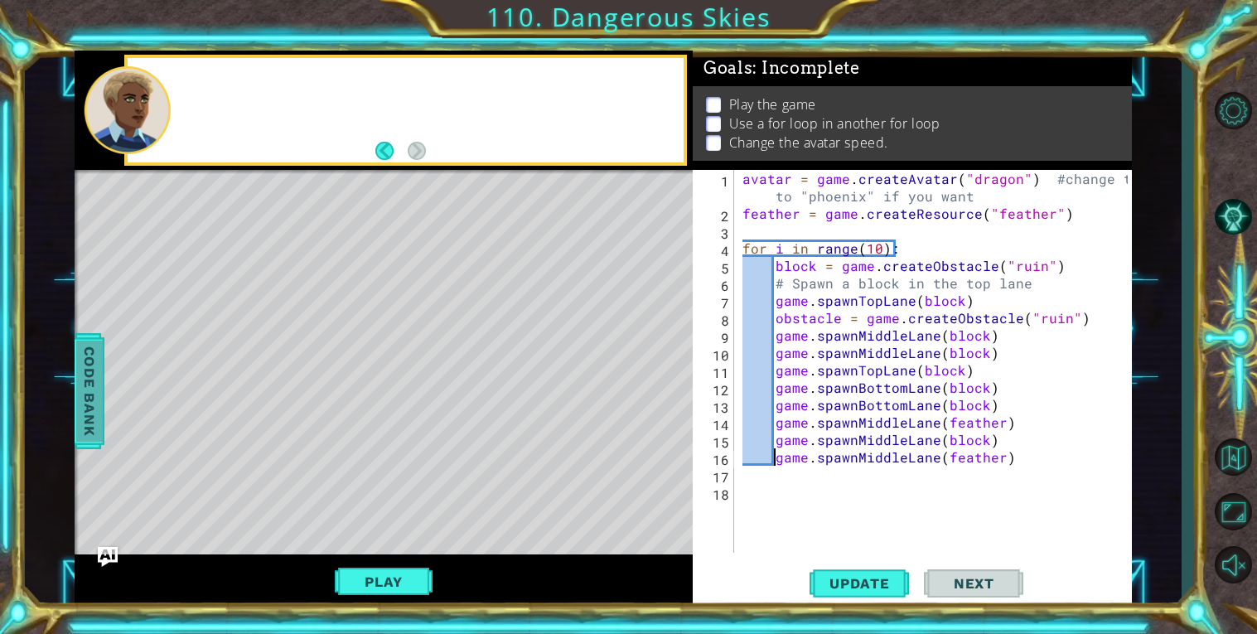
click at [102, 396] on div at bounding box center [98, 391] width 21 height 50
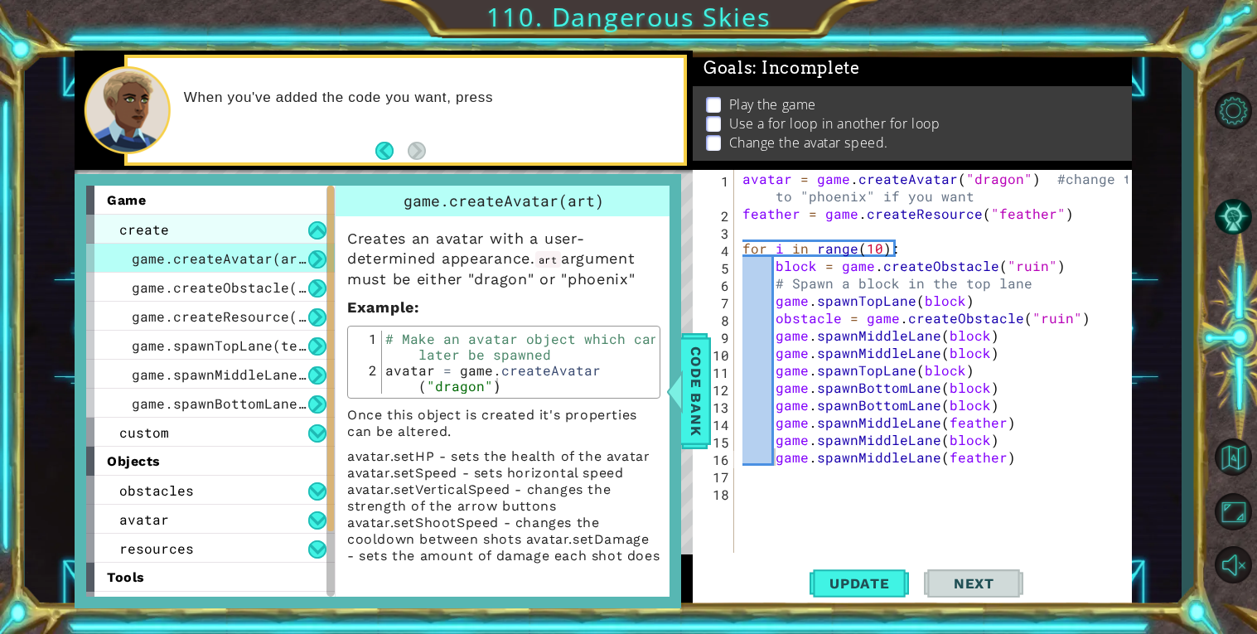
click at [272, 231] on div "create" at bounding box center [210, 229] width 249 height 29
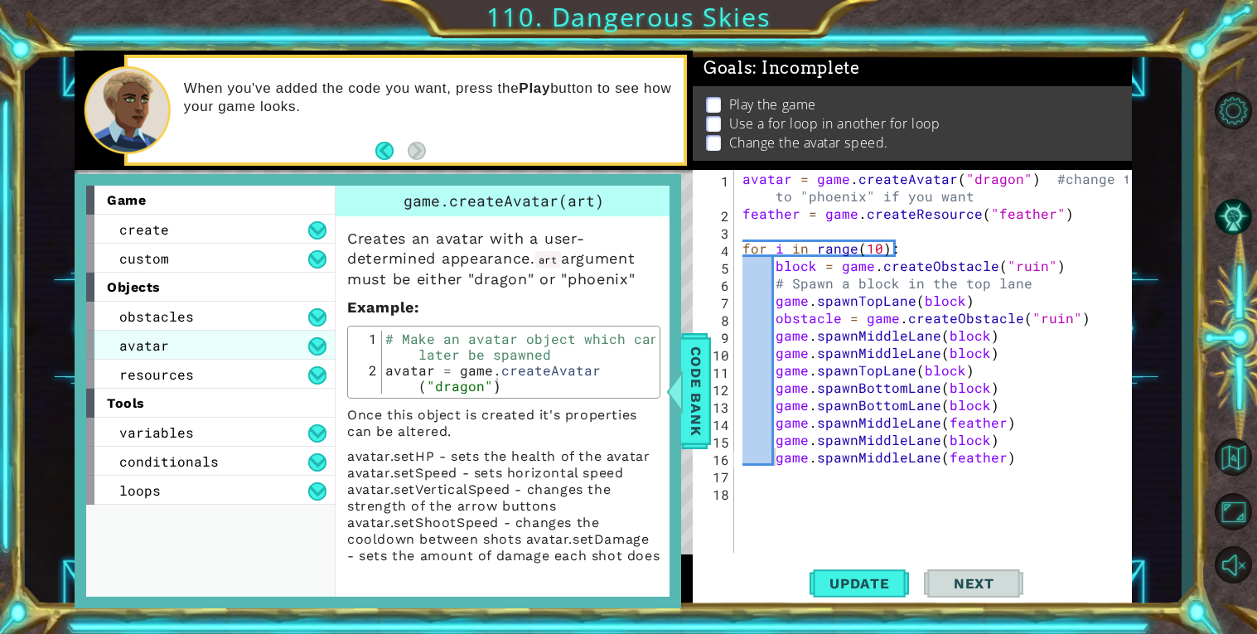
click at [225, 352] on div "avatar" at bounding box center [210, 345] width 249 height 29
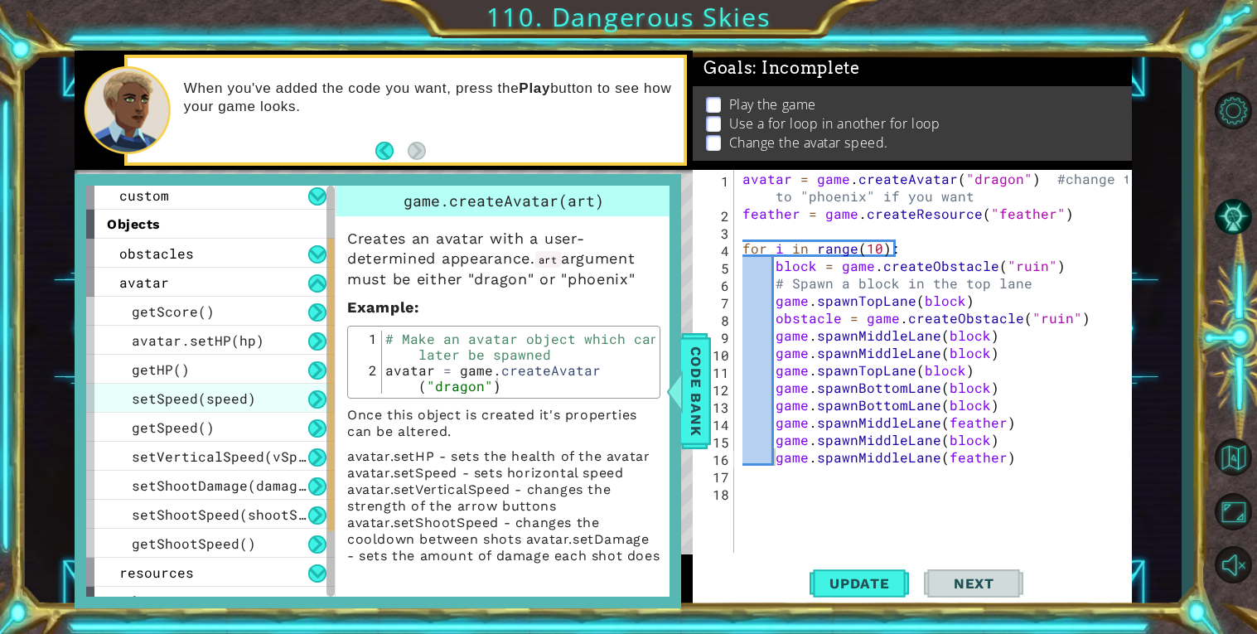
scroll to position [74, 0]
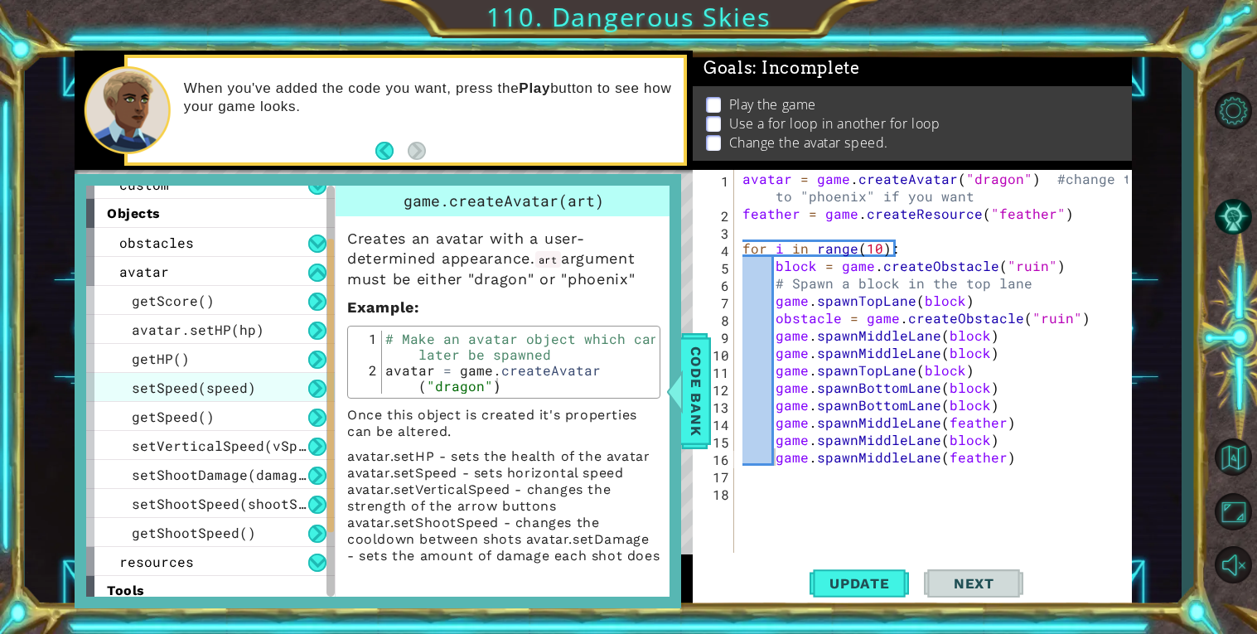
click at [273, 382] on div "setSpeed(speed)" at bounding box center [210, 387] width 249 height 29
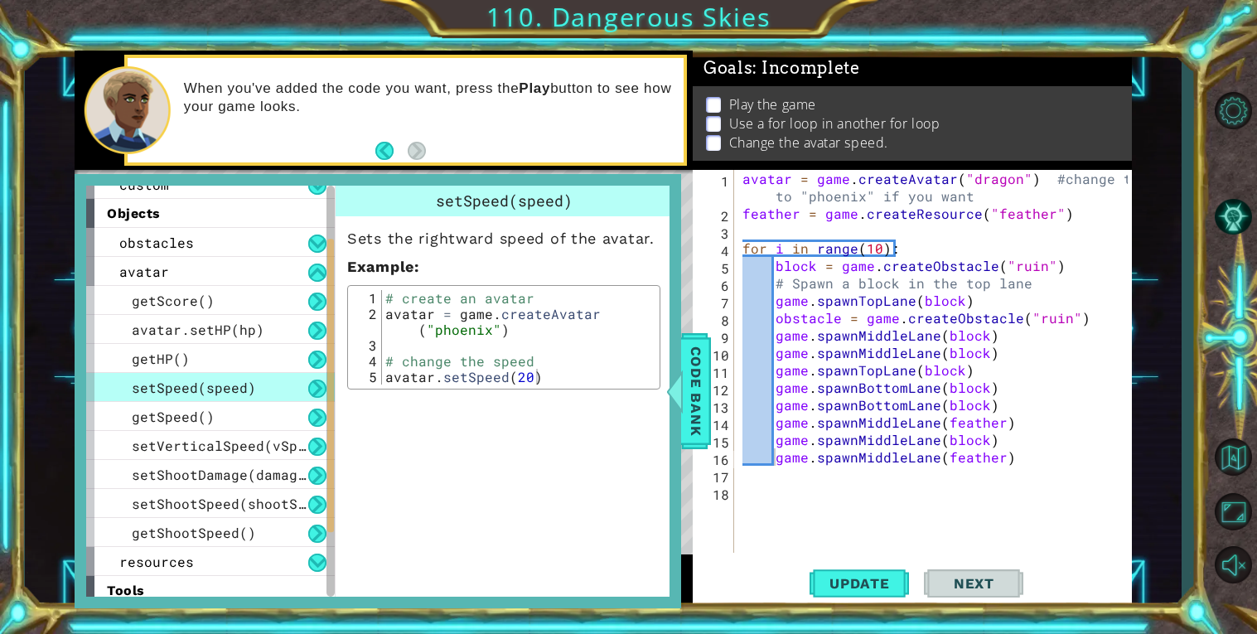
type textarea "avatar.setSpeed(20)"
drag, startPoint x: 389, startPoint y: 374, endPoint x: 583, endPoint y: 381, distance: 194.9
click at [583, 381] on div "# create an avatar avatar = game . createAvatar ( "phoenix" ) # change the spee…" at bounding box center [518, 353] width 273 height 126
click at [752, 233] on div "avatar = game . createAvatar ( "dragon" ) #change ths to "phoenix" if you want …" at bounding box center [937, 387] width 397 height 435
paste textarea "avatar.setSpeed(20)"
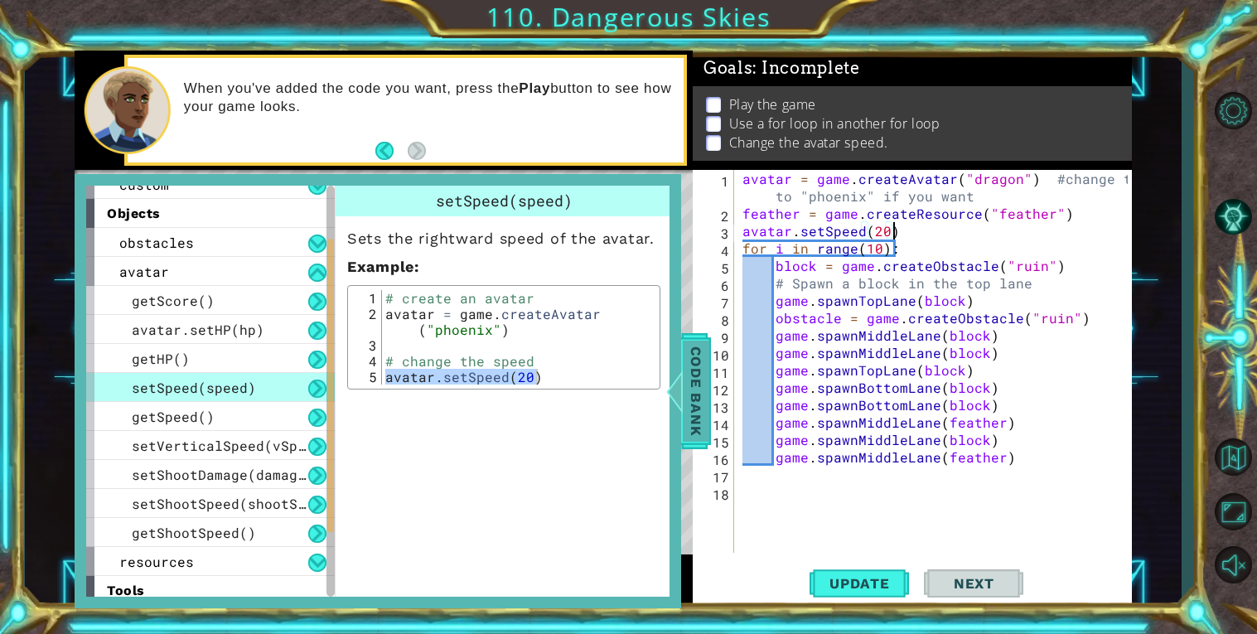
click at [699, 358] on span "Code Bank" at bounding box center [691, 391] width 27 height 101
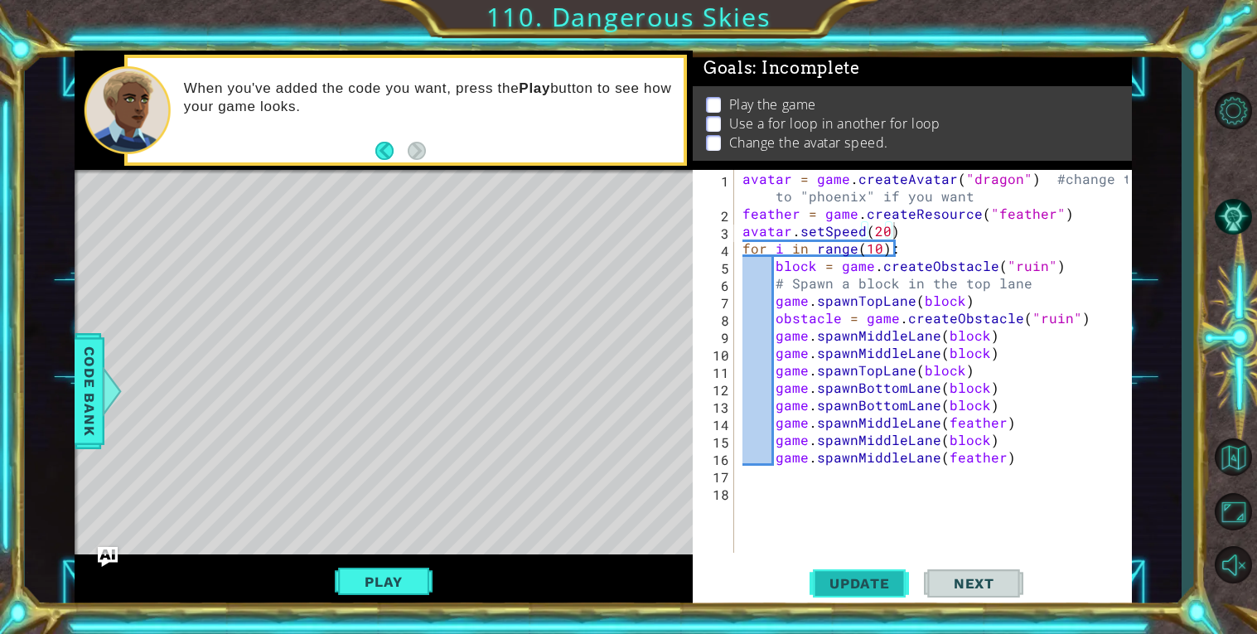
click at [821, 600] on button "Update" at bounding box center [859, 583] width 99 height 44
click at [829, 591] on span "Update" at bounding box center [860, 583] width 94 height 17
click at [888, 230] on div "avatar = game . createAvatar ( "dragon" ) #change ths to "phoenix" if you want …" at bounding box center [937, 387] width 397 height 435
click at [1022, 454] on div "avatar = game . createAvatar ( "dragon" ) #change ths to "phoenix" if you want …" at bounding box center [937, 387] width 397 height 435
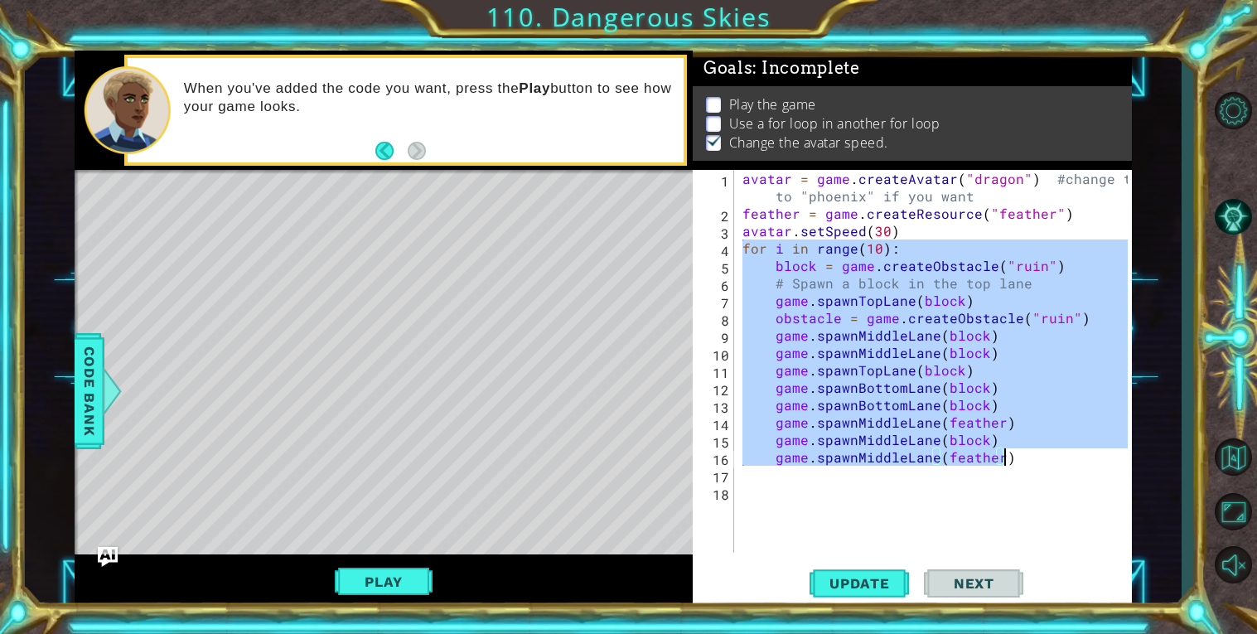
drag, startPoint x: 743, startPoint y: 244, endPoint x: 1143, endPoint y: 463, distance: 456.2
click at [1143, 463] on div "game.spawnBottomLane(block) 6 7 8 9 10 11 12 13 14 15 16 17 18 block = game . c…" at bounding box center [603, 330] width 1157 height 558
click at [1033, 462] on div "avatar = game . createAvatar ( "dragon" ) #change ths to "phoenix" if you want …" at bounding box center [933, 361] width 389 height 383
type textarea "game.spawnMiddleLane(feather)"
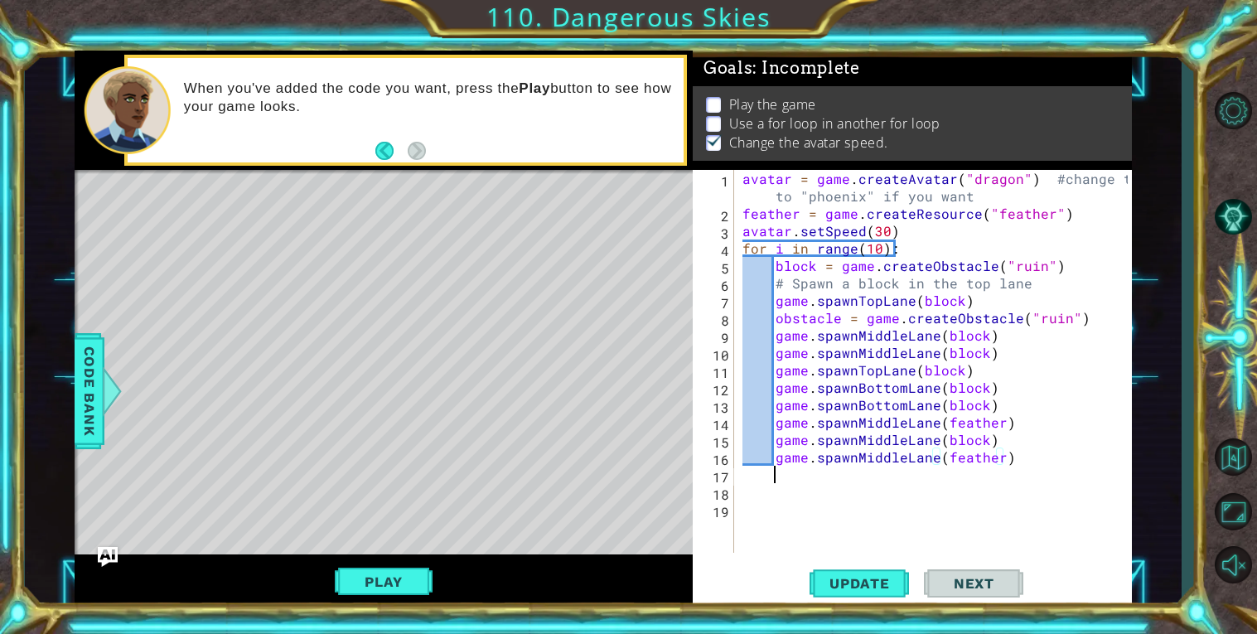
scroll to position [0, 1]
paste textarea "game.spawnMiddleLane(feather)"
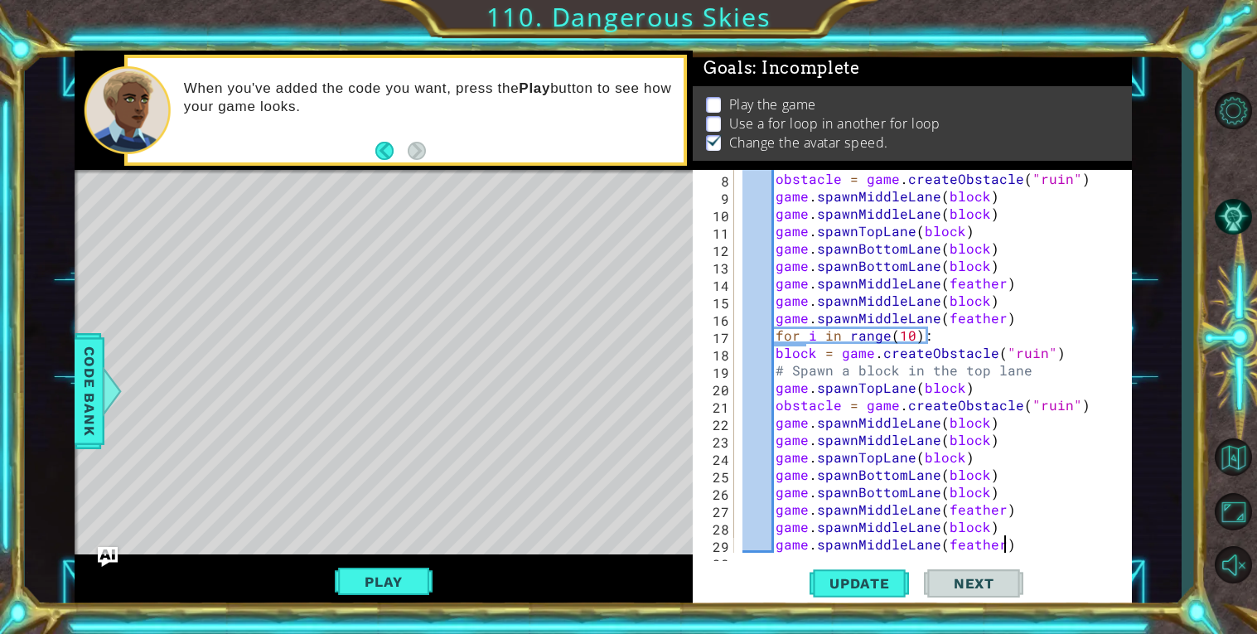
scroll to position [138, 0]
click at [777, 350] on div "obstacle = game . createObstacle ( "ruin" ) game . spawnMiddleLane ( block ) ga…" at bounding box center [937, 379] width 397 height 418
click at [777, 367] on div "obstacle = game . createObstacle ( "ruin" ) game . spawnMiddleLane ( block ) ga…" at bounding box center [937, 379] width 397 height 418
click at [772, 381] on div "obstacle = game . createObstacle ( "ruin" ) game . spawnMiddleLane ( block ) ga…" at bounding box center [937, 379] width 397 height 418
click at [770, 405] on div "obstacle = game . createObstacle ( "ruin" ) game . spawnMiddleLane ( block ) ga…" at bounding box center [937, 379] width 397 height 418
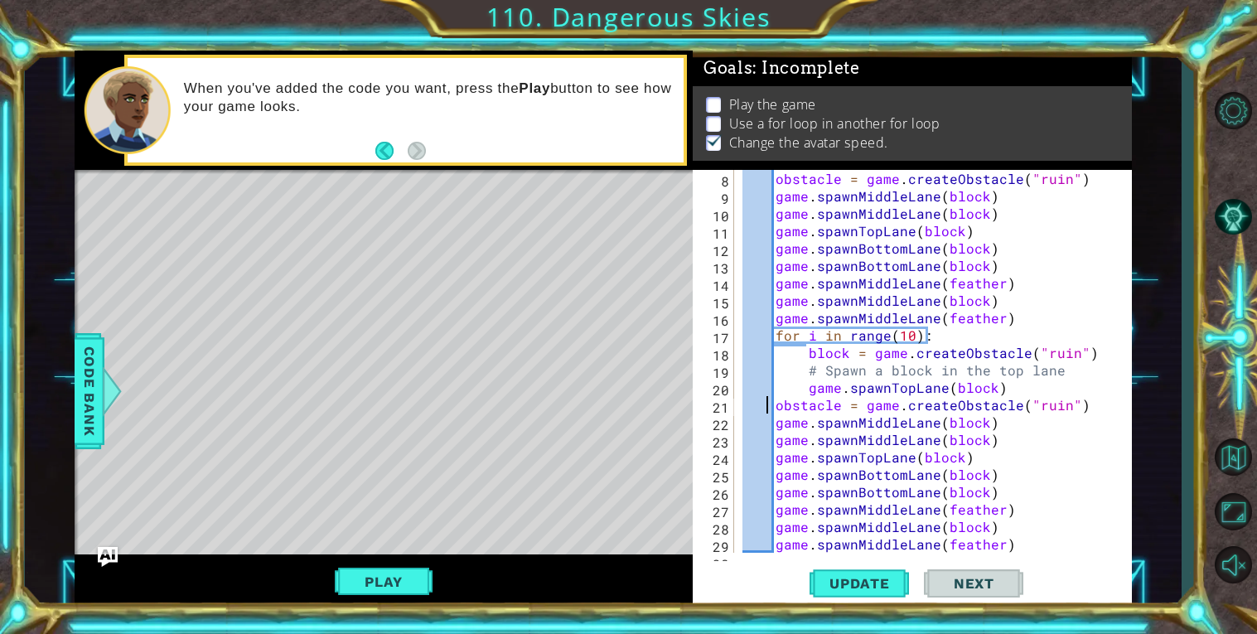
click at [775, 408] on div "obstacle = game . createObstacle ( "ruin" ) game . spawnMiddleLane ( block ) ga…" at bounding box center [937, 379] width 397 height 418
click at [776, 427] on div "obstacle = game . createObstacle ( "ruin" ) game . spawnMiddleLane ( block ) ga…" at bounding box center [937, 379] width 397 height 418
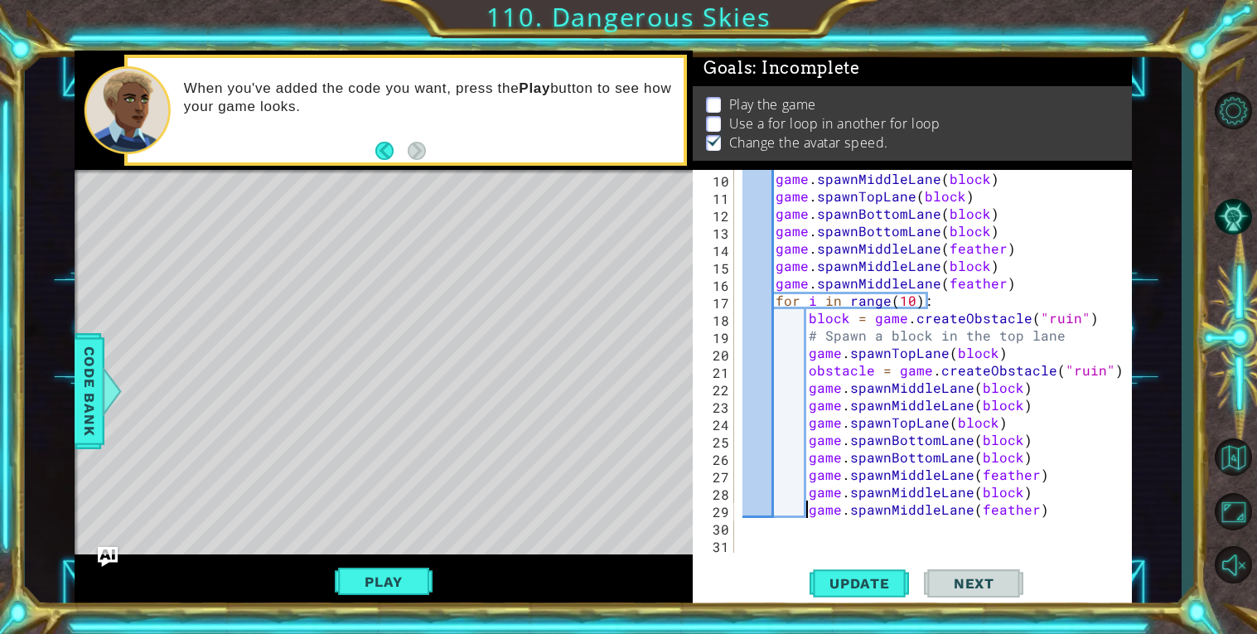
scroll to position [173, 0]
click at [850, 572] on button "Update" at bounding box center [859, 583] width 99 height 44
click at [418, 576] on button "Play" at bounding box center [383, 581] width 97 height 31
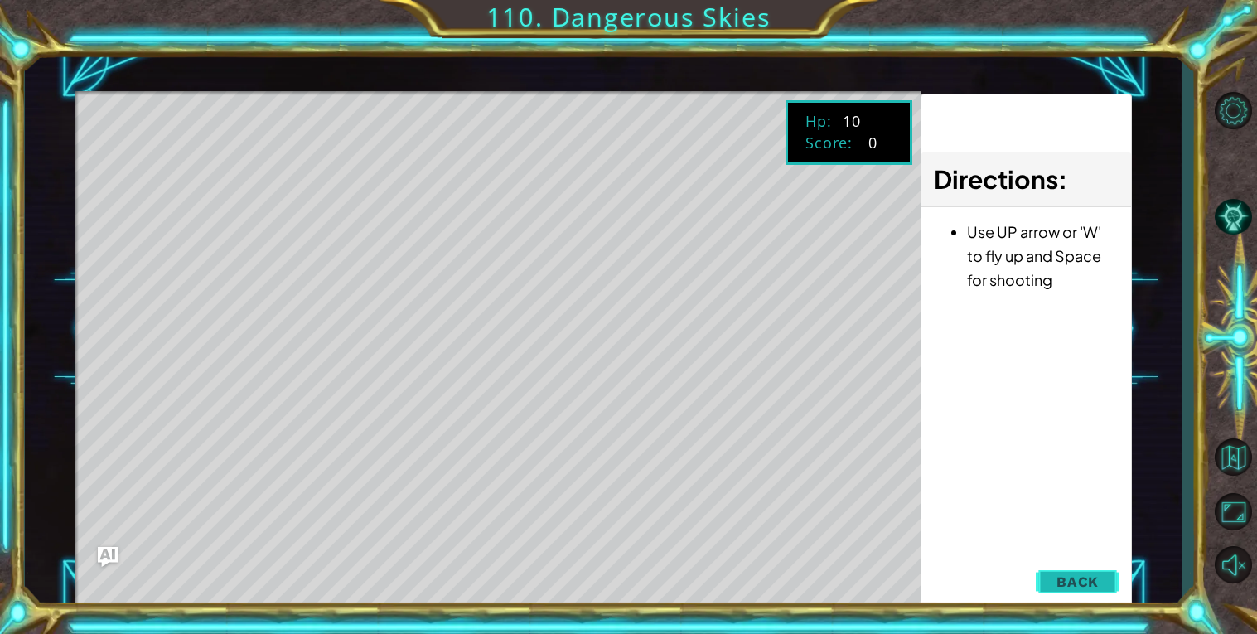
click at [1086, 586] on span "Back" at bounding box center [1078, 581] width 42 height 17
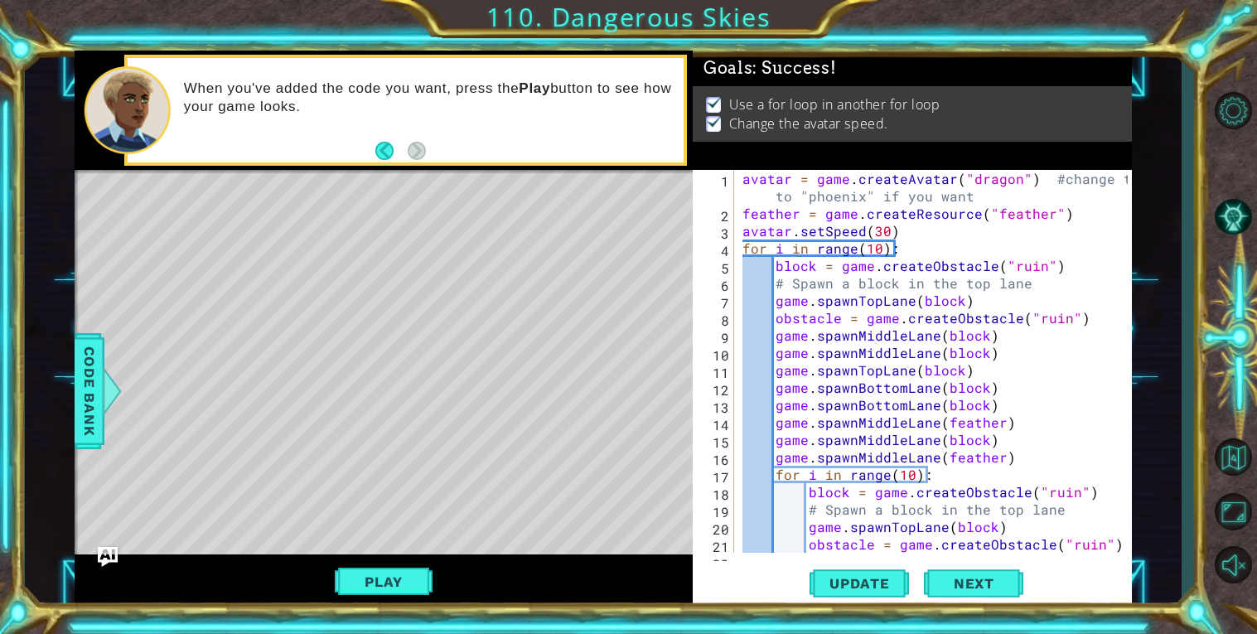
scroll to position [0, 0]
click at [877, 234] on div "avatar = game . createAvatar ( "dragon" ) #change ths to "phoenix" if you want …" at bounding box center [937, 387] width 397 height 435
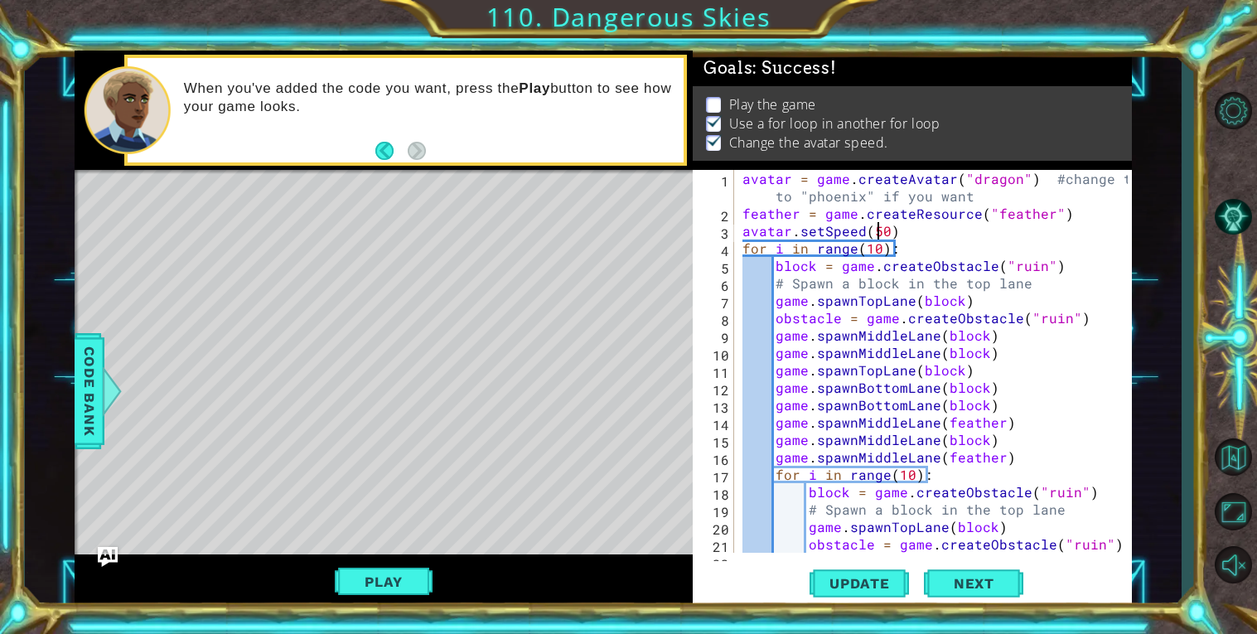
scroll to position [0, 7]
click at [872, 579] on span "Update" at bounding box center [860, 583] width 94 height 17
click at [352, 569] on button "Play" at bounding box center [383, 581] width 97 height 31
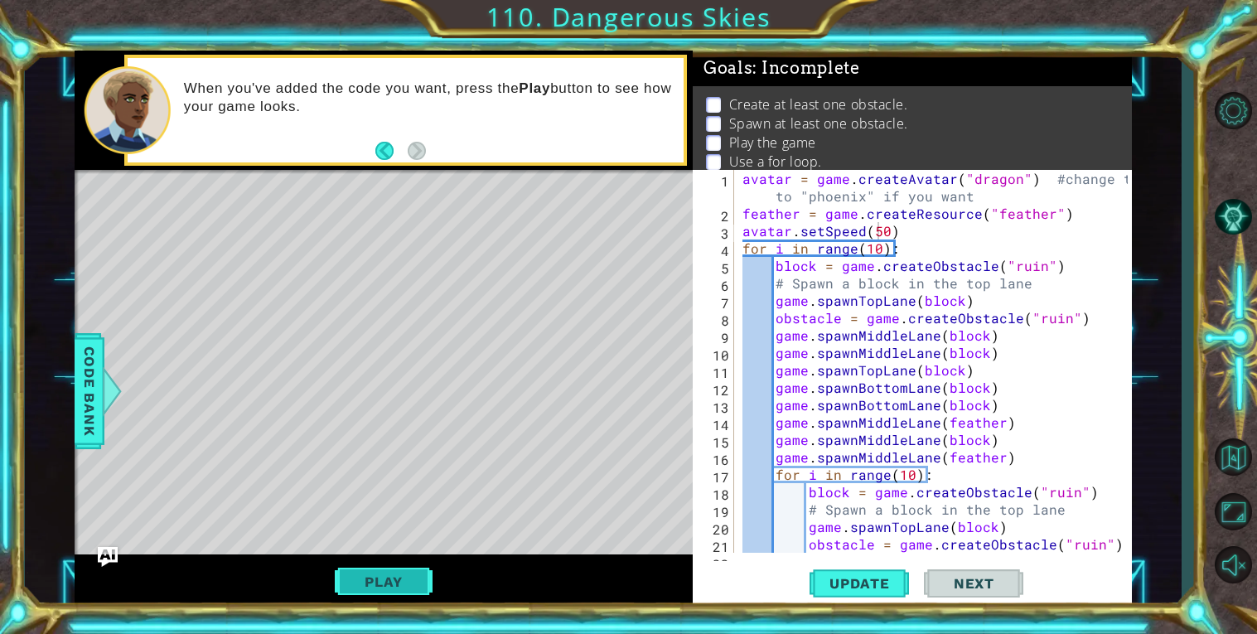
click at [360, 589] on button "Play" at bounding box center [383, 581] width 97 height 31
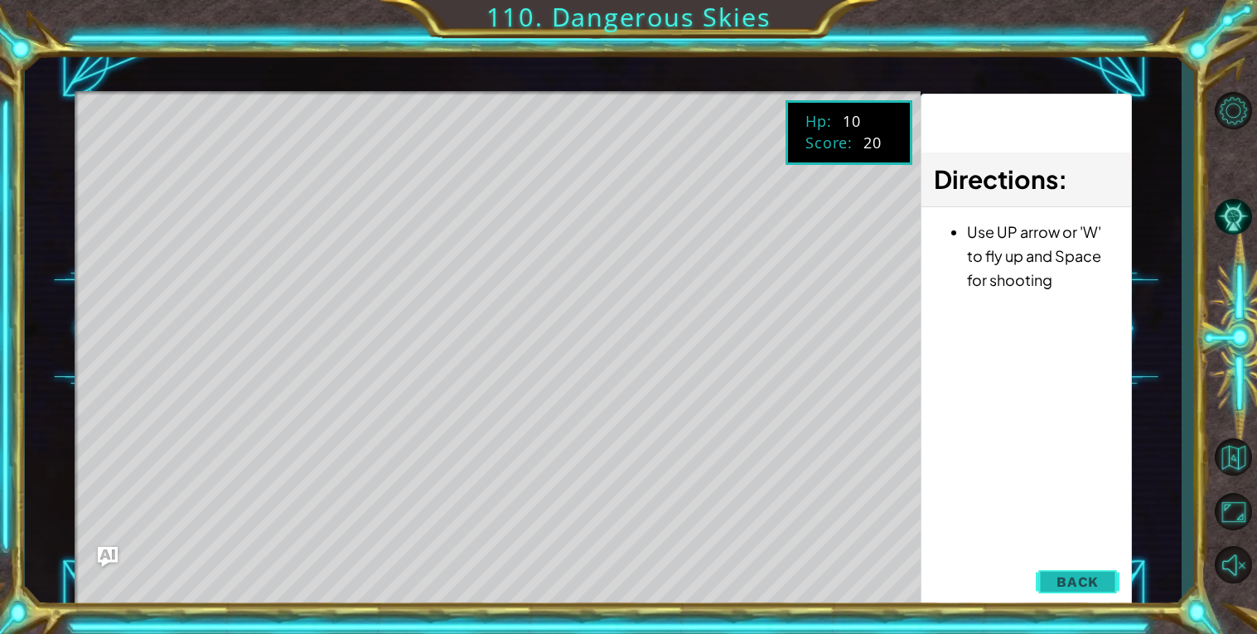
click at [1090, 578] on span "Back" at bounding box center [1078, 581] width 42 height 17
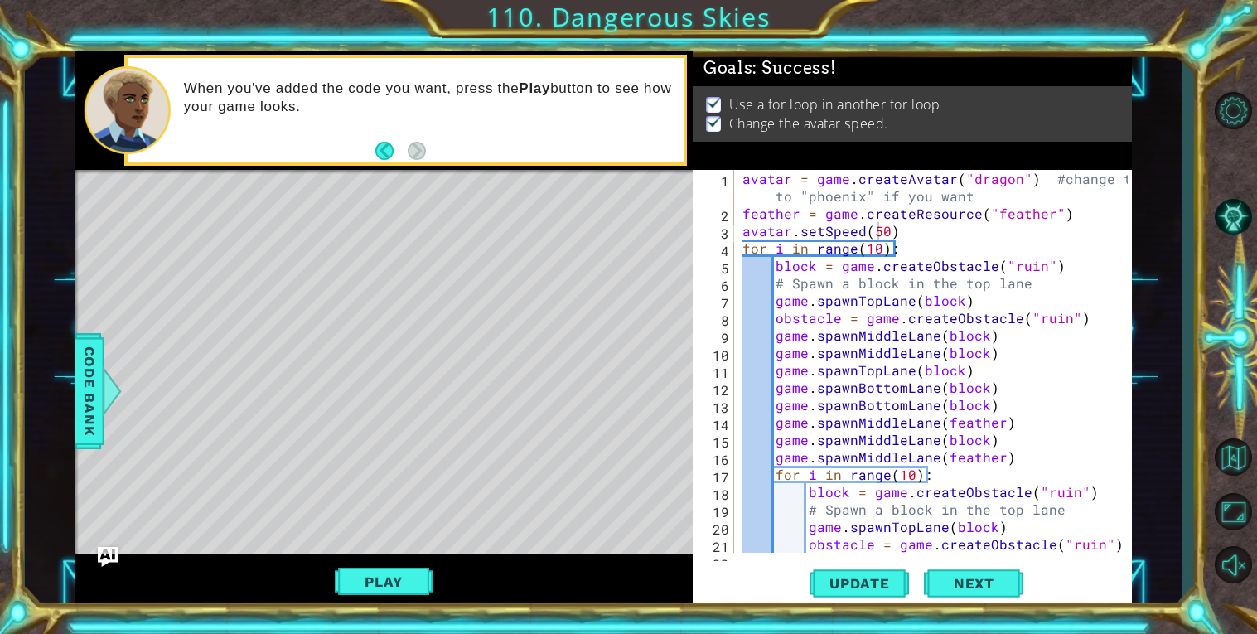
click at [880, 227] on div "avatar = game . createAvatar ( "dragon" ) #change ths to "phoenix" if you want …" at bounding box center [937, 387] width 397 height 435
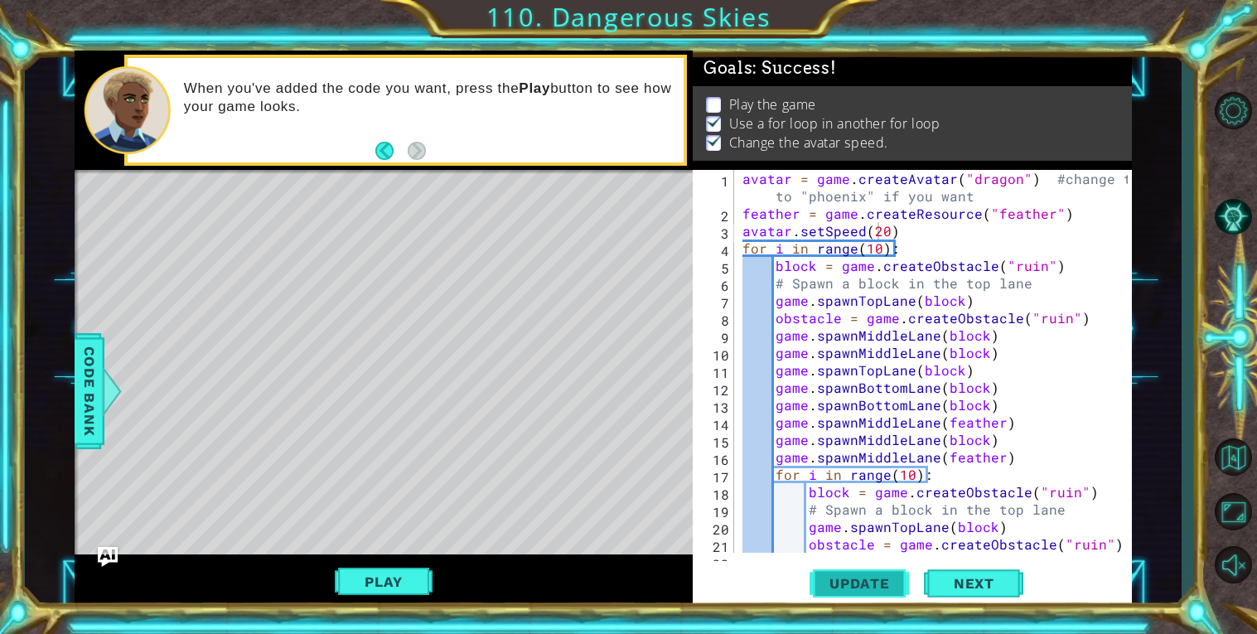
click at [851, 582] on span "Update" at bounding box center [860, 583] width 94 height 17
click at [361, 572] on button "Play" at bounding box center [383, 581] width 97 height 31
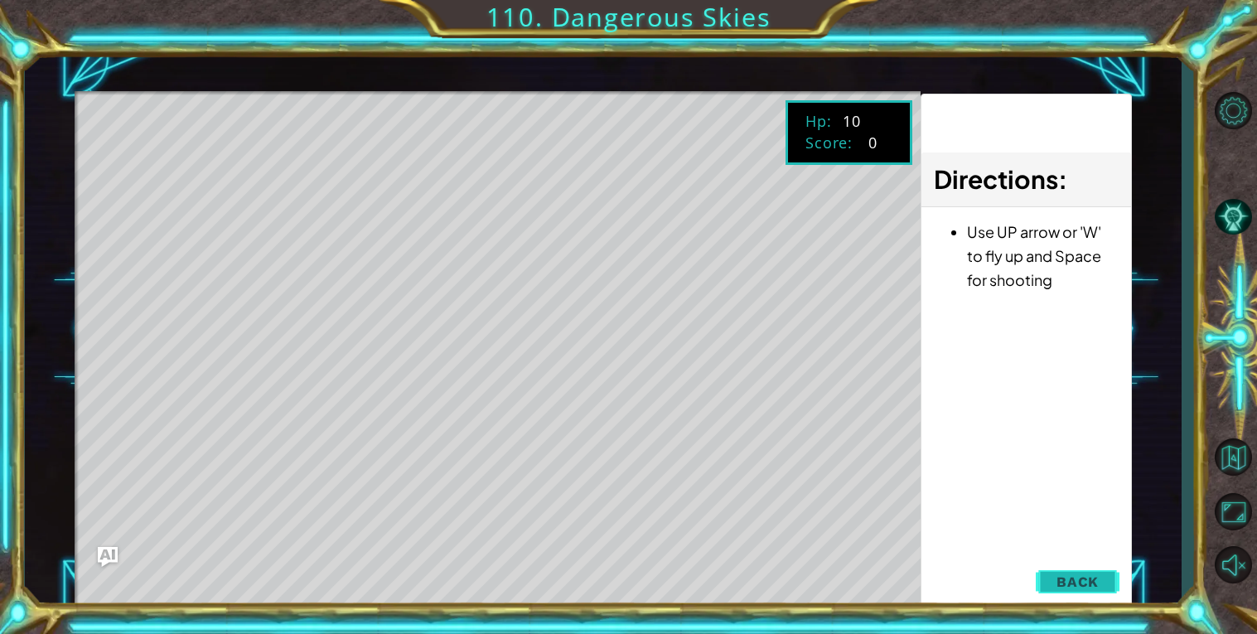
click at [1096, 567] on button "Back" at bounding box center [1078, 581] width 84 height 33
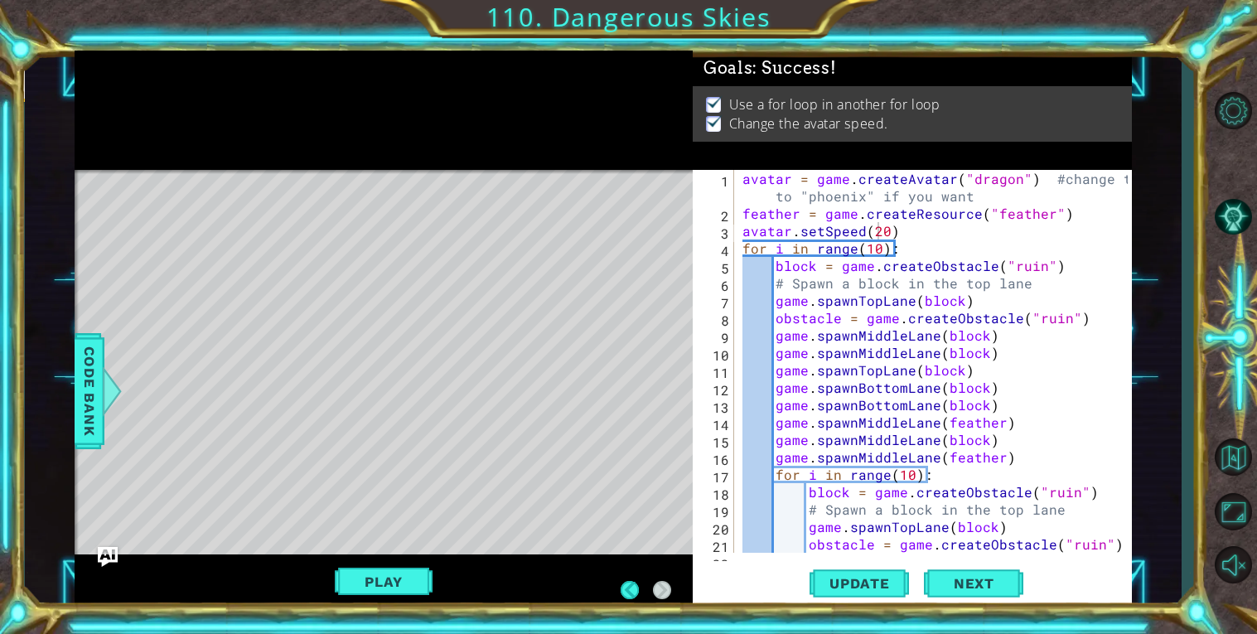
scroll to position [0, 0]
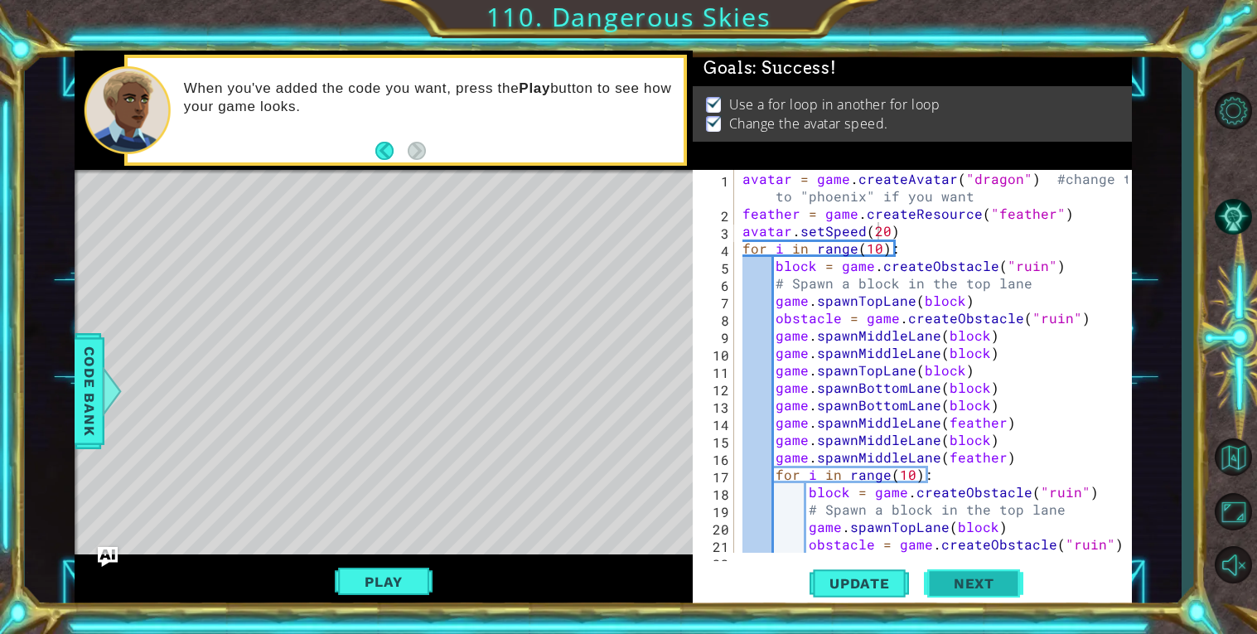
click at [992, 578] on span "Next" at bounding box center [974, 586] width 74 height 17
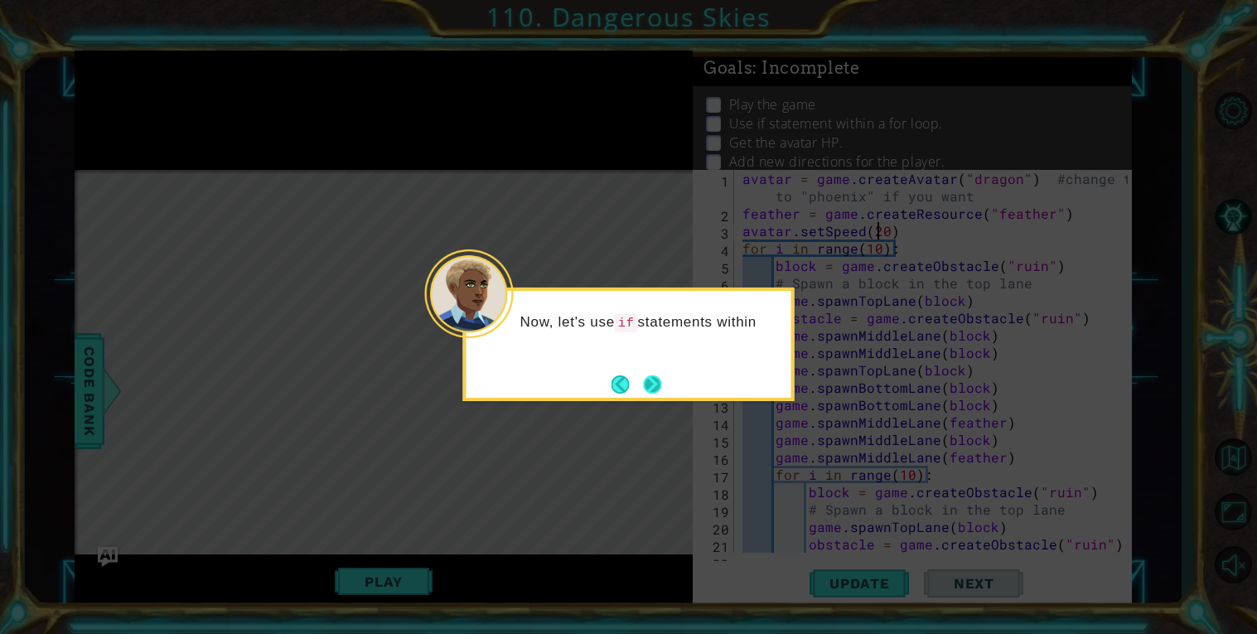
click at [661, 388] on button "Next" at bounding box center [653, 385] width 20 height 20
click at [651, 384] on button "Next" at bounding box center [652, 384] width 19 height 19
click at [660, 389] on button "Next" at bounding box center [652, 384] width 18 height 18
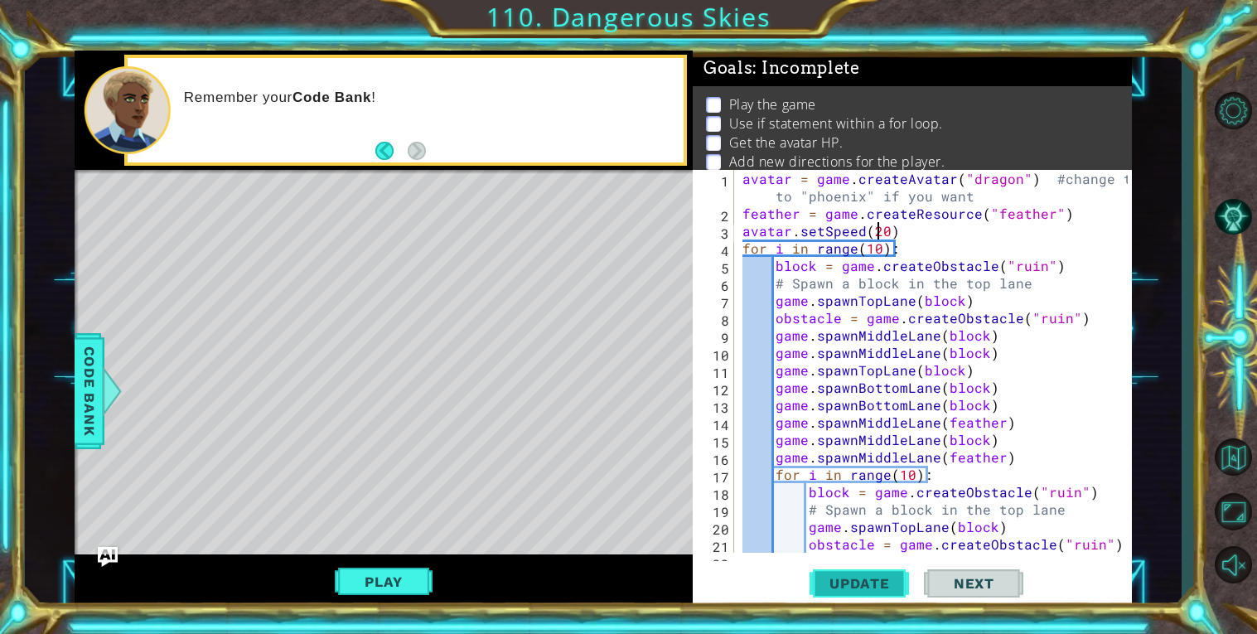
click at [870, 585] on span "Update" at bounding box center [860, 583] width 94 height 17
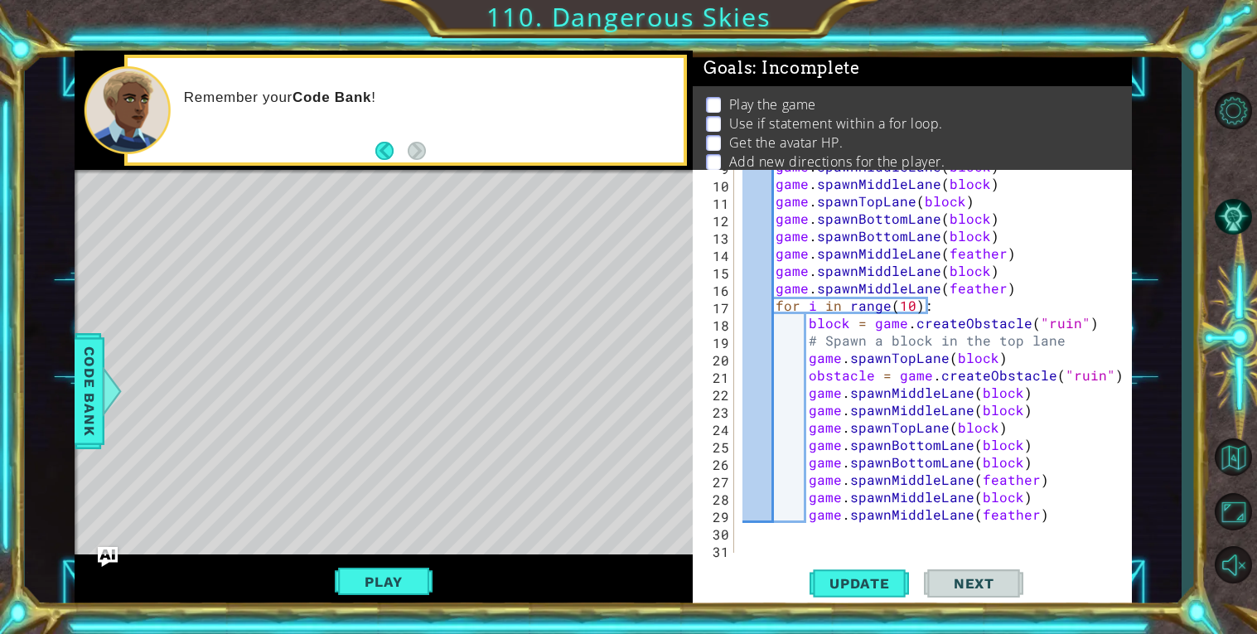
click at [1059, 512] on div "game . spawnMiddleLane ( block ) game . spawnMiddleLane ( block ) game . spawnT…" at bounding box center [937, 366] width 397 height 418
type textarea "game.spawnMiddleLane(feather)"
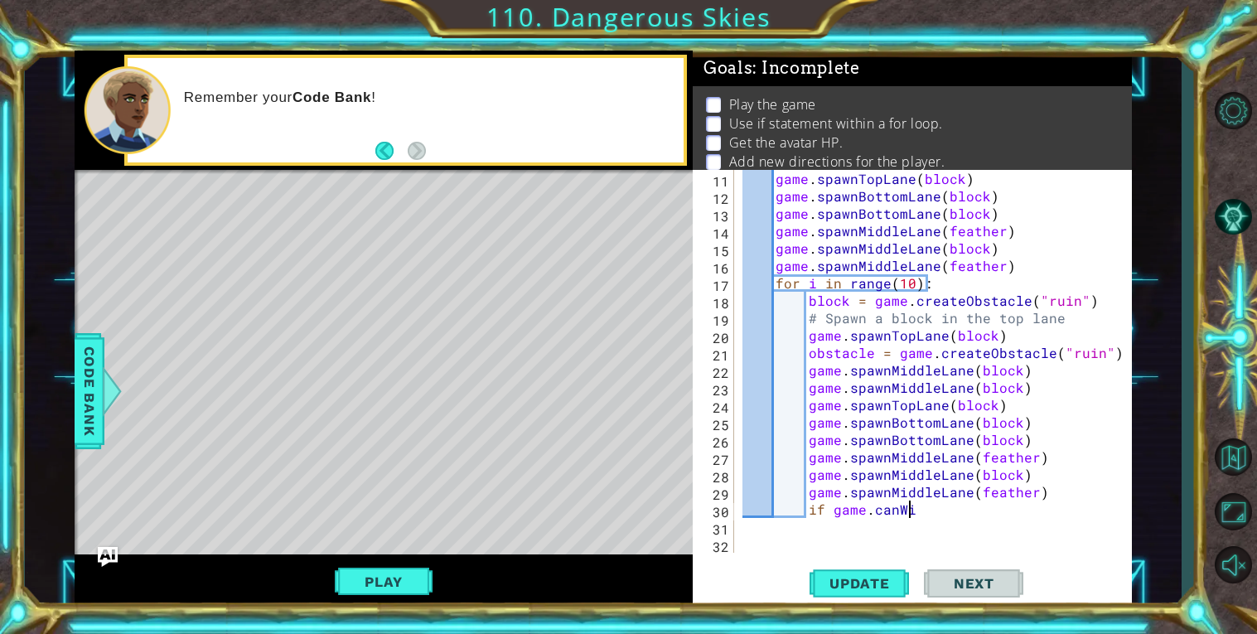
scroll to position [0, 9]
type textarea "if game.canWin:"
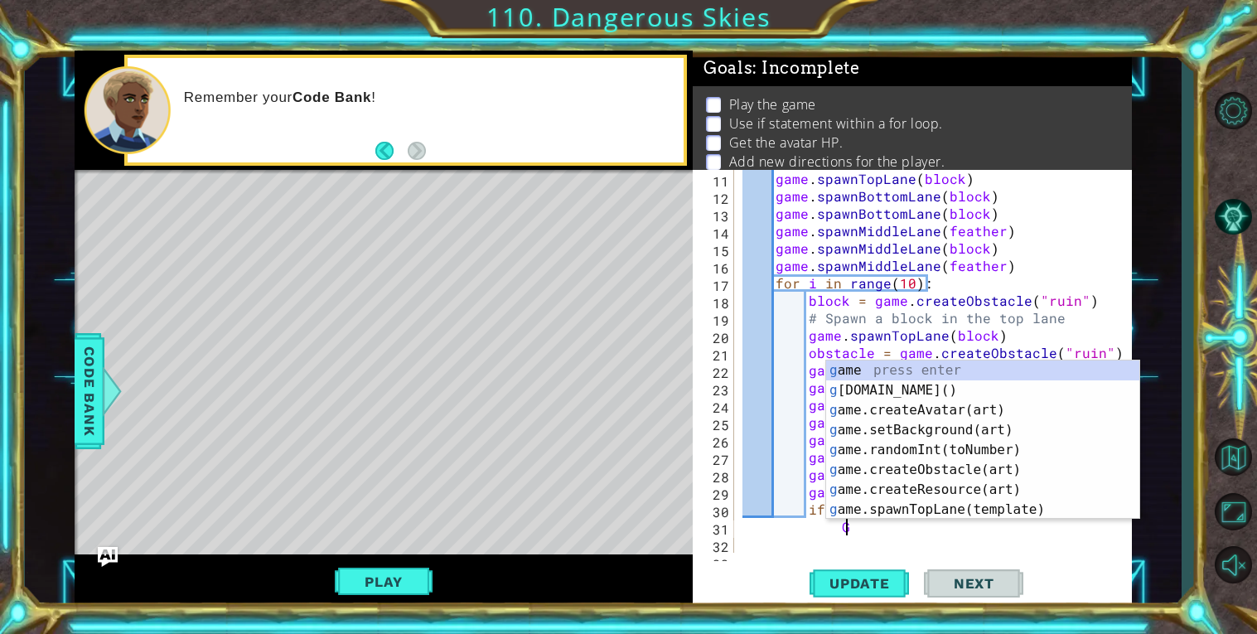
scroll to position [0, 5]
type textarea "Ga"
click at [975, 390] on div "ga me press enter ga me.win() press enter ga me.createAvatar(art) press enter g…" at bounding box center [982, 459] width 313 height 199
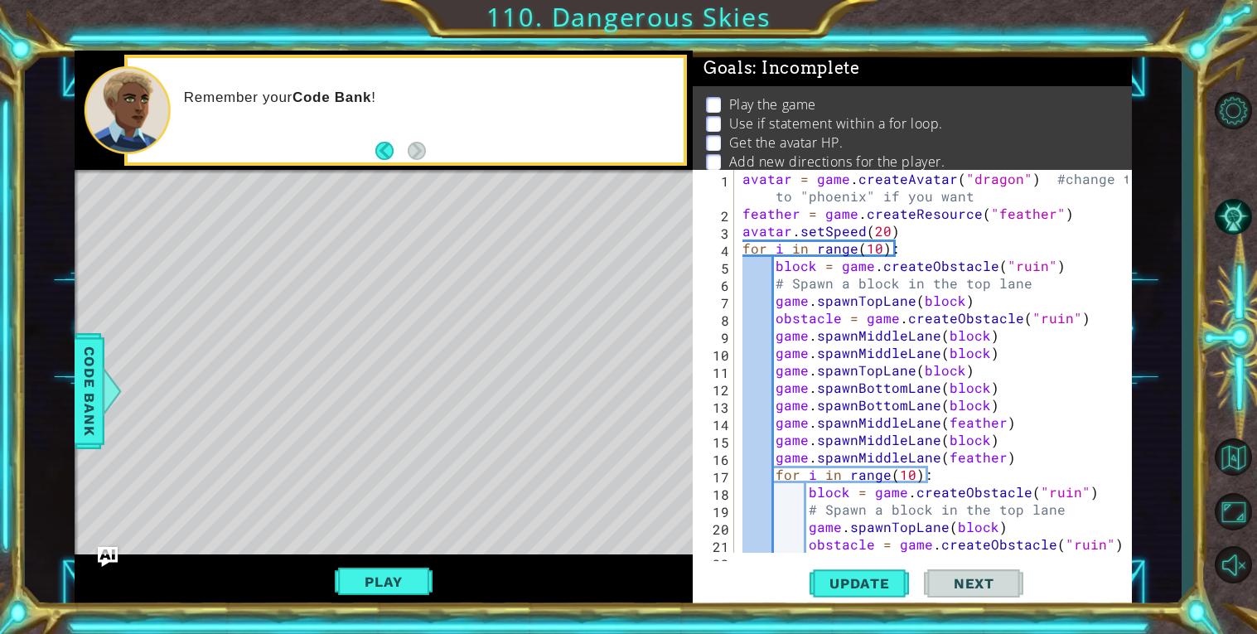
scroll to position [0, 0]
type textarea "[DOMAIN_NAME]()"
click at [88, 381] on span "Code Bank" at bounding box center [74, 391] width 27 height 101
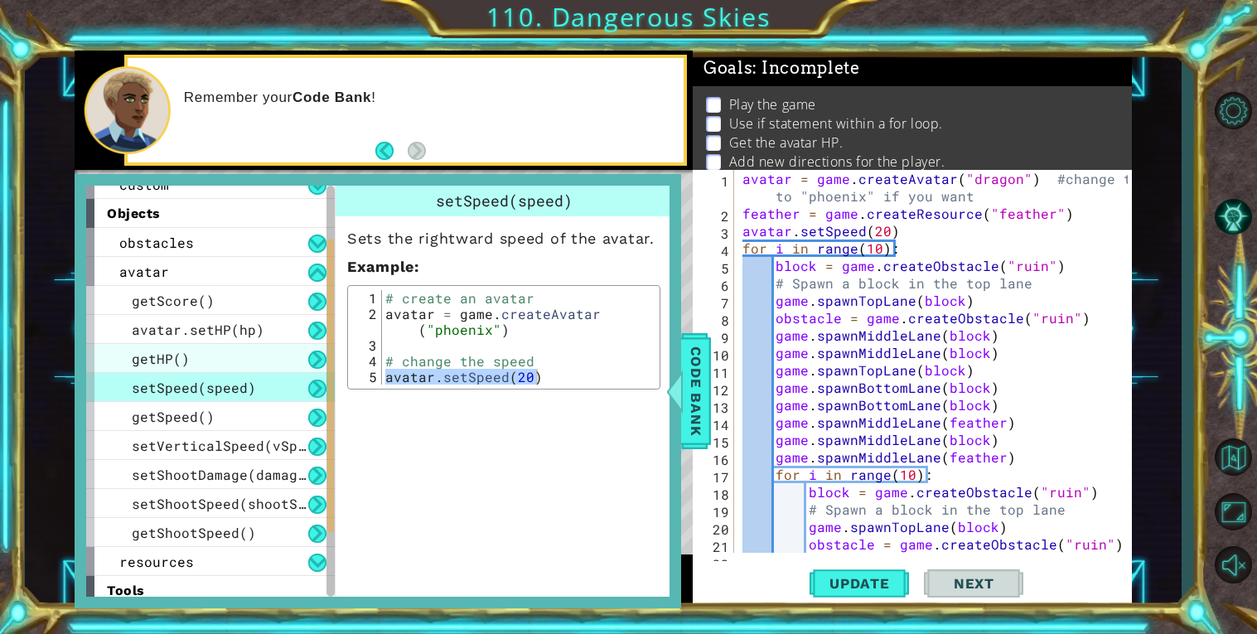
click at [200, 354] on div "getHP()" at bounding box center [210, 358] width 249 height 29
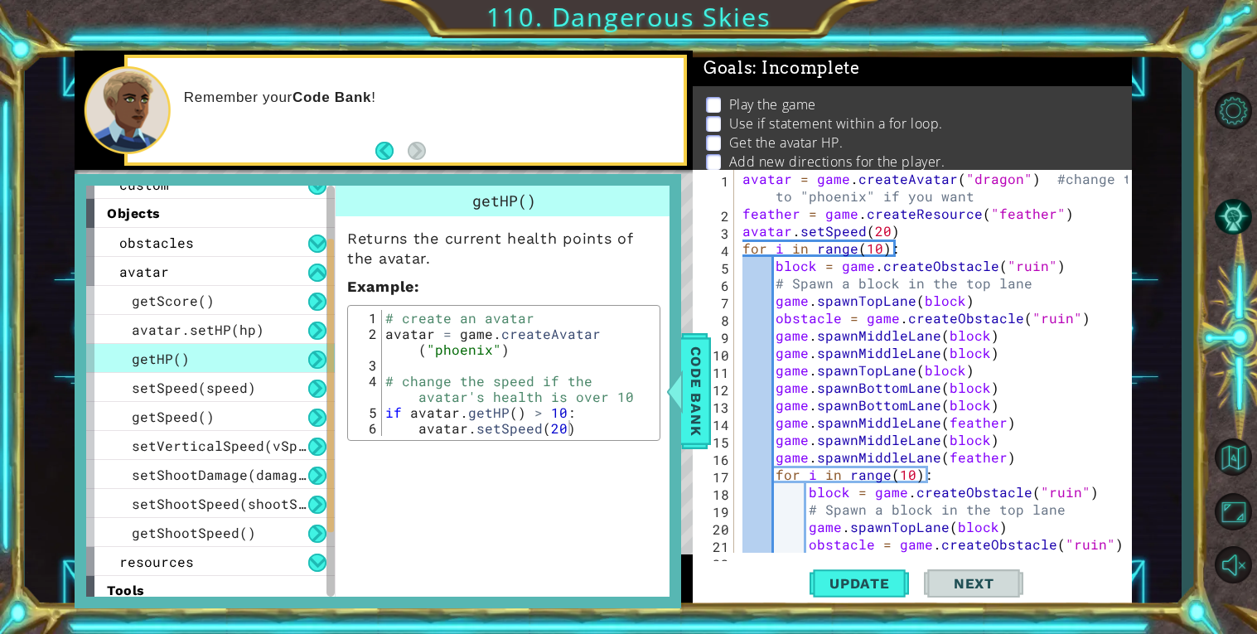
type textarea "if avatar.getHP() > 10:"
drag, startPoint x: 384, startPoint y: 414, endPoint x: 581, endPoint y: 417, distance: 197.3
click at [581, 417] on div "# create an avatar avatar = game . createAvatar ( "phoenix" ) # change the spee…" at bounding box center [518, 388] width 273 height 157
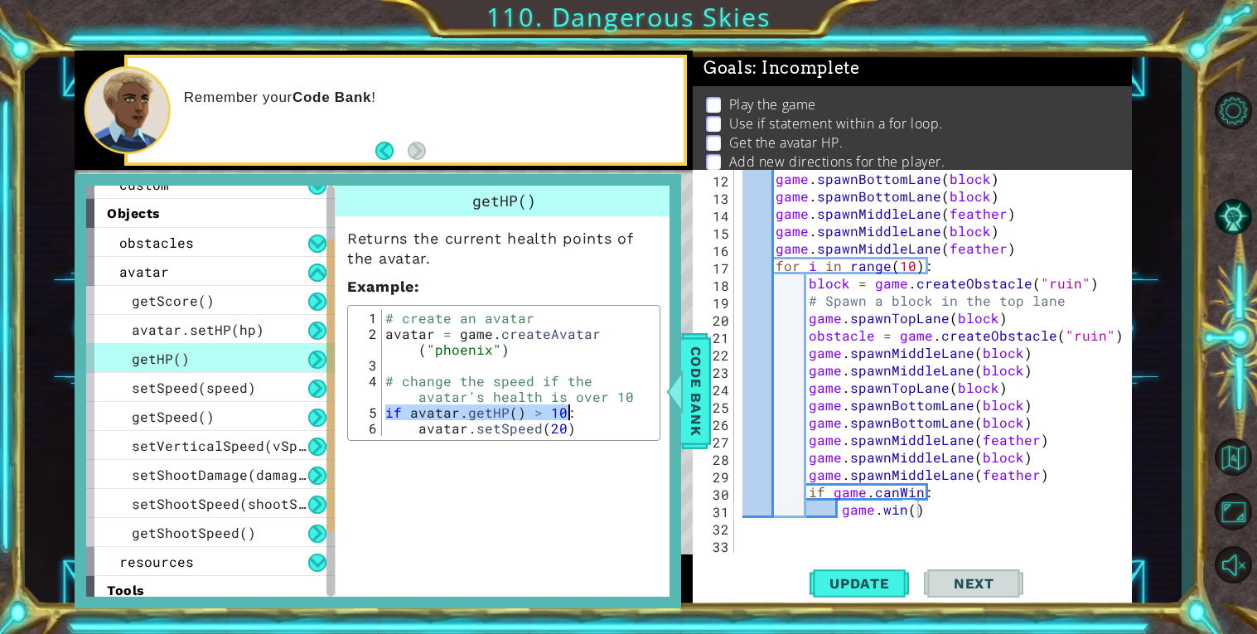
scroll to position [209, 0]
drag, startPoint x: 934, startPoint y: 507, endPoint x: 807, endPoint y: 489, distance: 128.1
click at [807, 489] on div "game . spawnBottomLane ( block ) game . spawnBottomLane ( block ) game . spawnM…" at bounding box center [937, 379] width 397 height 418
type textarea "if game.canWin: game.win()"
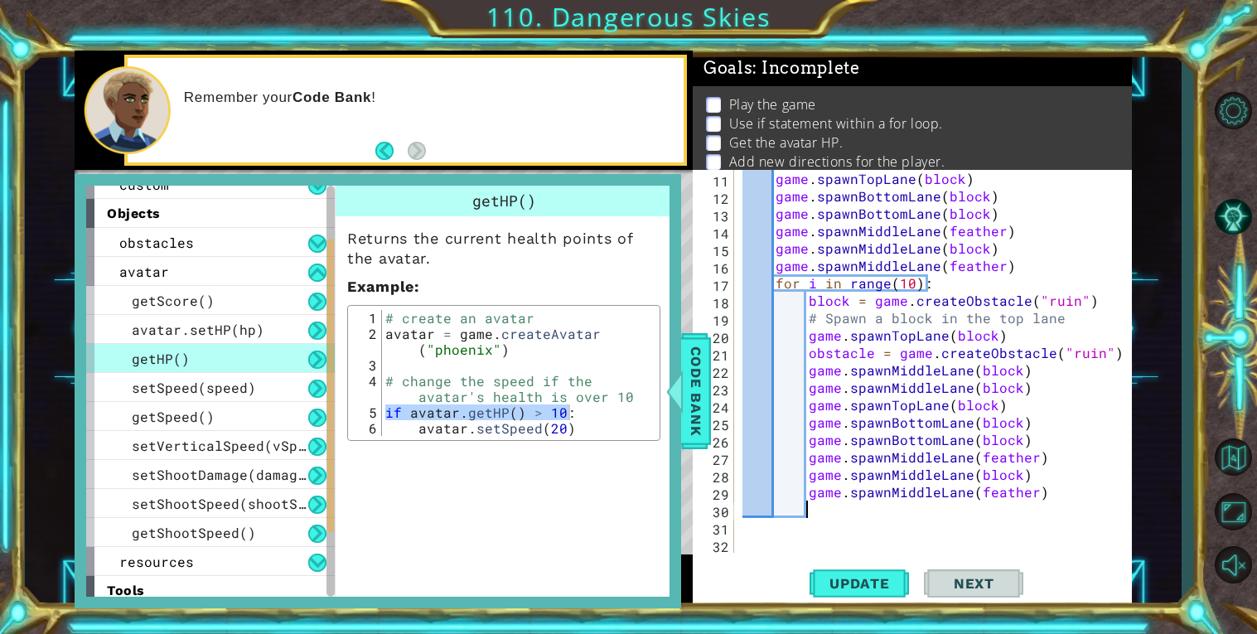
scroll to position [191, 0]
paste textarea "if avatar.getHP() > 10:"
type textarea "if avatar.getHP() > 10:"
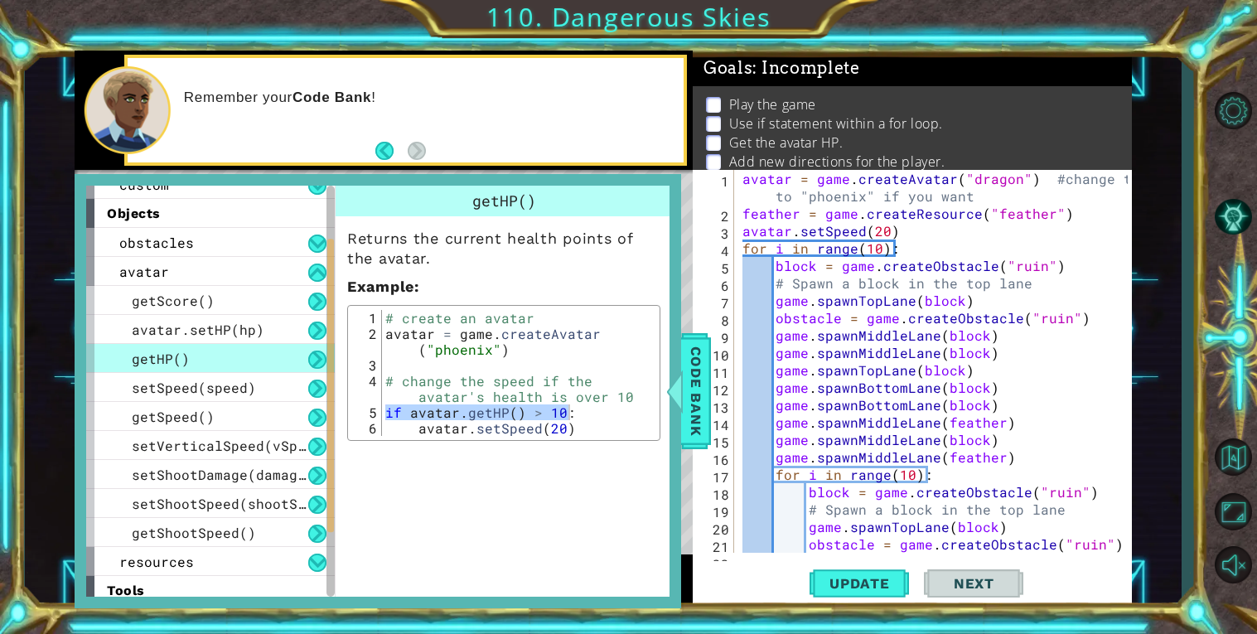
scroll to position [0, 0]
drag, startPoint x: 859, startPoint y: 242, endPoint x: 911, endPoint y: 230, distance: 53.7
click at [911, 230] on div "avatar = game . createAvatar ( "dragon" ) #change ths to "phoenix" if you want …" at bounding box center [937, 387] width 397 height 435
type textarea "avatar.setSpeed(20)"
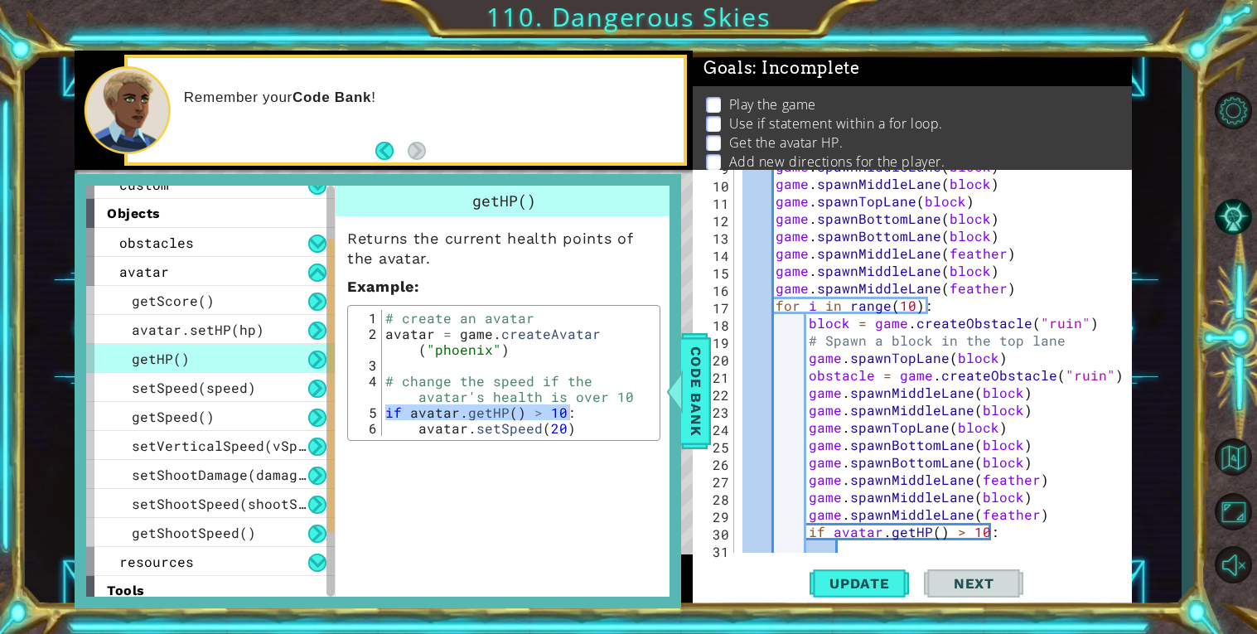
scroll to position [209, 0]
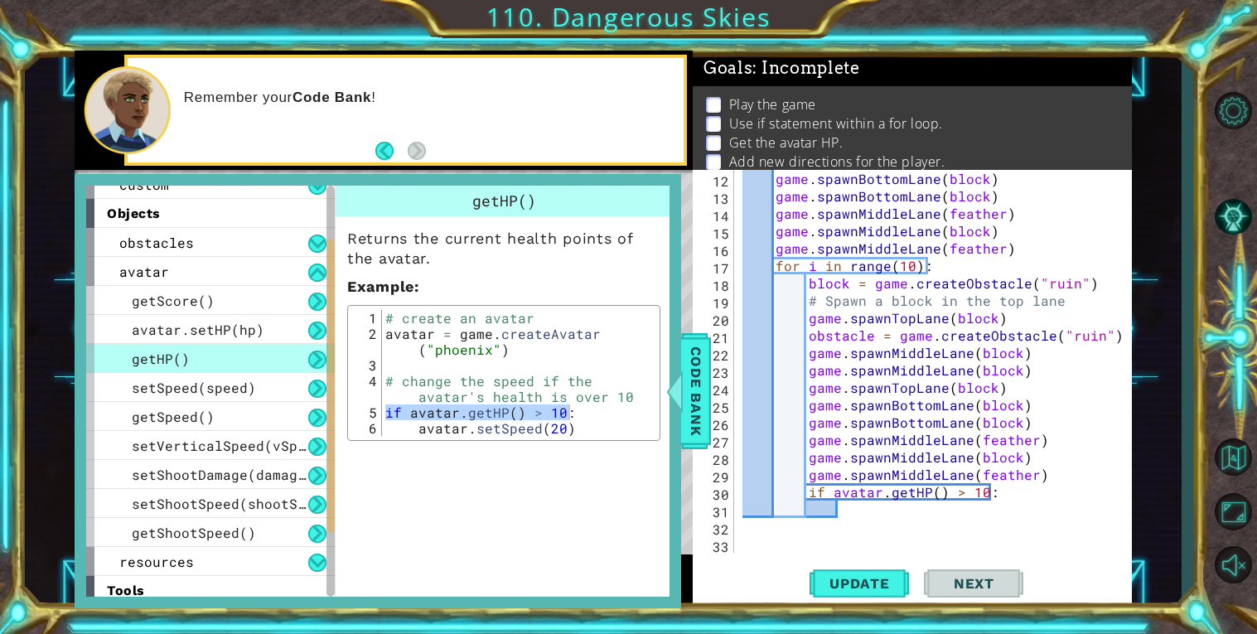
click at [864, 515] on div "game . spawnBottomLane ( block ) game . spawnBottomLane ( block ) game . spawnM…" at bounding box center [937, 379] width 397 height 418
paste textarea "avatar.setSpeed(20)"
type textarea "avatar.setSpeed(20)"
click at [700, 401] on span "Code Bank" at bounding box center [687, 391] width 27 height 101
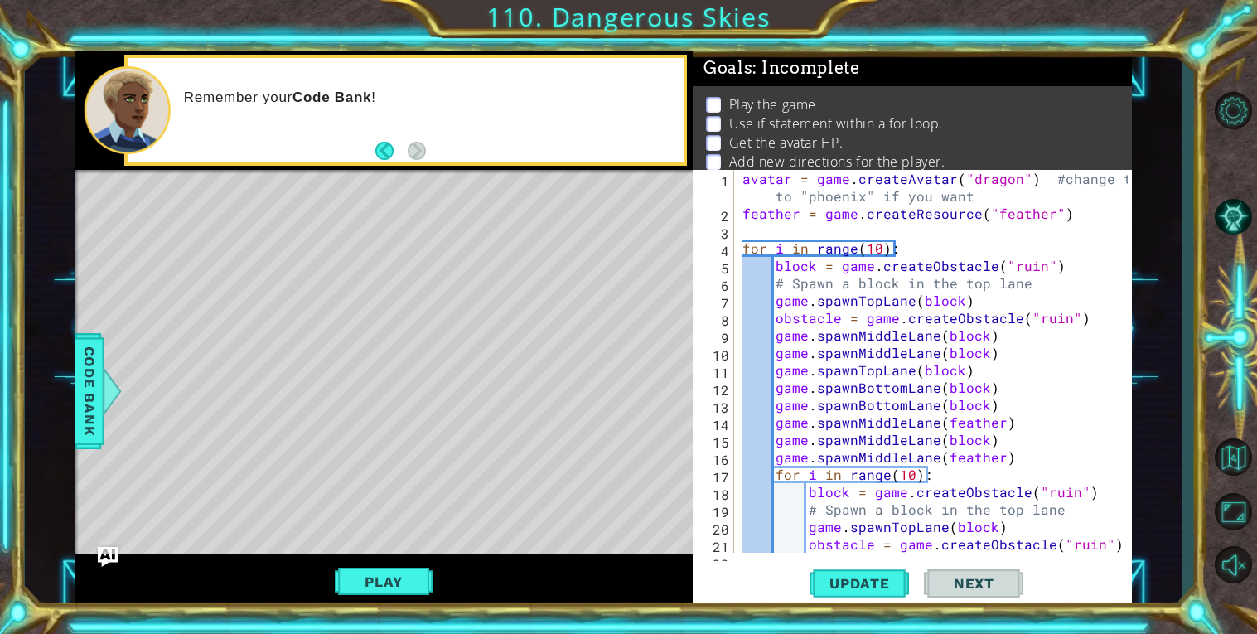
scroll to position [0, 0]
click at [829, 586] on span "Update" at bounding box center [860, 583] width 94 height 17
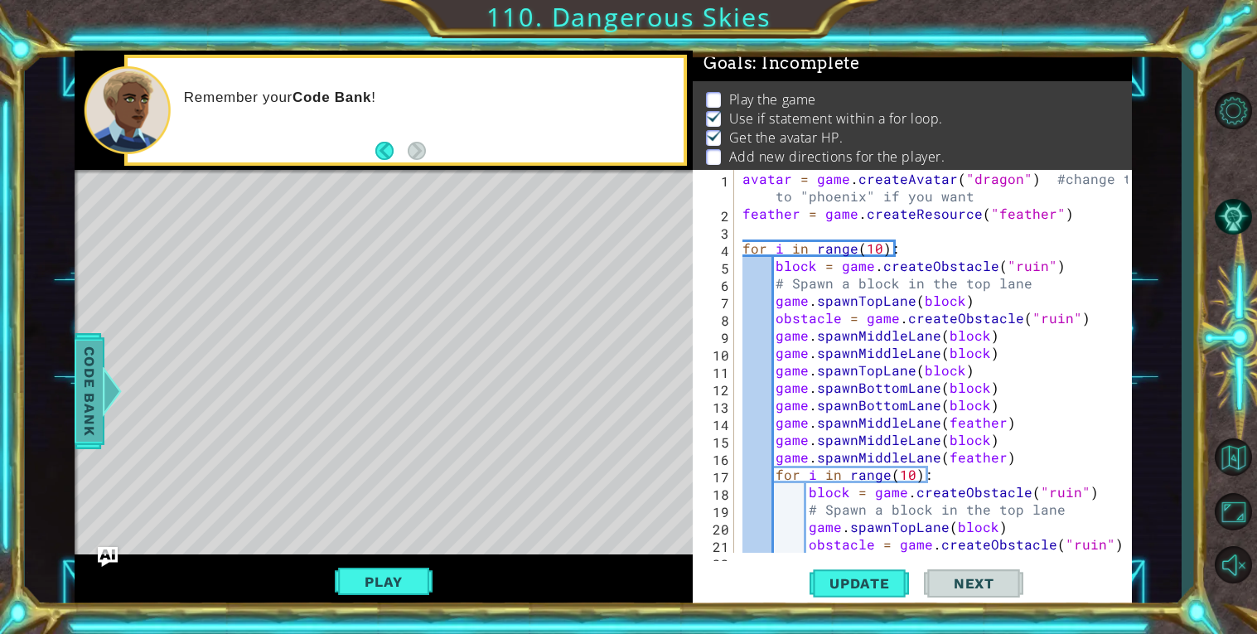
click at [102, 378] on div at bounding box center [95, 391] width 21 height 50
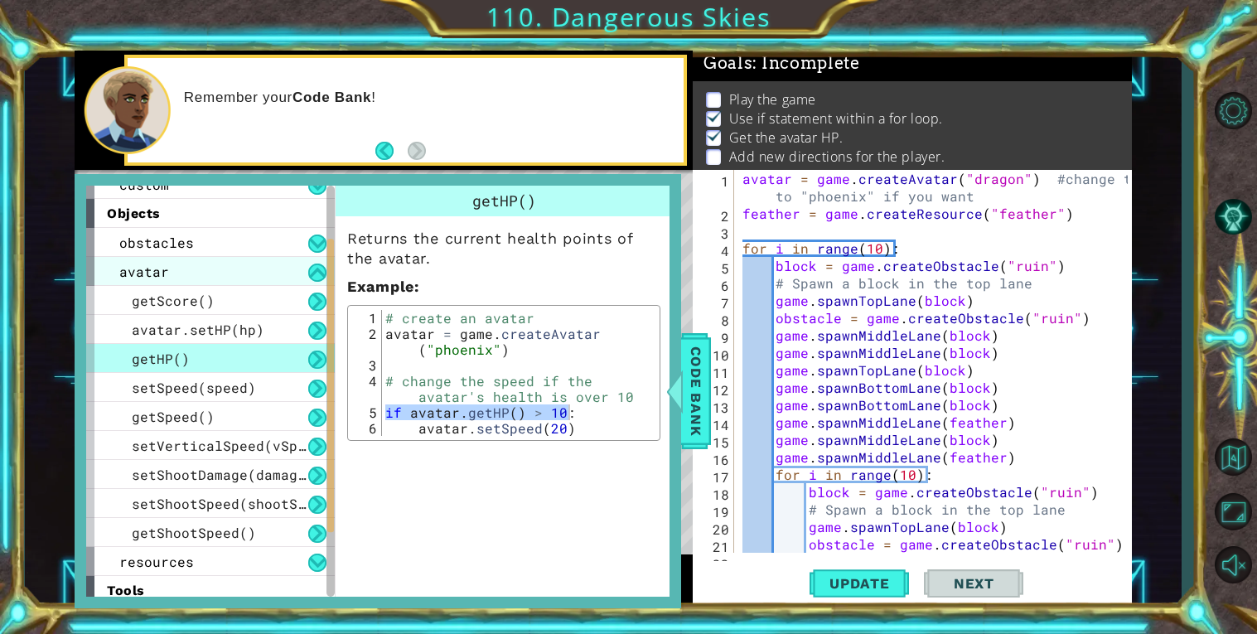
click at [152, 267] on span "avatar" at bounding box center [144, 271] width 50 height 17
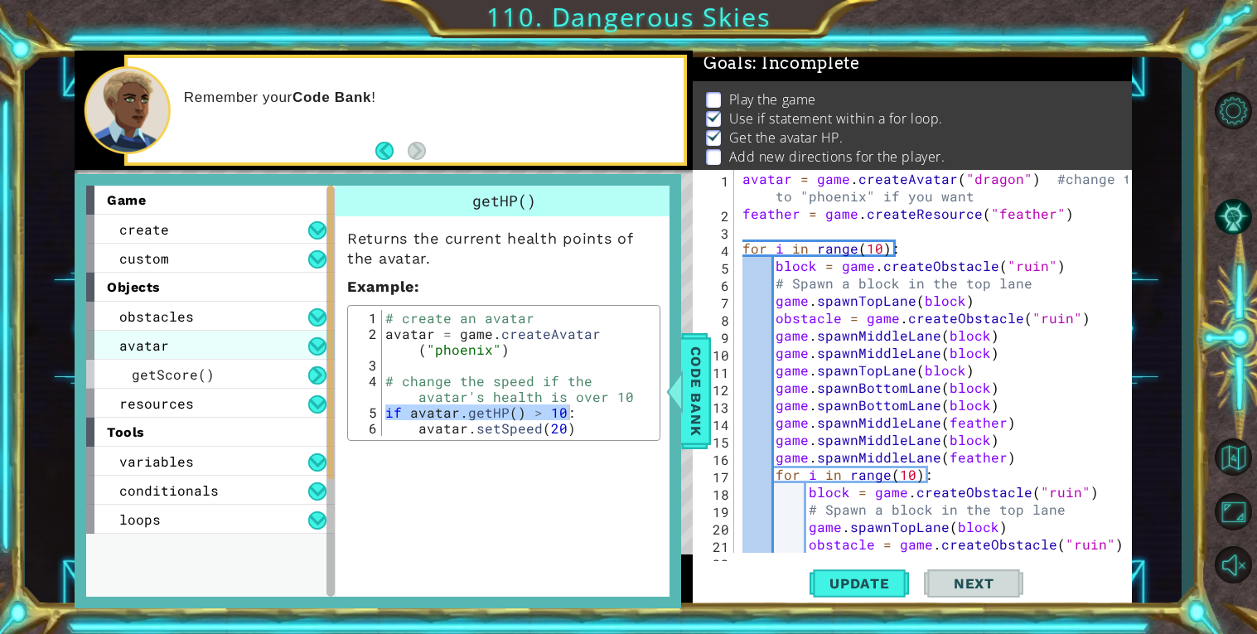
scroll to position [0, 0]
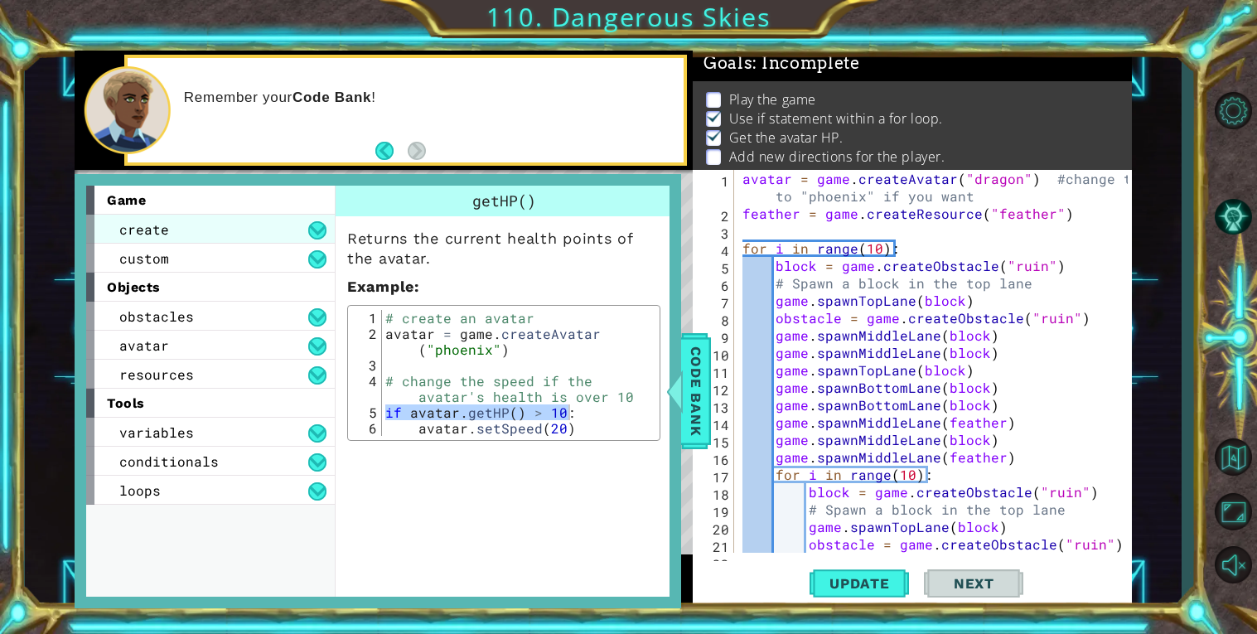
click at [130, 223] on span "create" at bounding box center [144, 228] width 50 height 17
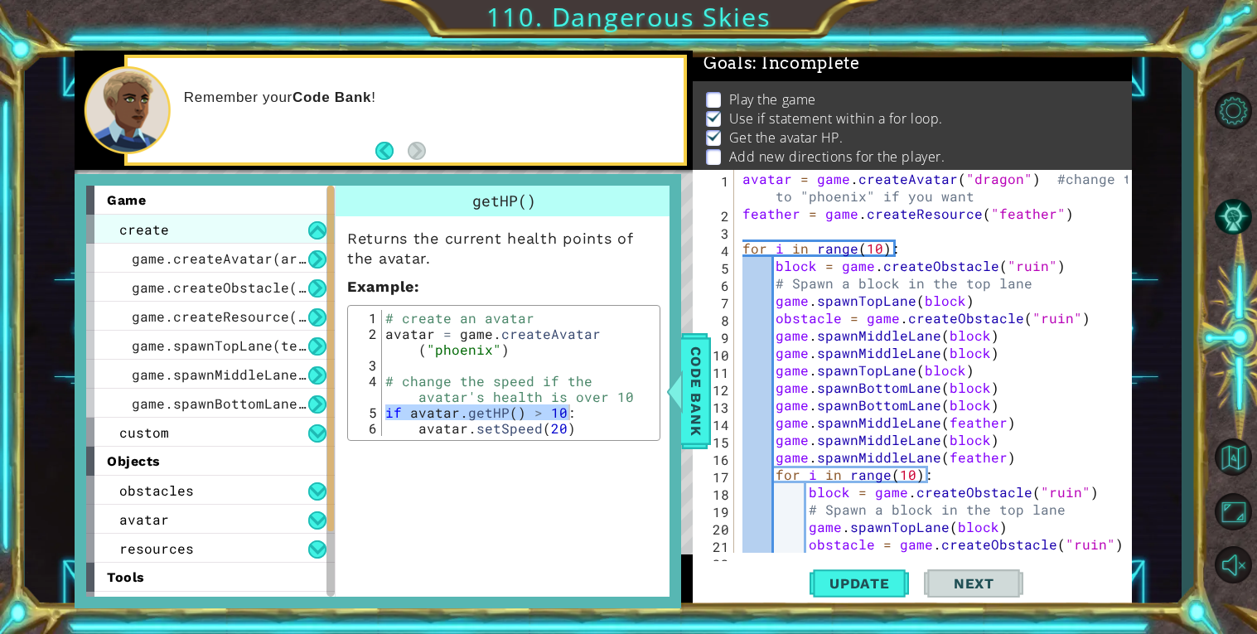
click at [142, 231] on span "create" at bounding box center [144, 228] width 50 height 17
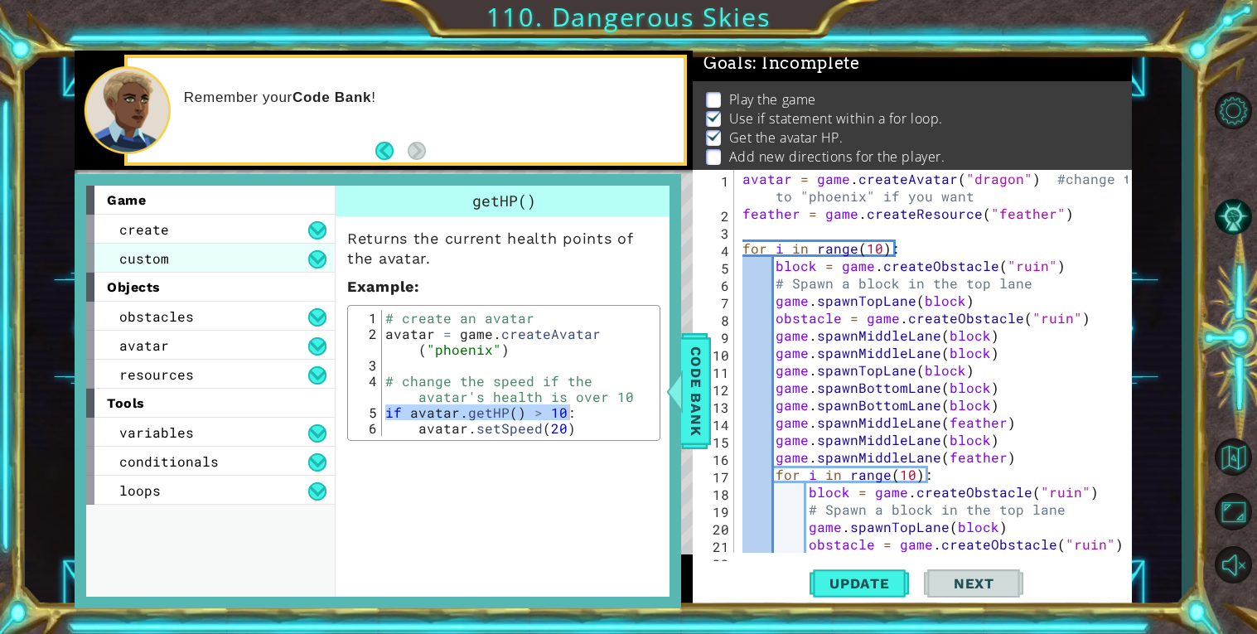
click at [134, 259] on span "custom" at bounding box center [144, 257] width 50 height 17
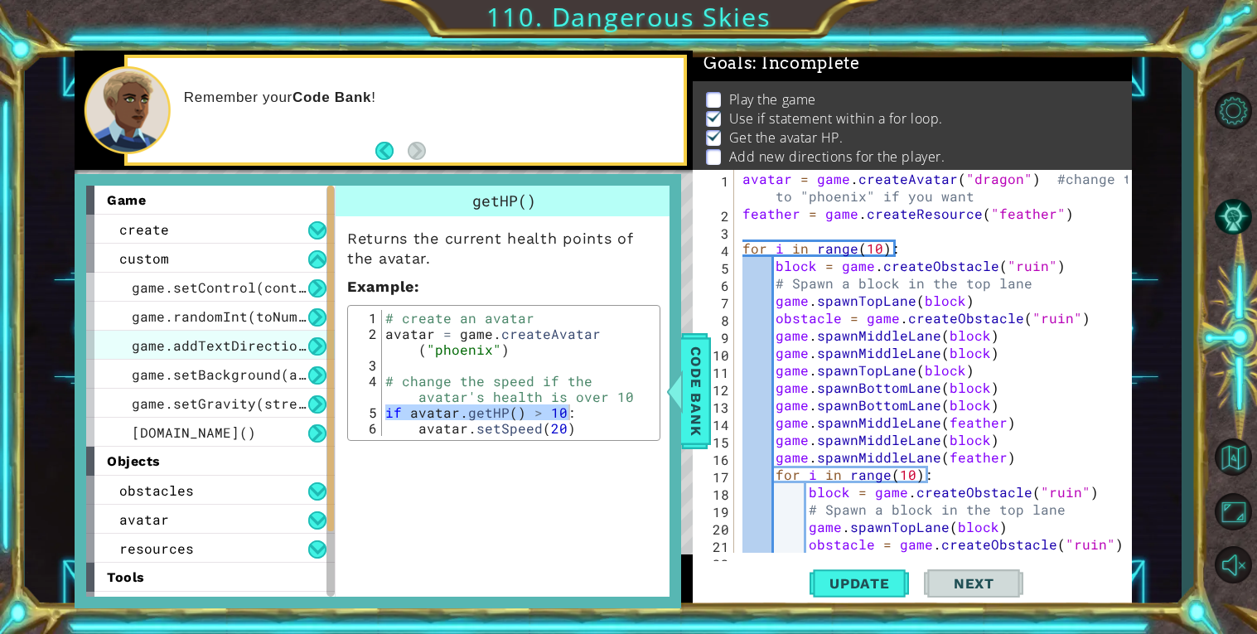
click at [187, 346] on span "game.addTextDirections(text)" at bounding box center [248, 344] width 232 height 17
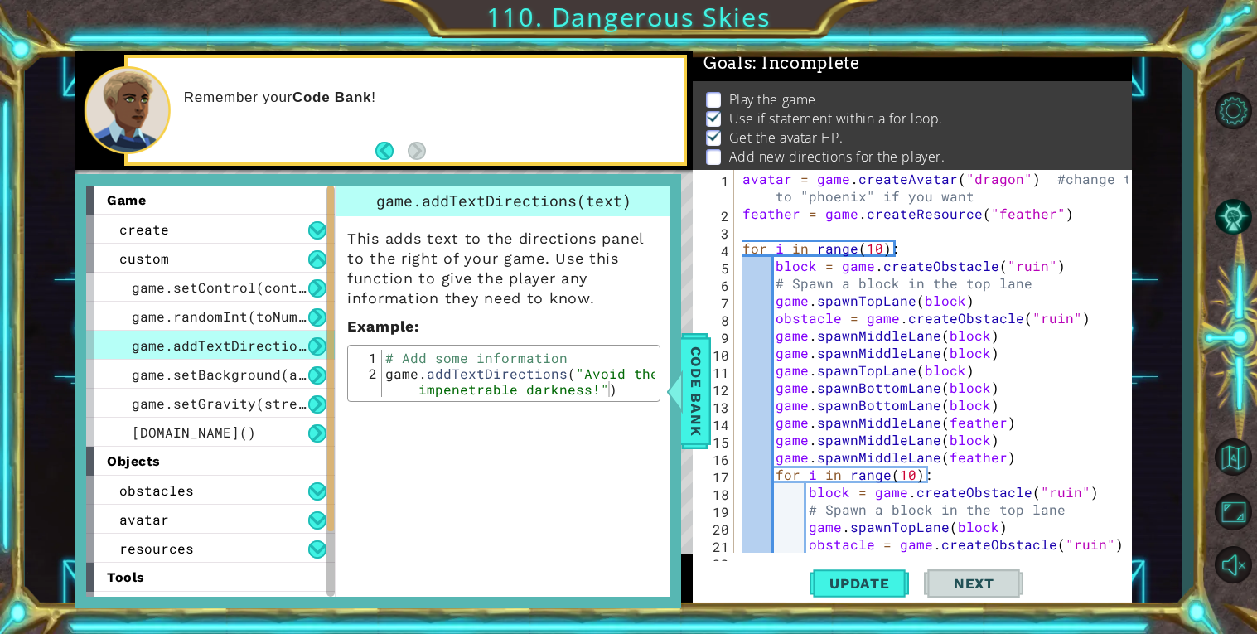
type textarea "game.addTextDirections("Avoid the impenetrable darkness!")"
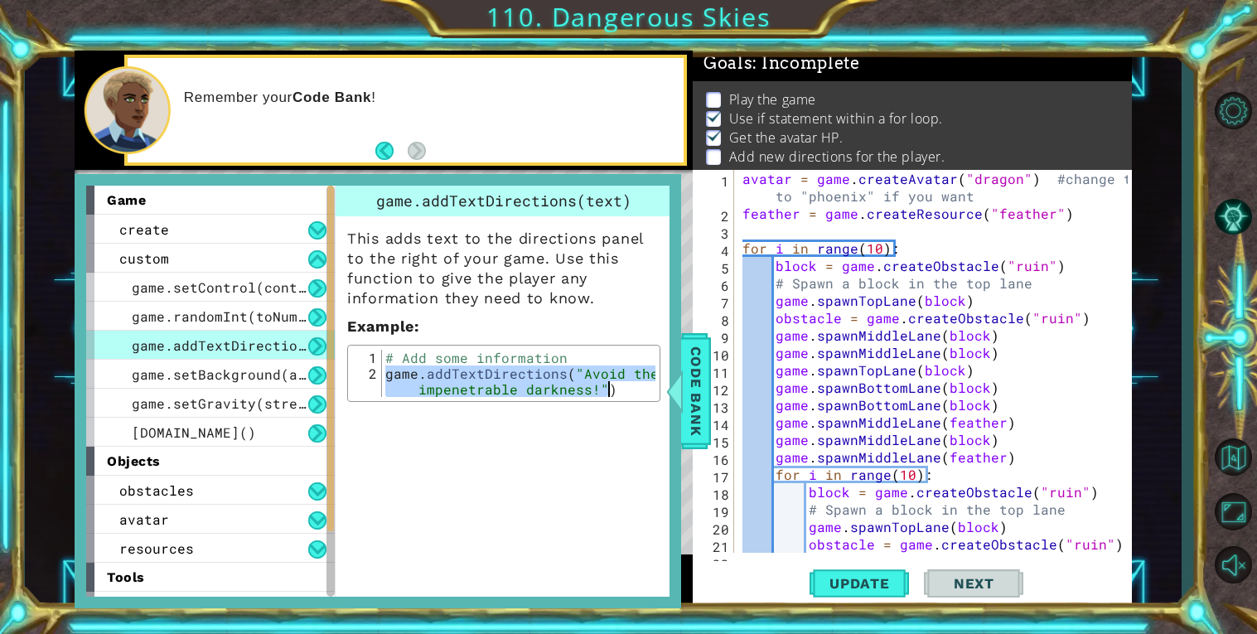
drag, startPoint x: 386, startPoint y: 375, endPoint x: 641, endPoint y: 386, distance: 254.7
click at [641, 386] on div "# Add some information game . addTextDirections ( "Avoid the impenetrable darkn…" at bounding box center [518, 397] width 273 height 94
click at [768, 231] on div "avatar = game . createAvatar ( "dragon" ) #change ths to "phoenix" if you want …" at bounding box center [937, 387] width 397 height 435
paste textarea "game.addTextDirections("Avoid the impenetrable darkness!")"
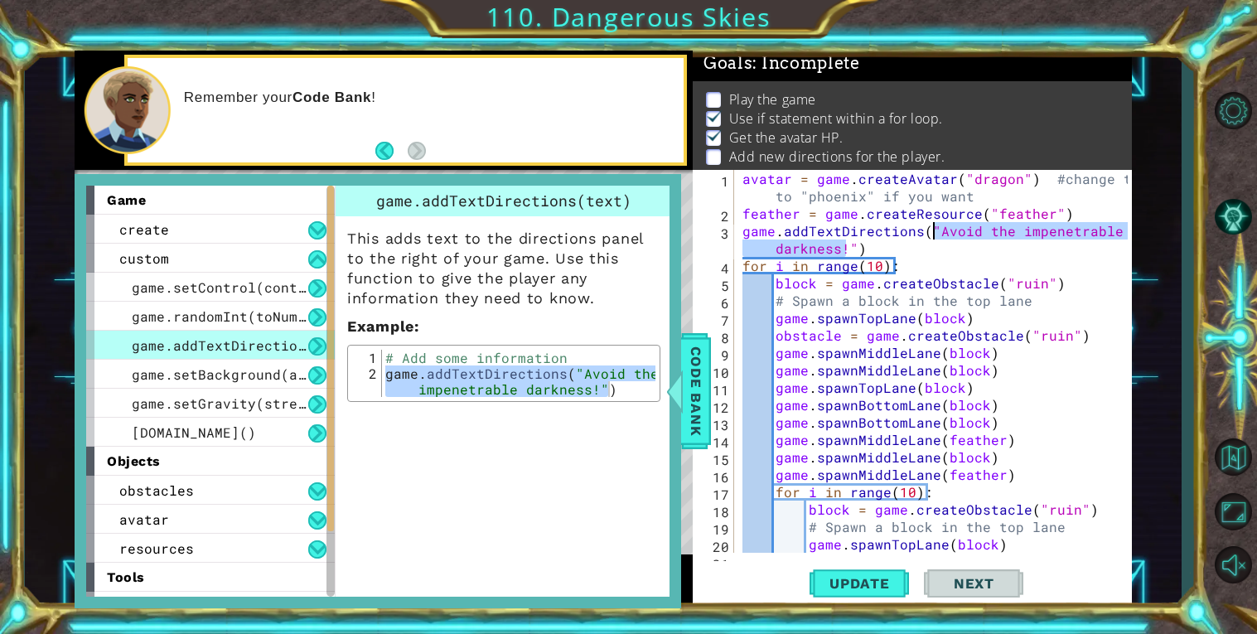
drag, startPoint x: 849, startPoint y: 252, endPoint x: 933, endPoint y: 227, distance: 88.1
click at [933, 227] on div "avatar = game . createAvatar ( "dragon" ) #change ths to "phoenix" if you want …" at bounding box center [937, 387] width 397 height 435
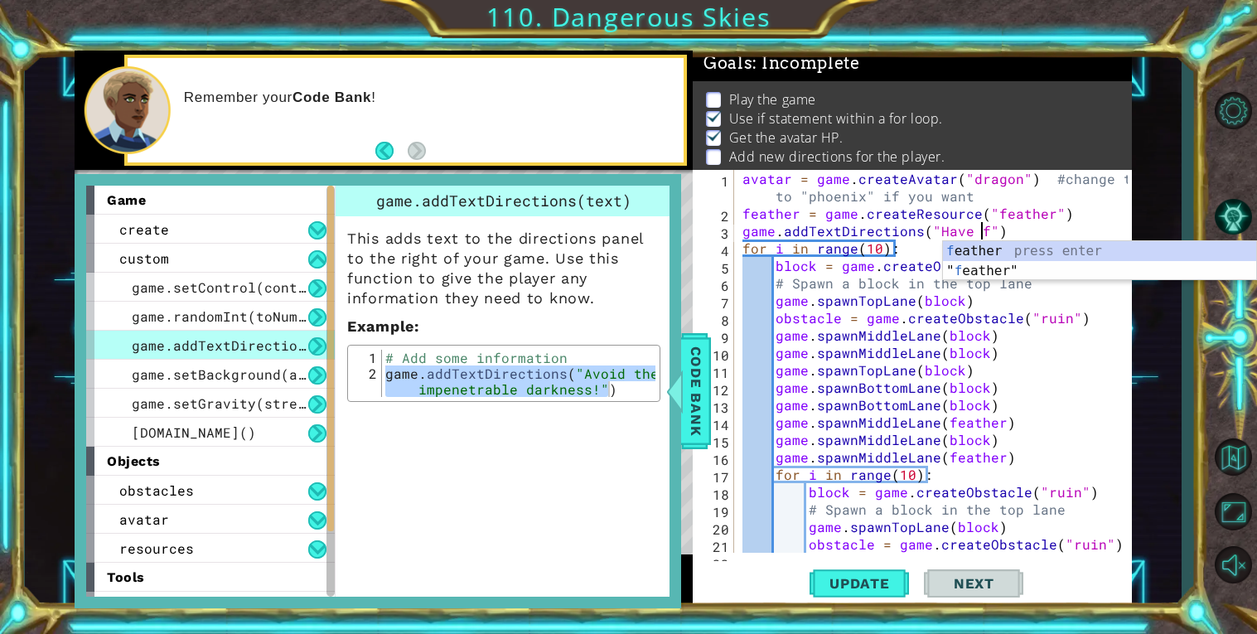
scroll to position [0, 15]
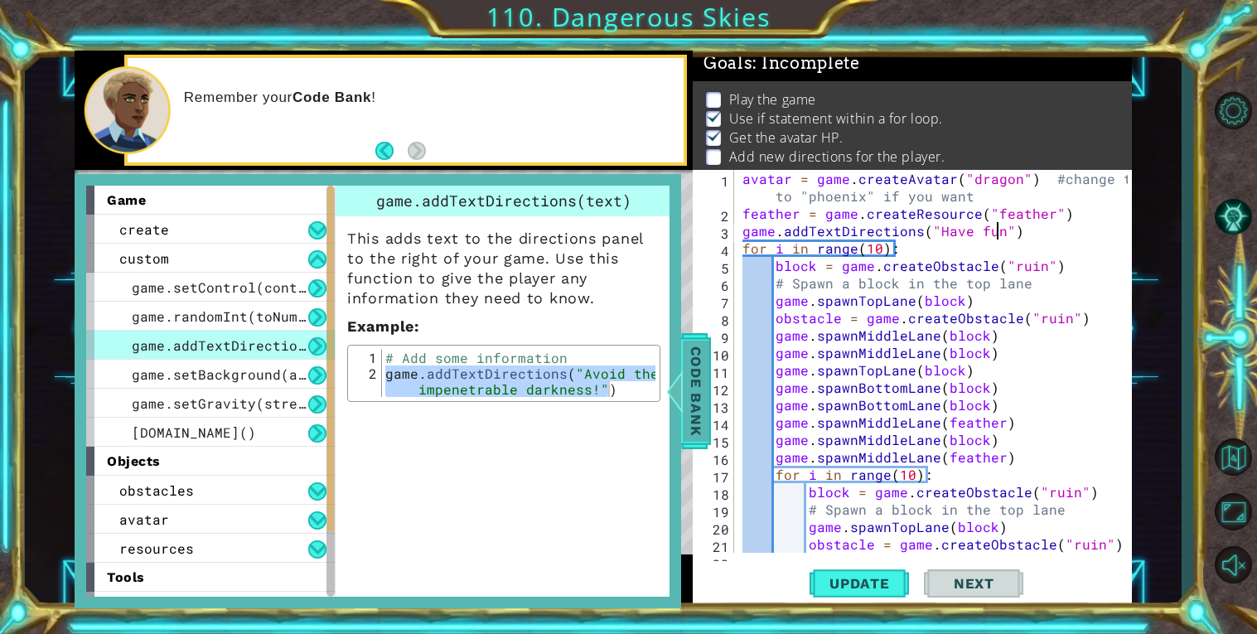
click at [675, 389] on div at bounding box center [665, 391] width 21 height 50
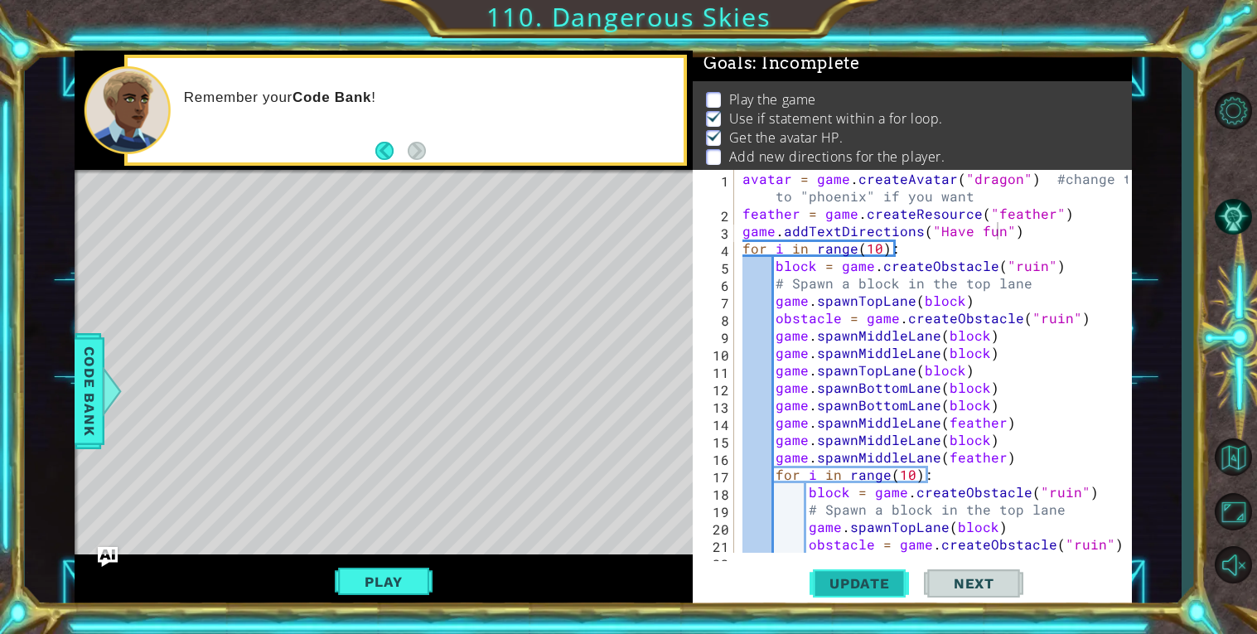
click at [872, 588] on span "Update" at bounding box center [860, 583] width 94 height 17
click at [360, 581] on button "Play" at bounding box center [383, 581] width 97 height 31
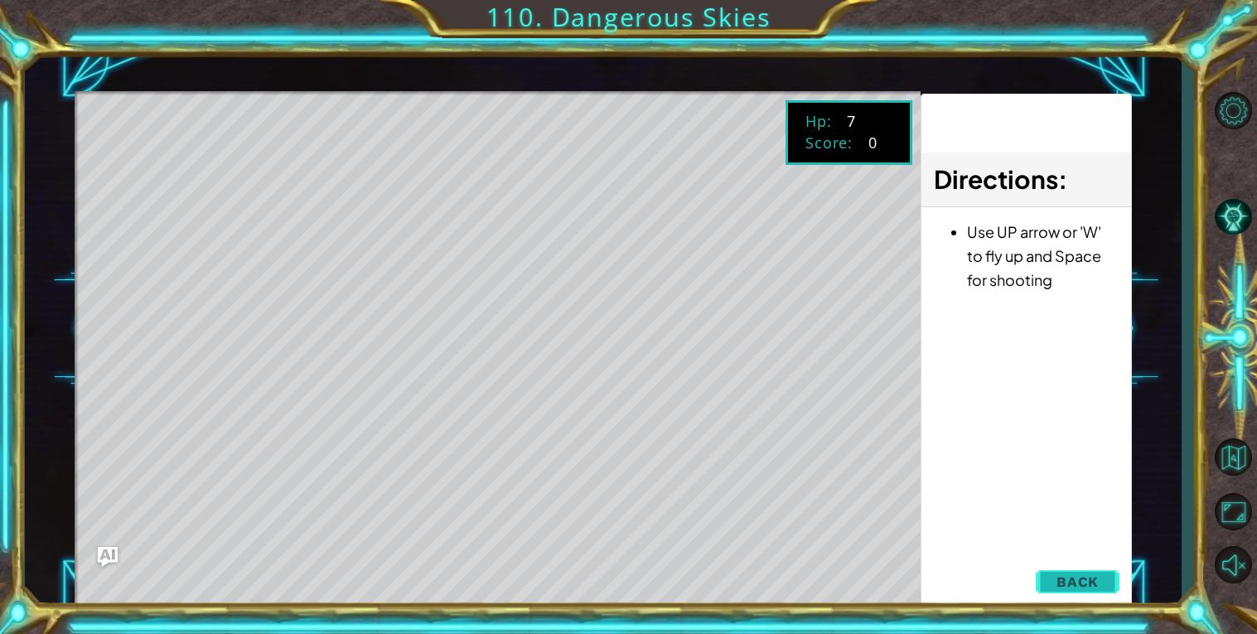
click at [1101, 565] on button "Back" at bounding box center [1078, 581] width 84 height 33
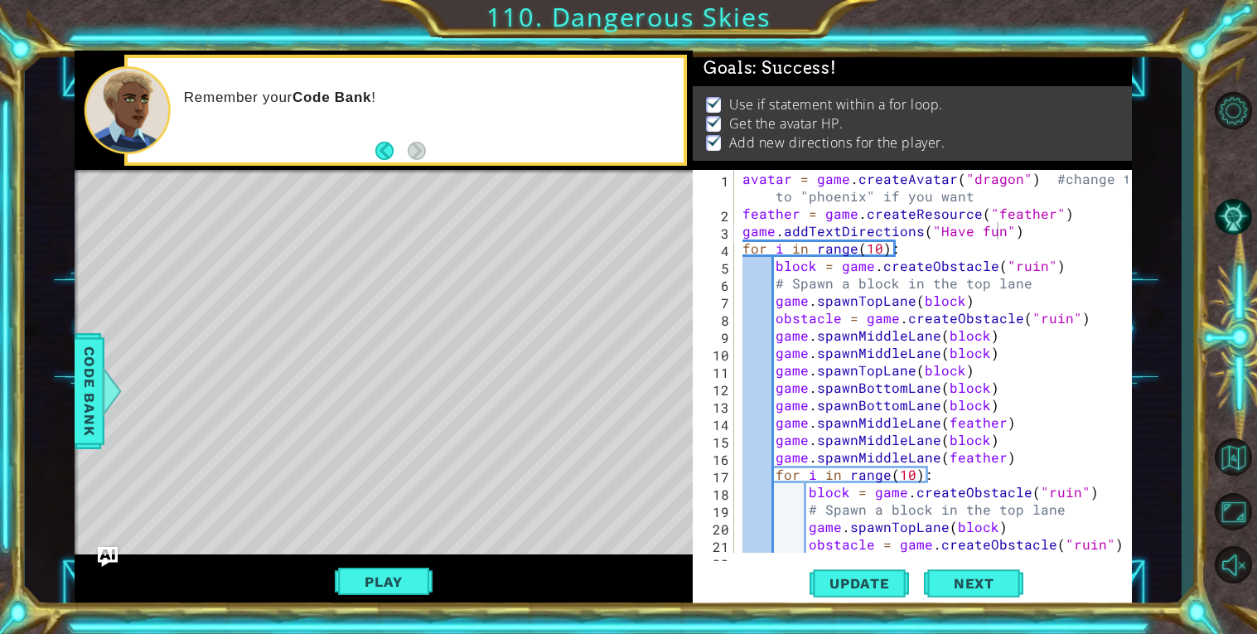
scroll to position [0, 0]
click at [985, 578] on span "Next" at bounding box center [974, 581] width 74 height 17
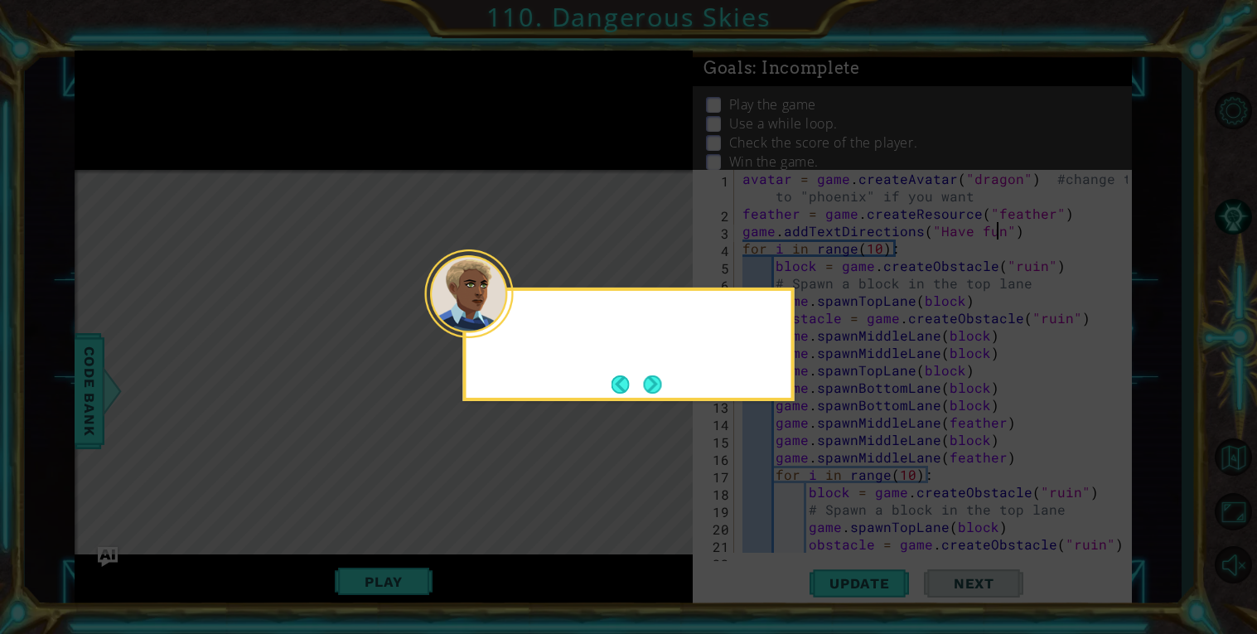
click at [656, 385] on button "Next" at bounding box center [652, 384] width 19 height 19
click at [657, 386] on button "Next" at bounding box center [652, 384] width 18 height 18
click at [654, 385] on button "Next" at bounding box center [652, 384] width 18 height 18
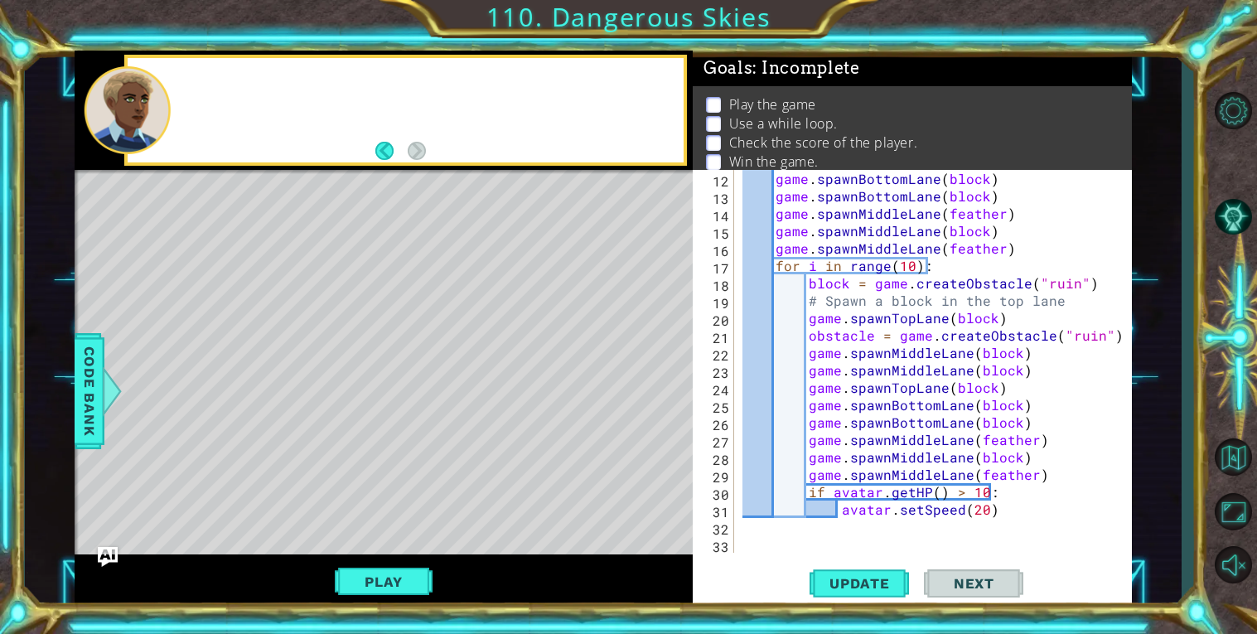
scroll to position [209, 0]
click at [1007, 515] on div "game . spawnBottomLane ( block ) game . spawnBottomLane ( block ) game . spawnM…" at bounding box center [937, 379] width 397 height 418
type textarea "avatar.setSpeed(20)"
type textarea "w"
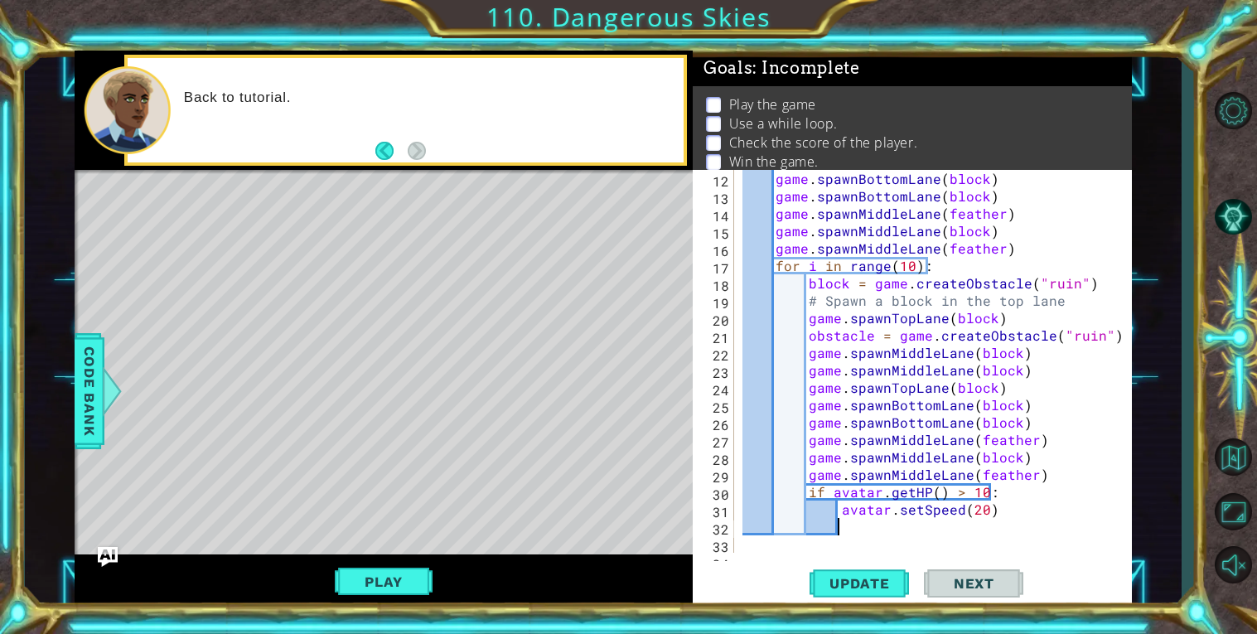
scroll to position [0, 4]
drag, startPoint x: 839, startPoint y: 515, endPoint x: 1017, endPoint y: 514, distance: 177.3
click at [1017, 514] on div "game . spawnBottomLane ( block ) game . spawnBottomLane ( block ) game . spawnM…" at bounding box center [937, 379] width 397 height 418
type textarea "avatar.setSpeed(20)"
click at [858, 530] on div "game . spawnBottomLane ( block ) game . spawnBottomLane ( block ) game . spawnM…" at bounding box center [937, 379] width 397 height 418
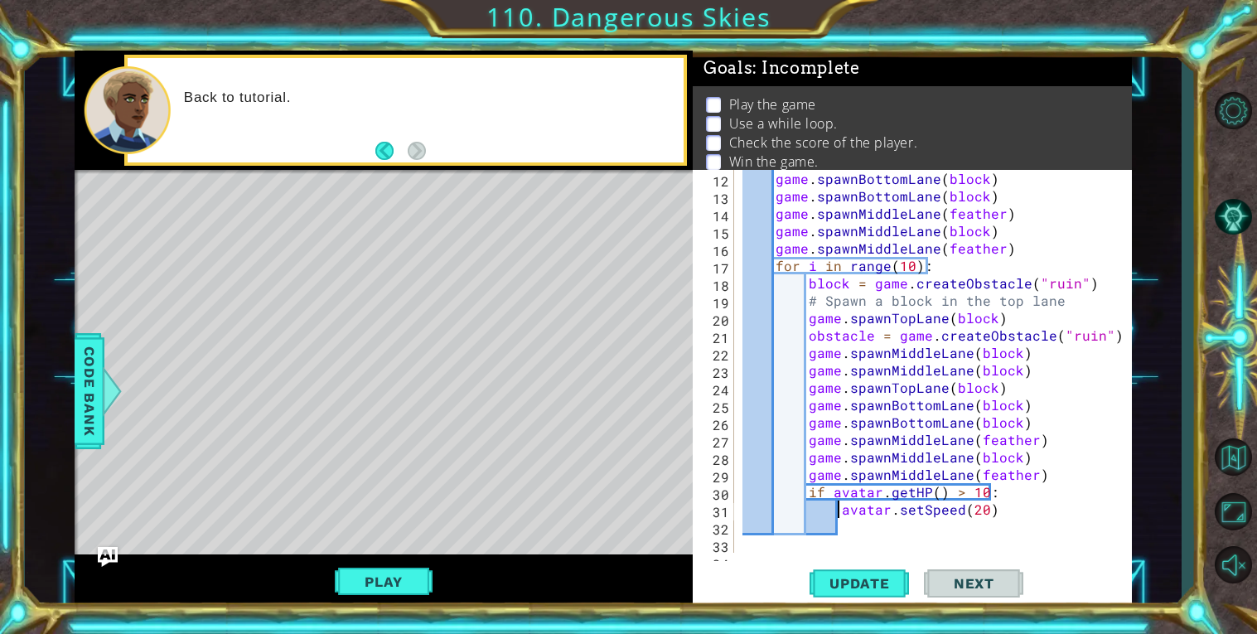
drag, startPoint x: 914, startPoint y: 515, endPoint x: 1052, endPoint y: 515, distance: 137.6
click at [1052, 515] on div "game . spawnBottomLane ( block ) game . spawnBottomLane ( block ) game . spawnM…" at bounding box center [937, 379] width 397 height 418
type textarea "avatar.setSpeed(20)"
paste textarea "avatar.setSpeed(20)"
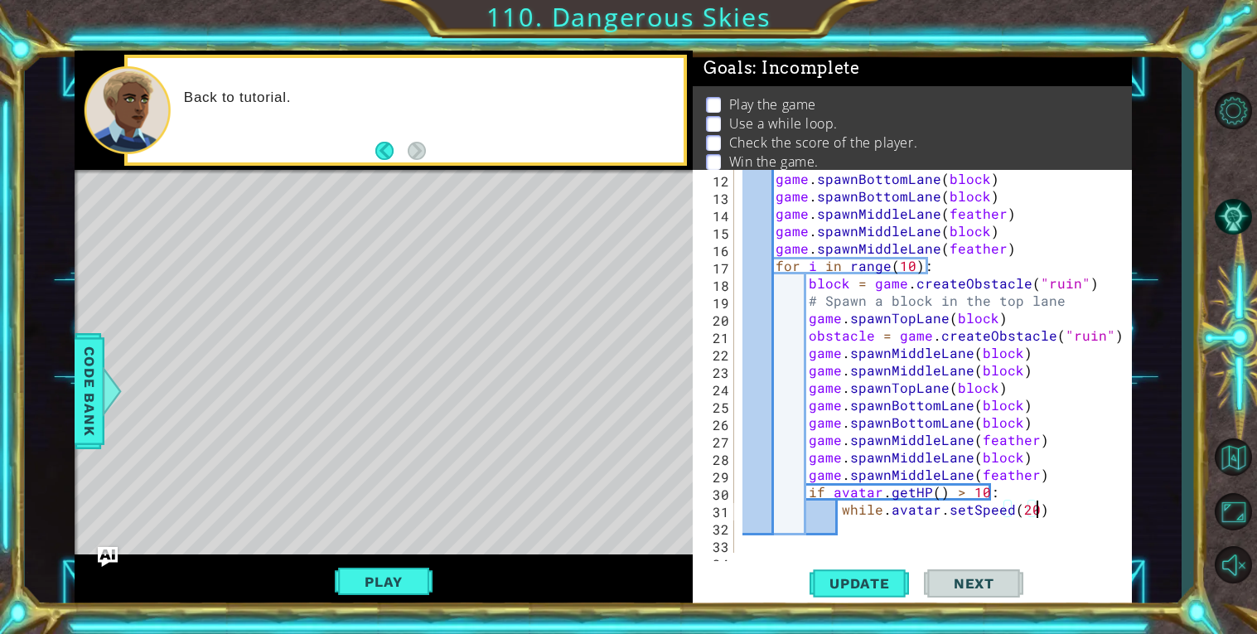
type textarea "while.avatar.setSpeed(20):"
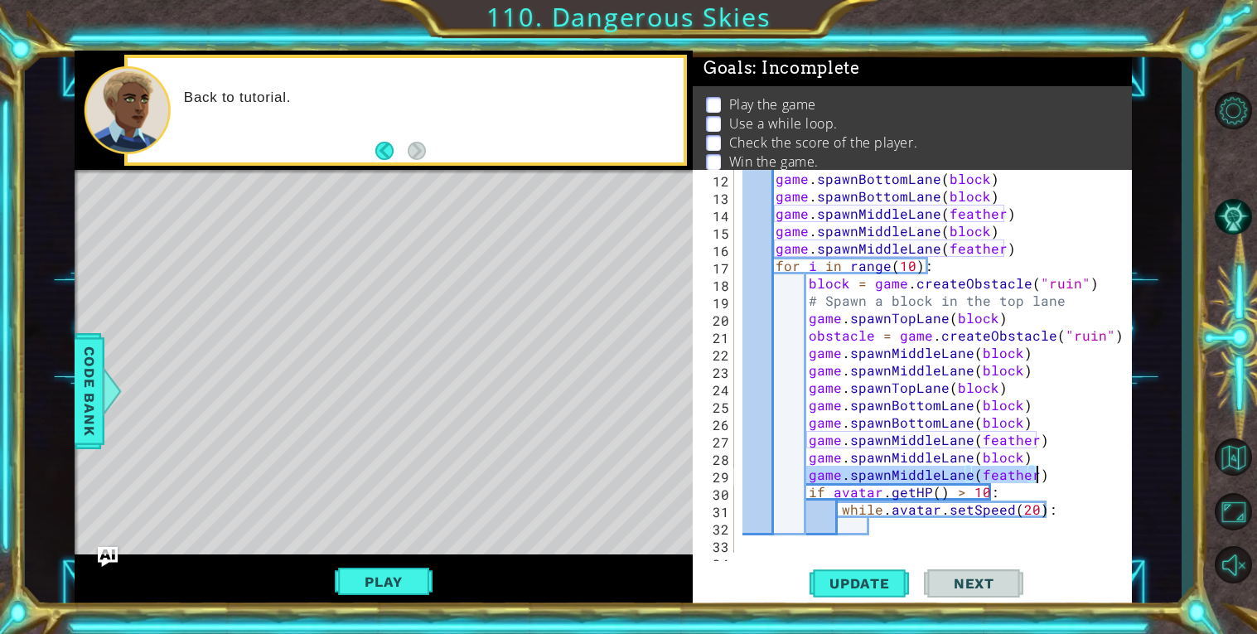
drag, startPoint x: 807, startPoint y: 471, endPoint x: 1039, endPoint y: 472, distance: 232.0
click at [1039, 472] on div "game . spawnBottomLane ( block ) game . spawnBottomLane ( block ) game . spawnM…" at bounding box center [937, 379] width 397 height 418
type textarea "game.spawnMiddleLane(feather)"
click at [879, 532] on div "game . spawnBottomLane ( block ) game . spawnBottomLane ( block ) game . spawnM…" at bounding box center [937, 379] width 397 height 418
paste textarea "game.spawnMiddleLane(feather)"
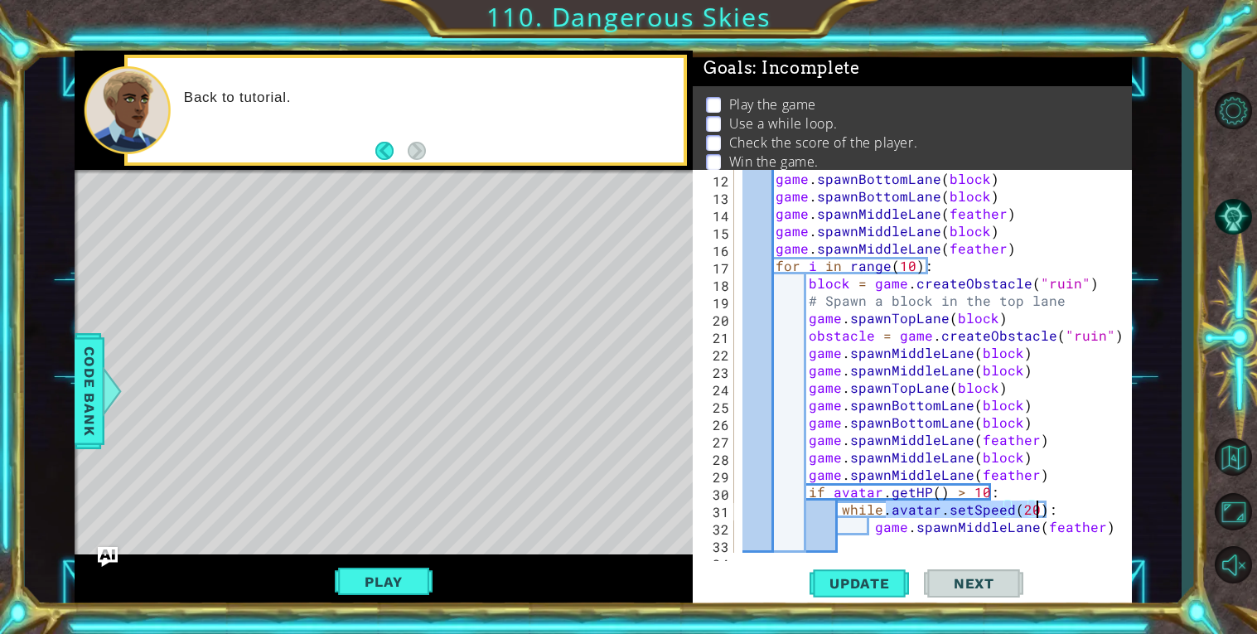
drag, startPoint x: 893, startPoint y: 511, endPoint x: 1038, endPoint y: 510, distance: 145.0
click at [1038, 510] on div "game . spawnBottomLane ( block ) game . spawnBottomLane ( block ) game . spawnM…" at bounding box center [937, 379] width 397 height 418
click at [999, 487] on div "game . spawnBottomLane ( block ) game . spawnBottomLane ( block ) game . spawnM…" at bounding box center [937, 379] width 397 height 418
type textarea "if avatar.getHP() > 10:"
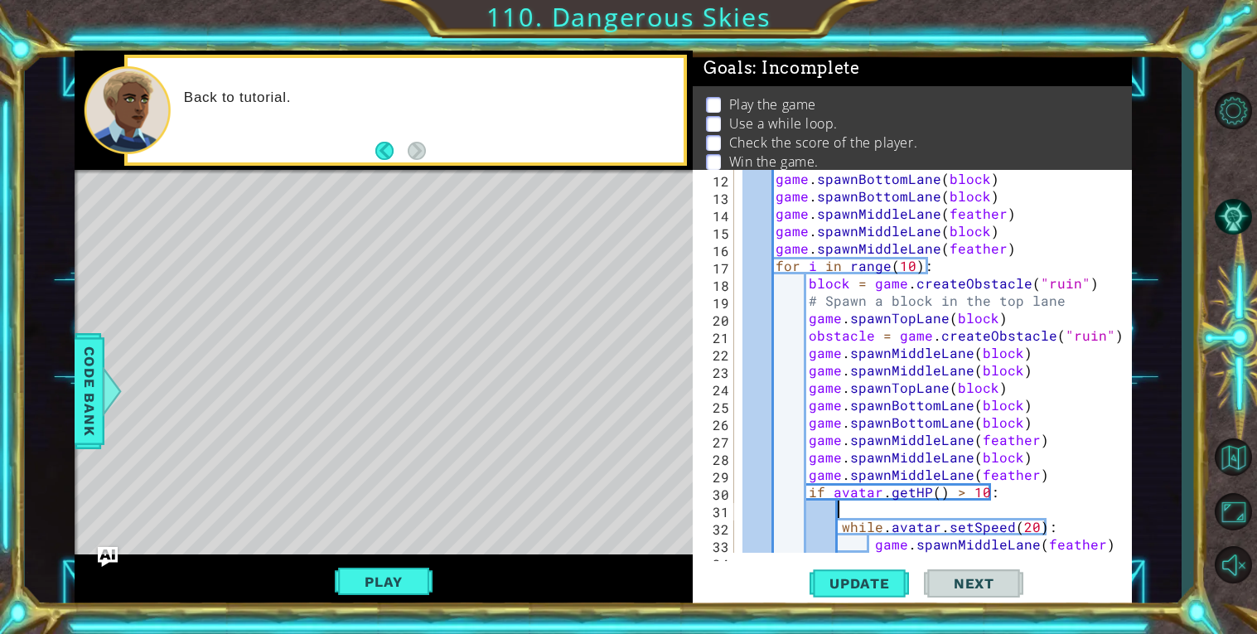
scroll to position [0, 4]
paste textarea "avatar.setSpeed(20)"
click at [860, 583] on span "Update" at bounding box center [860, 583] width 94 height 17
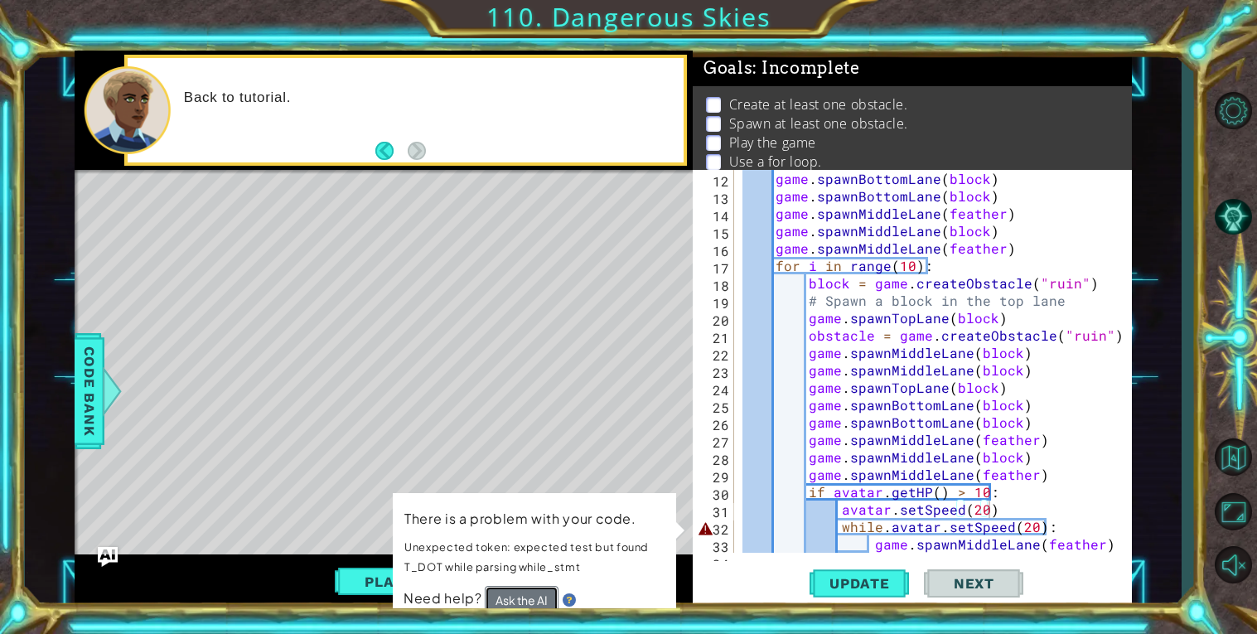
click at [530, 593] on button "Ask the AI" at bounding box center [523, 600] width 75 height 29
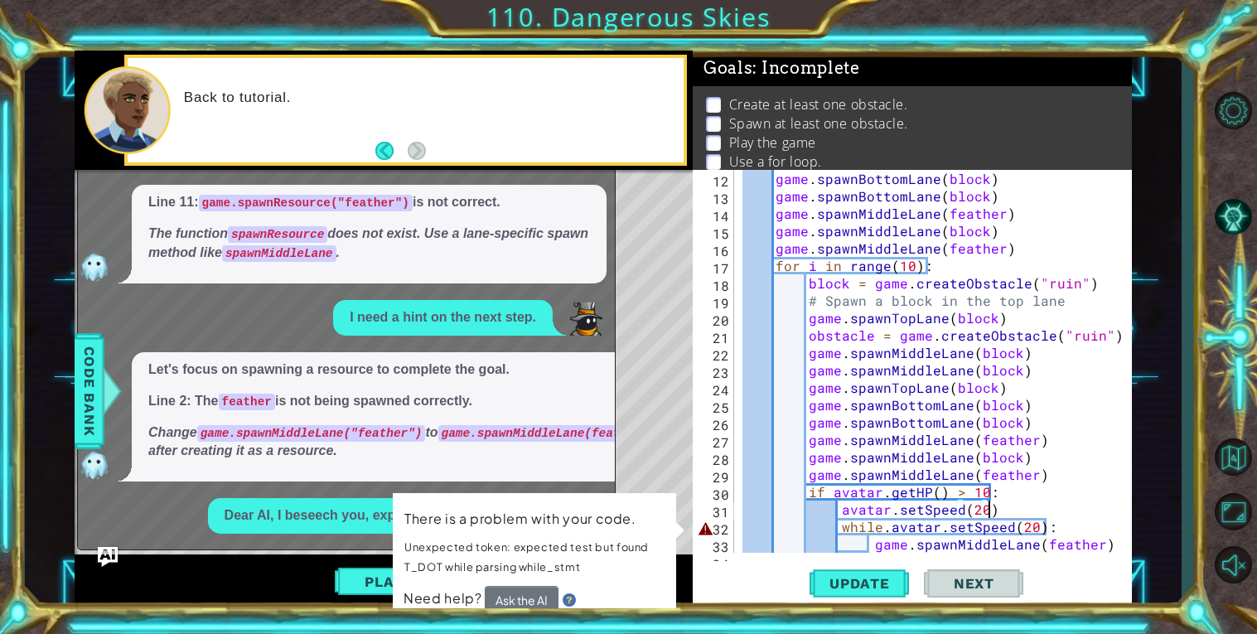
scroll to position [240, 0]
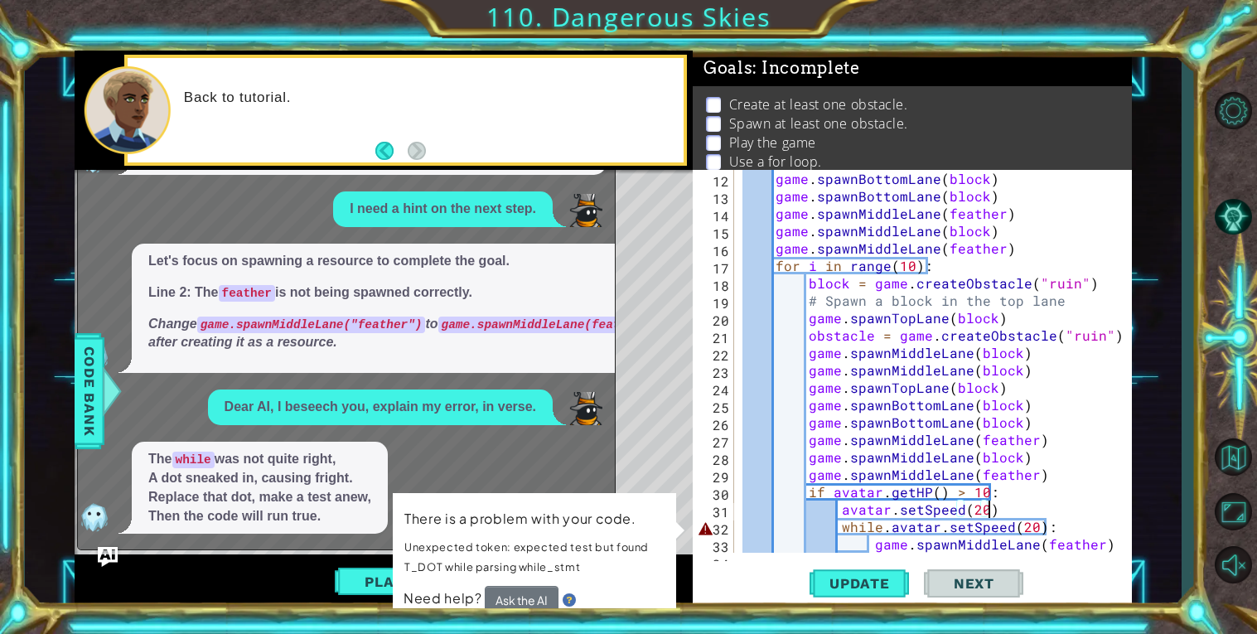
click at [883, 527] on div "game . spawnBottomLane ( block ) game . spawnBottomLane ( block ) game . spawnM…" at bounding box center [937, 379] width 397 height 418
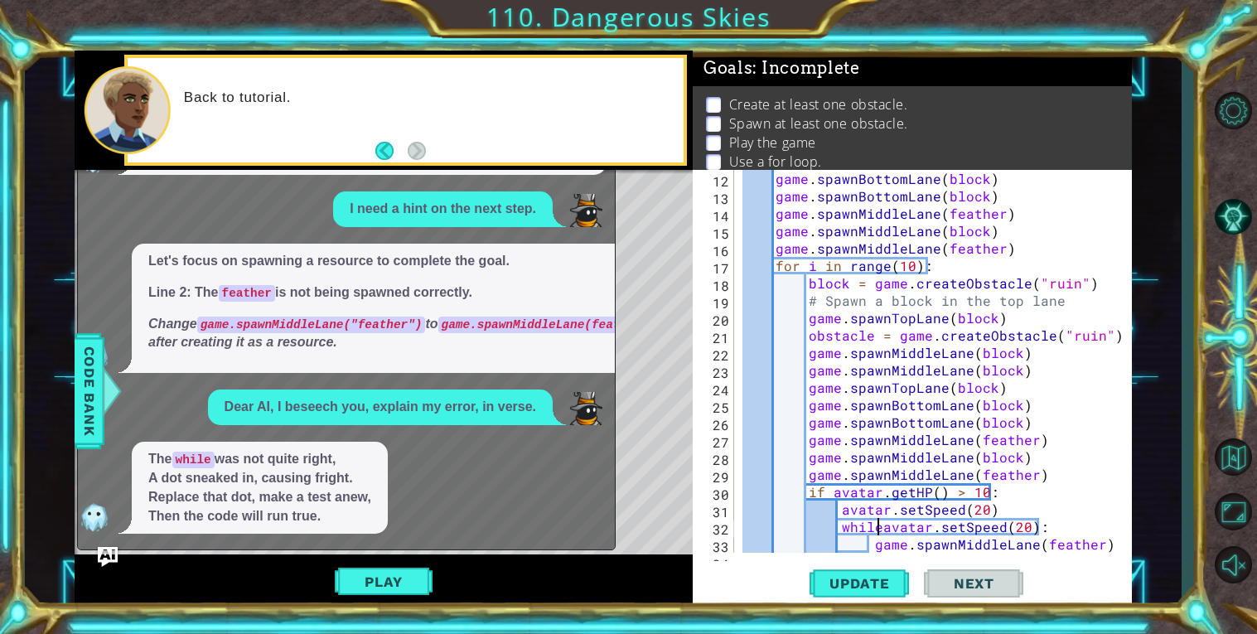
type textarea "while avatar.setSpeed(20):"
click at [867, 578] on span "Update" at bounding box center [860, 583] width 94 height 17
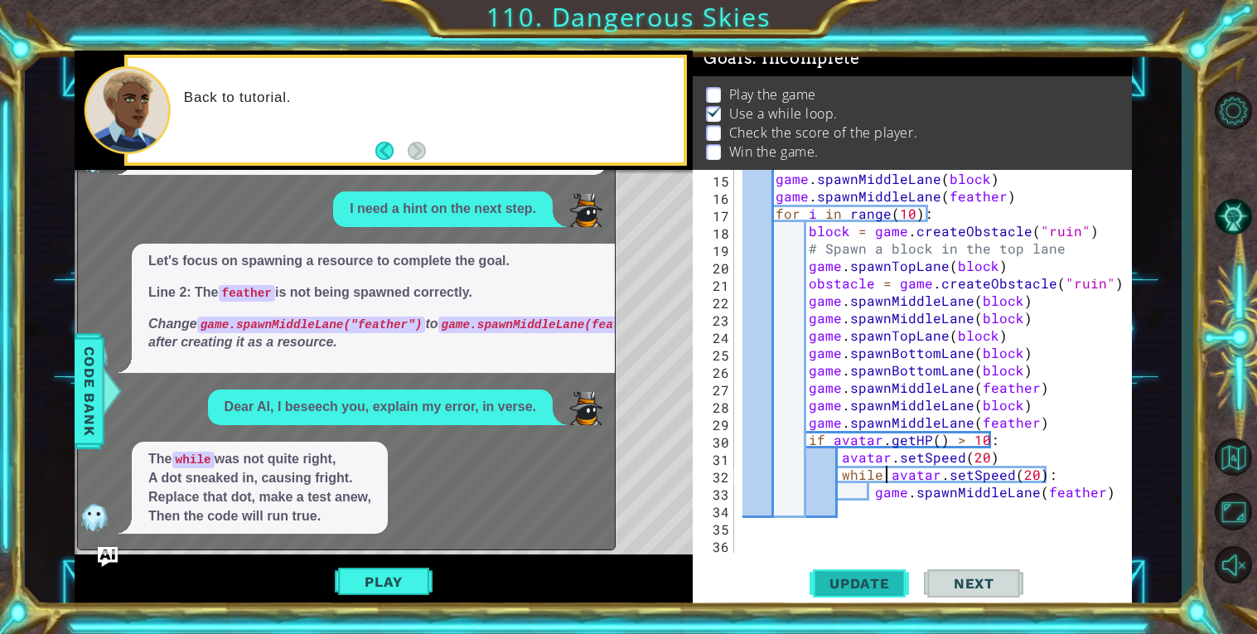
scroll to position [261, 0]
click at [850, 515] on div "game . spawnMiddleLane ( block ) game . spawnMiddleLane ( feather ) for i in ra…" at bounding box center [937, 379] width 397 height 418
type textarea "\"
type textarea "c"
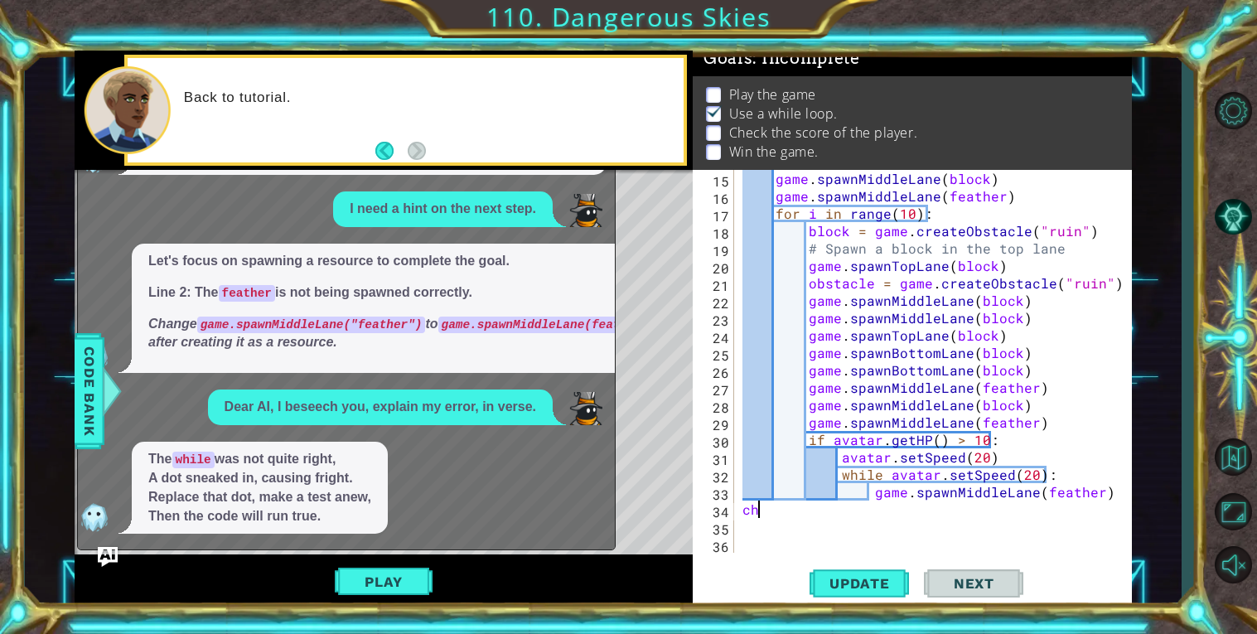
type textarea "c"
type textarea "game.spawnMiddleLane(feather)"
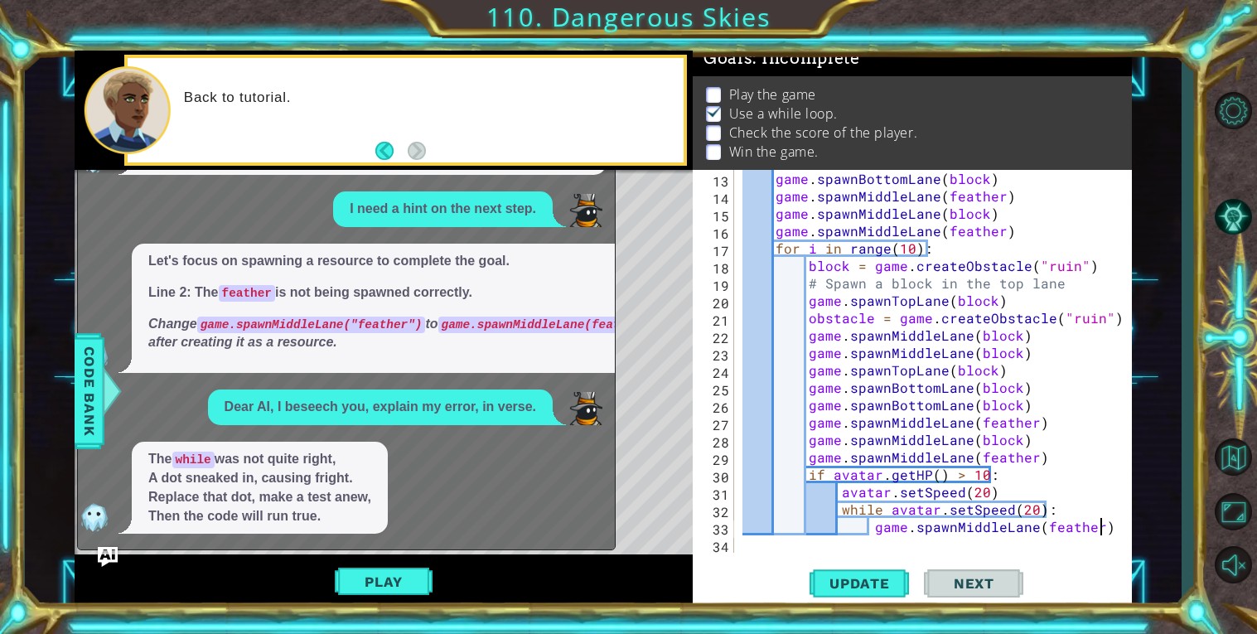
scroll to position [226, 0]
type textarea "game.spawnMiddleLane(feather)"
click at [1243, 219] on button "AI Hint" at bounding box center [1233, 217] width 48 height 48
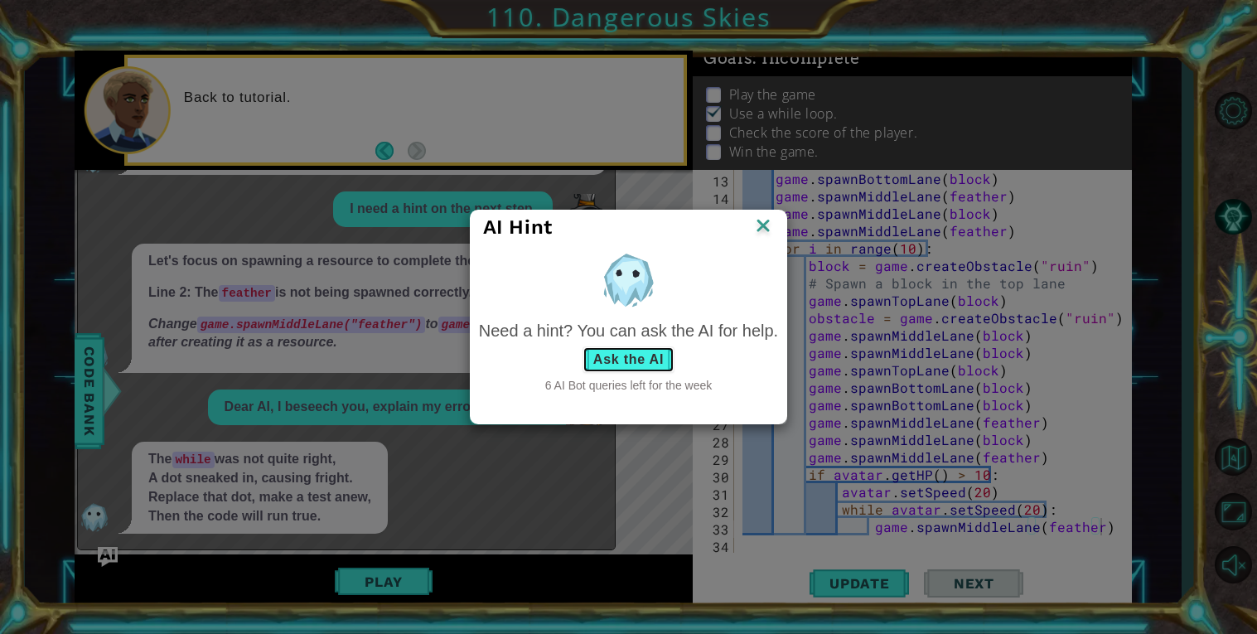
click at [636, 363] on button "Ask the AI" at bounding box center [629, 359] width 92 height 27
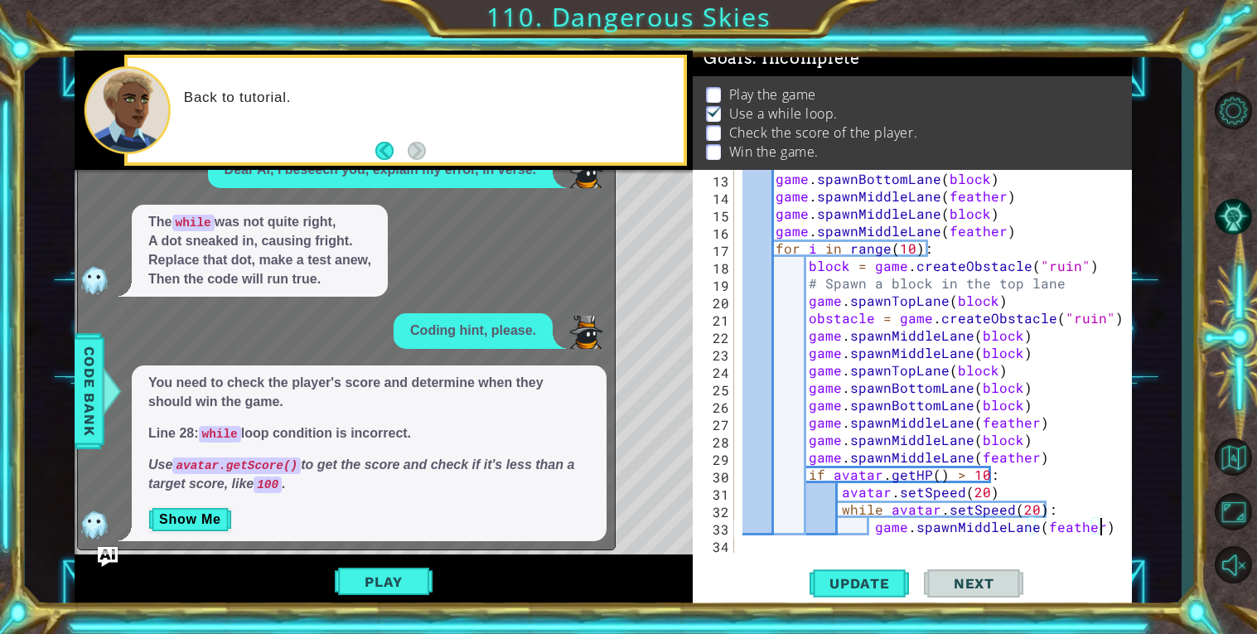
scroll to position [485, 0]
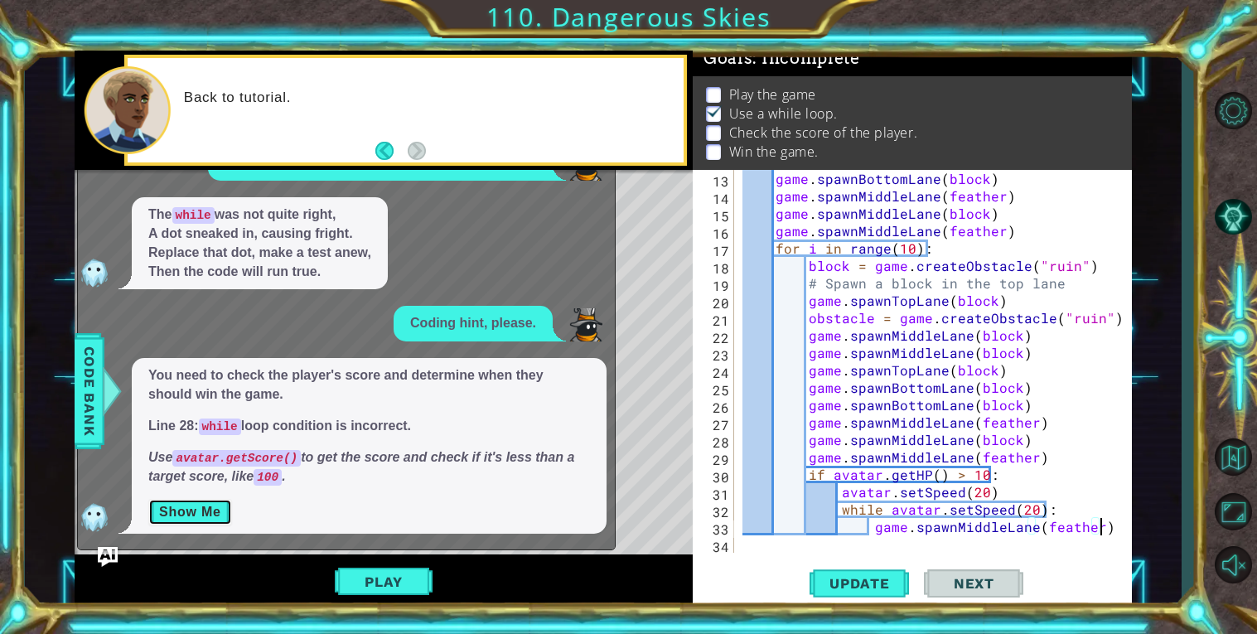
click at [179, 511] on button "Show Me" at bounding box center [190, 512] width 84 height 27
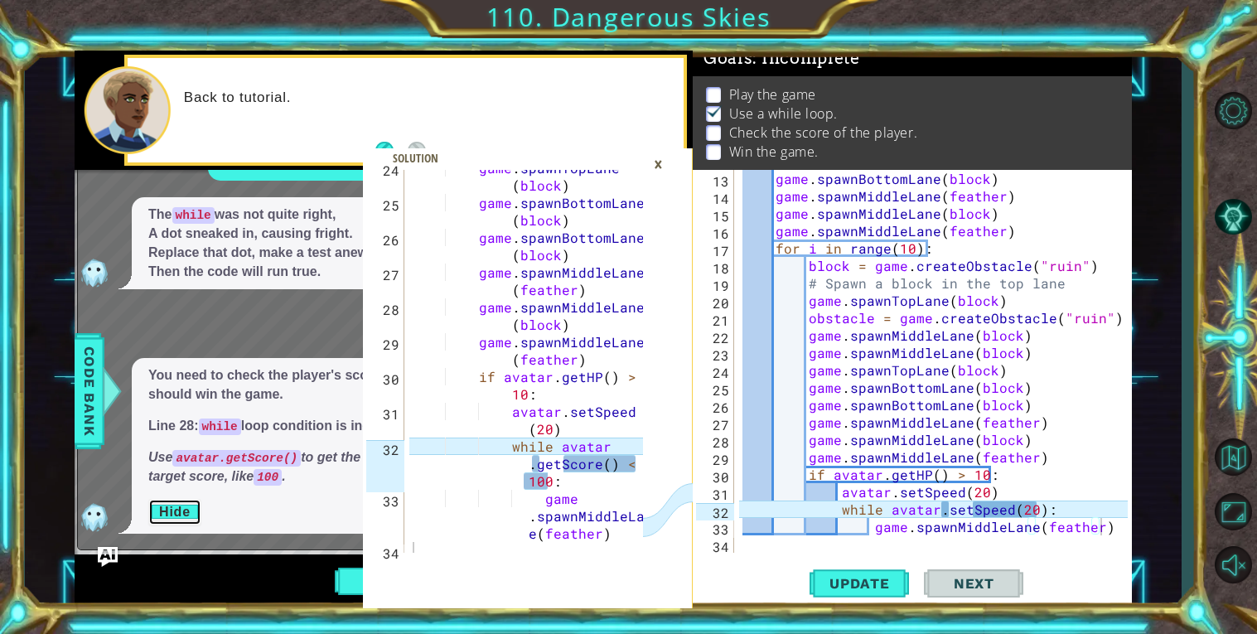
scroll to position [835, 0]
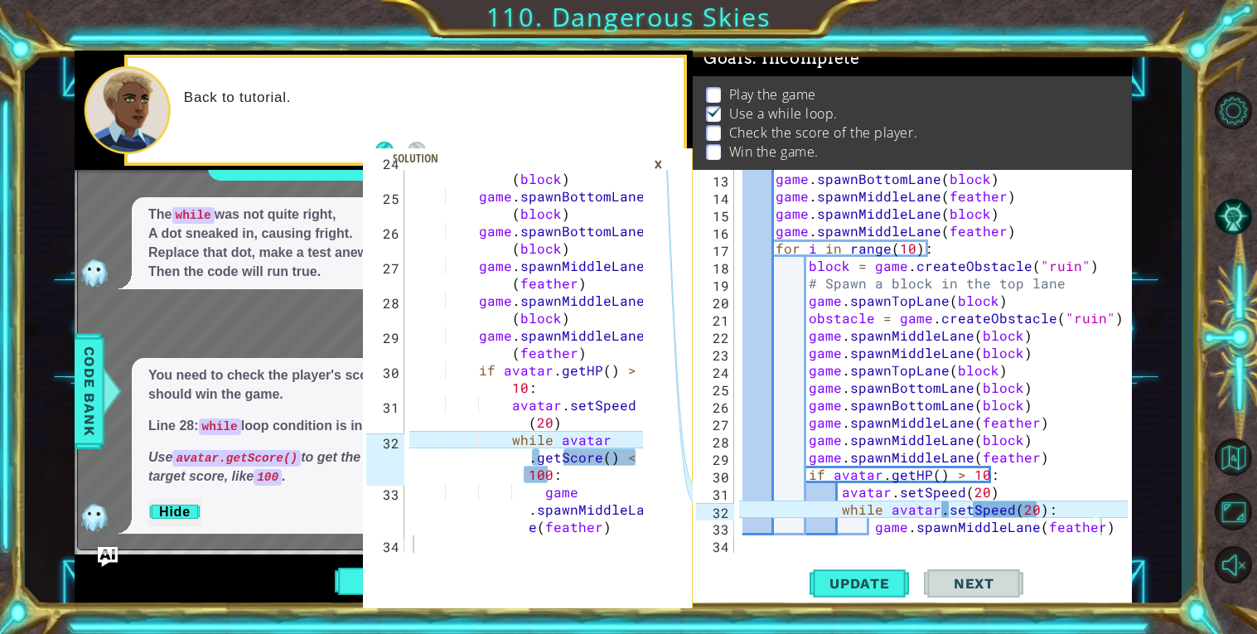
type textarea "while avatar.getScore() < 100:"
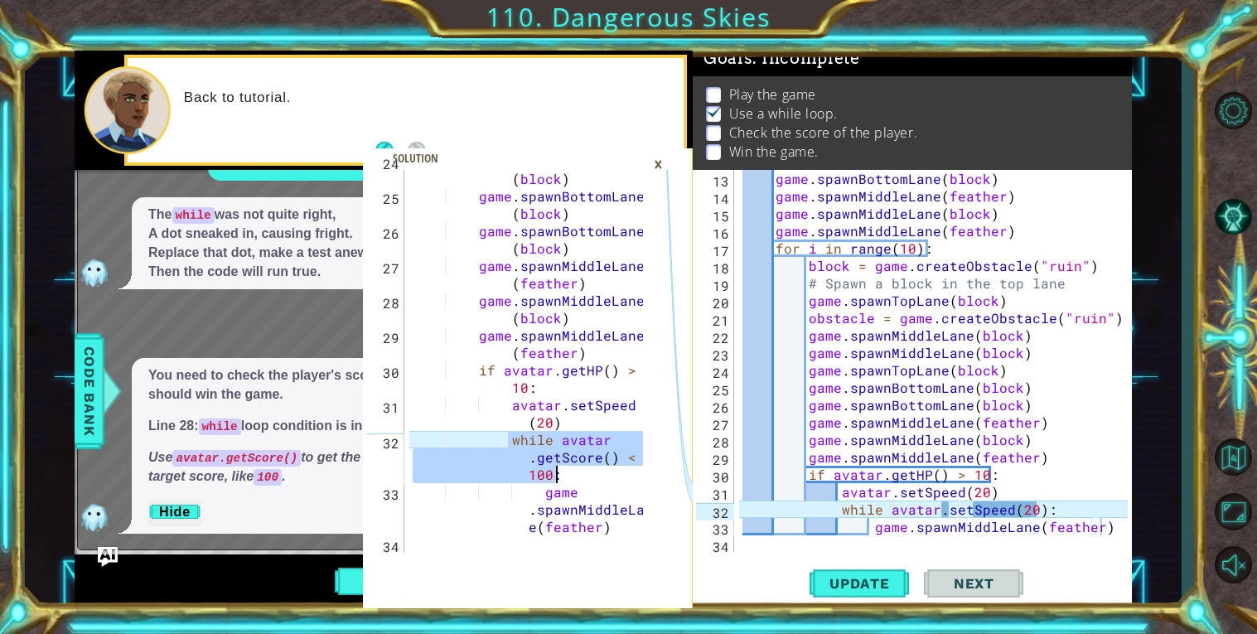
drag, startPoint x: 510, startPoint y: 443, endPoint x: 565, endPoint y: 469, distance: 61.5
click at [565, 469] on div "game . spawnTopLane ( block ) game . spawnBottomLane ( block ) game . spawnBott…" at bounding box center [530, 369] width 242 height 435
click at [565, 469] on div "game . spawnTopLane ( block ) game . spawnBottomLane ( block ) game . spawnBott…" at bounding box center [526, 361] width 234 height 383
drag, startPoint x: 516, startPoint y: 441, endPoint x: 569, endPoint y: 470, distance: 59.7
click at [569, 470] on div "game . spawnTopLane ( block ) game . spawnBottomLane ( block ) game . spawnBott…" at bounding box center [530, 369] width 242 height 435
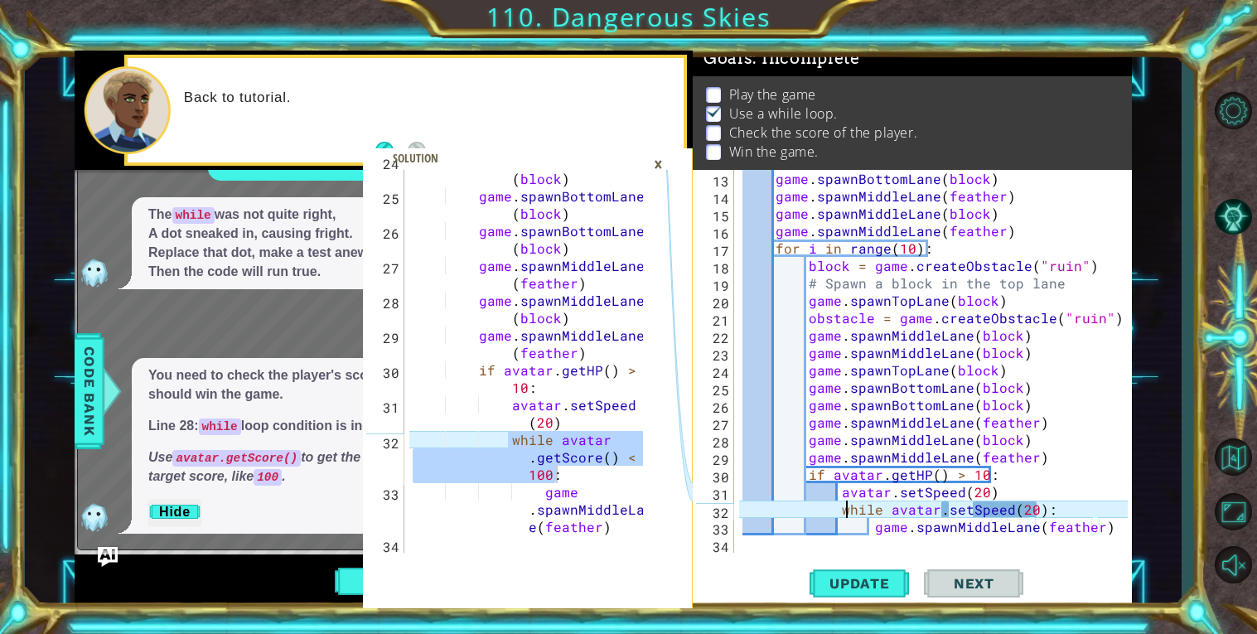
click at [844, 510] on div "game . spawnBottomLane ( block ) game . spawnMiddleLane ( feather ) game . spaw…" at bounding box center [937, 379] width 397 height 418
drag, startPoint x: 839, startPoint y: 510, endPoint x: 1048, endPoint y: 506, distance: 208.9
click at [1048, 506] on div "game . spawnBottomLane ( block ) game . spawnMiddleLane ( feather ) game . spaw…" at bounding box center [937, 379] width 397 height 418
paste textarea "getScore() < 100"
type textarea "while avatar.getScore() < 100:"
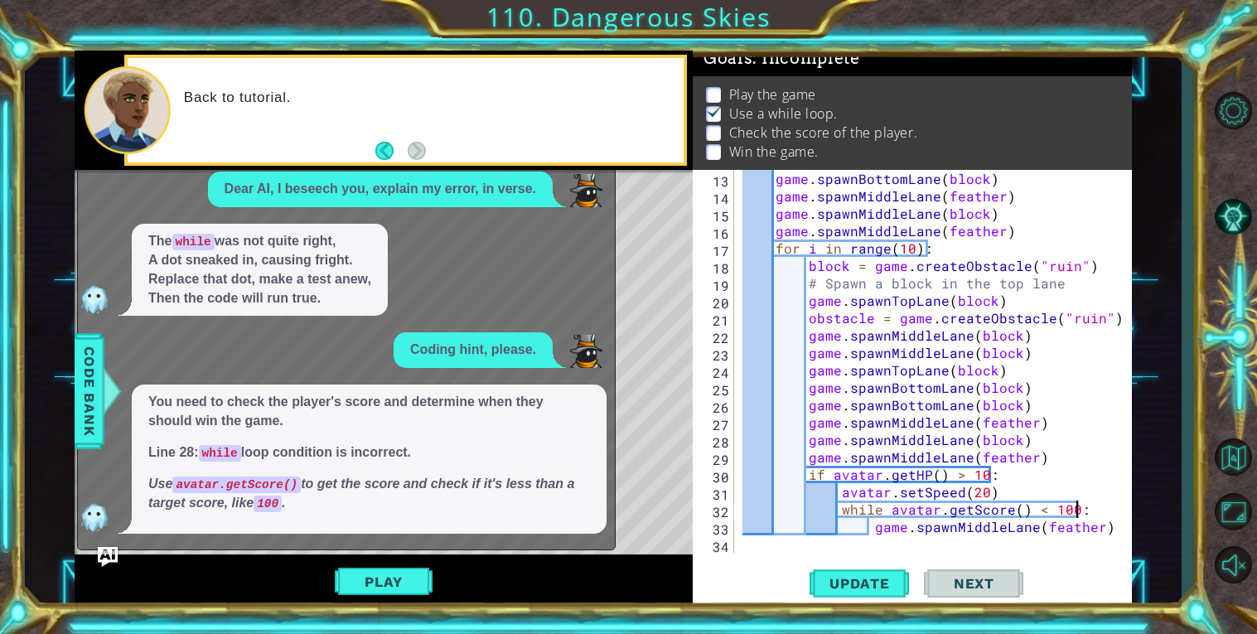
scroll to position [458, 0]
click at [118, 545] on div "x What is this error? Line 14: use game.spawnMiddleLane("feather") instead of g…" at bounding box center [346, 301] width 539 height 497
click at [769, 544] on div "game . spawnBottomLane ( block ) game . spawnMiddleLane ( feather ) game . spaw…" at bounding box center [937, 379] width 397 height 418
type textarea "g"
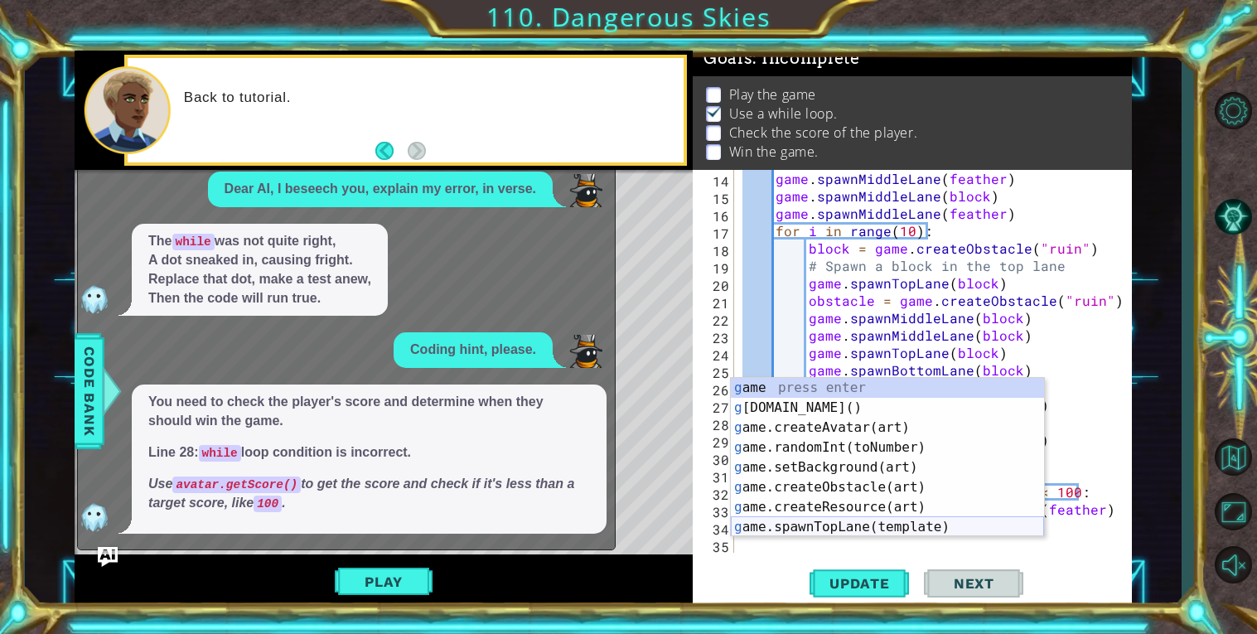
scroll to position [244, 0]
click at [774, 400] on div "g ame press enter g ame.win() press enter g ame.createAvatar(art) press enter g…" at bounding box center [887, 477] width 313 height 199
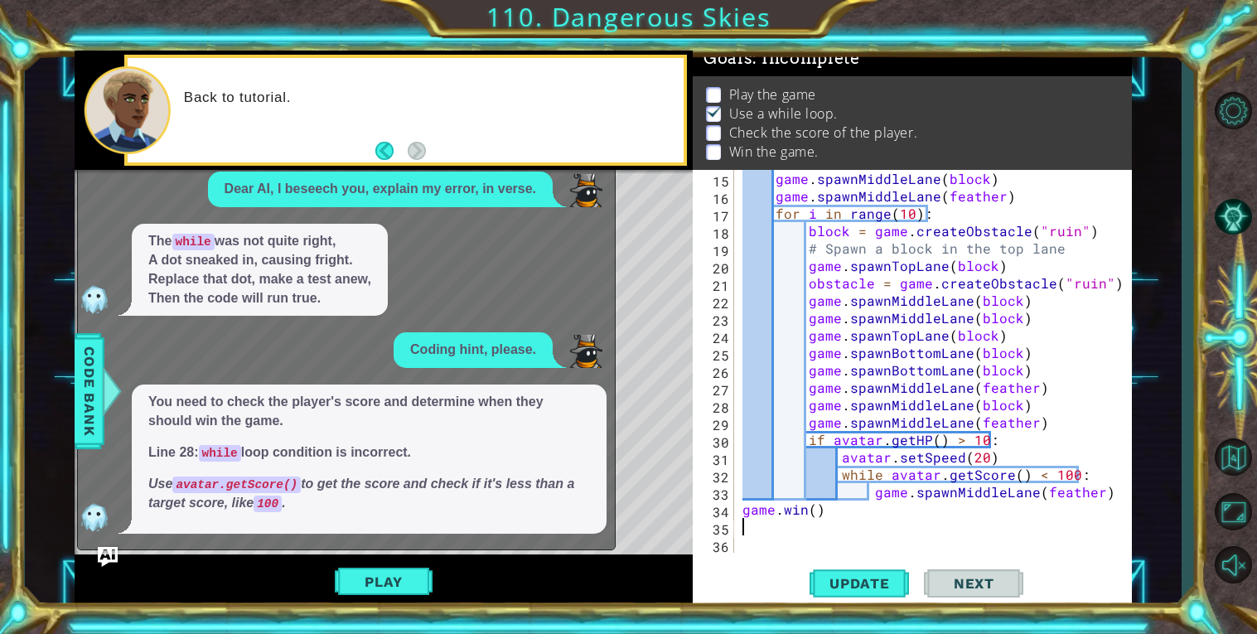
scroll to position [261, 0]
click at [831, 573] on button "Update" at bounding box center [859, 583] width 99 height 44
click at [110, 552] on img "Ask AI" at bounding box center [108, 557] width 22 height 22
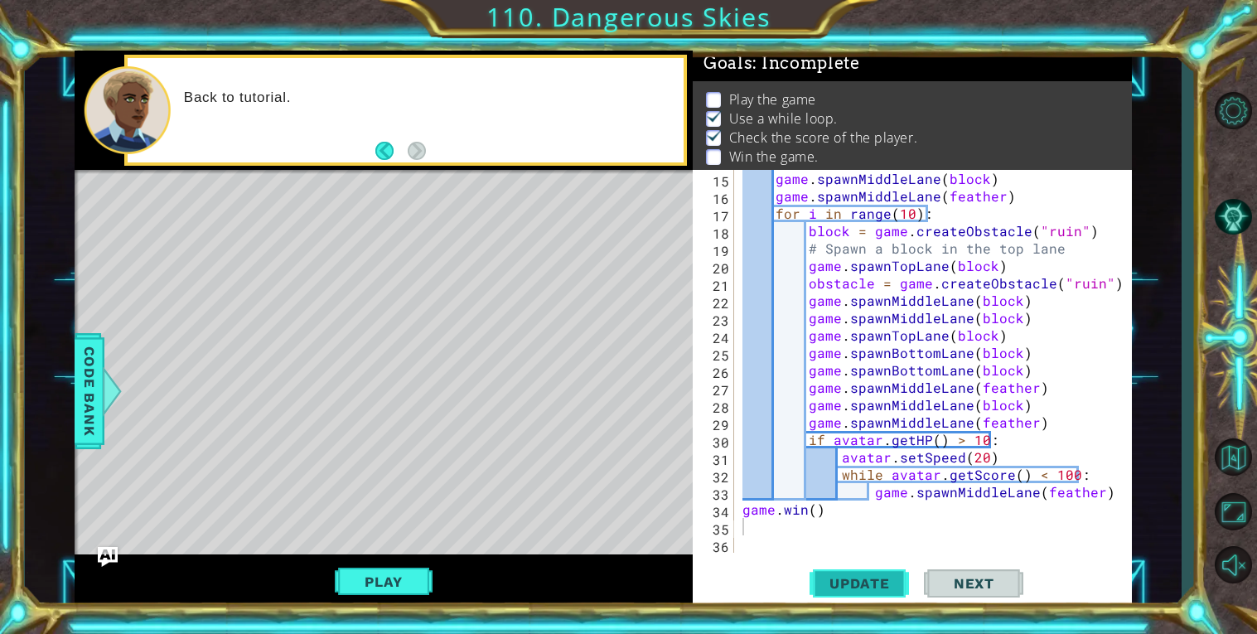
click at [846, 582] on span "Update" at bounding box center [860, 583] width 94 height 17
drag, startPoint x: 743, startPoint y: 507, endPoint x: 852, endPoint y: 512, distance: 109.5
click at [852, 512] on div "game . spawnMiddleLane ( block ) game . spawnMiddleLane ( feather ) for i in ra…" at bounding box center [937, 379] width 397 height 418
click at [1101, 493] on div "game . spawnMiddleLane ( block ) game . spawnMiddleLane ( feather ) for i in ra…" at bounding box center [937, 379] width 397 height 418
type textarea "game.spawnMiddleLane(feather)"
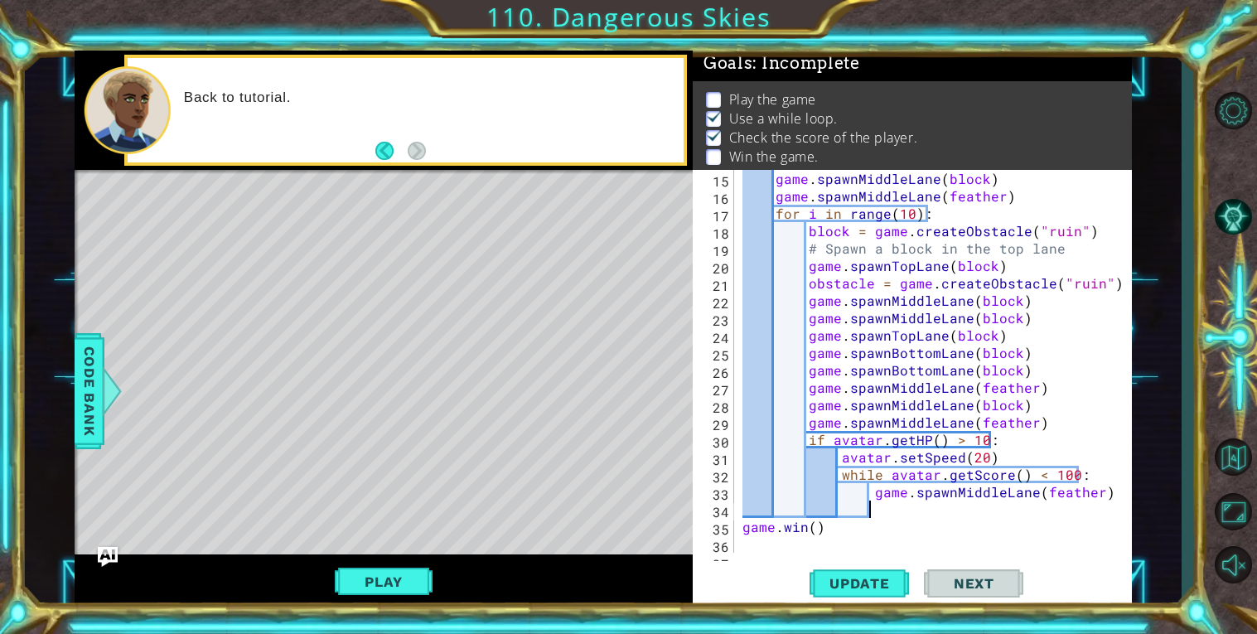
paste textarea "[DOMAIN_NAME]()"
drag, startPoint x: 828, startPoint y: 524, endPoint x: 698, endPoint y: 526, distance: 130.1
click at [698, 526] on div "game.win() 15 16 17 18 19 20 21 22 23 24 25 26 27 28 29 30 31 32 33 34 35 36 37…" at bounding box center [910, 361] width 435 height 383
type textarea "[DOMAIN_NAME]()"
click at [878, 584] on span "Update" at bounding box center [860, 583] width 94 height 17
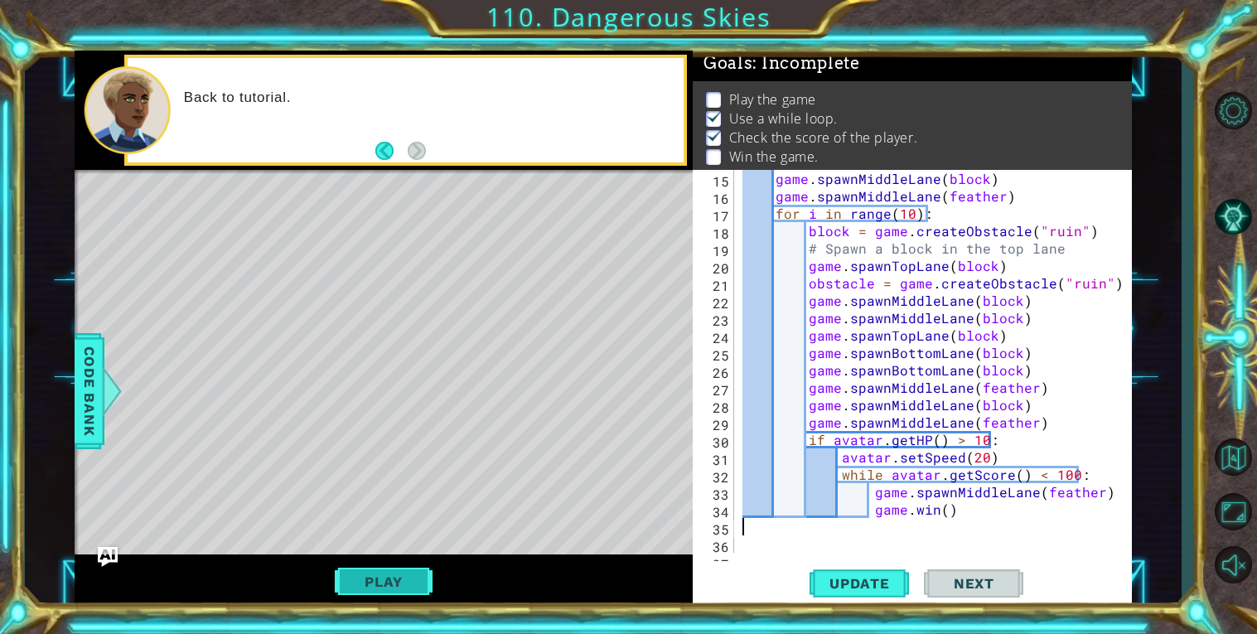
click at [389, 578] on button "Play" at bounding box center [383, 581] width 97 height 31
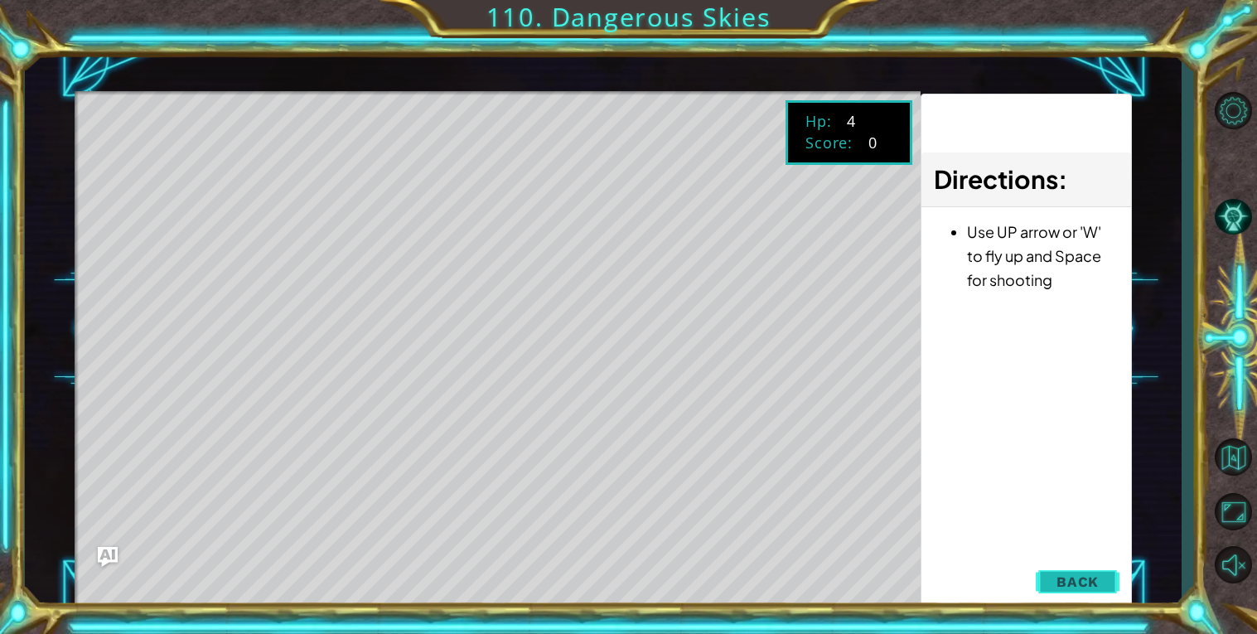
click at [1063, 588] on span "Back" at bounding box center [1078, 581] width 42 height 17
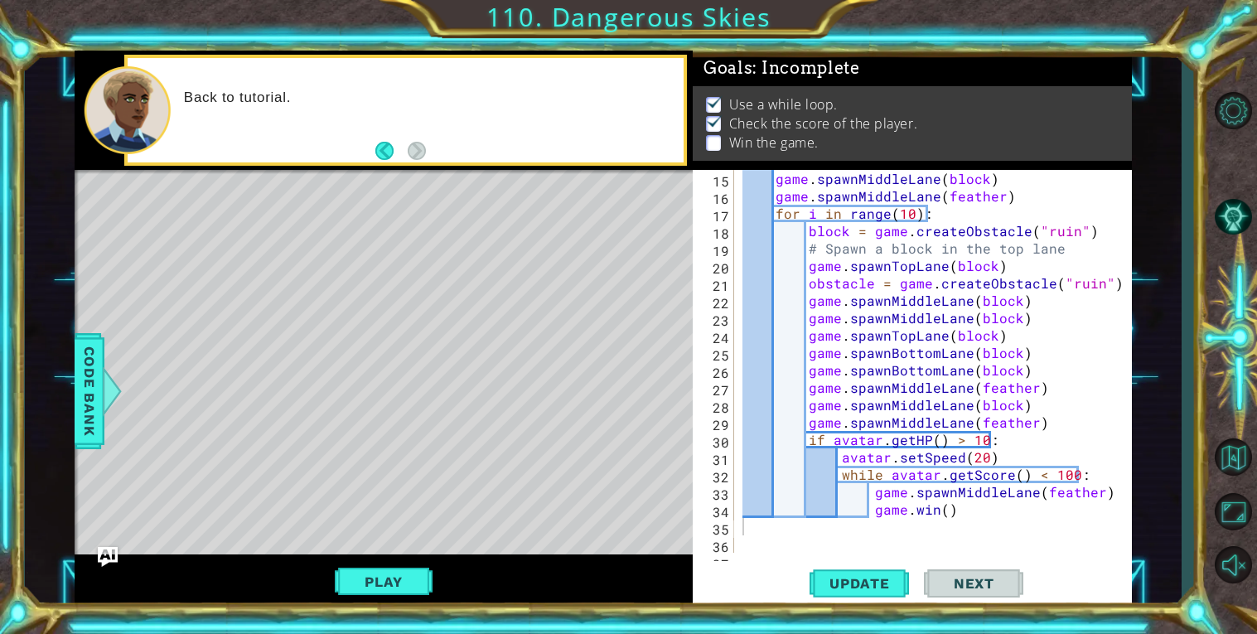
scroll to position [0, 0]
click at [862, 570] on button "Update" at bounding box center [859, 583] width 99 height 44
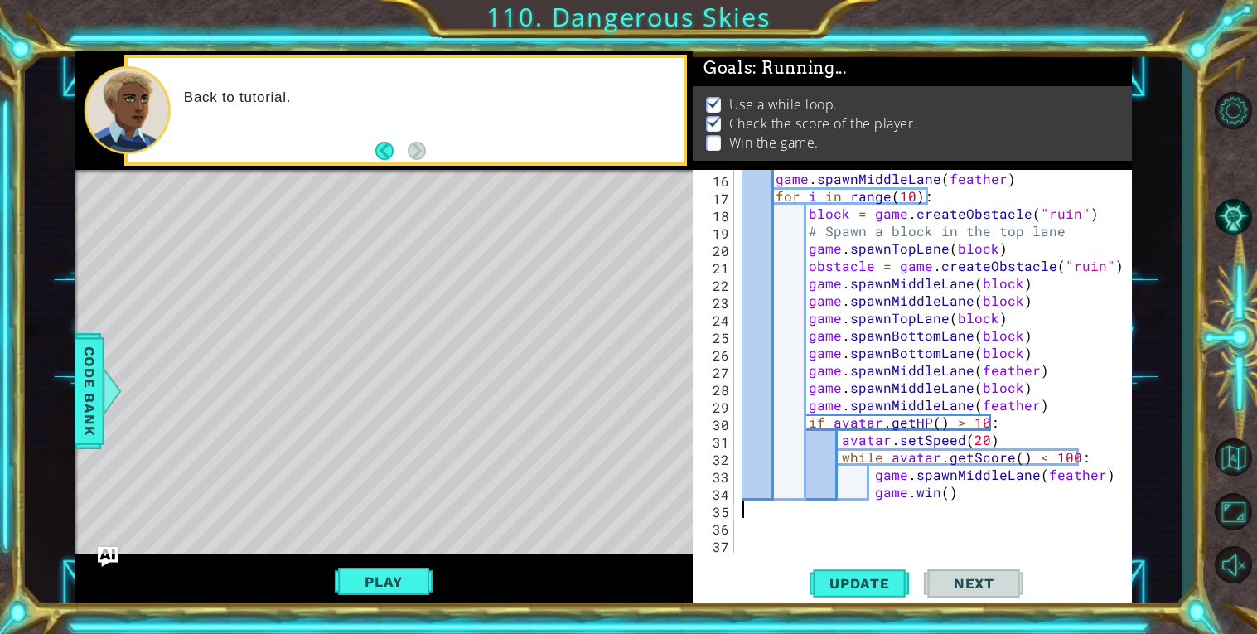
scroll to position [278, 0]
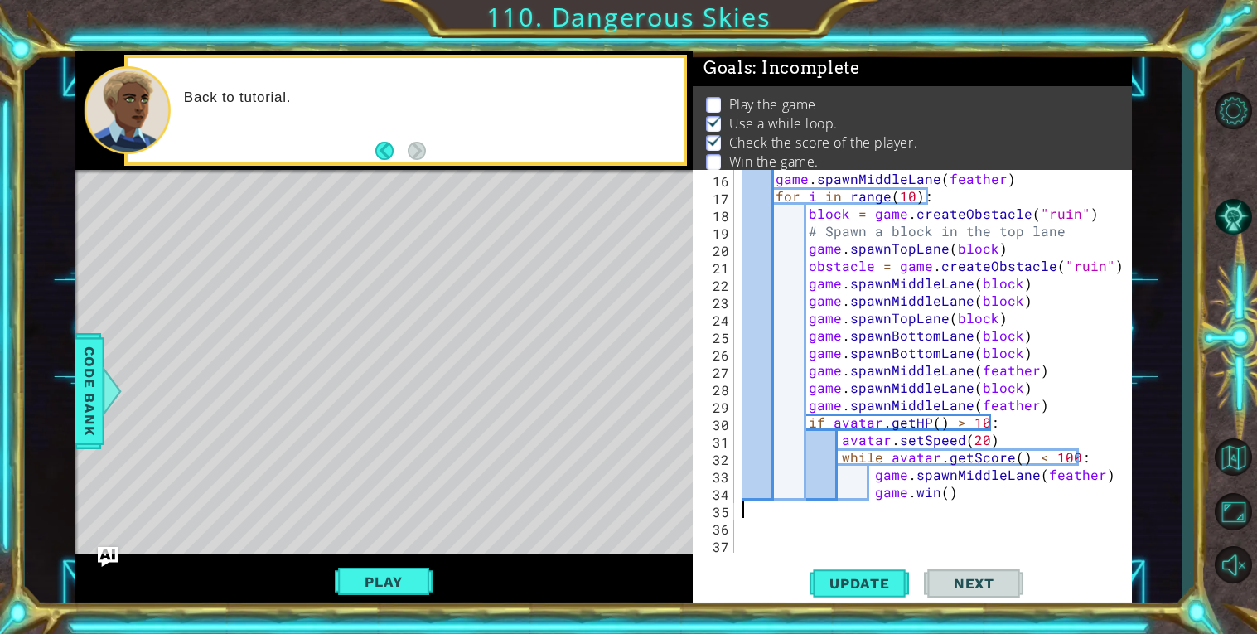
type textarea "[DOMAIN_NAME]()"
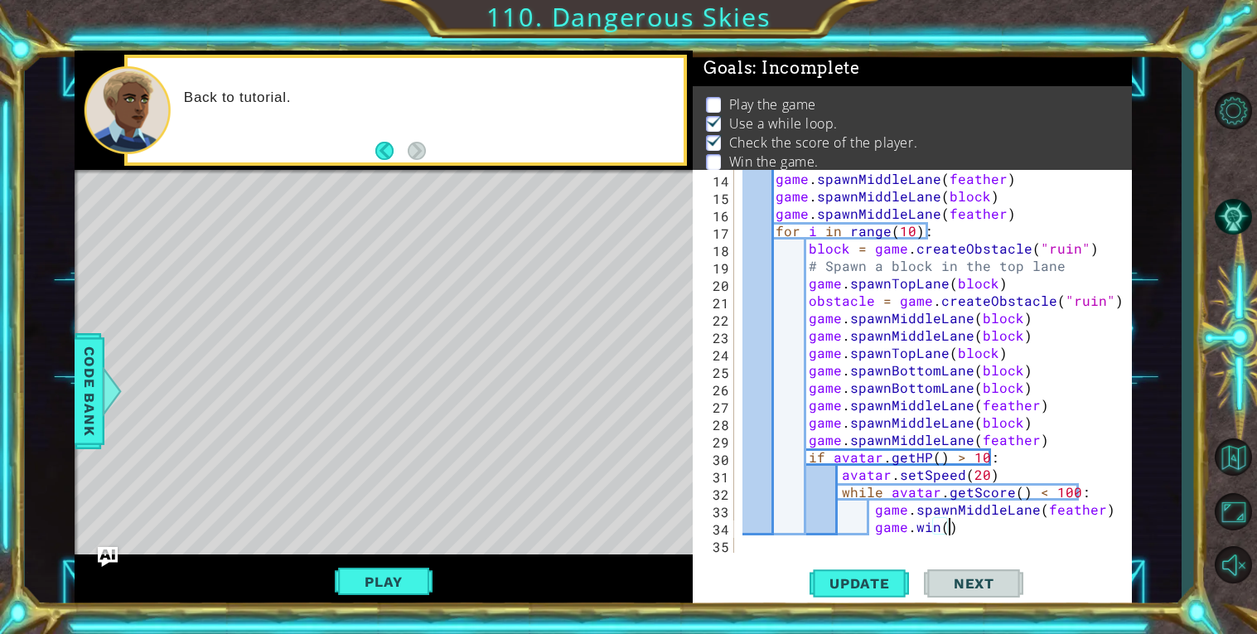
scroll to position [244, 0]
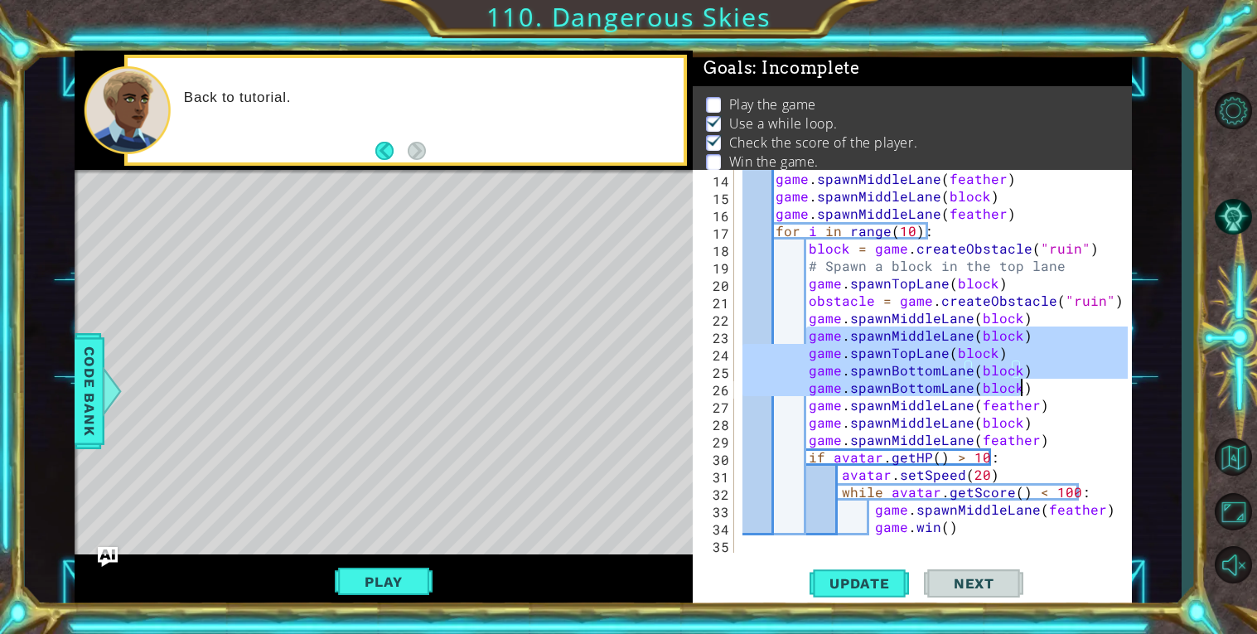
drag, startPoint x: 808, startPoint y: 335, endPoint x: 1018, endPoint y: 384, distance: 215.3
click at [1018, 384] on div "game . spawnMiddleLane ( feather ) game . spawnMiddleLane ( block ) game . spaw…" at bounding box center [937, 379] width 397 height 418
type textarea "game.spawnBottomLane(block) game.spawnBottomLane(block)"
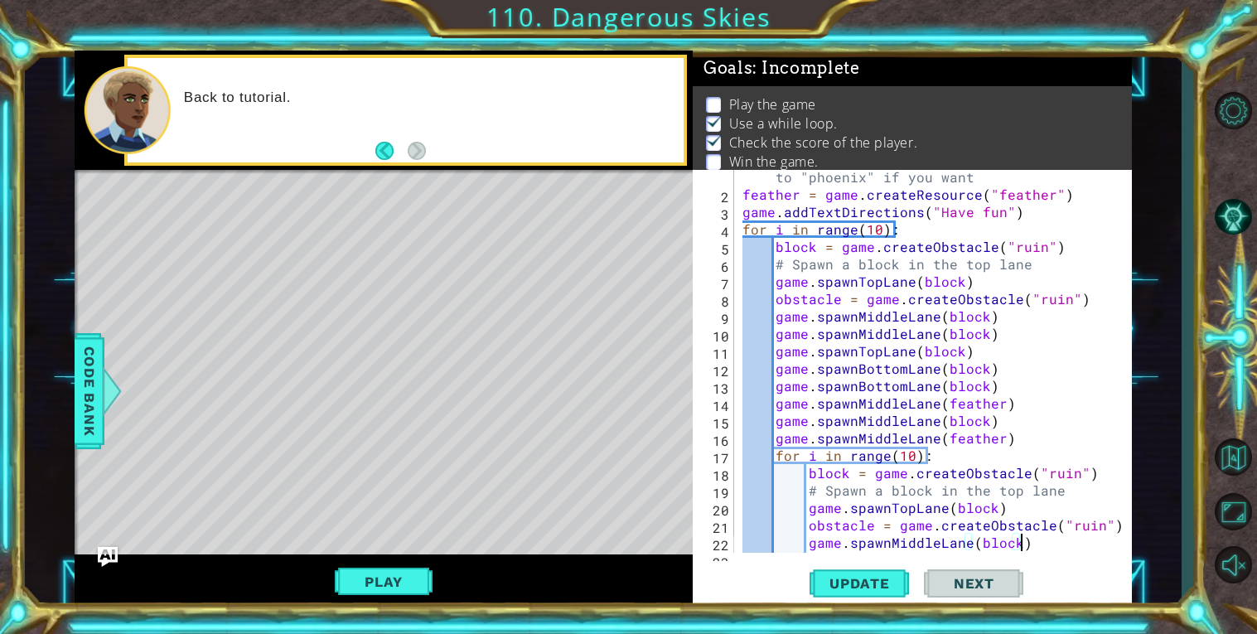
scroll to position [19, 0]
click at [1004, 438] on div "avatar = game . createAvatar ( "dragon" ) #change ths to "phoenix" if you want …" at bounding box center [937, 368] width 397 height 435
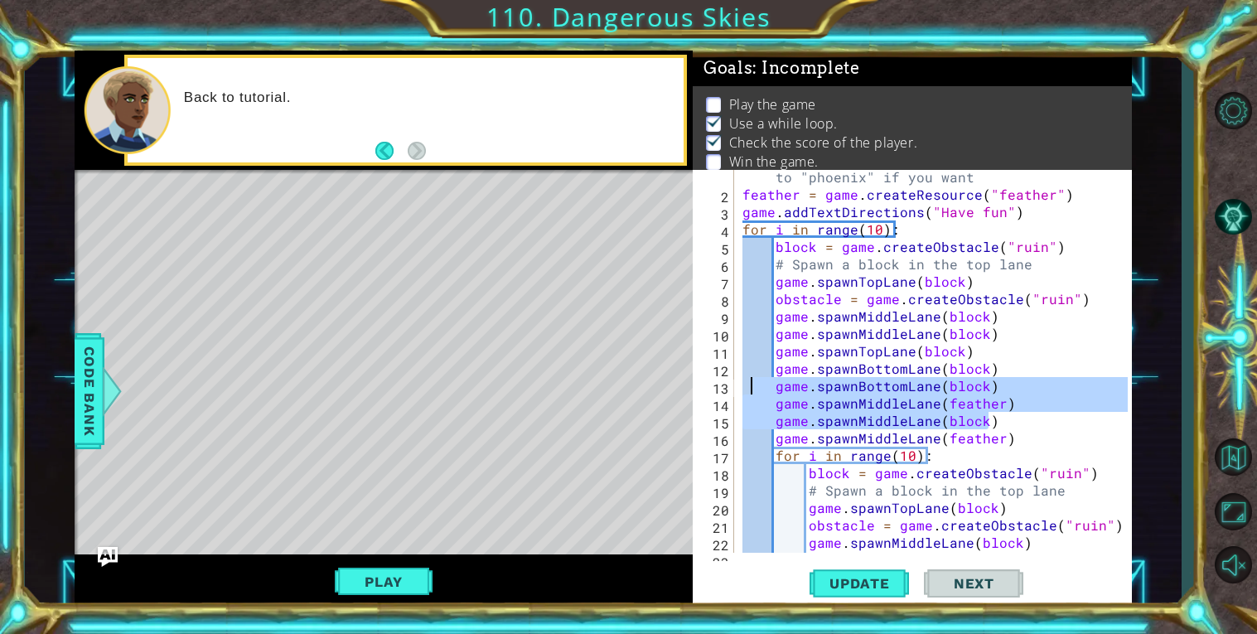
drag, startPoint x: 989, startPoint y: 423, endPoint x: 749, endPoint y: 382, distance: 242.9
click at [749, 382] on div "avatar = game . createAvatar ( "dragon" ) #change ths to "phoenix" if you want …" at bounding box center [937, 368] width 397 height 435
type textarea "game.spawnBottomLane(block) game.spawnMiddleLane(feather)"
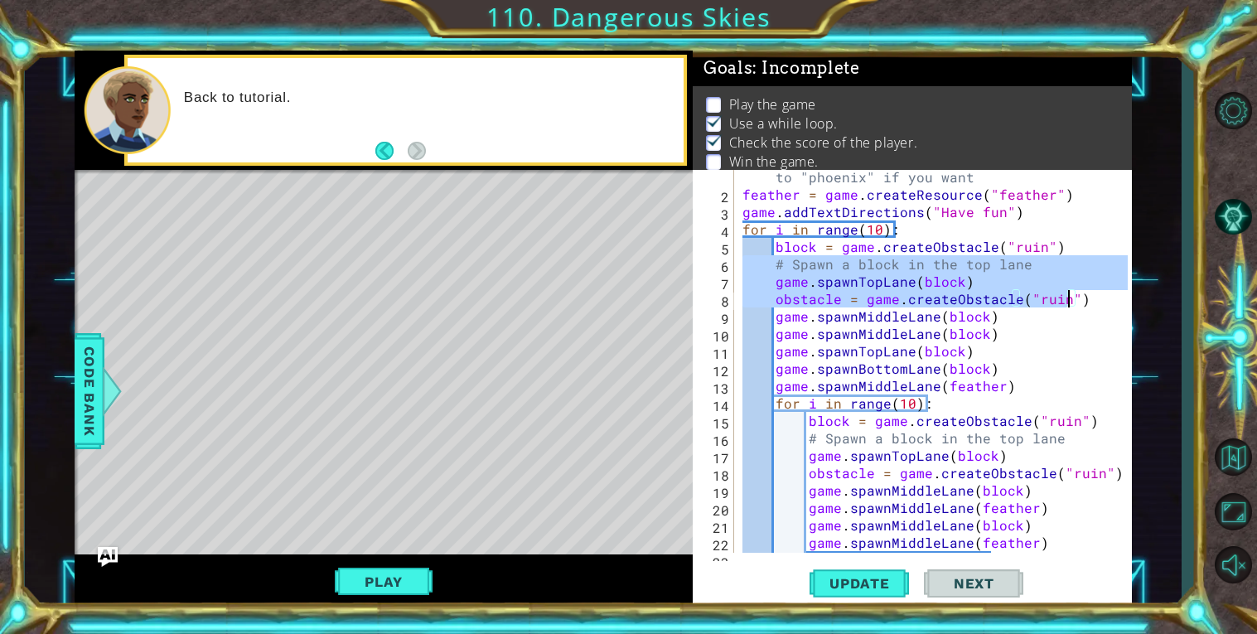
drag, startPoint x: 740, startPoint y: 262, endPoint x: 1075, endPoint y: 316, distance: 339.1
click at [1075, 316] on div "avatar = game . createAvatar ( "dragon" ) #change ths to "phoenix" if you want …" at bounding box center [937, 368] width 397 height 435
click at [953, 314] on div "avatar = game . createAvatar ( "dragon" ) #change ths to "phoenix" if you want …" at bounding box center [933, 361] width 389 height 383
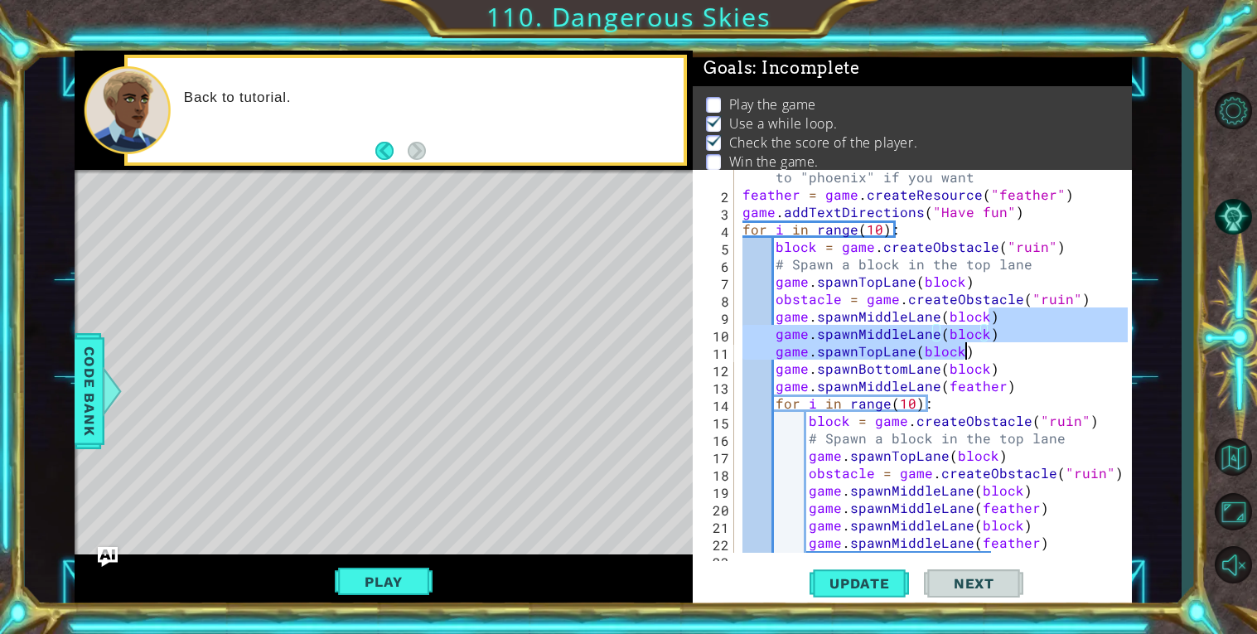
drag, startPoint x: 996, startPoint y: 314, endPoint x: 972, endPoint y: 350, distance: 43.0
click at [972, 350] on div "avatar = game . createAvatar ( "dragon" ) #change ths to "phoenix" if you want …" at bounding box center [937, 368] width 397 height 435
type textarea "game.spawnMiddleLane(block)"
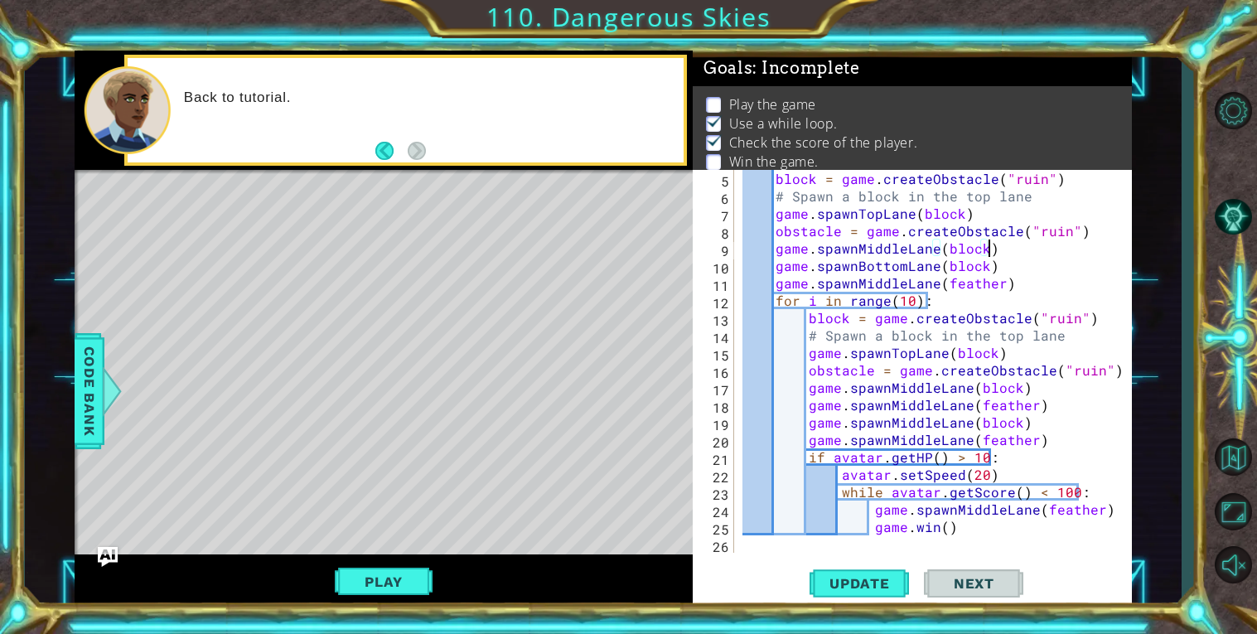
scroll to position [87, 0]
click at [883, 588] on span "Update" at bounding box center [860, 583] width 94 height 17
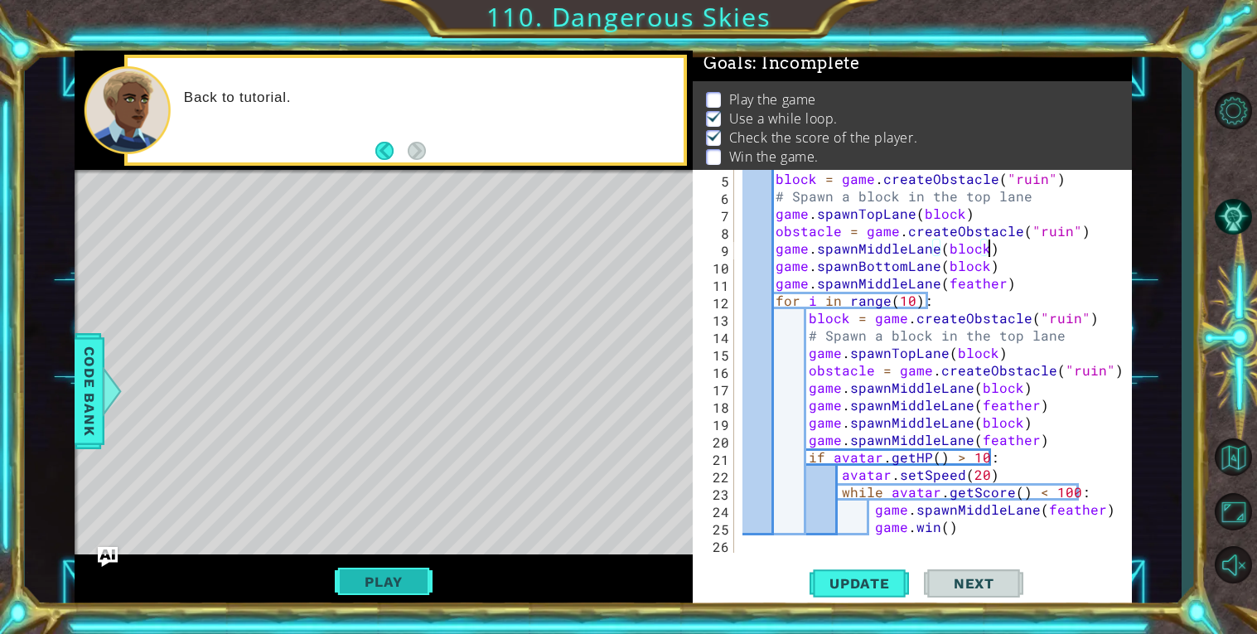
click at [377, 583] on button "Play" at bounding box center [383, 581] width 97 height 31
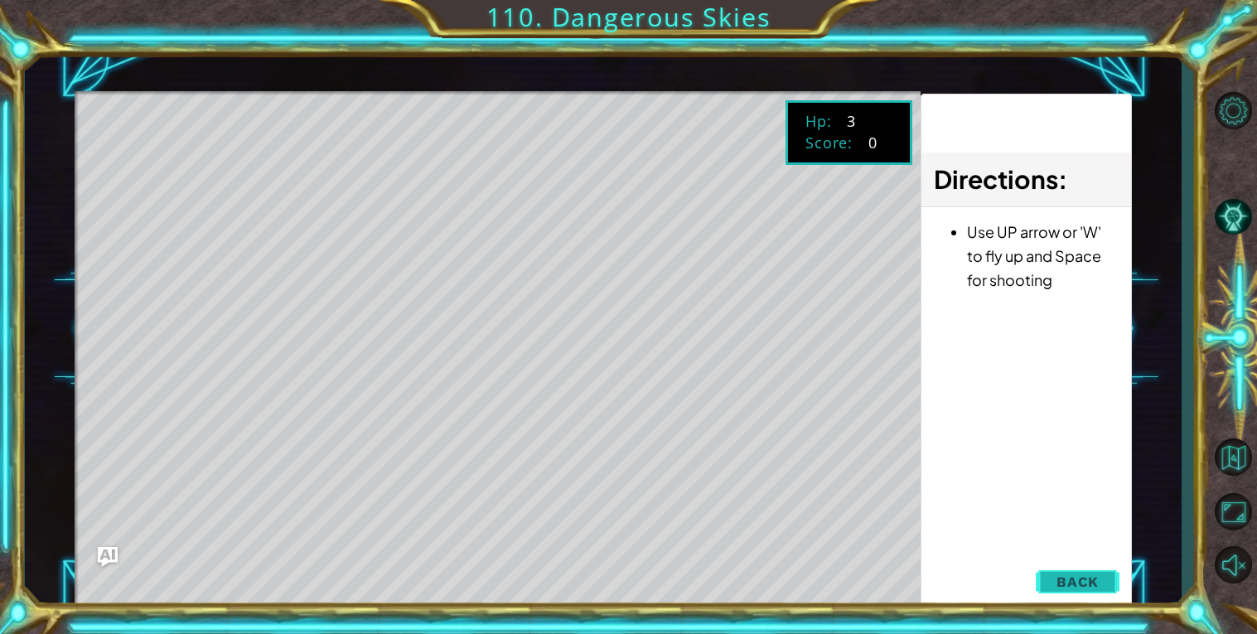
click at [1079, 587] on span "Back" at bounding box center [1078, 581] width 42 height 17
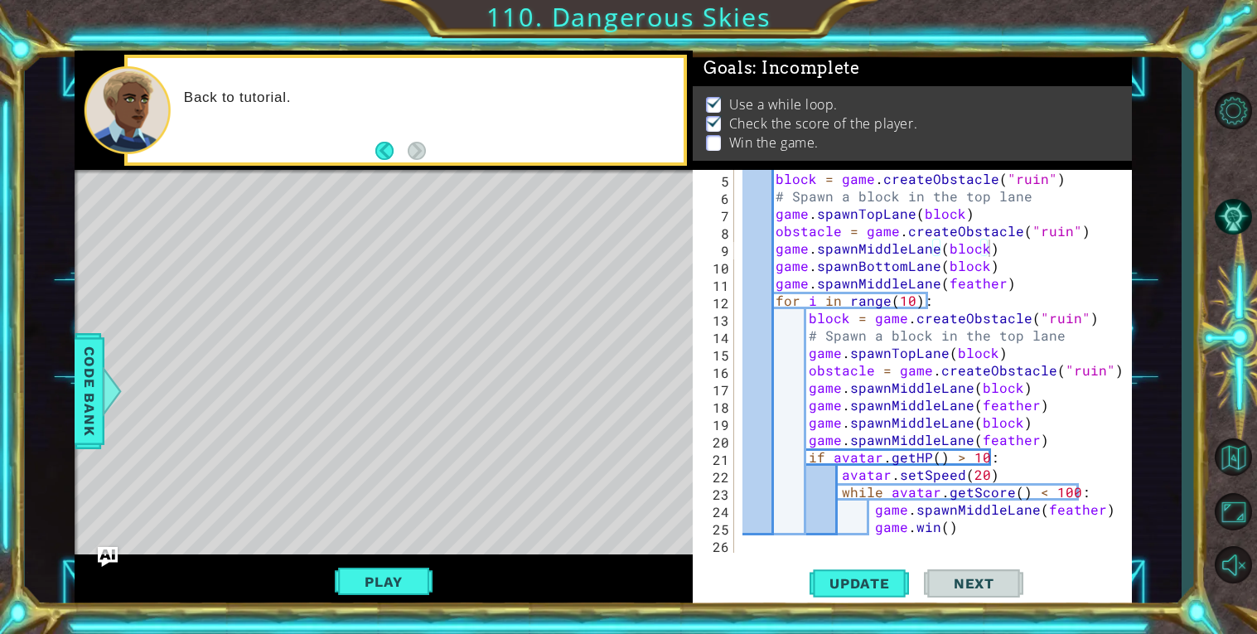
scroll to position [0, 0]
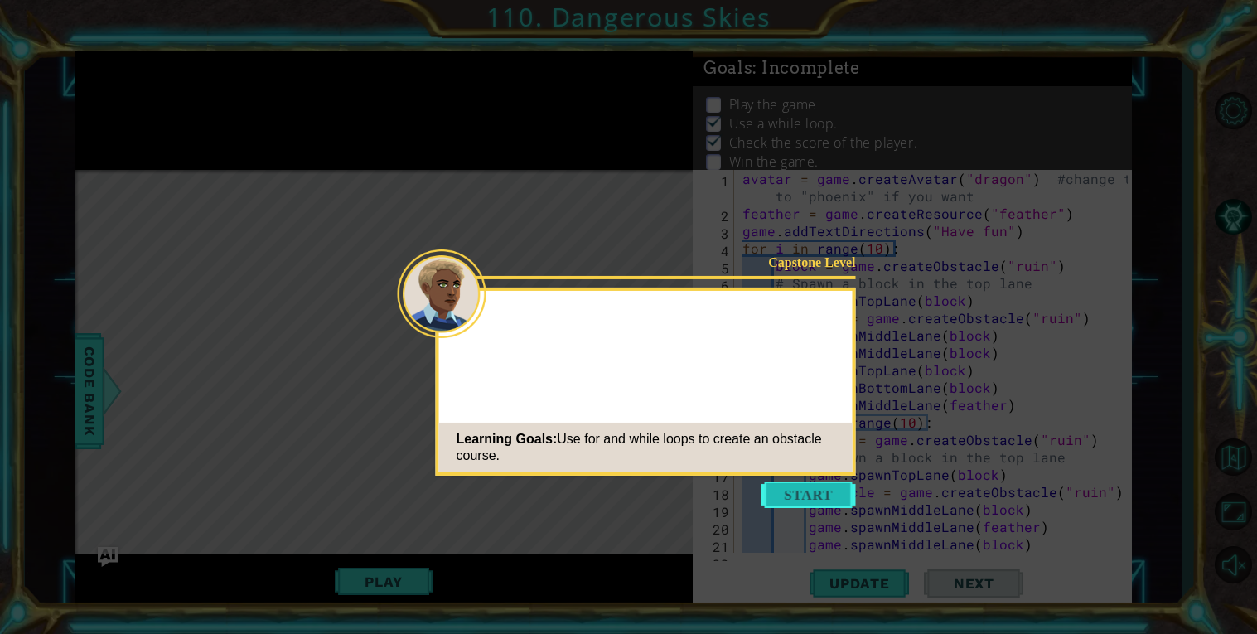
click at [793, 494] on button "Start" at bounding box center [809, 494] width 94 height 27
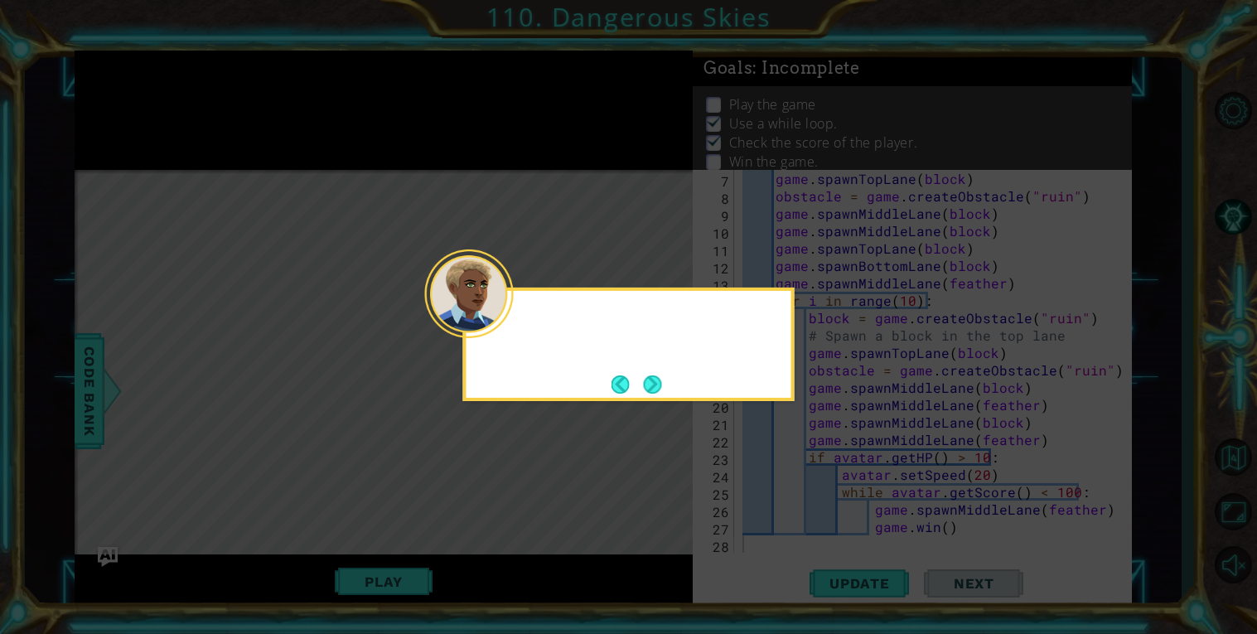
scroll to position [121, 0]
click at [658, 385] on button "Next" at bounding box center [652, 384] width 29 height 29
click at [658, 385] on button "Next" at bounding box center [653, 384] width 28 height 28
click at [654, 387] on button "Next" at bounding box center [652, 384] width 29 height 29
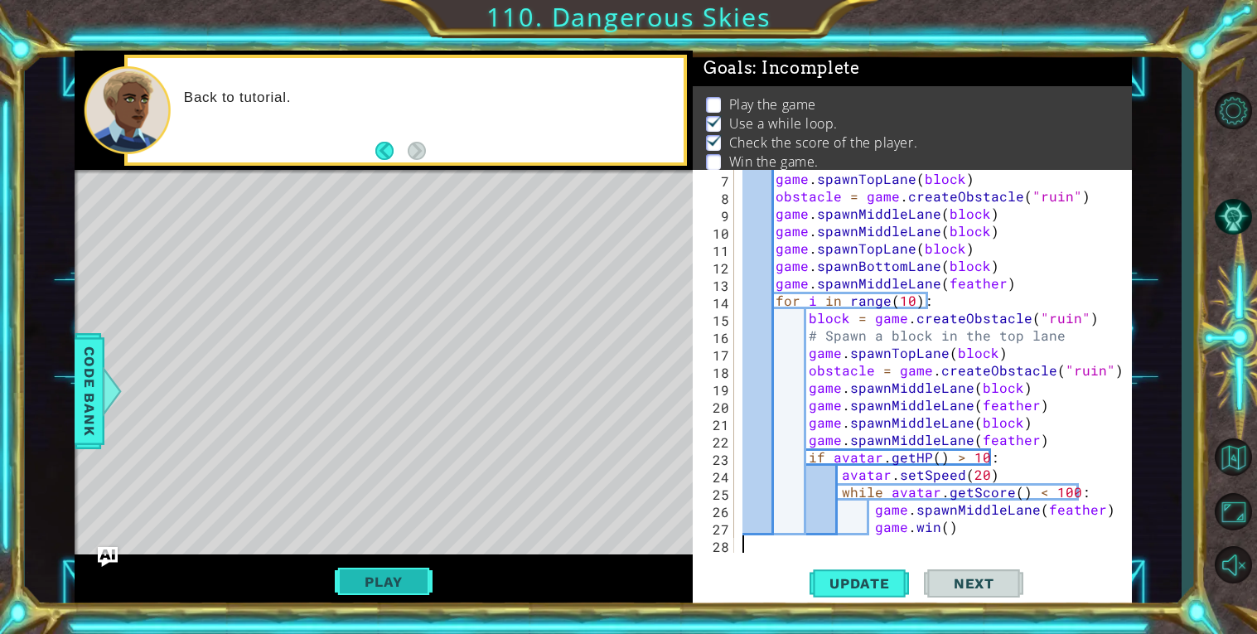
click at [371, 588] on button "Play" at bounding box center [383, 581] width 97 height 31
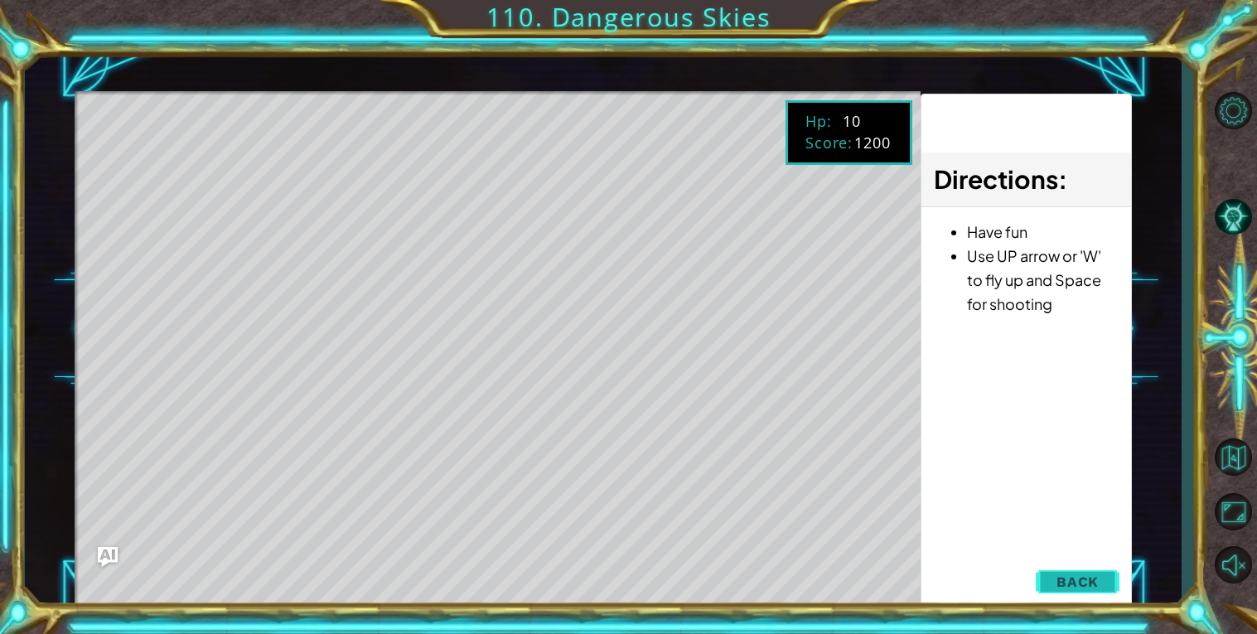
click at [1087, 581] on span "Back" at bounding box center [1078, 581] width 42 height 17
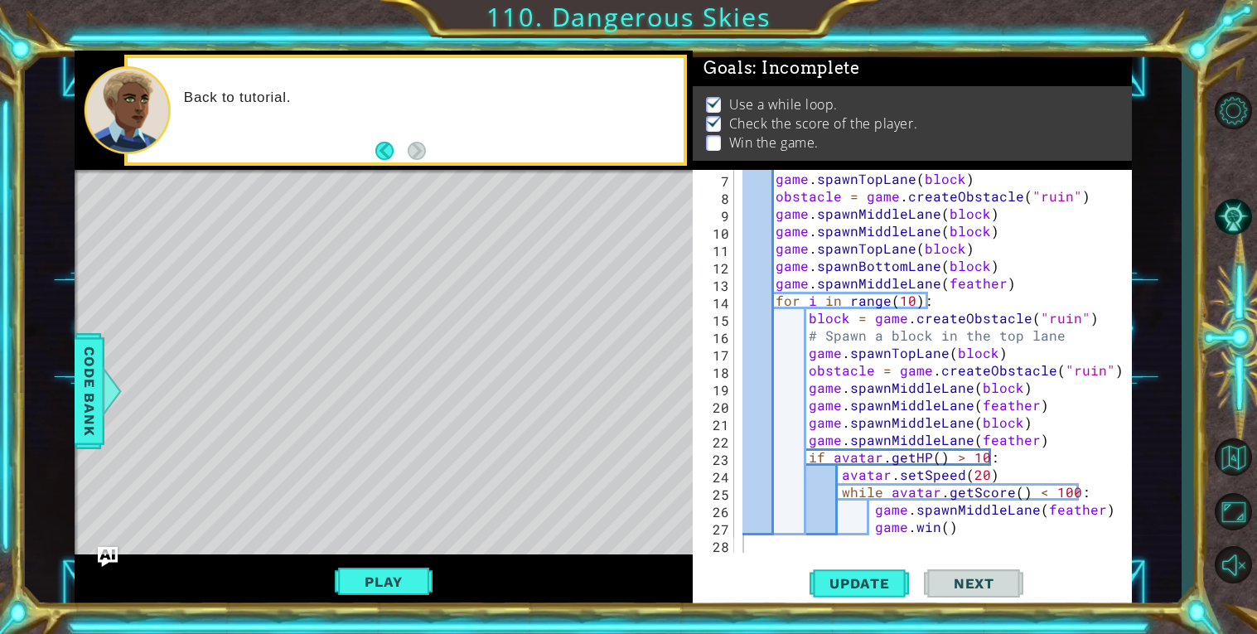
click at [908, 302] on div "game . spawnTopLane ( block ) obstacle = game . createObstacle ( "ruin" ) game …" at bounding box center [937, 379] width 397 height 418
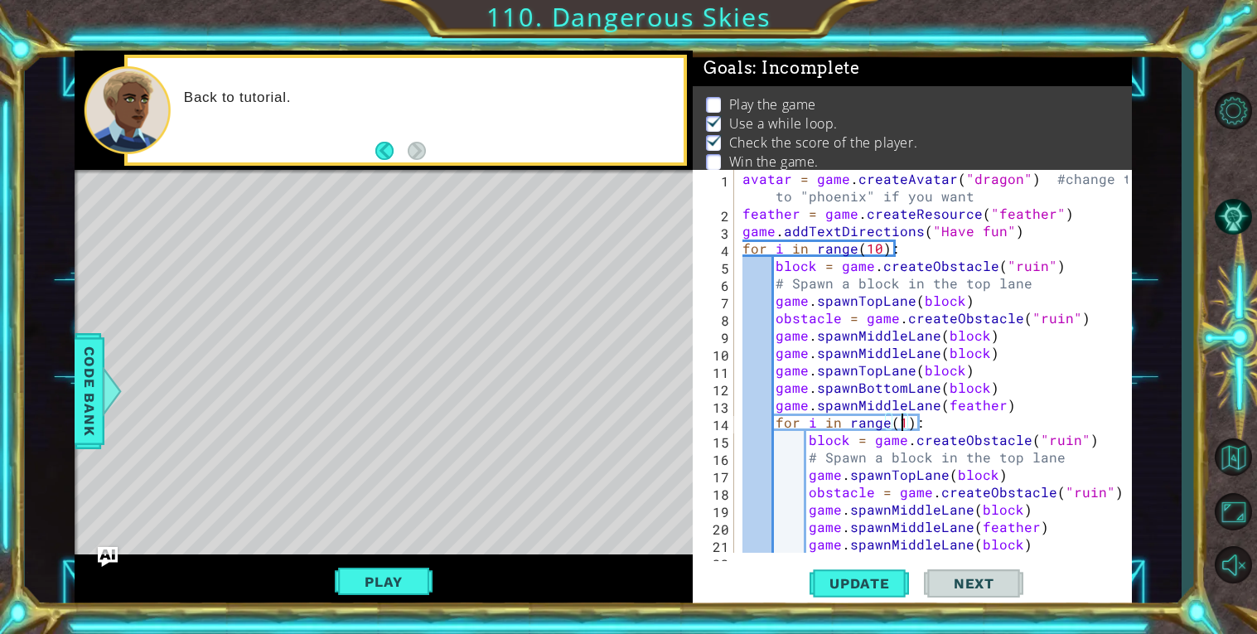
scroll to position [0, 0]
click at [881, 249] on div "avatar = game . createAvatar ( "dragon" ) #change ths to "phoenix" if you want …" at bounding box center [937, 387] width 397 height 435
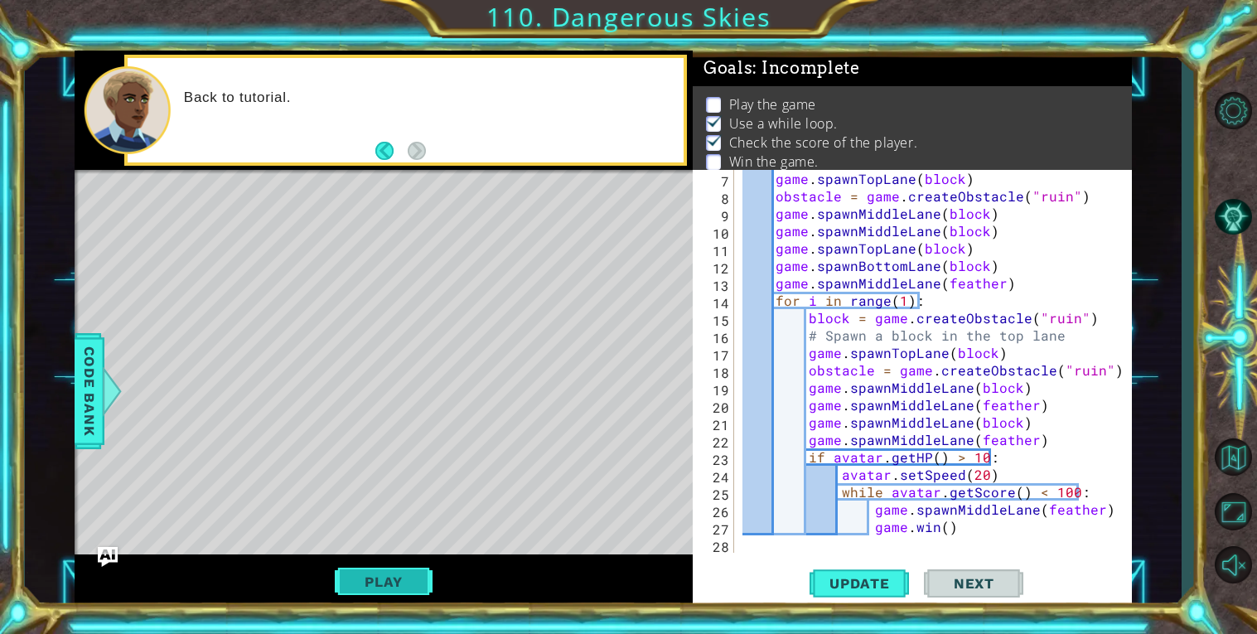
click at [412, 577] on button "Play" at bounding box center [383, 581] width 97 height 31
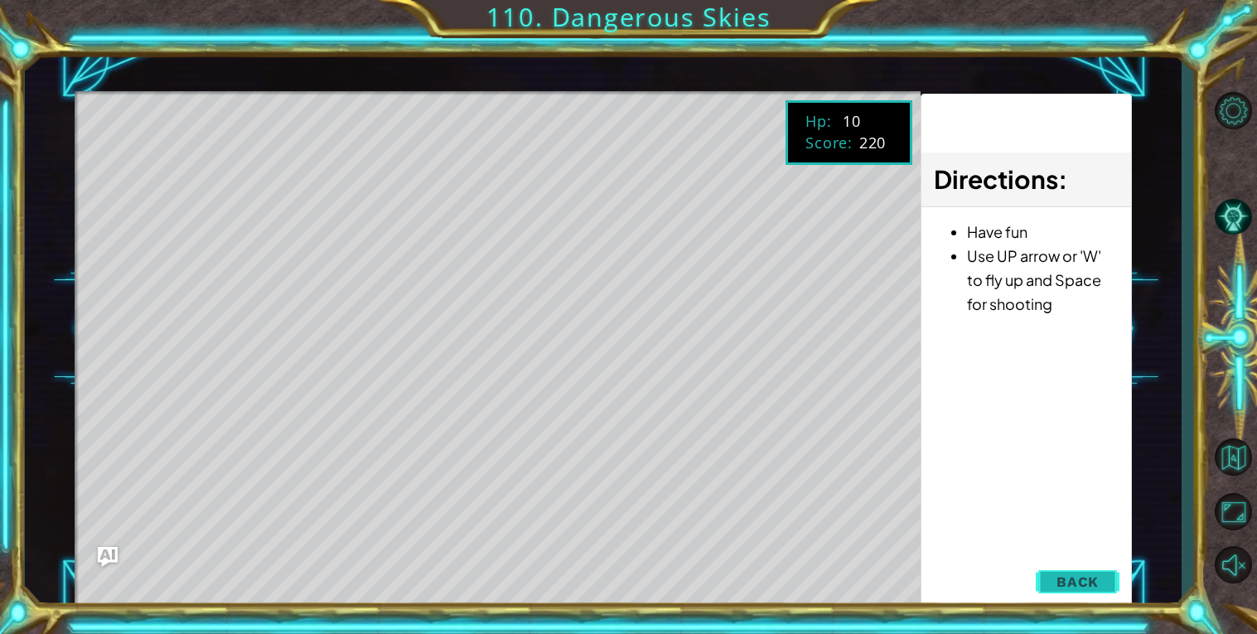
click at [1096, 581] on span "Back" at bounding box center [1078, 581] width 42 height 17
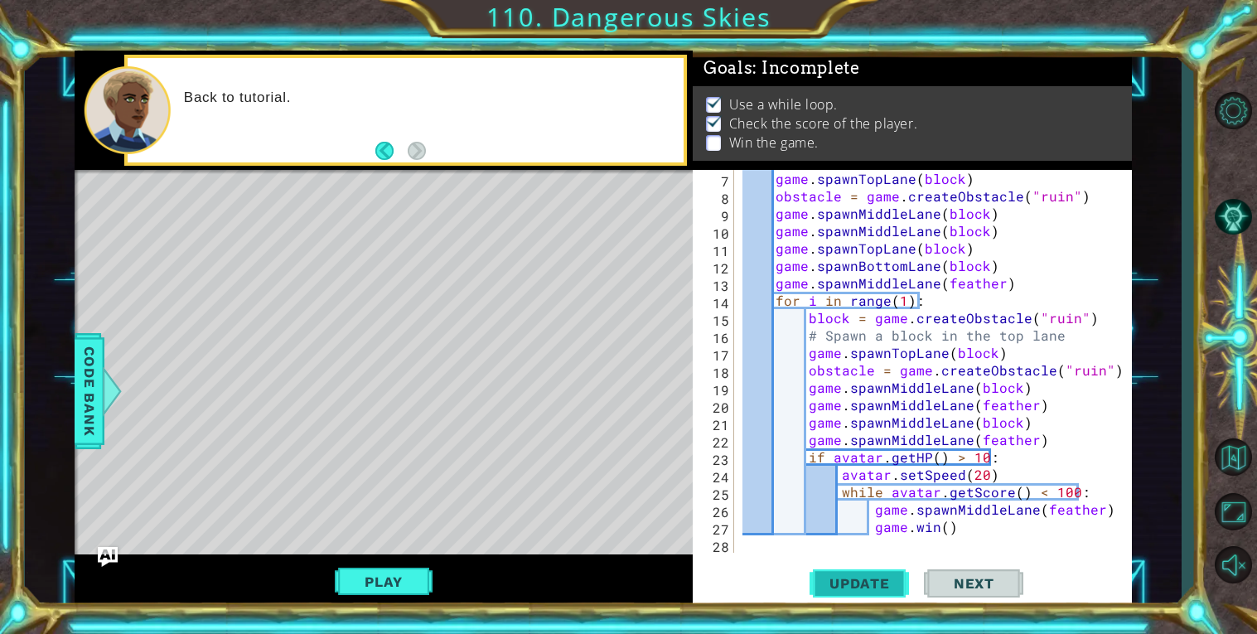
click at [873, 582] on span "Update" at bounding box center [860, 583] width 94 height 17
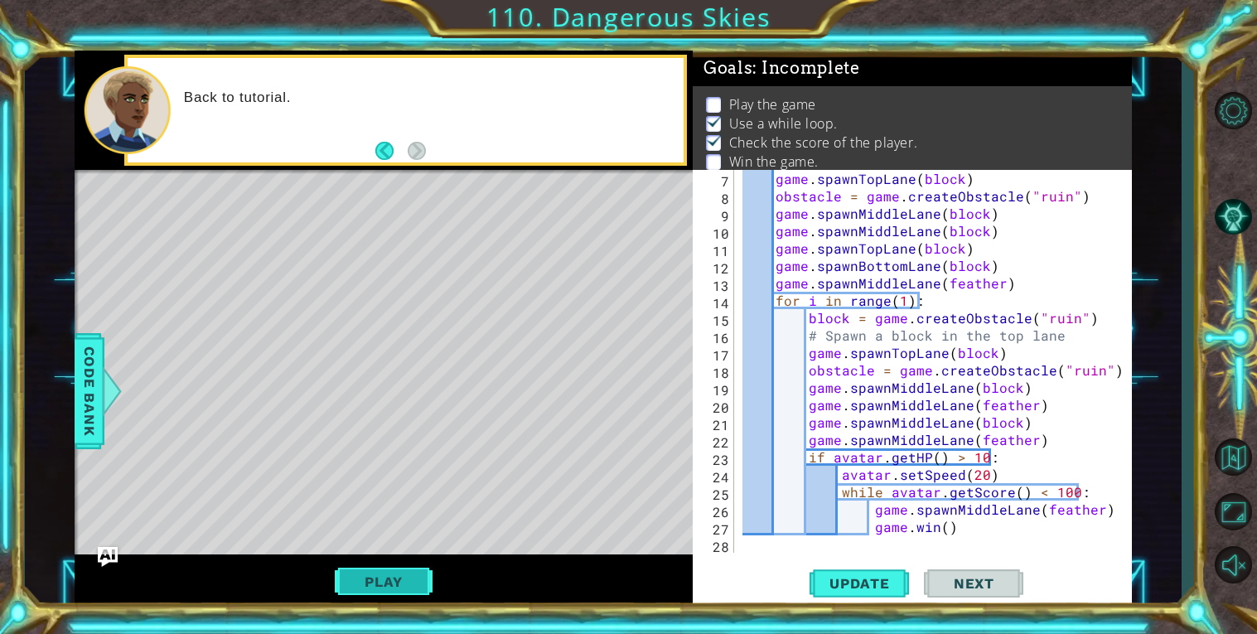
click at [384, 573] on button "Play" at bounding box center [383, 581] width 97 height 31
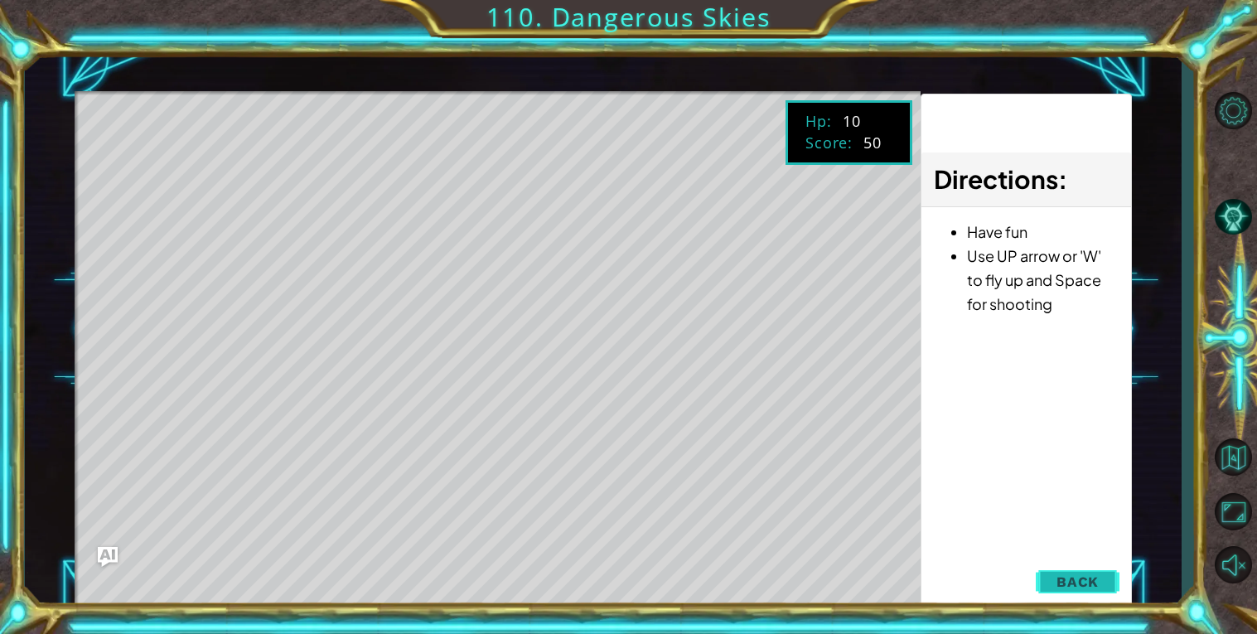
click at [1098, 577] on span "Back" at bounding box center [1078, 581] width 42 height 17
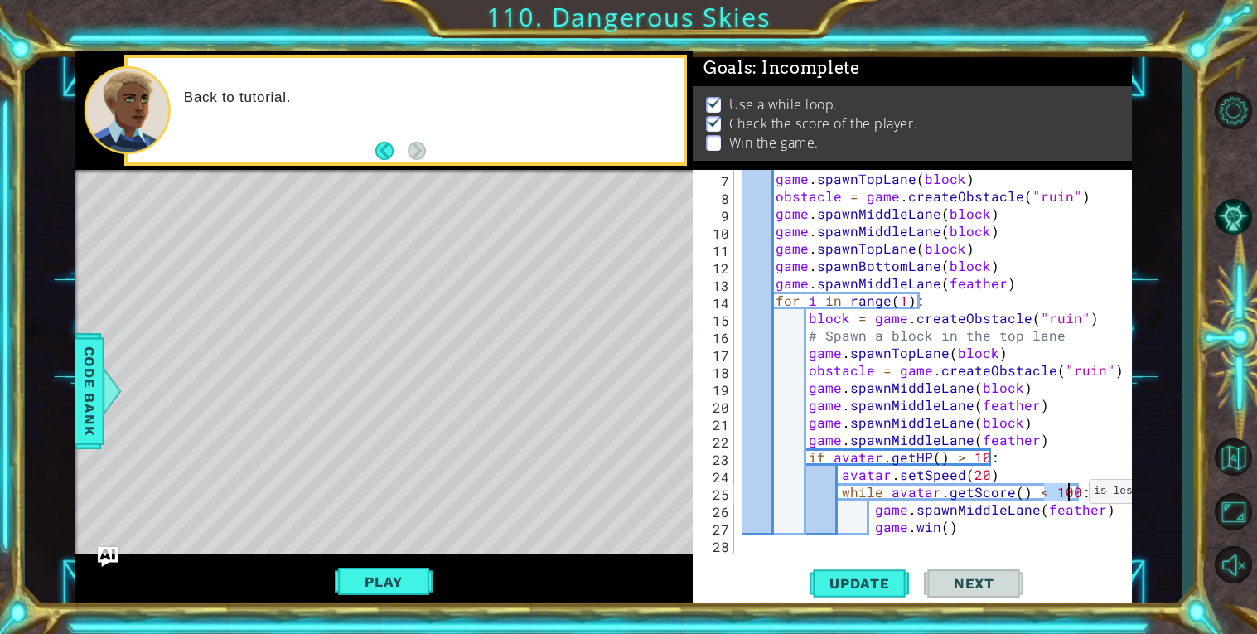
drag, startPoint x: 1045, startPoint y: 492, endPoint x: 1069, endPoint y: 495, distance: 24.2
click at [1069, 495] on div "game . spawnTopLane ( block ) obstacle = game . createObstacle ( "ruin" ) game …" at bounding box center [937, 379] width 397 height 418
click at [1034, 492] on div "game . spawnTopLane ( block ) obstacle = game . createObstacle ( "ruin" ) game …" at bounding box center [937, 379] width 397 height 418
drag, startPoint x: 968, startPoint y: 528, endPoint x: 868, endPoint y: 526, distance: 100.3
click at [868, 526] on div "game . spawnTopLane ( block ) obstacle = game . createObstacle ( "ruin" ) game …" at bounding box center [937, 379] width 397 height 418
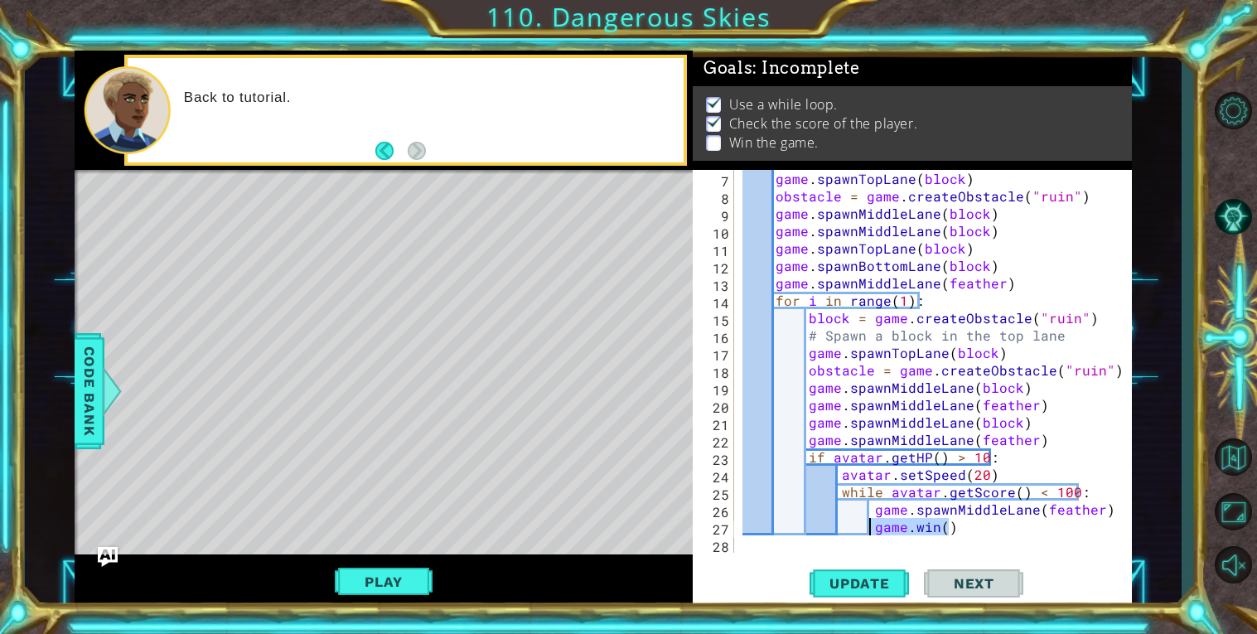
type textarea "[DOMAIN_NAME]()"
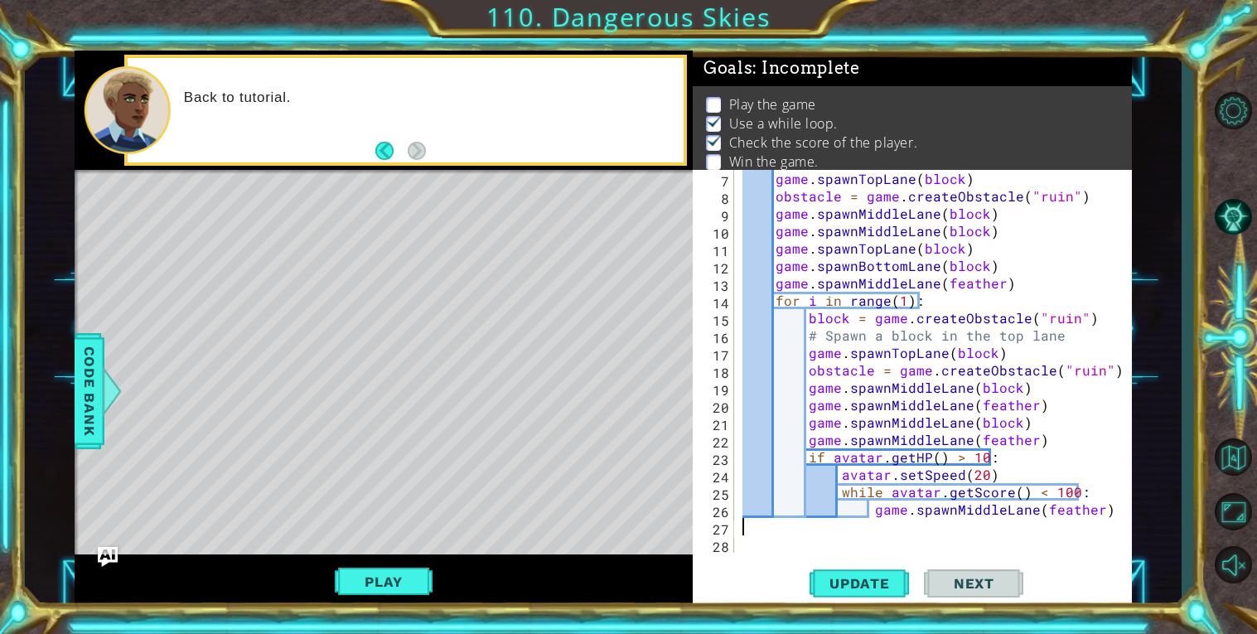
scroll to position [0, 0]
type textarea "game.spawnMiddleLane(feather)"
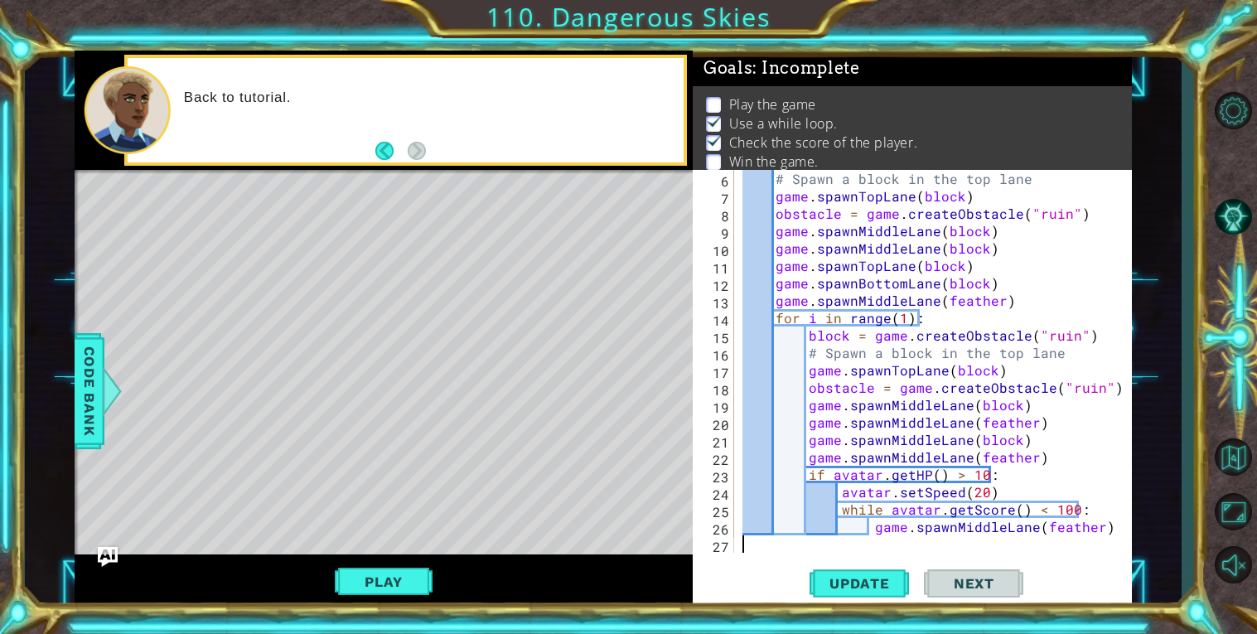
paste textarea "[DOMAIN_NAME]()"
type textarea "[DOMAIN_NAME]()"
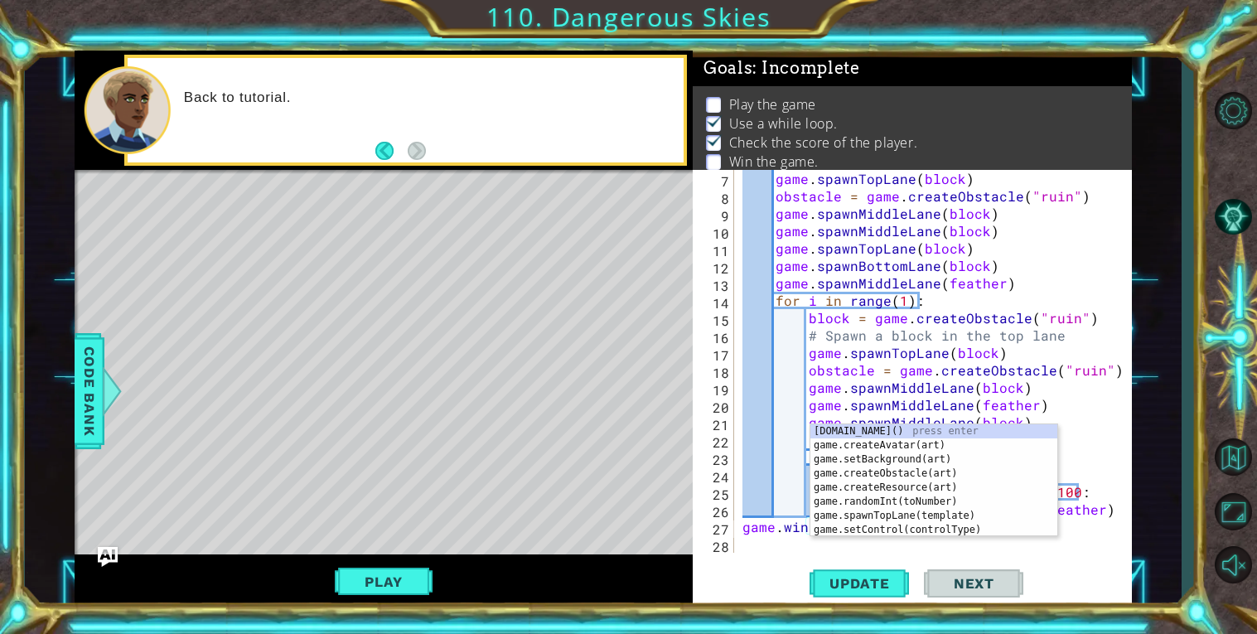
scroll to position [121, 0]
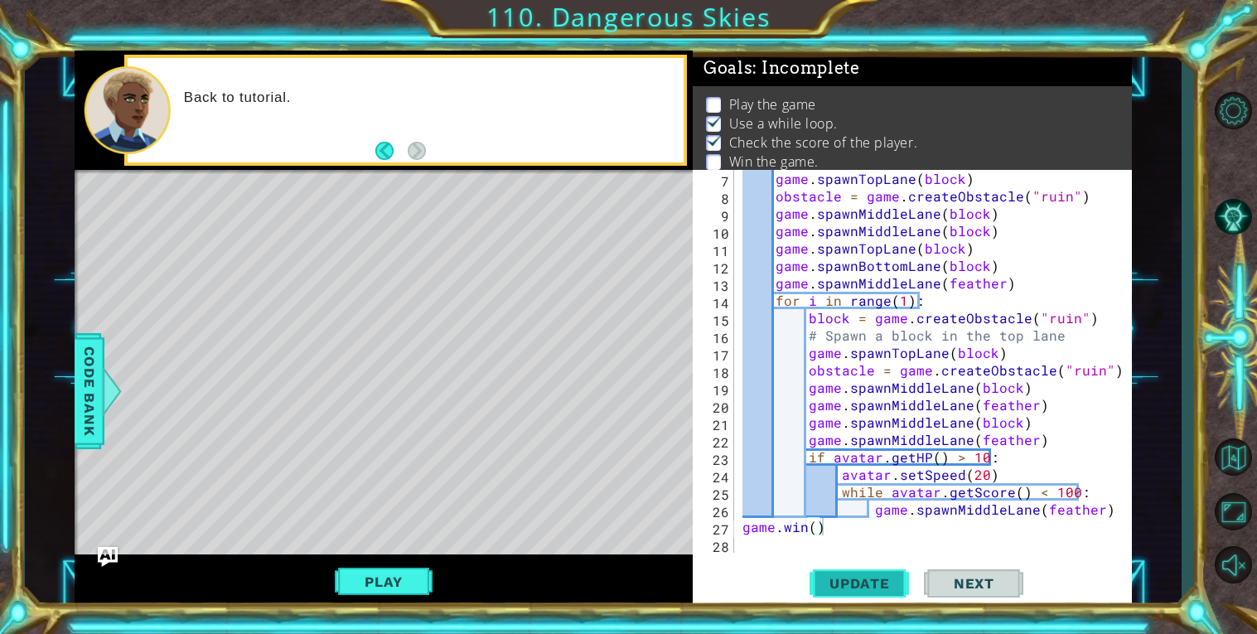
click at [839, 593] on button "Update" at bounding box center [859, 583] width 99 height 44
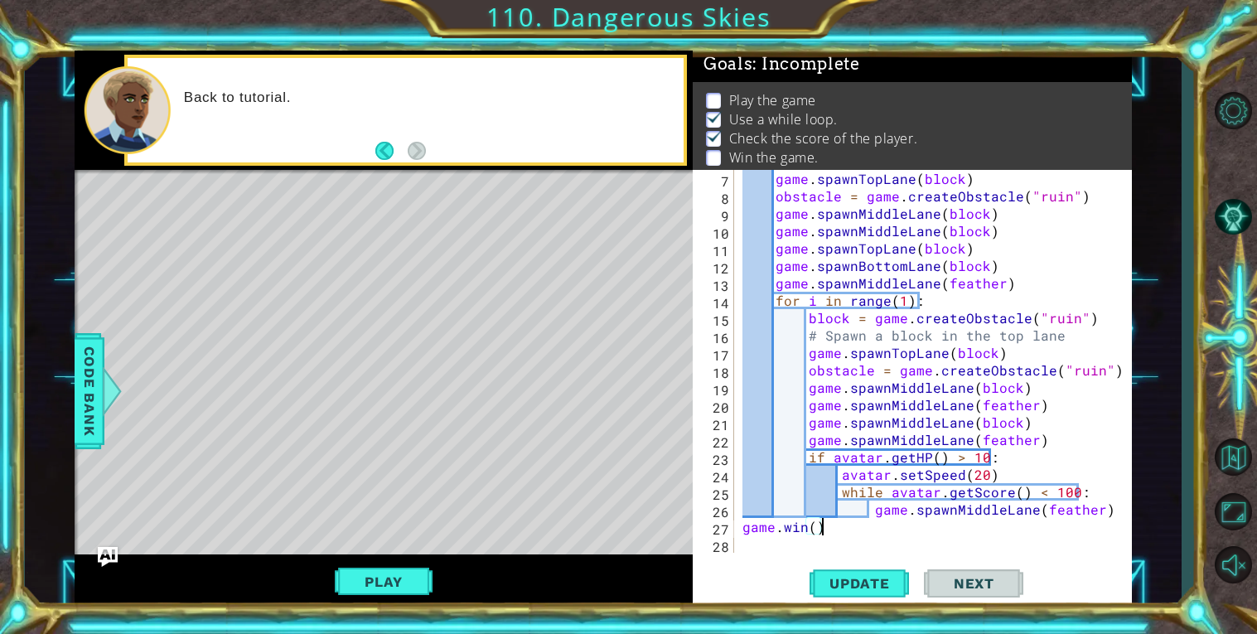
scroll to position [5, 0]
click at [387, 588] on button "Play" at bounding box center [383, 581] width 97 height 31
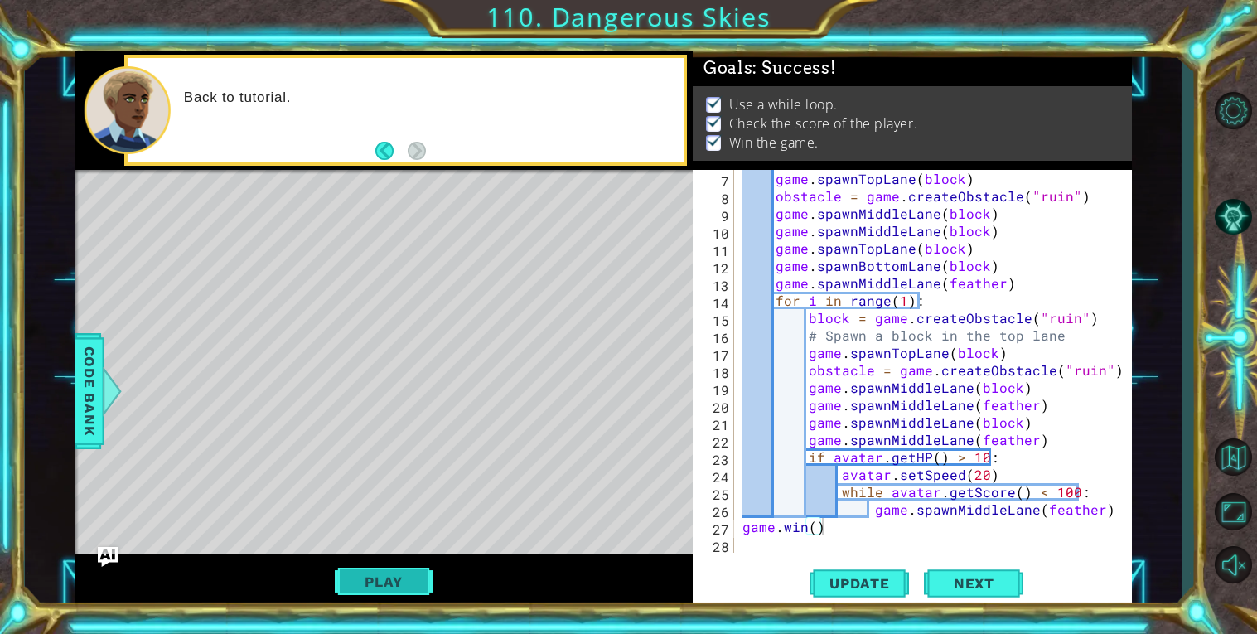
scroll to position [0, 0]
click at [986, 584] on span "Next" at bounding box center [974, 586] width 74 height 17
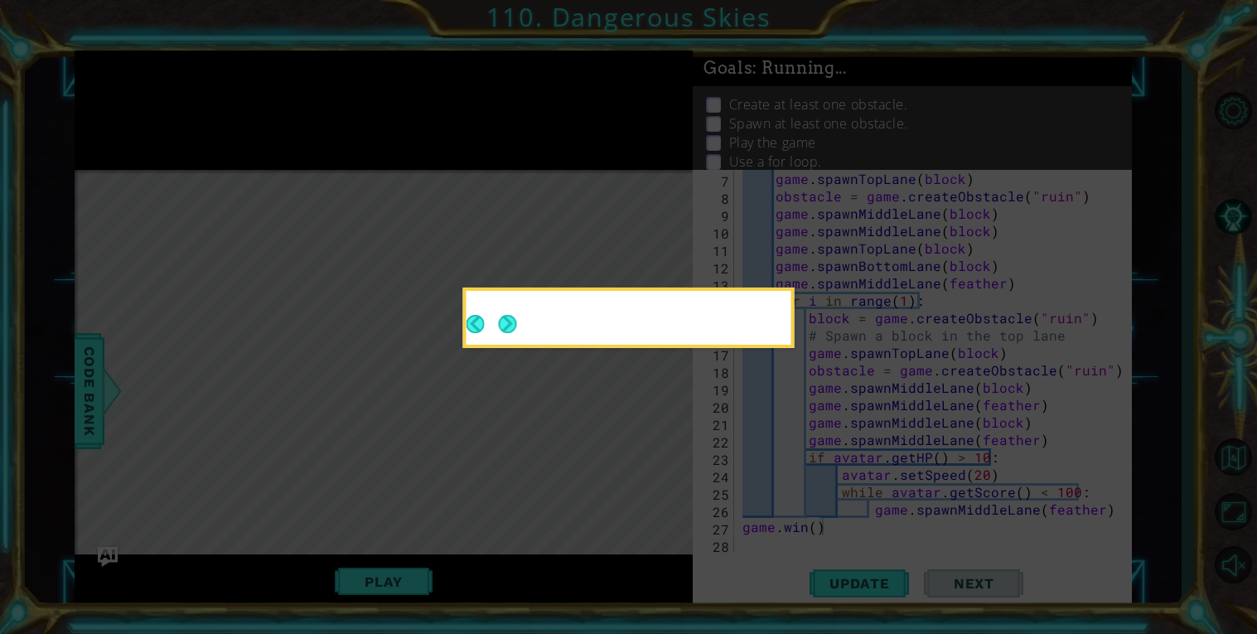
click at [523, 324] on div at bounding box center [629, 320] width 325 height 47
click at [507, 320] on button "Next" at bounding box center [508, 324] width 18 height 18
click at [507, 320] on icon at bounding box center [628, 317] width 1257 height 634
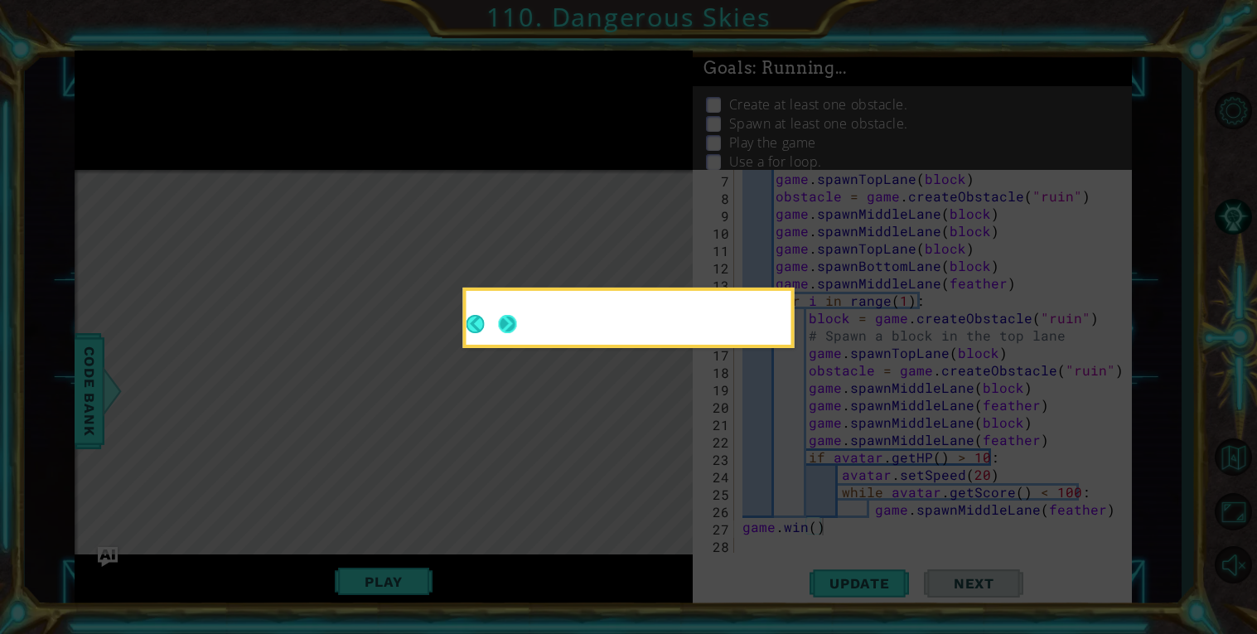
click at [507, 320] on icon at bounding box center [628, 317] width 1257 height 634
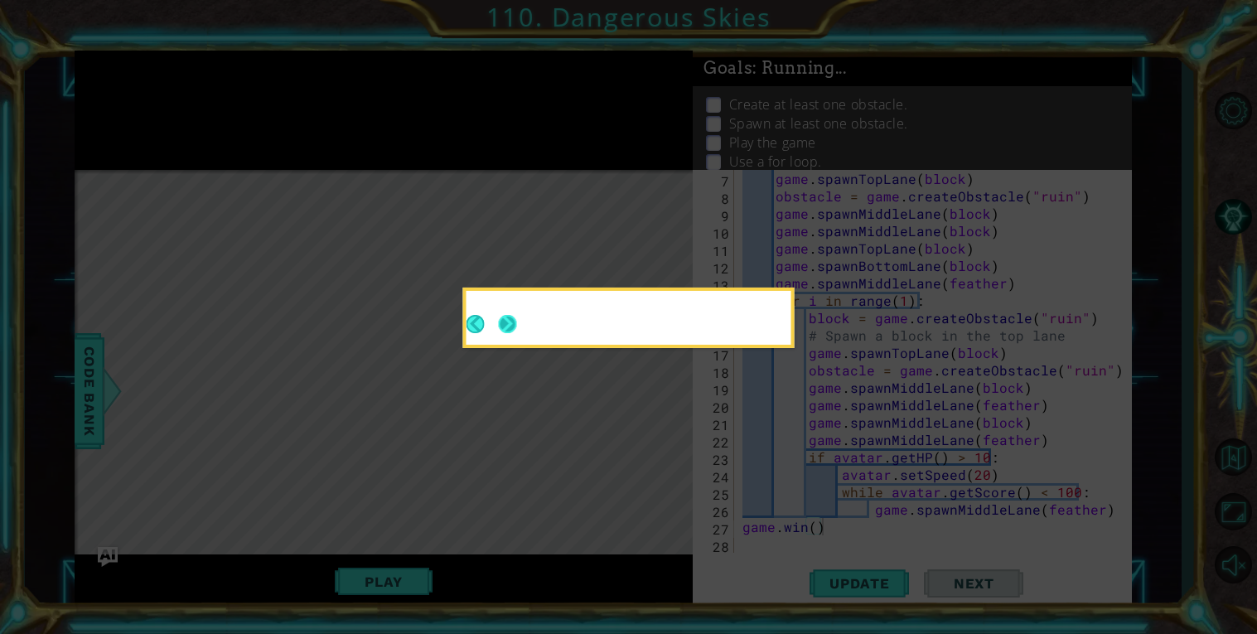
click at [507, 320] on icon at bounding box center [628, 317] width 1257 height 634
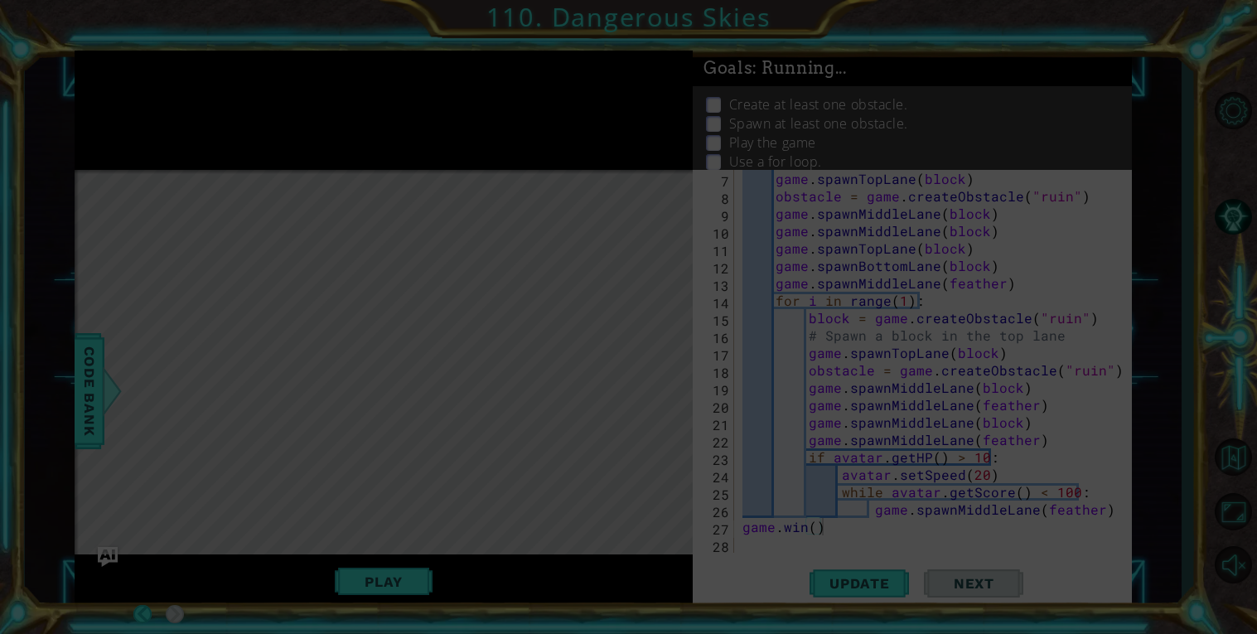
click at [507, 320] on icon at bounding box center [628, 317] width 1257 height 634
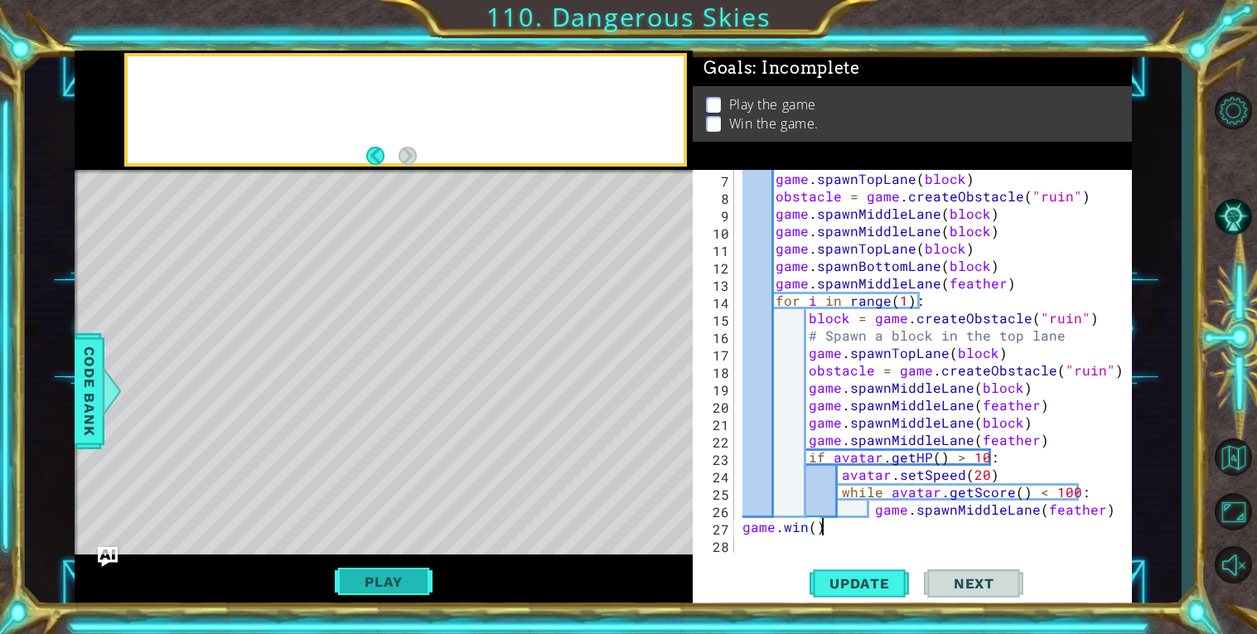
click at [388, 584] on button "Play" at bounding box center [383, 581] width 97 height 31
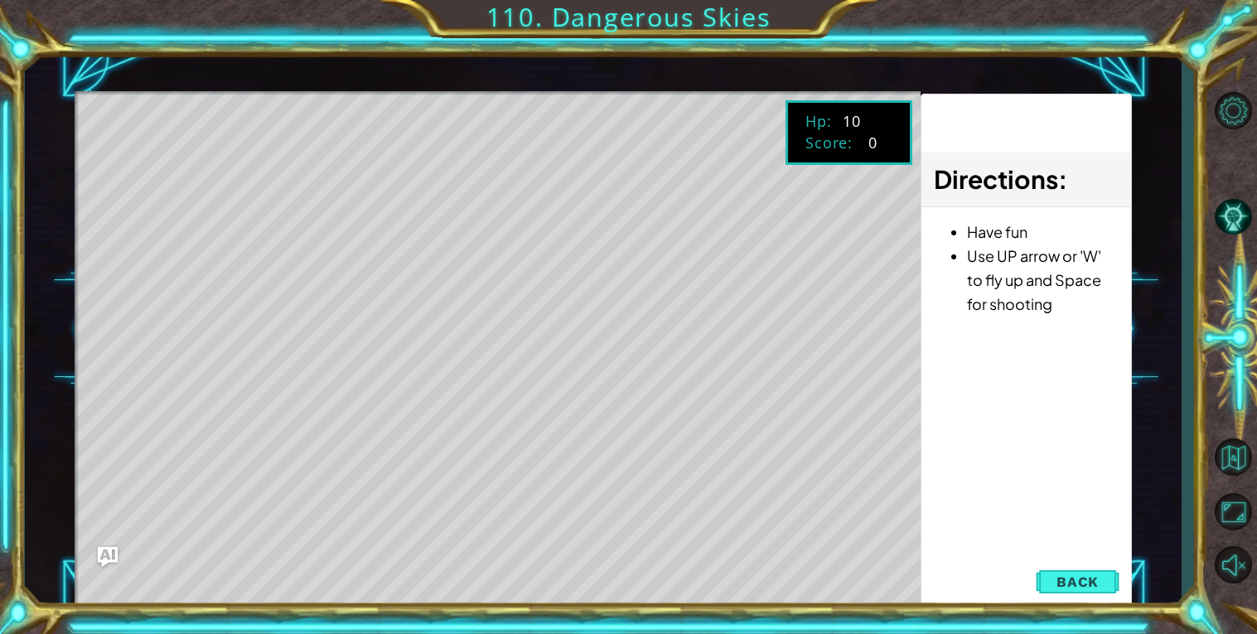
click at [1085, 579] on span "Back" at bounding box center [1078, 581] width 42 height 17
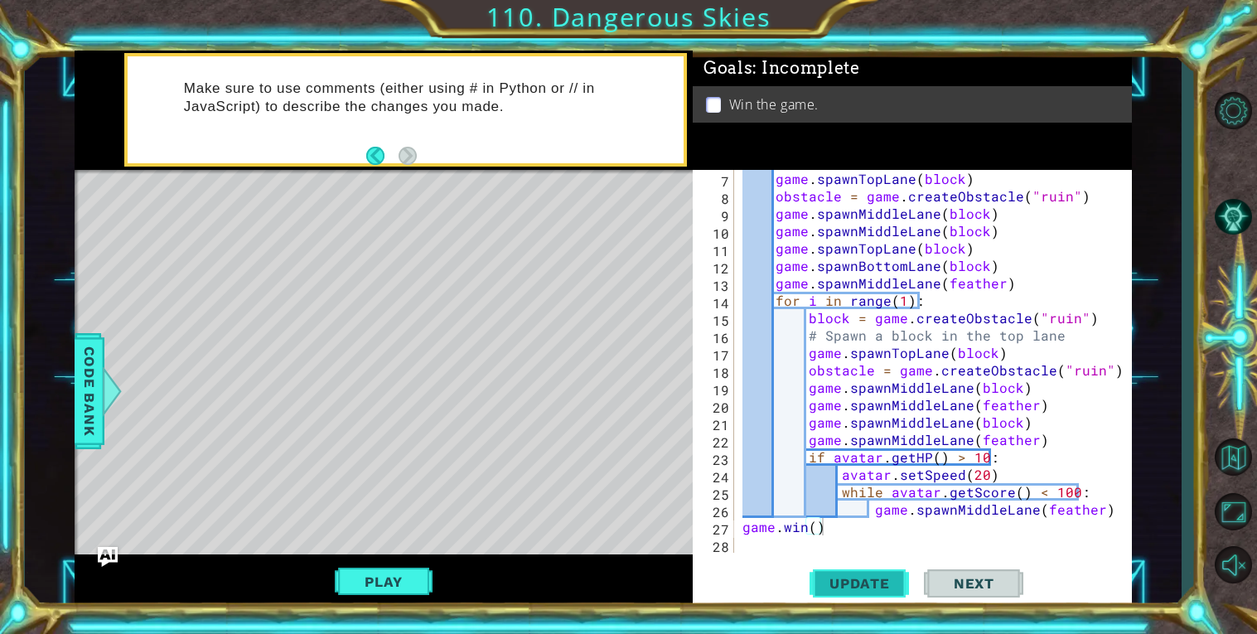
click at [831, 594] on button "Update" at bounding box center [859, 583] width 99 height 44
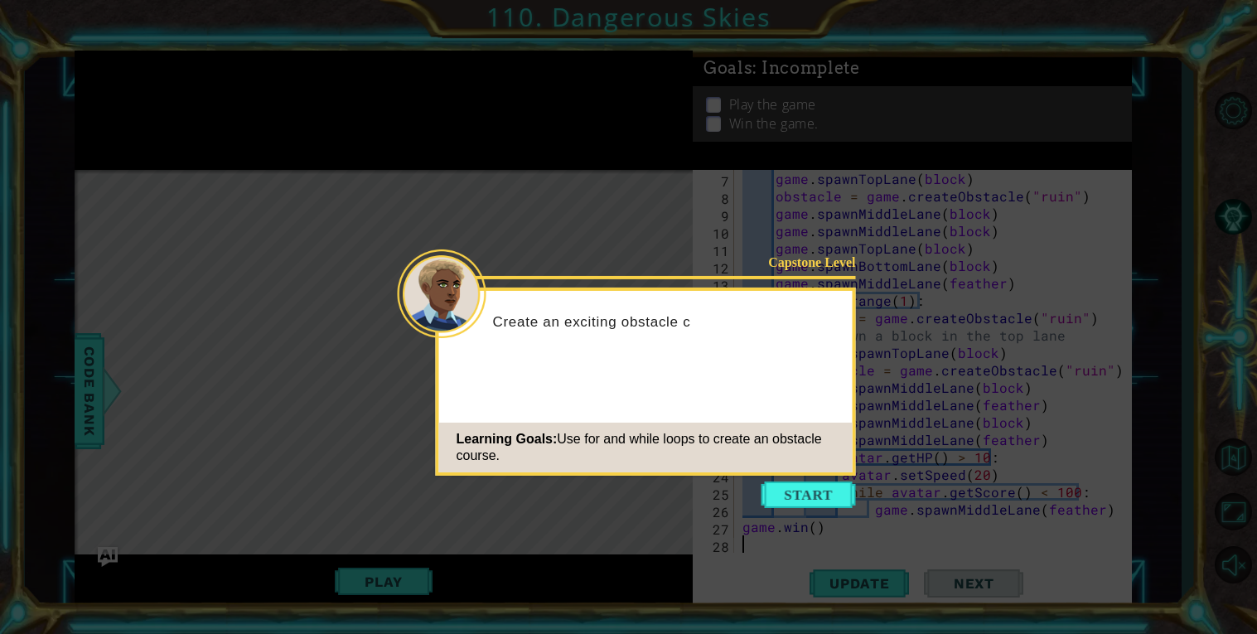
scroll to position [121, 0]
click at [778, 486] on button "Start" at bounding box center [809, 494] width 94 height 27
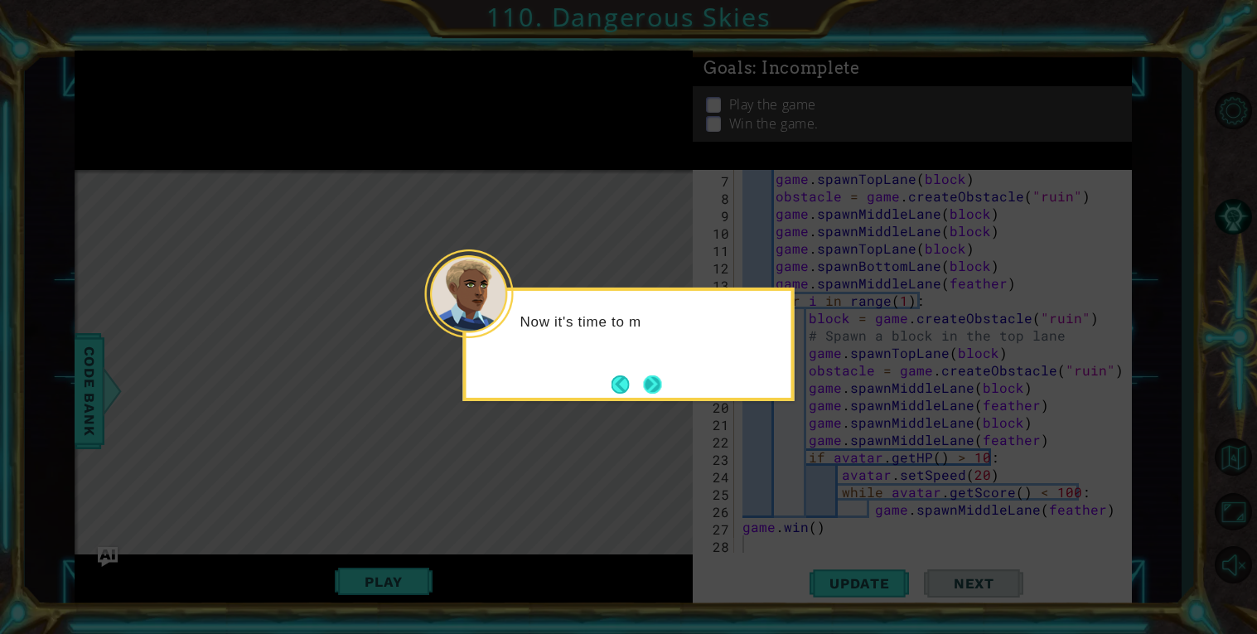
click at [651, 395] on button "Next" at bounding box center [652, 383] width 27 height 27
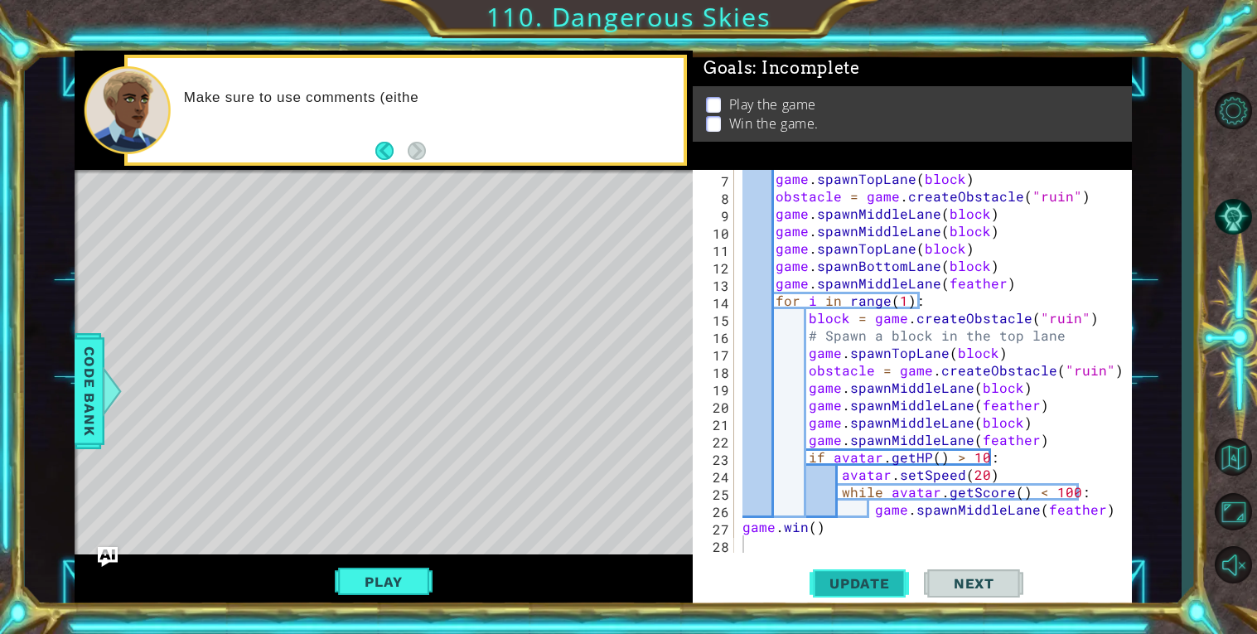
click at [830, 598] on button "Update" at bounding box center [859, 583] width 99 height 44
click at [404, 575] on button "Play" at bounding box center [383, 581] width 97 height 31
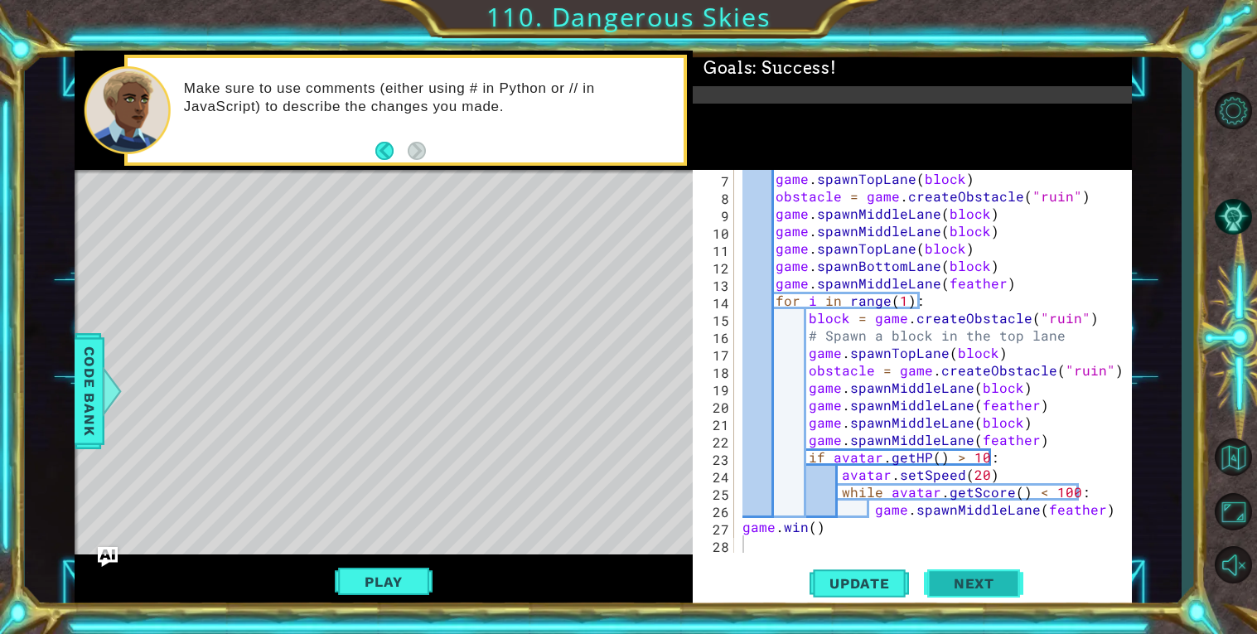
click at [942, 583] on span "Next" at bounding box center [974, 586] width 74 height 17
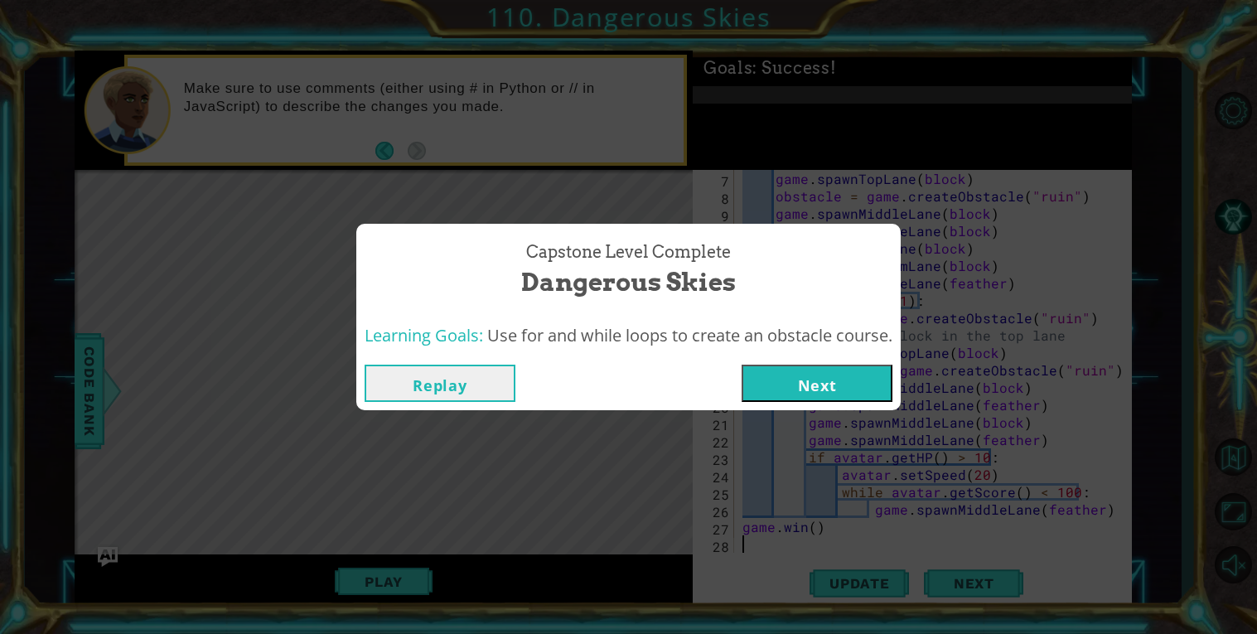
click at [812, 396] on button "Next" at bounding box center [817, 383] width 151 height 37
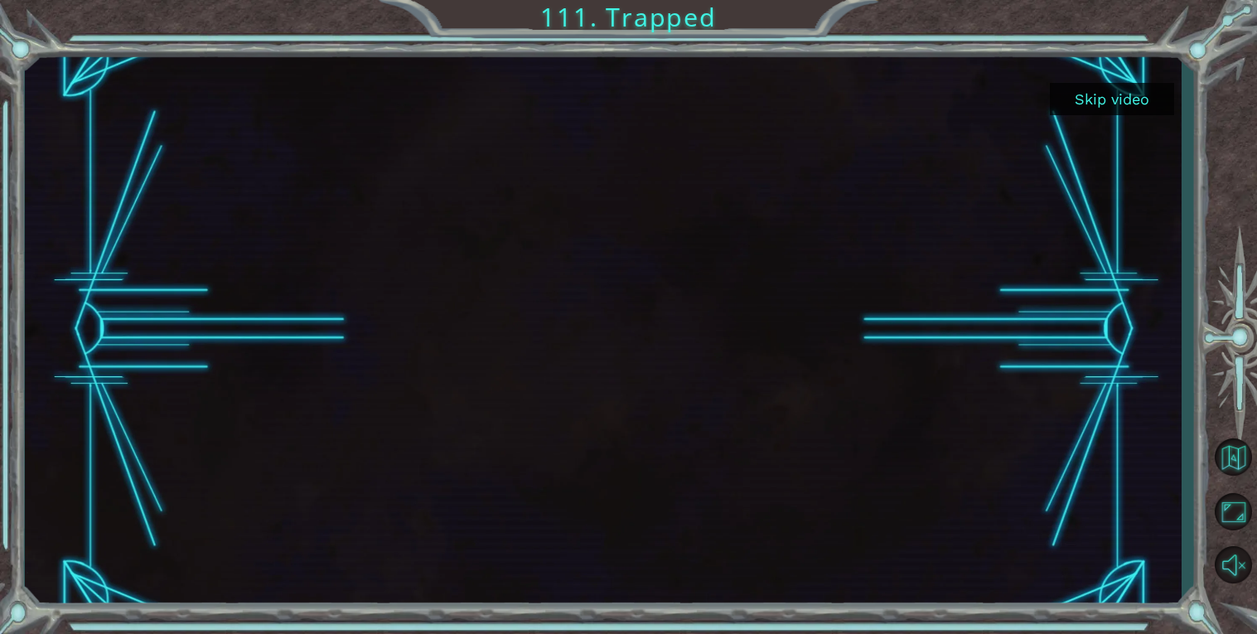
click at [1108, 96] on button "Skip video" at bounding box center [1112, 99] width 124 height 32
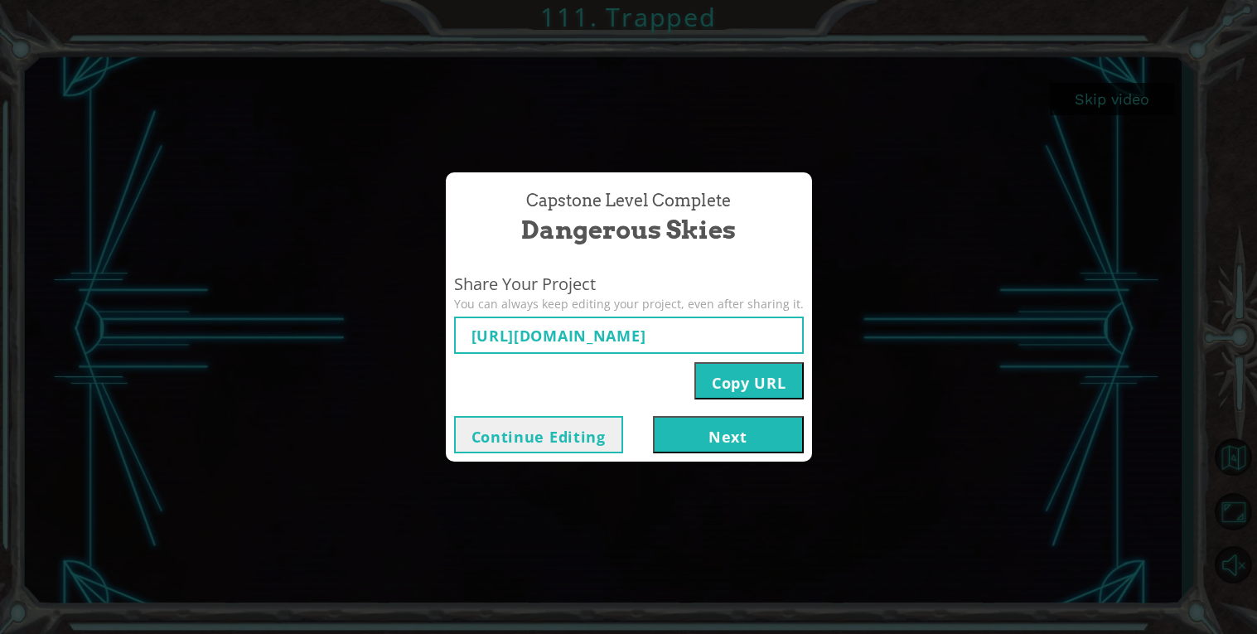
type input "https://www.ozaria.com/play/game-dev-level/ch3capstoneb/68ed6497ec1350af8d1e5e5…"
click at [712, 443] on button "Next" at bounding box center [728, 434] width 151 height 37
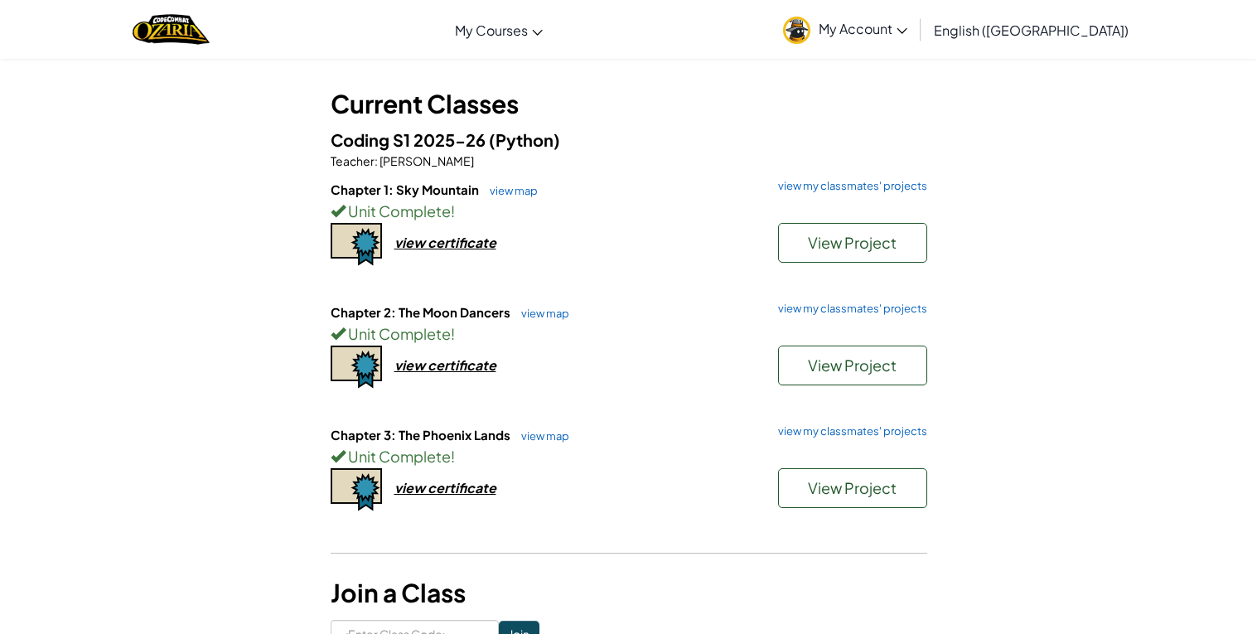
scroll to position [73, 0]
click at [801, 438] on h6 "Chapter 3: The Phoenix Lands view map view my classmates' projects" at bounding box center [629, 436] width 597 height 18
click at [798, 433] on link "view my classmates' projects" at bounding box center [848, 432] width 157 height 11
